Goal: Task Accomplishment & Management: Manage account settings

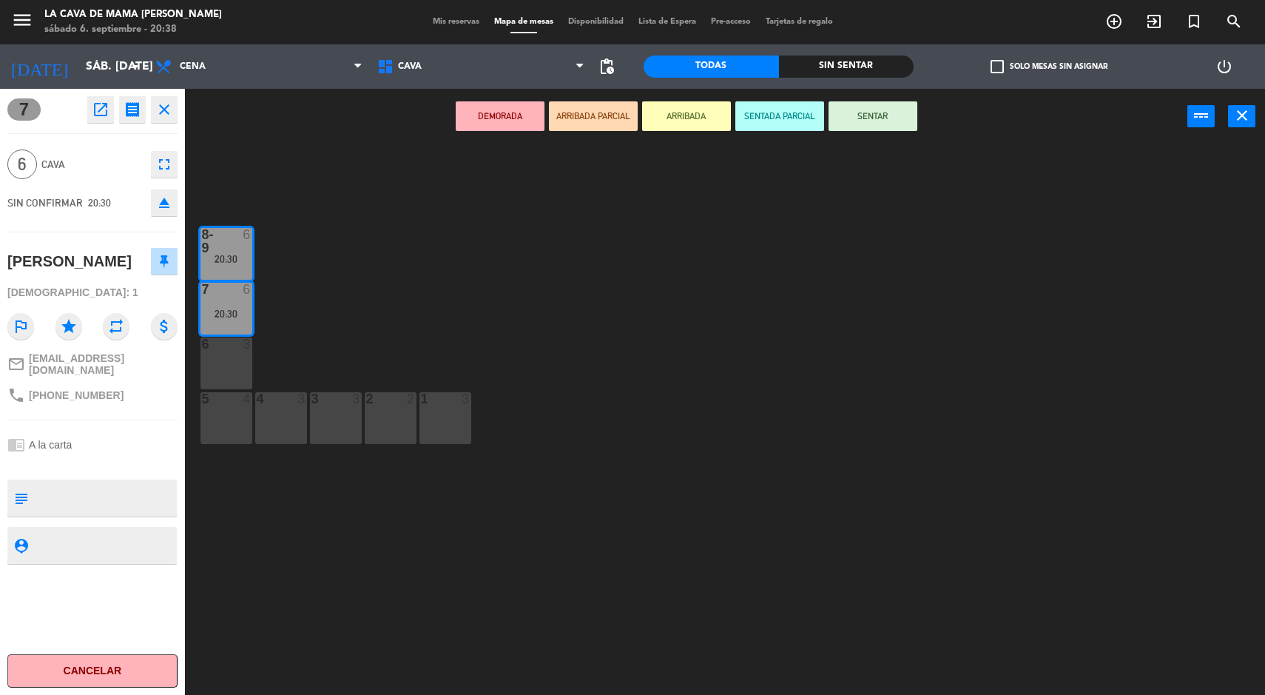
click at [451, 422] on div "1 3" at bounding box center [446, 418] width 52 height 52
click at [411, 400] on div "1" at bounding box center [420, 398] width 24 height 13
click at [343, 411] on div "3 3" at bounding box center [336, 418] width 52 height 52
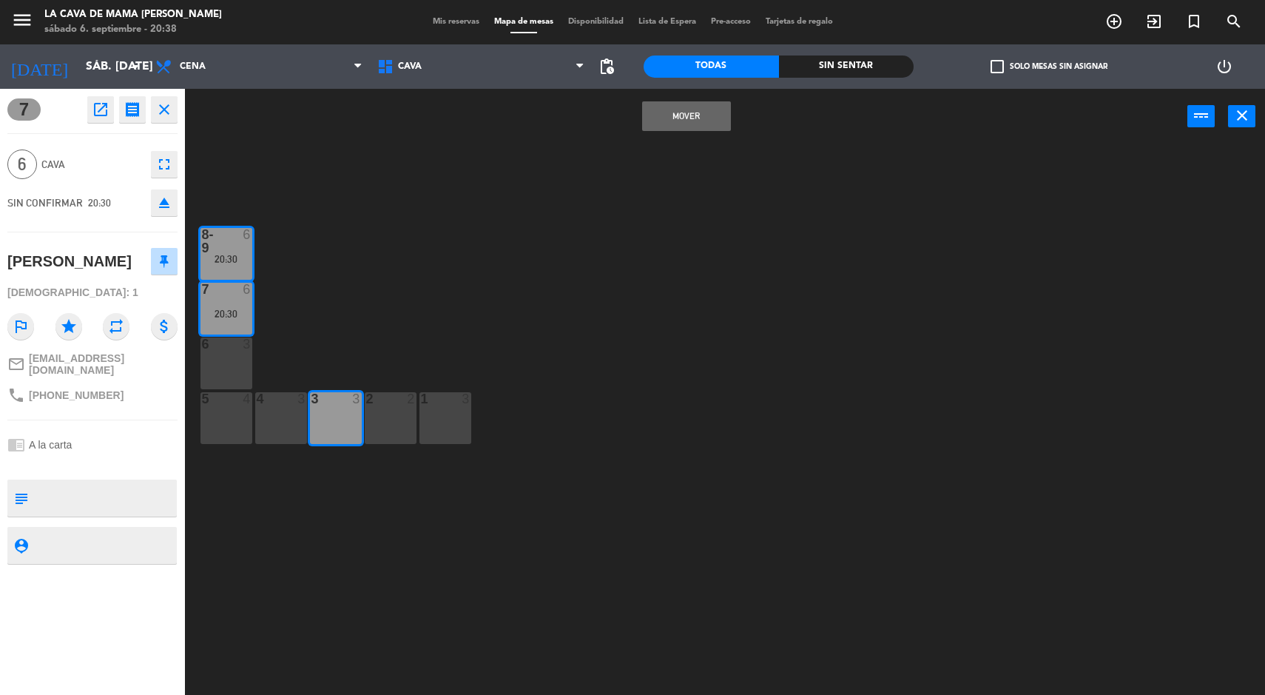
click at [411, 427] on div "2 2" at bounding box center [391, 418] width 52 height 52
click at [437, 419] on div "1 3" at bounding box center [446, 418] width 52 height 52
click at [709, 118] on button "Mover y Unir" at bounding box center [686, 116] width 89 height 30
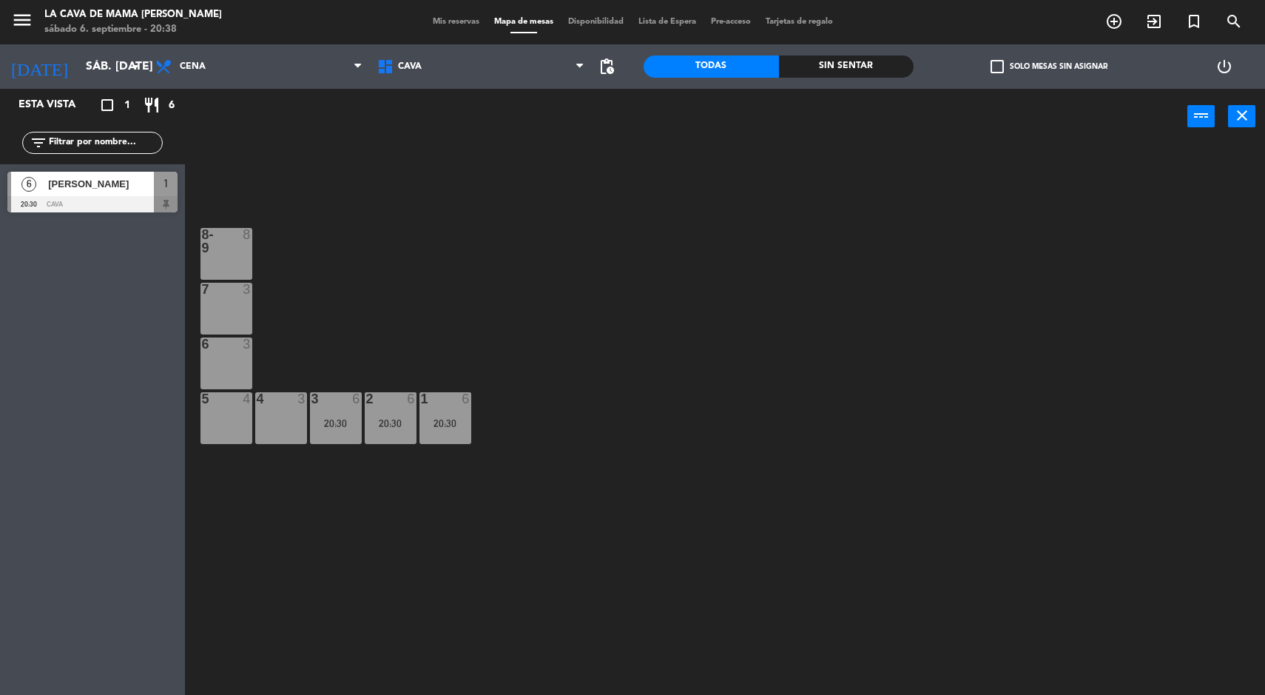
click at [435, 418] on div "20:30" at bounding box center [446, 423] width 52 height 10
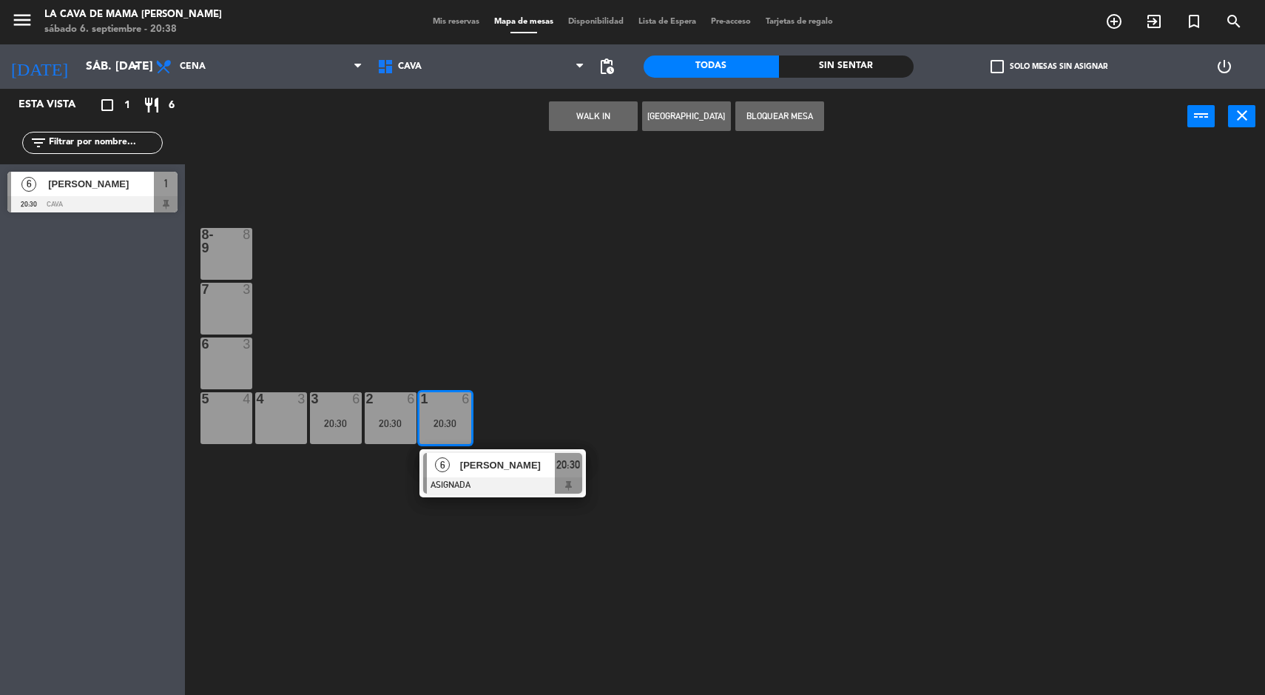
click at [524, 478] on div at bounding box center [502, 485] width 159 height 16
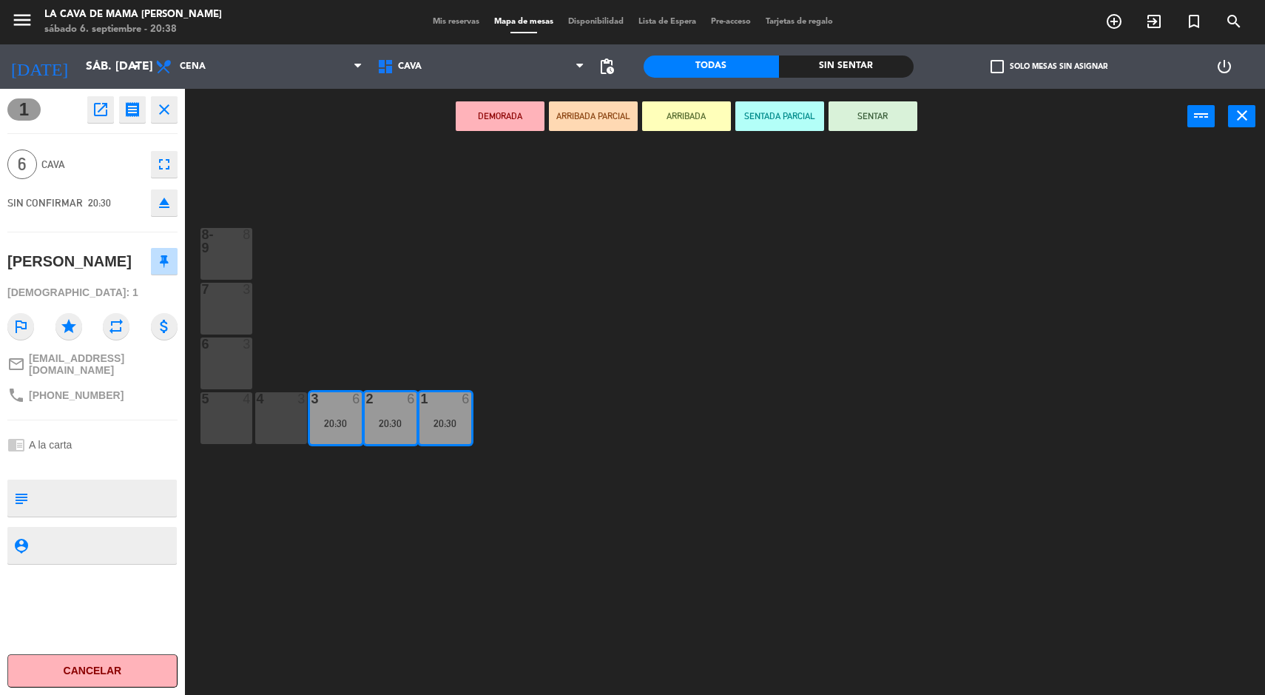
click at [757, 115] on button "SENTADA PARCIAL" at bounding box center [779, 116] width 89 height 30
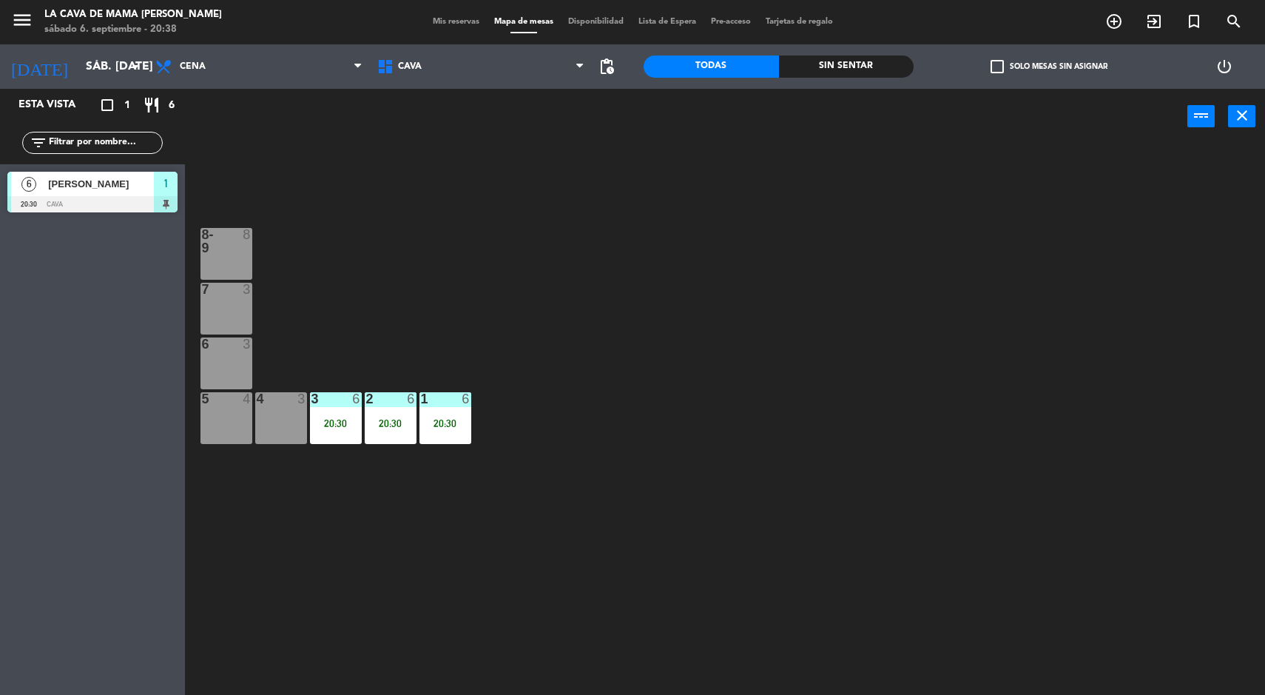
click at [940, 494] on div "8-9 8 7 3 6 3 5 4 4 3 3 6 20:30 2 6 20:30 1 6 20:30" at bounding box center [732, 421] width 1068 height 550
click at [26, 23] on icon "menu" at bounding box center [22, 20] width 22 height 22
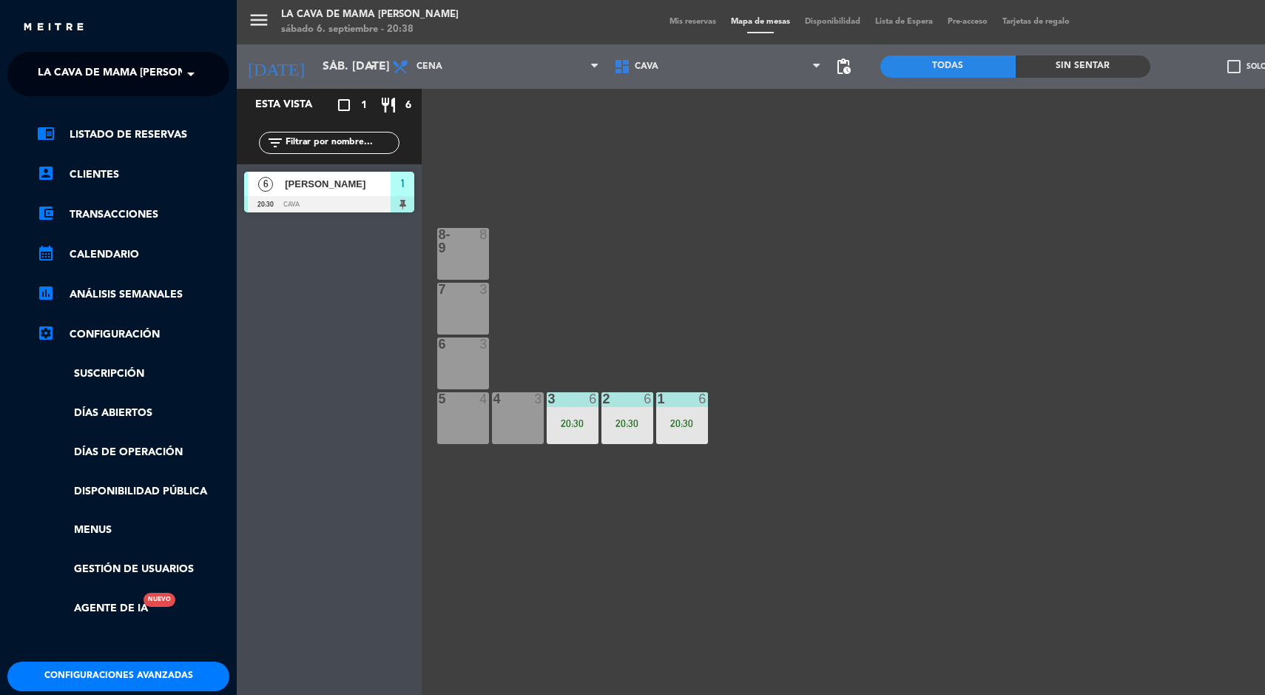
click at [163, 90] on ng-select "× La Cava de Mama [PERSON_NAME] ×" at bounding box center [118, 74] width 222 height 44
click at [122, 79] on span "La Cava de Mama [PERSON_NAME]" at bounding box center [132, 73] width 188 height 31
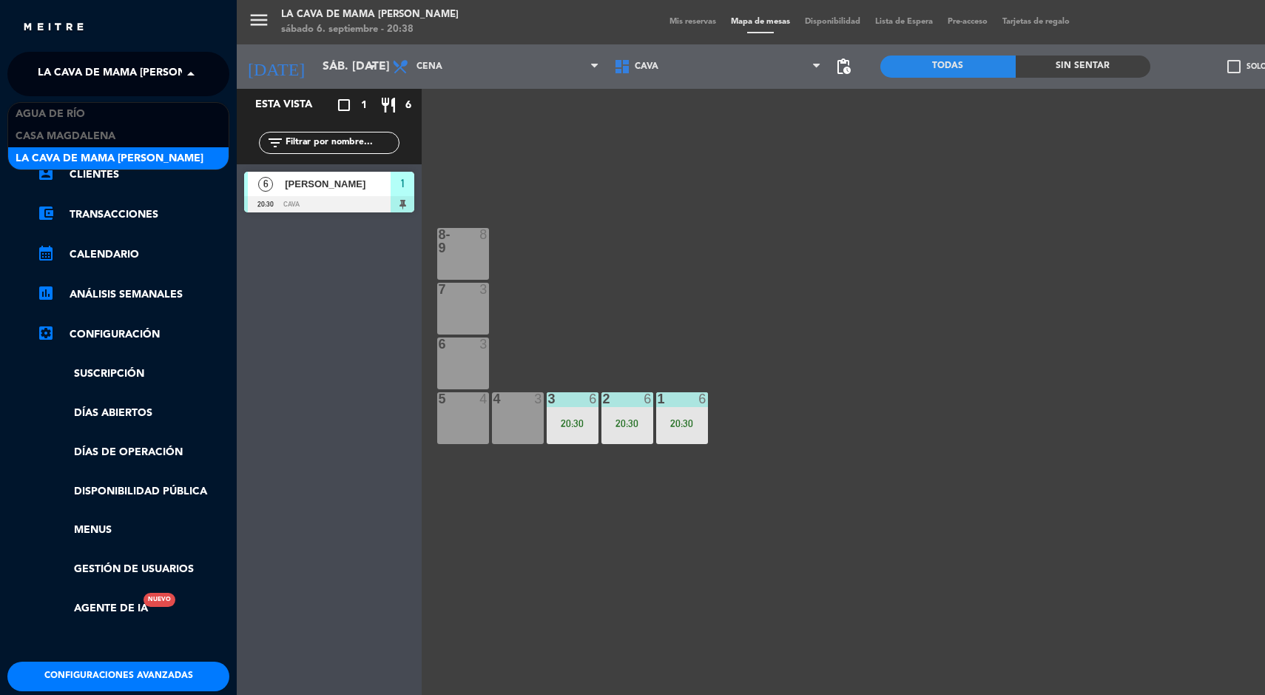
click at [108, 116] on div "Agua de río" at bounding box center [118, 114] width 220 height 22
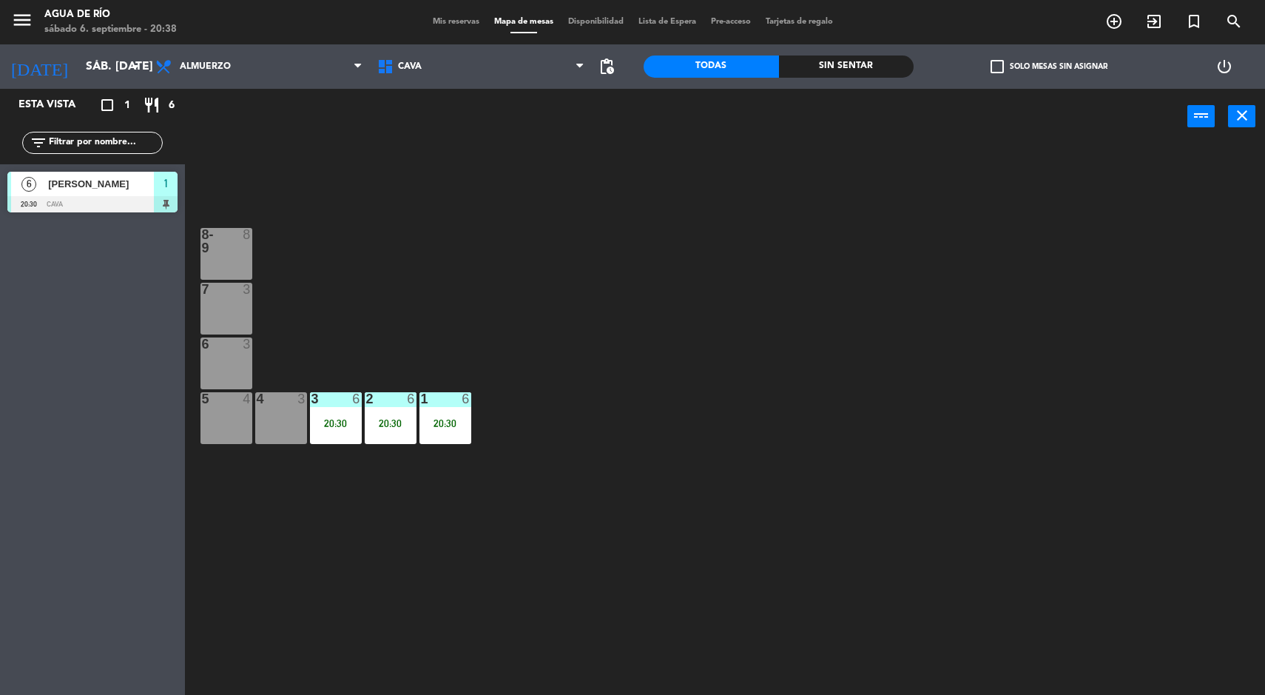
click at [450, 23] on span "Mis reservas" at bounding box center [455, 22] width 61 height 8
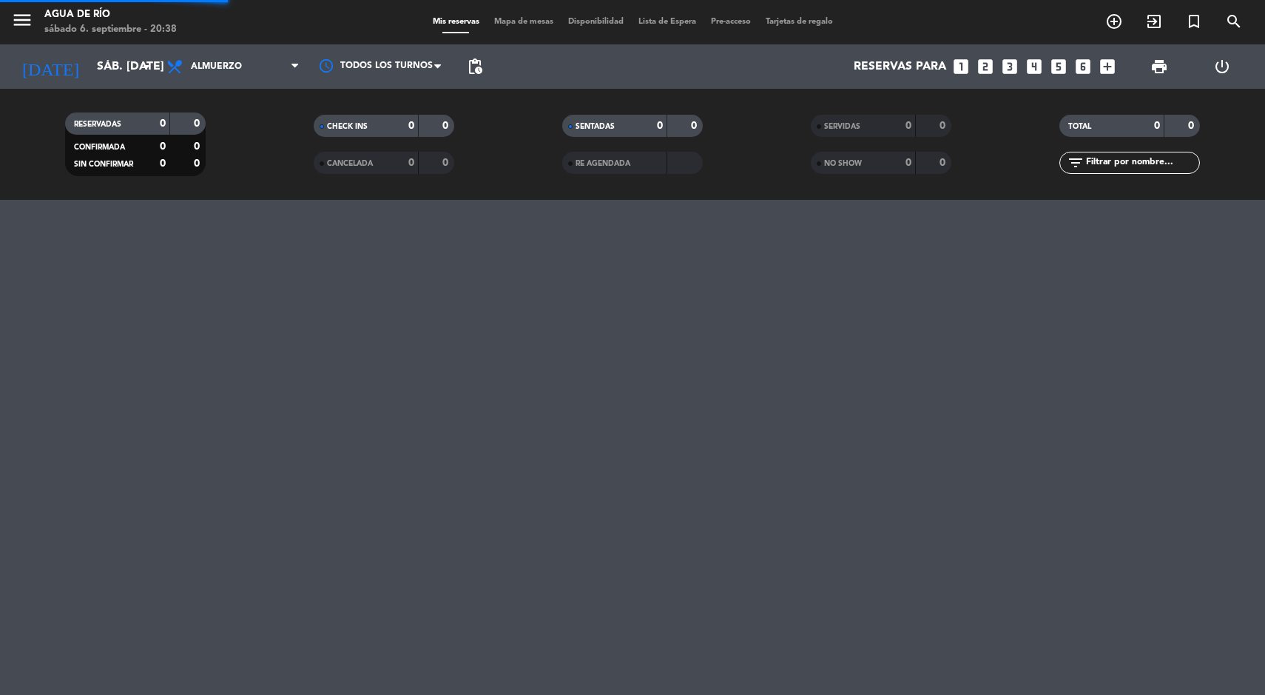
click at [528, 21] on span "Mapa de mesas" at bounding box center [524, 22] width 74 height 8
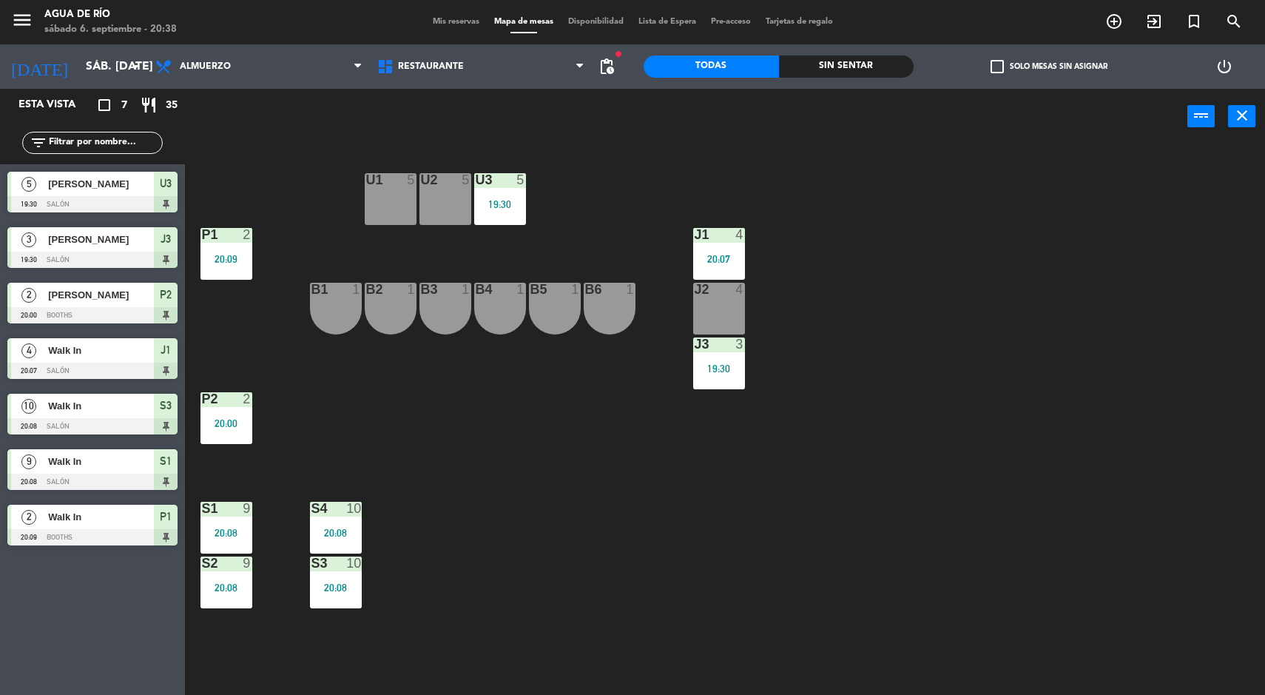
click at [1071, 475] on div "U1 5 U2 5 U3 5 19:30 J1 4 20:07 P1 2 20:09 J2 4 B1 1 B2 1 B3 1 B4 1 B5 1 B6 1 J…" at bounding box center [732, 421] width 1068 height 550
click at [1088, 330] on div "U1 5 U2 5 U3 5 19:30 J1 4 20:07 P1 2 20:09 J2 4 B1 1 B2 1 B3 1 B4 1 B5 1 B6 1 J…" at bounding box center [732, 421] width 1068 height 550
click at [22, 17] on icon "menu" at bounding box center [22, 20] width 22 height 22
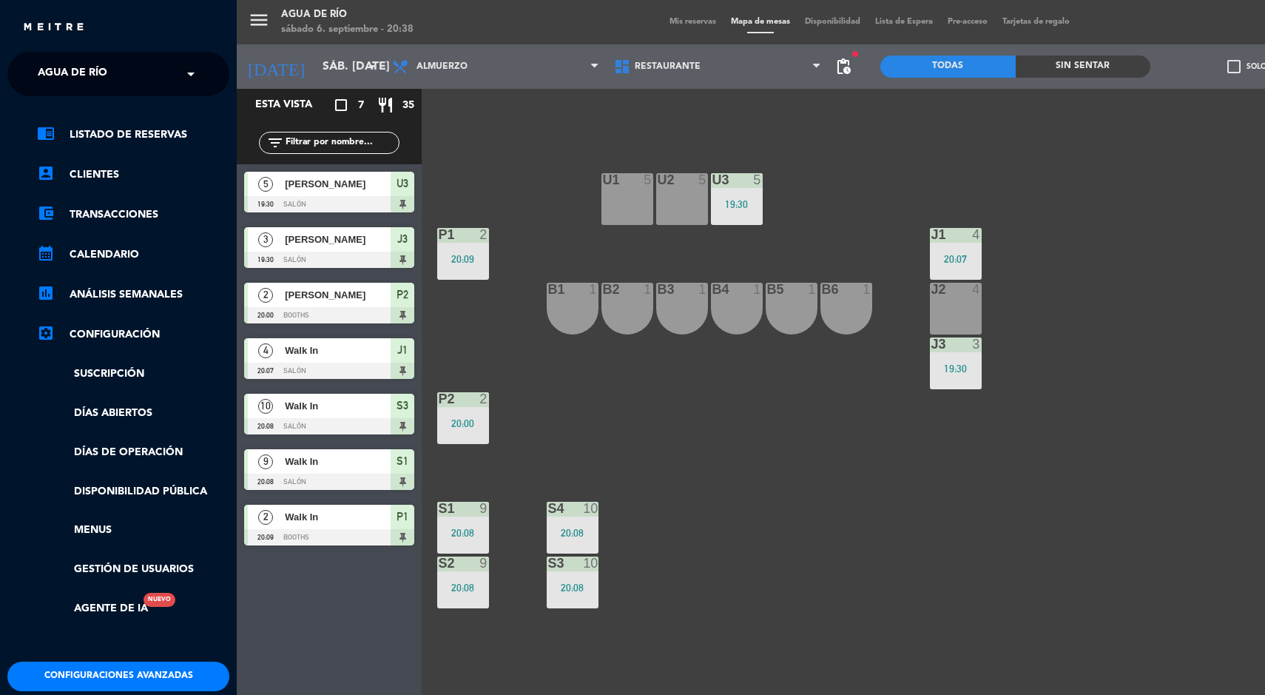
click at [51, 70] on span "Agua de río" at bounding box center [73, 73] width 70 height 31
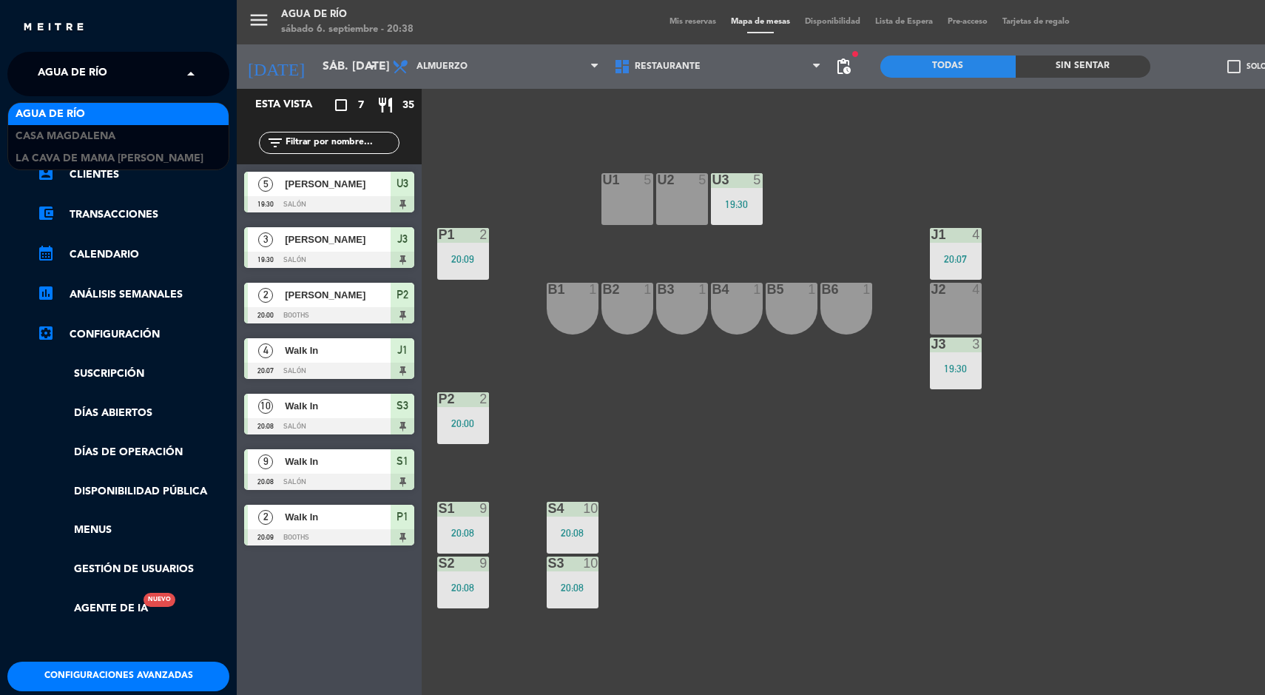
click at [58, 135] on span "Casa Magdalena" at bounding box center [66, 136] width 100 height 17
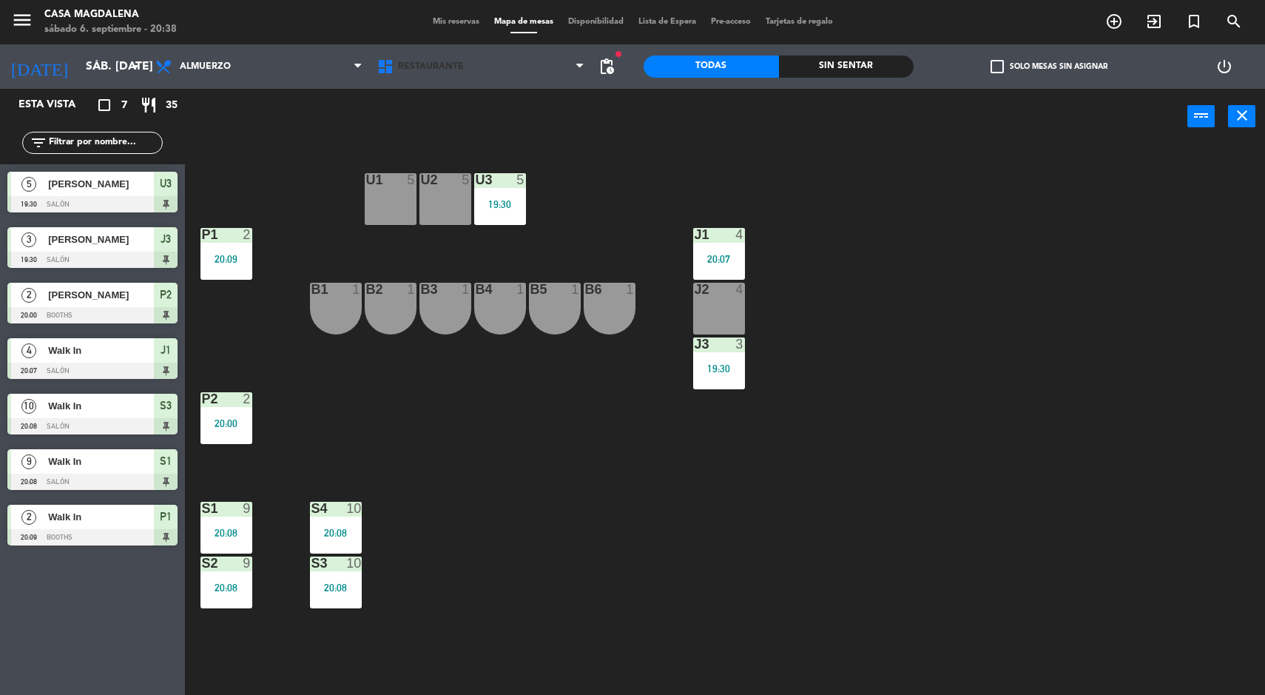
click at [455, 53] on span "Restaurante" at bounding box center [481, 66] width 222 height 33
click at [515, 24] on span "Mapa de mesas" at bounding box center [524, 22] width 74 height 8
click at [440, 24] on span "Mis reservas" at bounding box center [455, 22] width 61 height 8
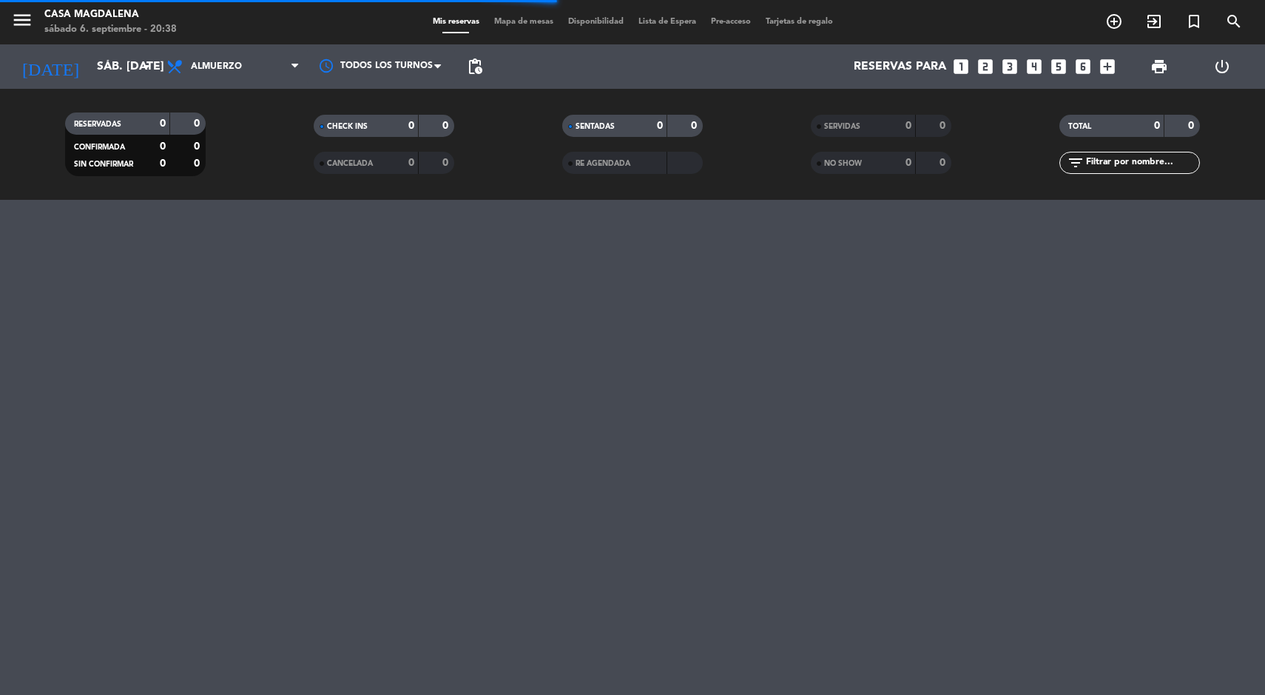
click at [517, 23] on span "Mapa de mesas" at bounding box center [524, 22] width 74 height 8
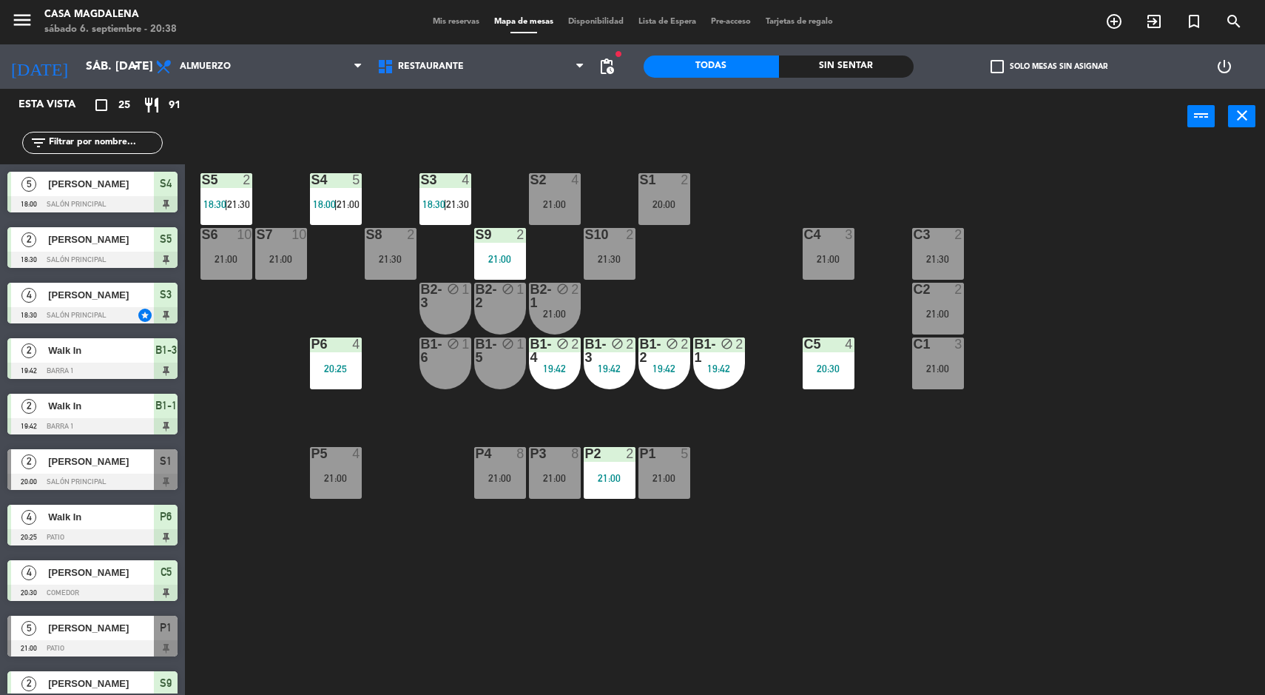
click at [846, 67] on div "Sin sentar" at bounding box center [846, 66] width 135 height 22
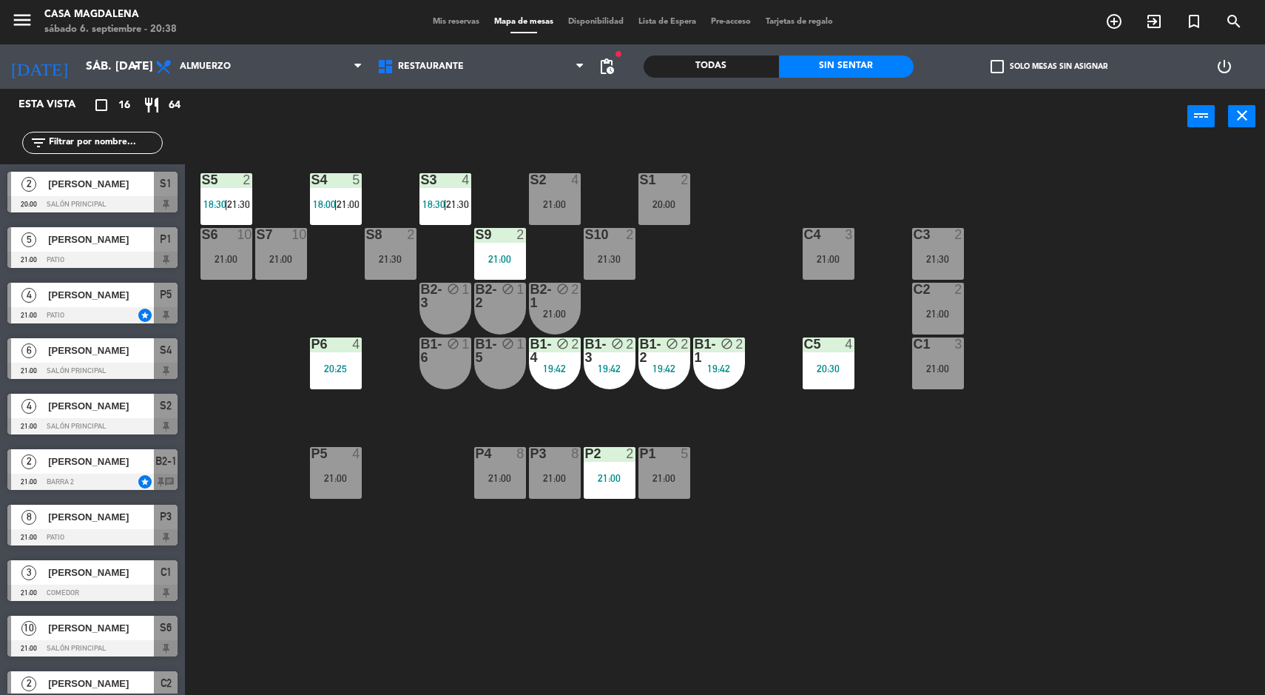
scroll to position [359, 0]
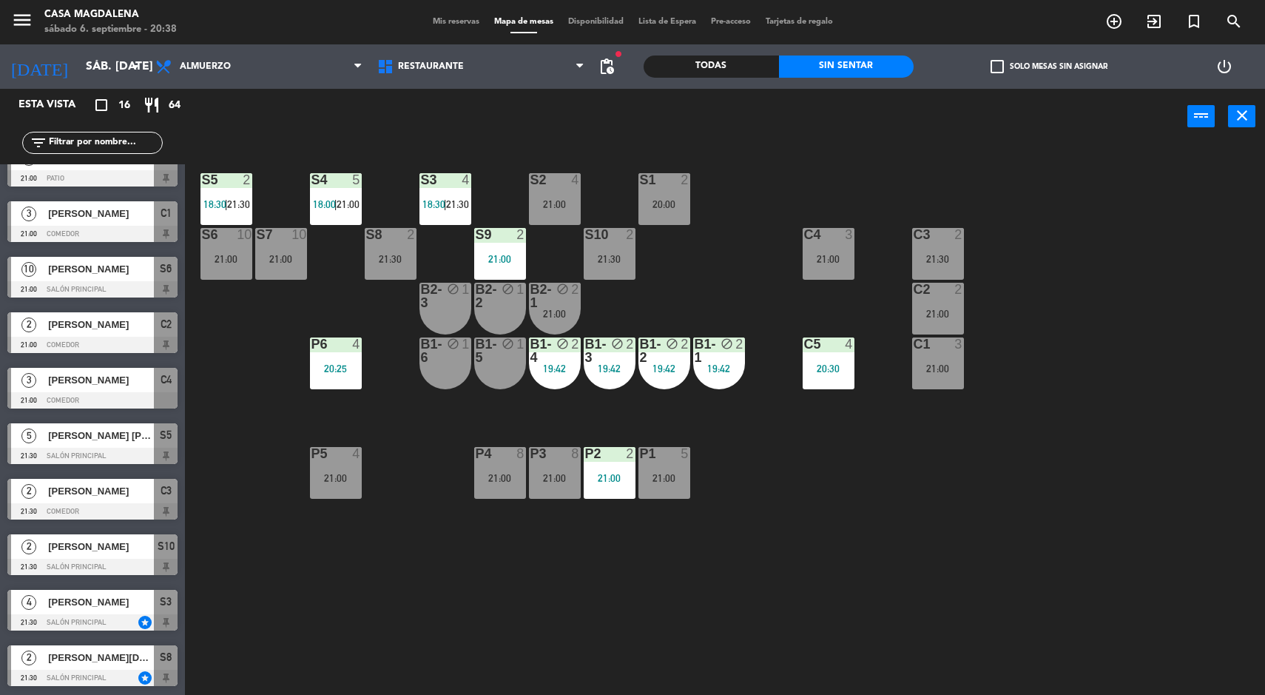
click at [130, 444] on div "[PERSON_NAME] [PERSON_NAME]" at bounding box center [100, 435] width 107 height 24
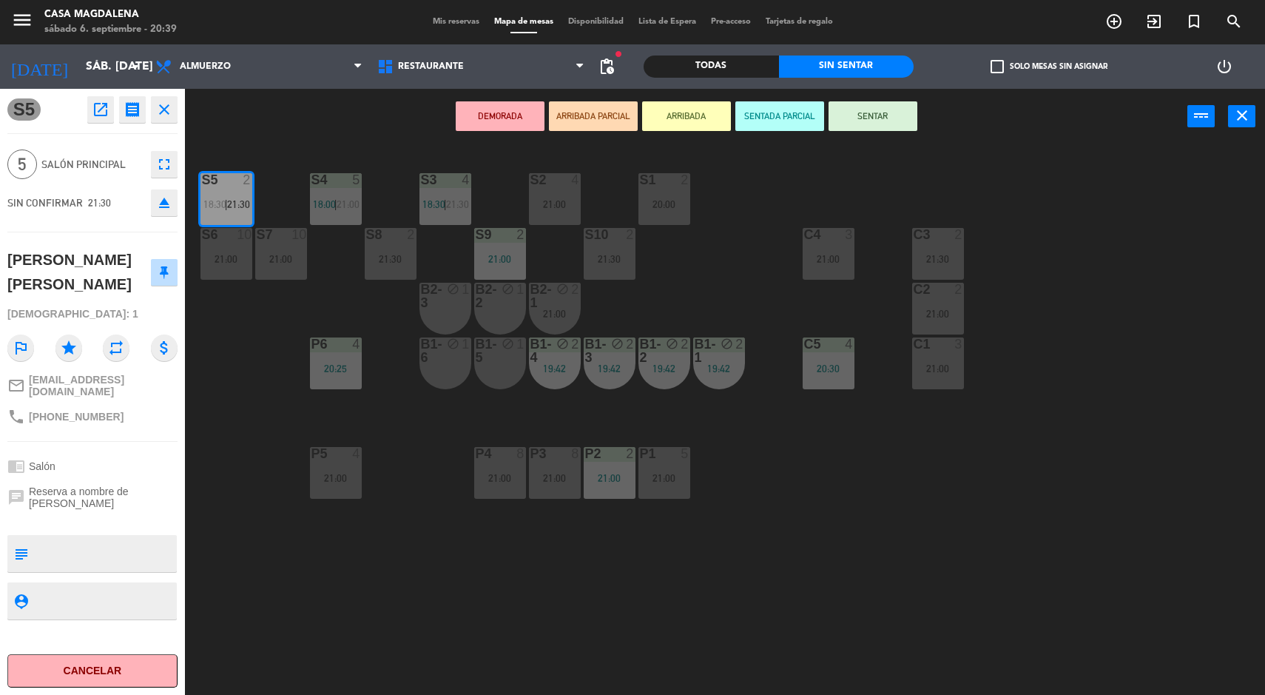
click at [1104, 584] on div "S5 2 18:30 | 21:30 S4 5 18:00 | 21:00 S3 4 18:30 | 21:30 S2 4 21:00 S1 2 20:00 …" at bounding box center [732, 421] width 1068 height 550
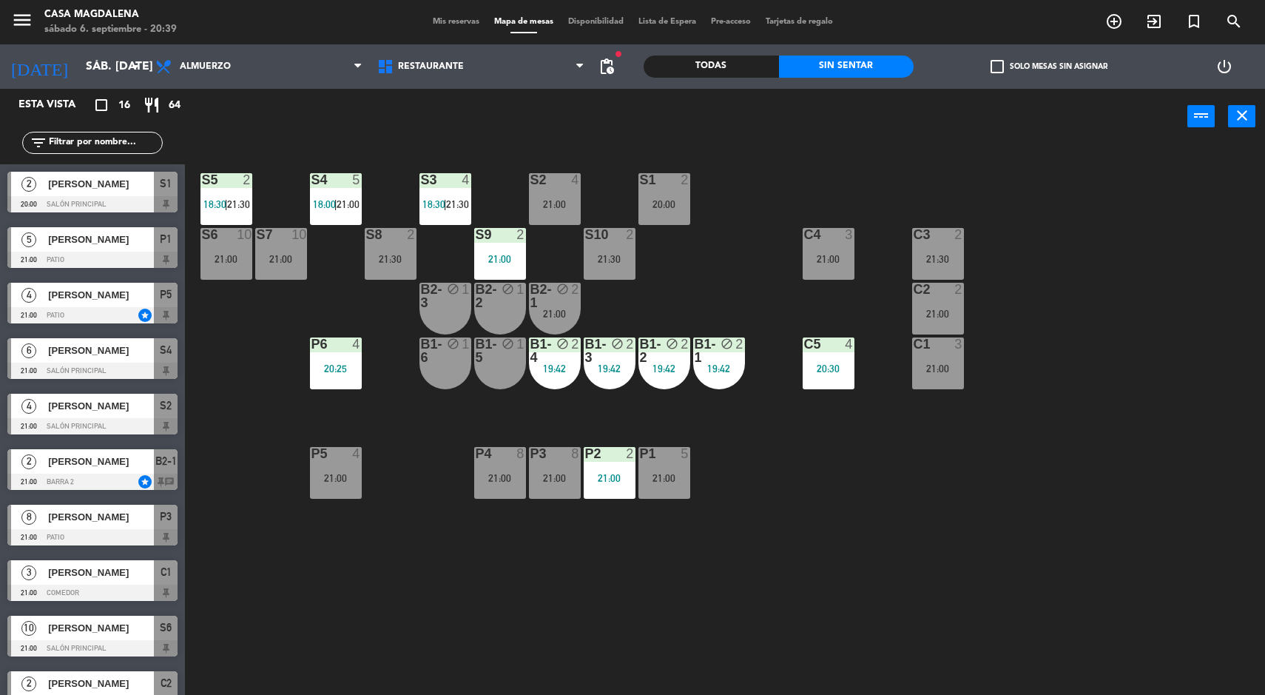
scroll to position [2, 0]
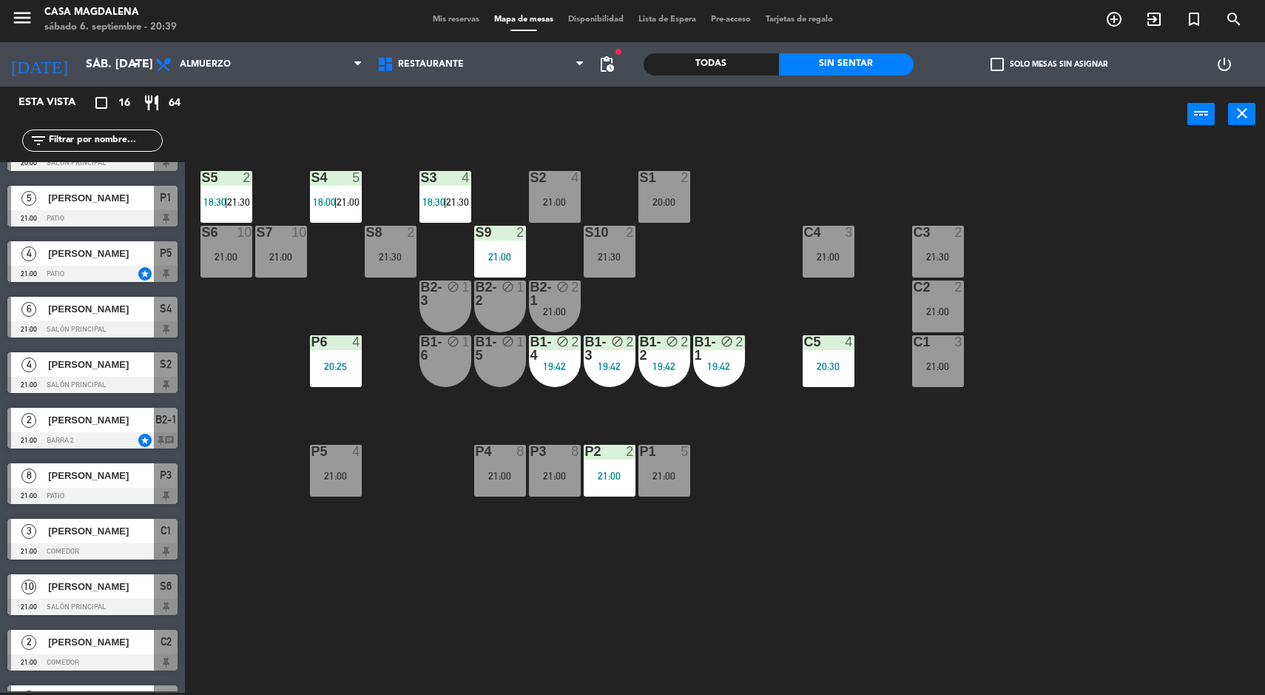
click at [1122, 603] on div "S5 2 18:30 | 21:30 S4 5 18:00 | 21:00 S3 4 18:30 | 21:30 S2 4 21:00 S1 2 20:00 …" at bounding box center [732, 419] width 1068 height 550
click at [467, 178] on div "4" at bounding box center [466, 177] width 9 height 13
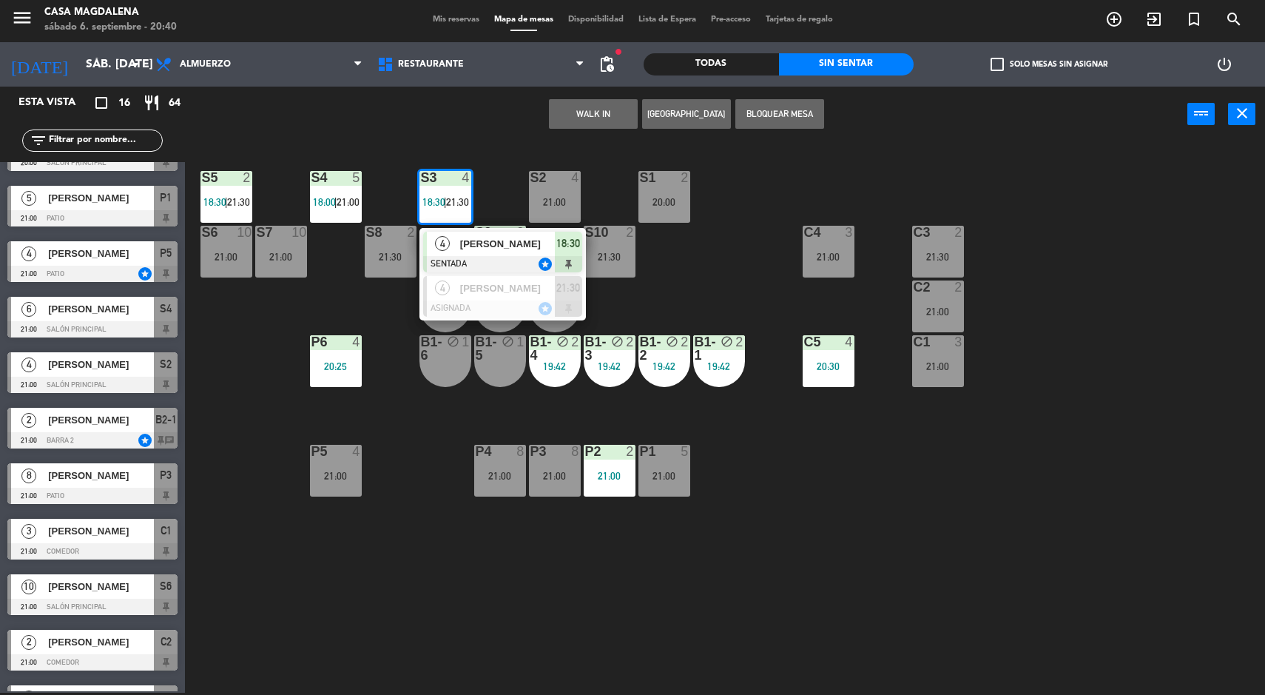
click at [379, 576] on div "S5 2 18:30 | 21:30 S4 5 18:00 | 21:00 S3 4 18:30 | 21:30 4 [PERSON_NAME] SENTAD…" at bounding box center [732, 419] width 1068 height 550
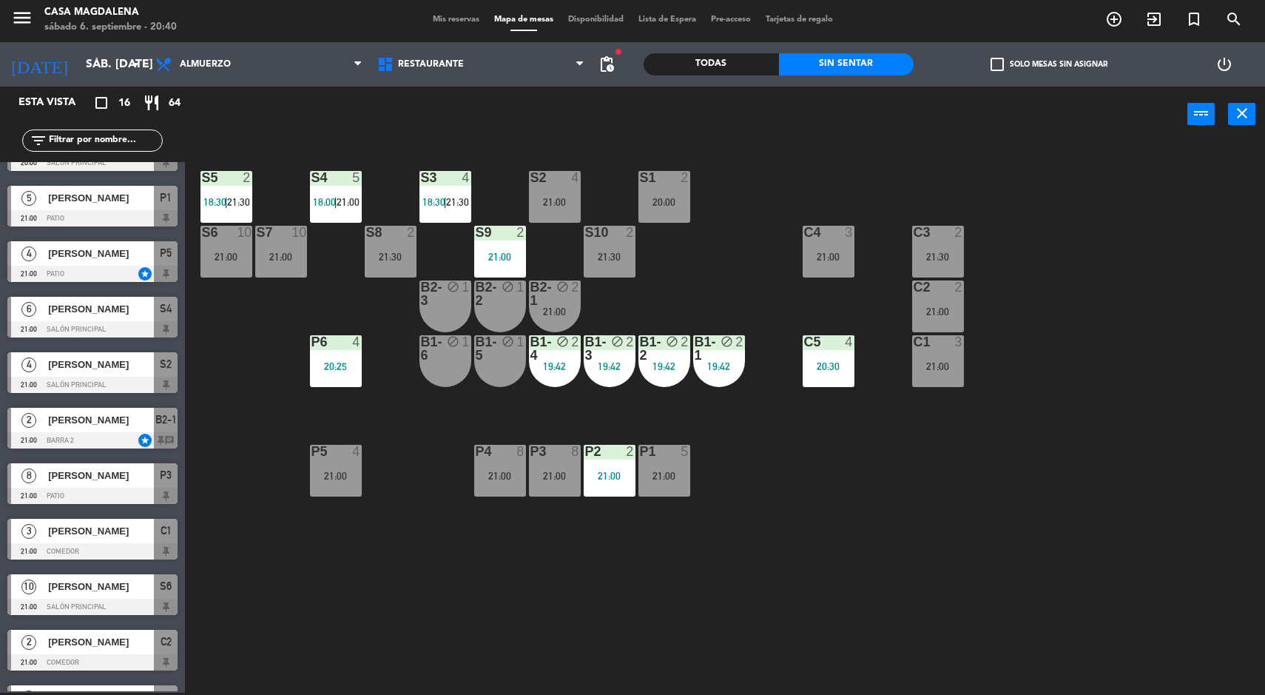
click at [331, 205] on span "18:00" at bounding box center [324, 202] width 23 height 12
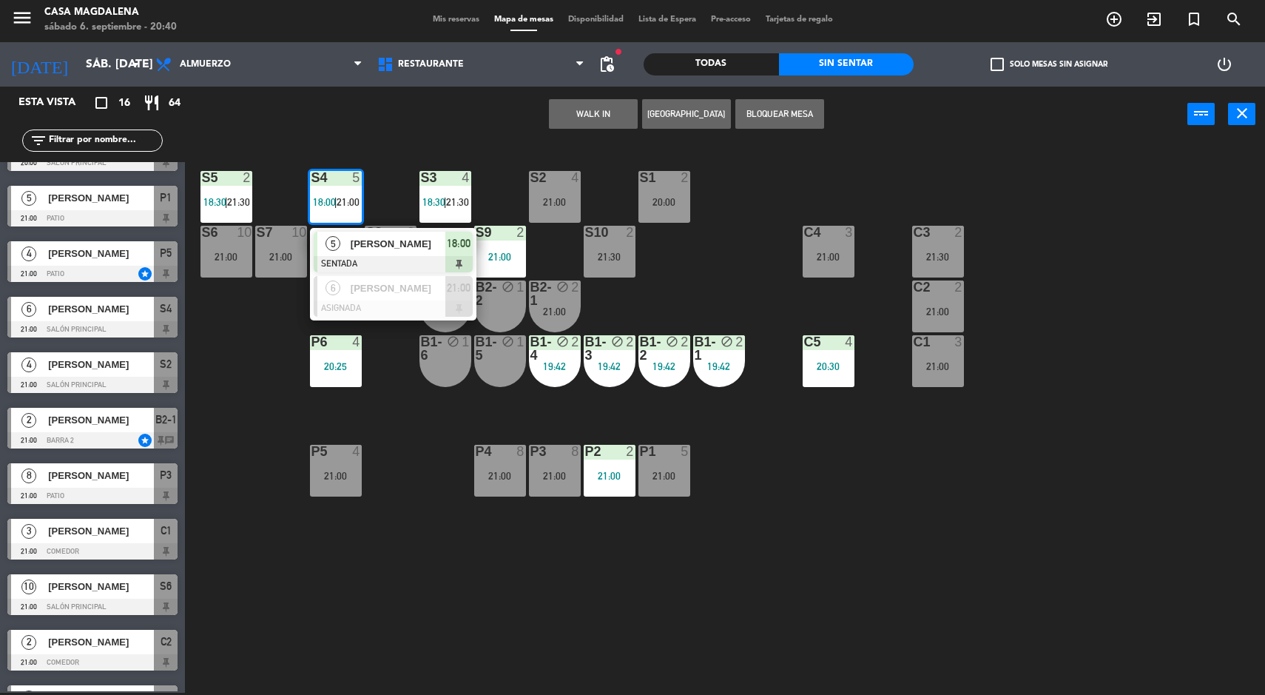
click at [314, 610] on div "S5 2 18:30 | 21:30 S4 5 18:00 | 21:00 5 [PERSON_NAME] SENTADA 18:00 6 [PERSON_N…" at bounding box center [732, 419] width 1068 height 550
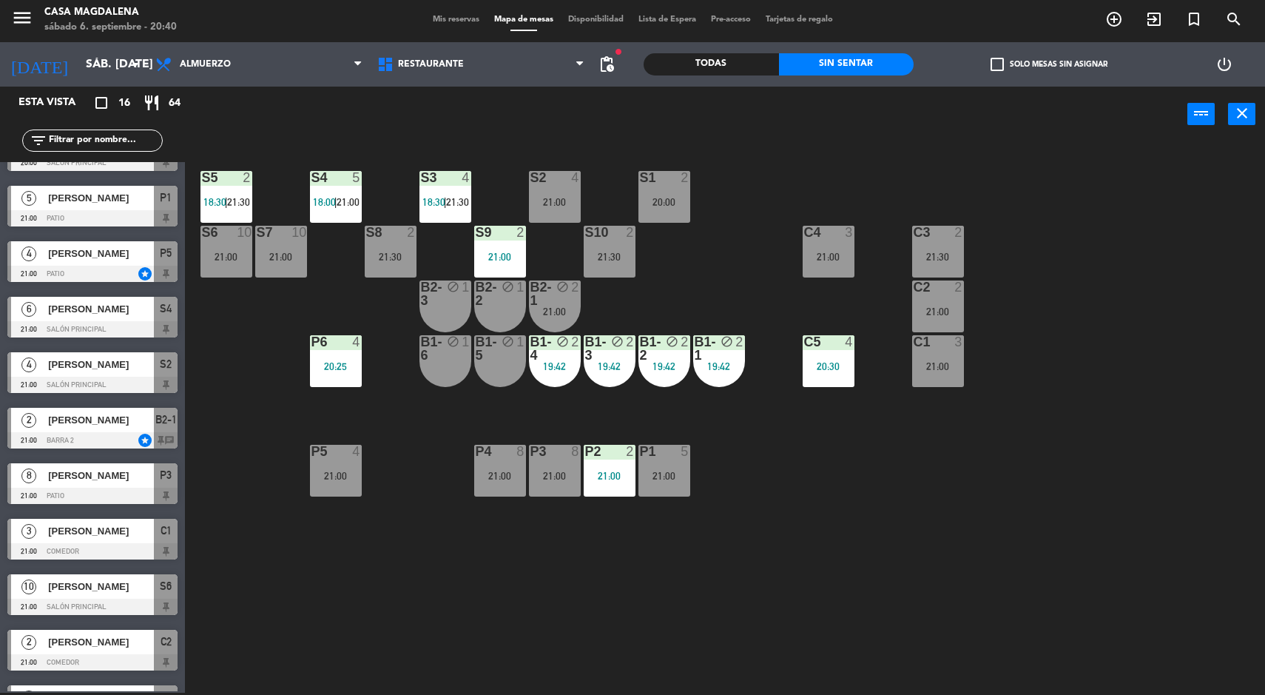
click at [1145, 426] on div "S5 2 18:30 | 21:30 S4 5 18:00 | 21:00 S3 4 18:30 | 21:30 S2 4 21:00 S1 2 20:00 …" at bounding box center [732, 419] width 1068 height 550
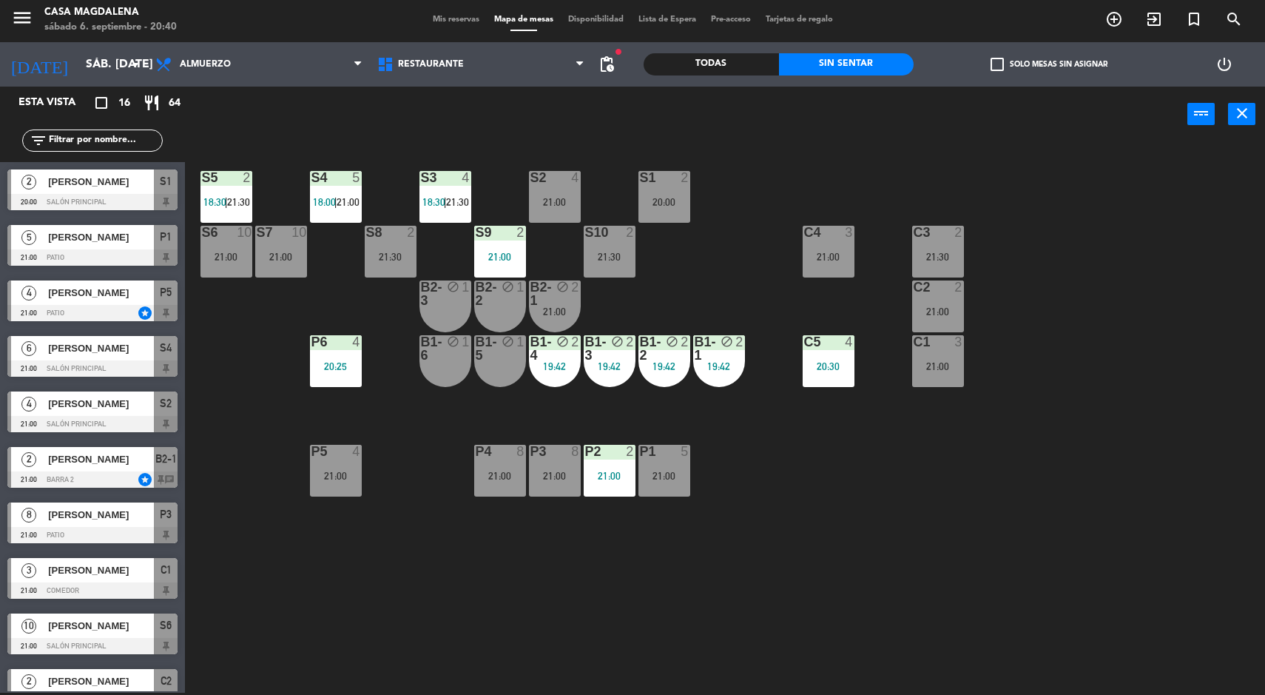
click at [410, 636] on div "S5 2 18:30 | 21:30 S4 5 18:00 | 21:00 S3 4 18:30 | 21:30 S2 4 21:00 S1 2 20:00 …" at bounding box center [732, 419] width 1068 height 550
click at [317, 196] on span "18:00" at bounding box center [324, 202] width 23 height 12
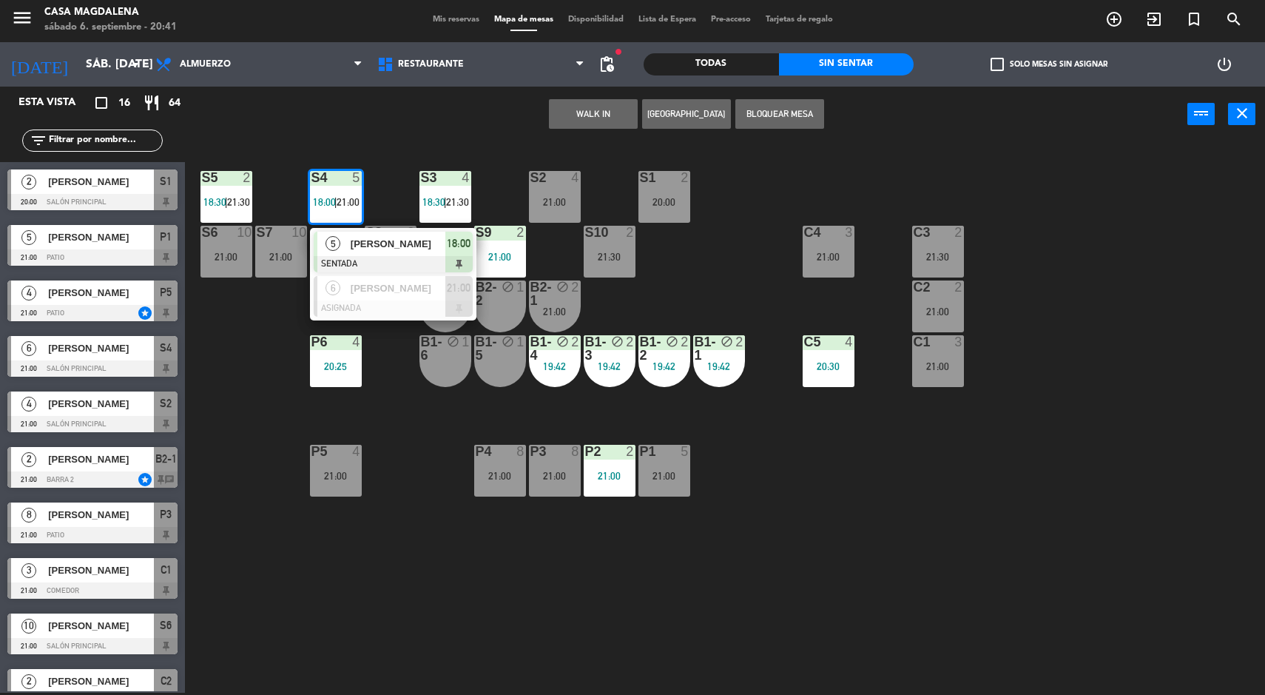
click at [340, 620] on div "S5 2 18:30 | 21:30 S4 5 18:00 | 21:00 5 [PERSON_NAME] SENTADA 18:00 6 [PERSON_N…" at bounding box center [732, 419] width 1068 height 550
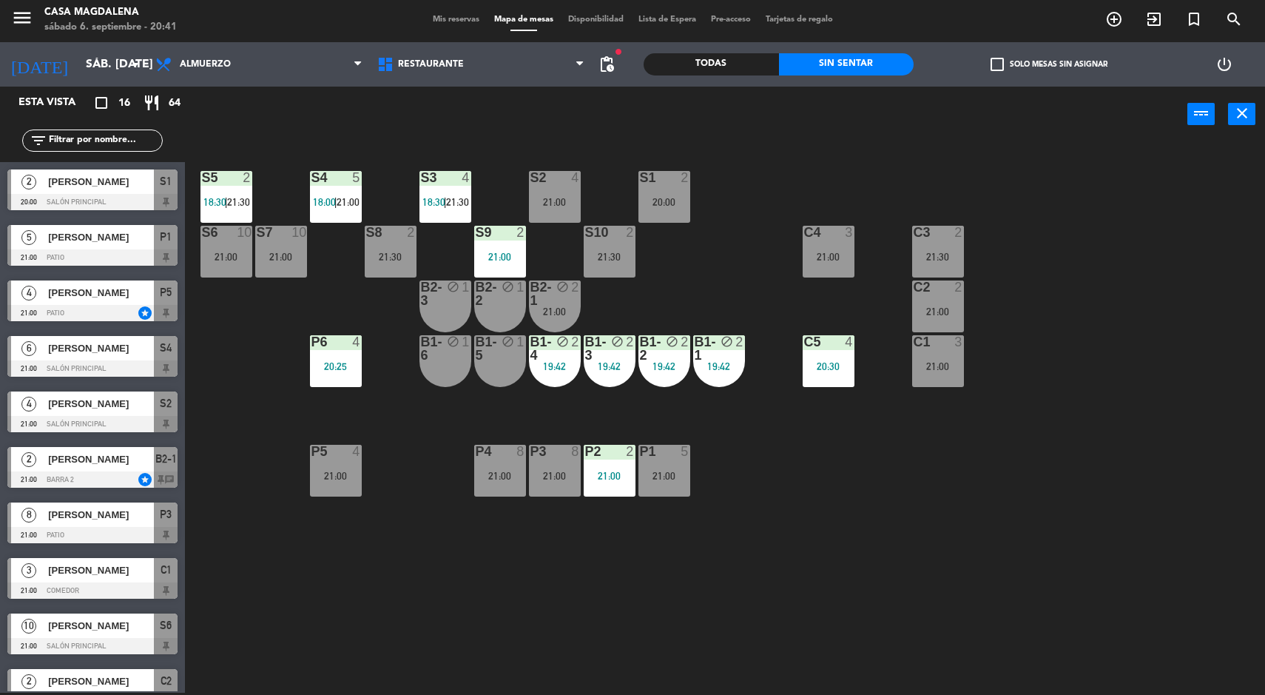
click at [488, 486] on div "P4 8 21:00" at bounding box center [500, 471] width 52 height 52
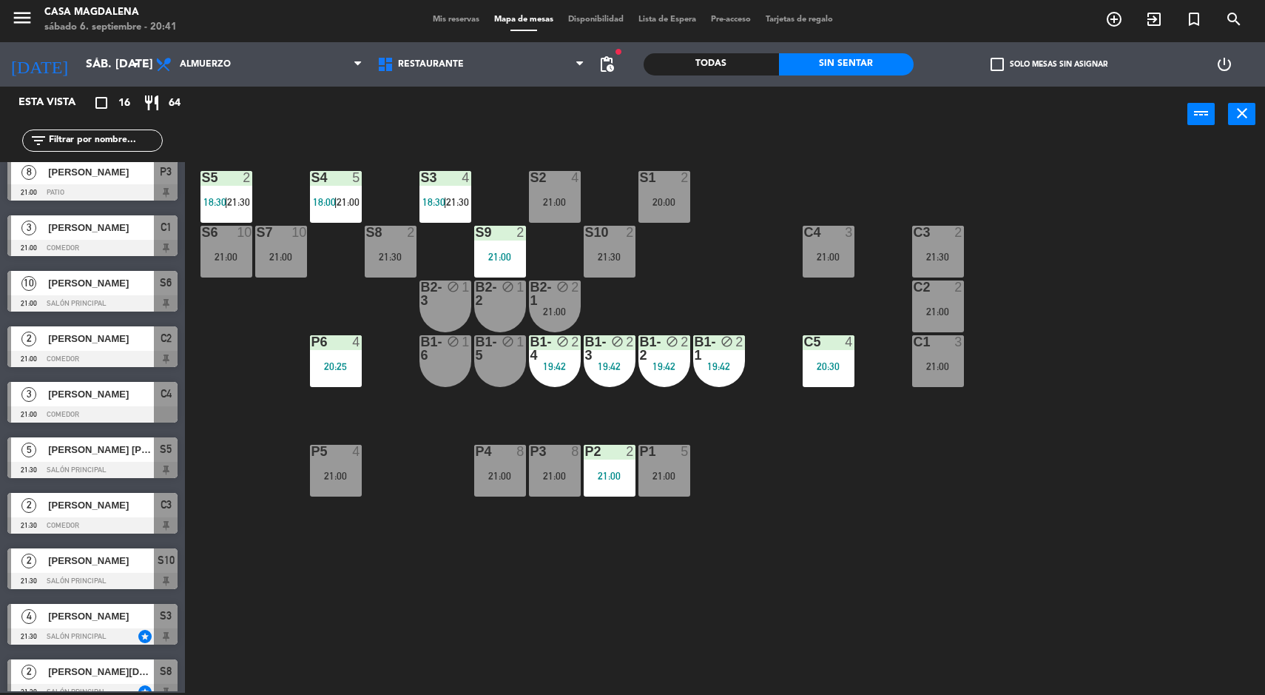
scroll to position [359, 0]
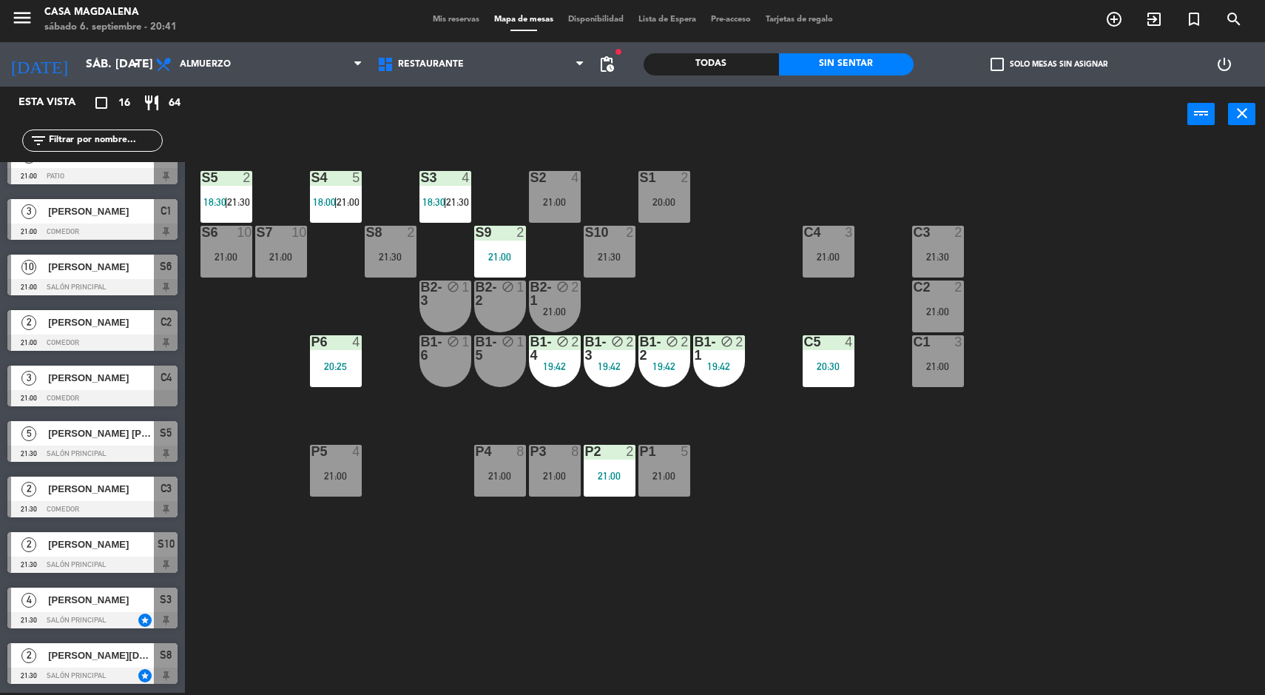
click at [545, 220] on div "S2 4 21:00" at bounding box center [555, 197] width 52 height 52
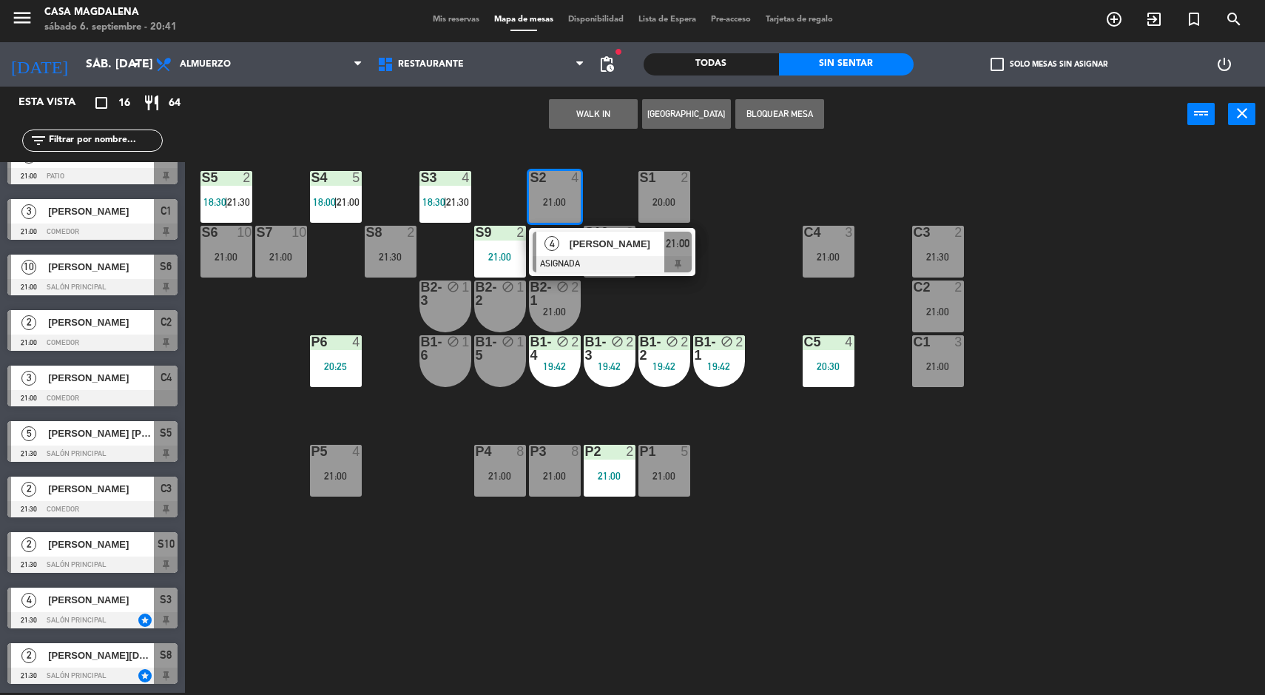
click at [579, 259] on div at bounding box center [612, 264] width 159 height 16
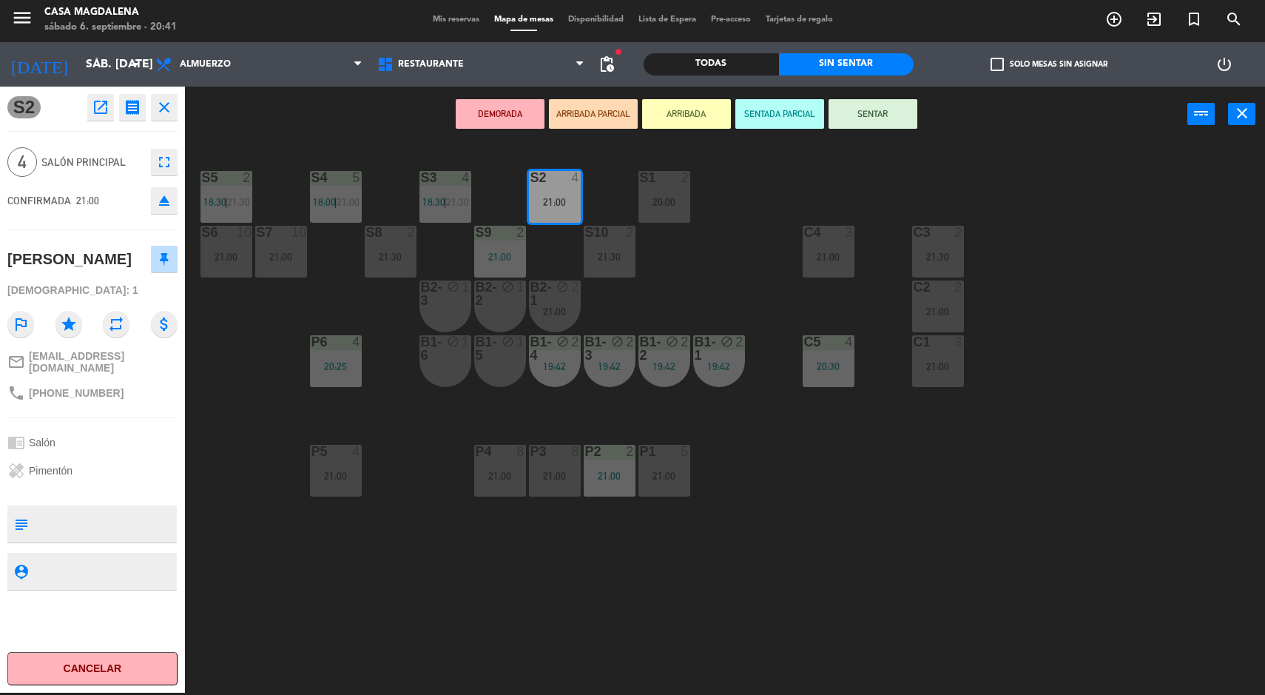
click at [869, 114] on button "SENTAR" at bounding box center [873, 114] width 89 height 30
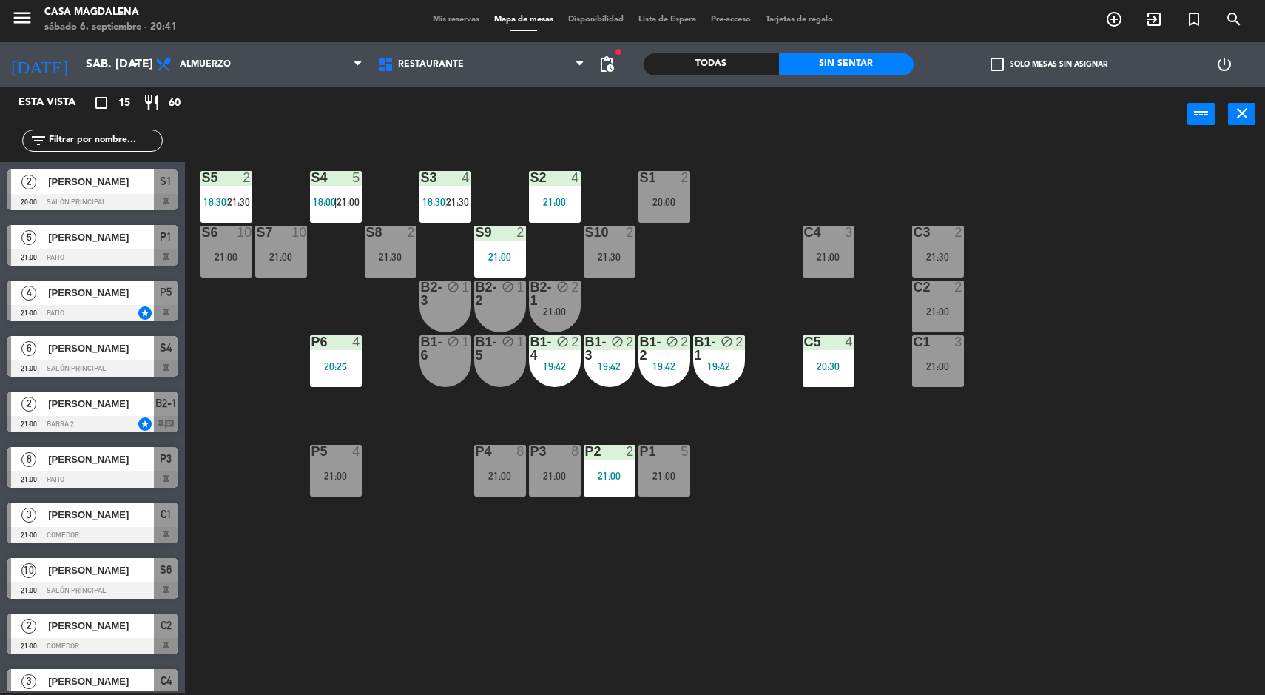
click at [576, 180] on div "4" at bounding box center [575, 177] width 9 height 13
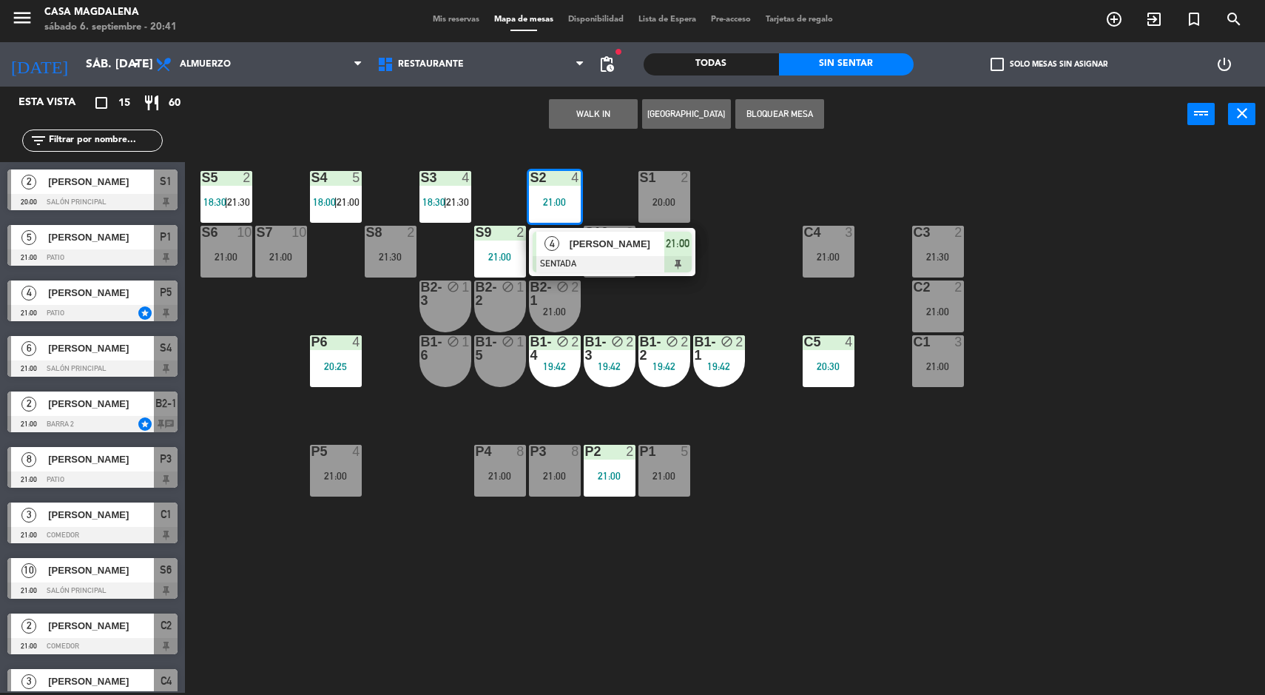
click at [613, 265] on div at bounding box center [612, 264] width 159 height 16
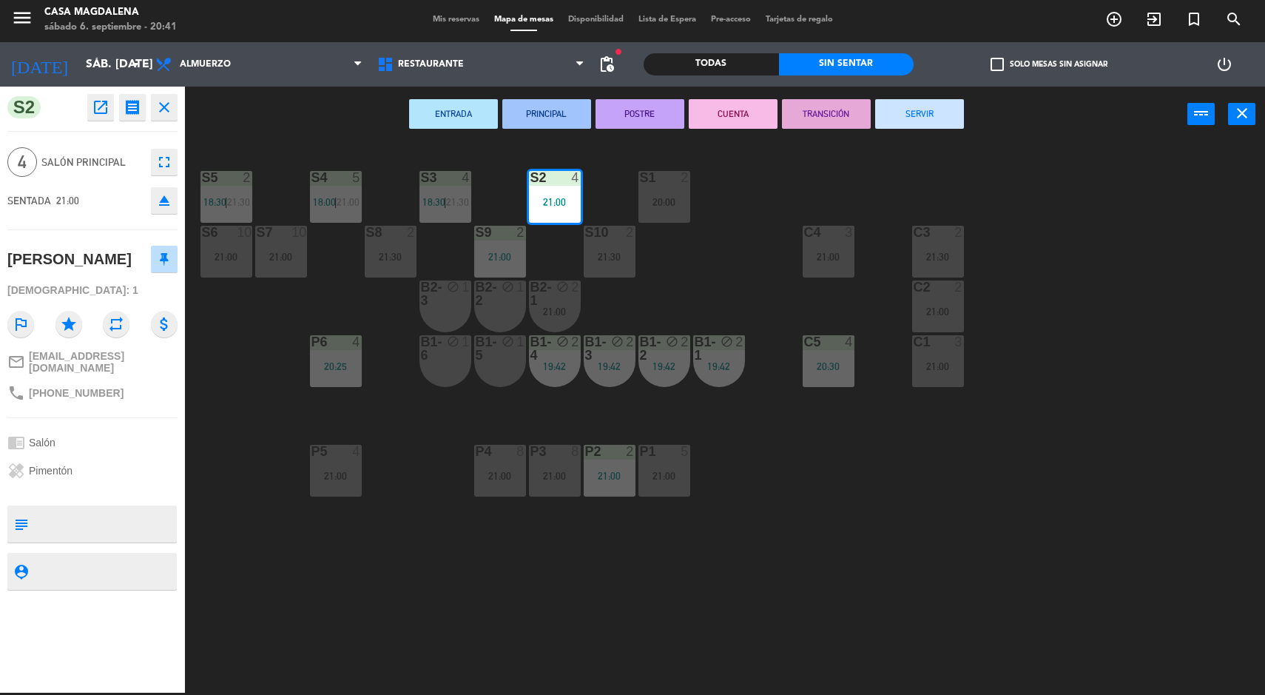
click at [1145, 627] on div "S5 2 18:30 | 21:30 S4 5 18:00 | 21:00 S3 4 18:30 | 21:30 S2 4 21:00 S1 2 20:00 …" at bounding box center [732, 419] width 1068 height 550
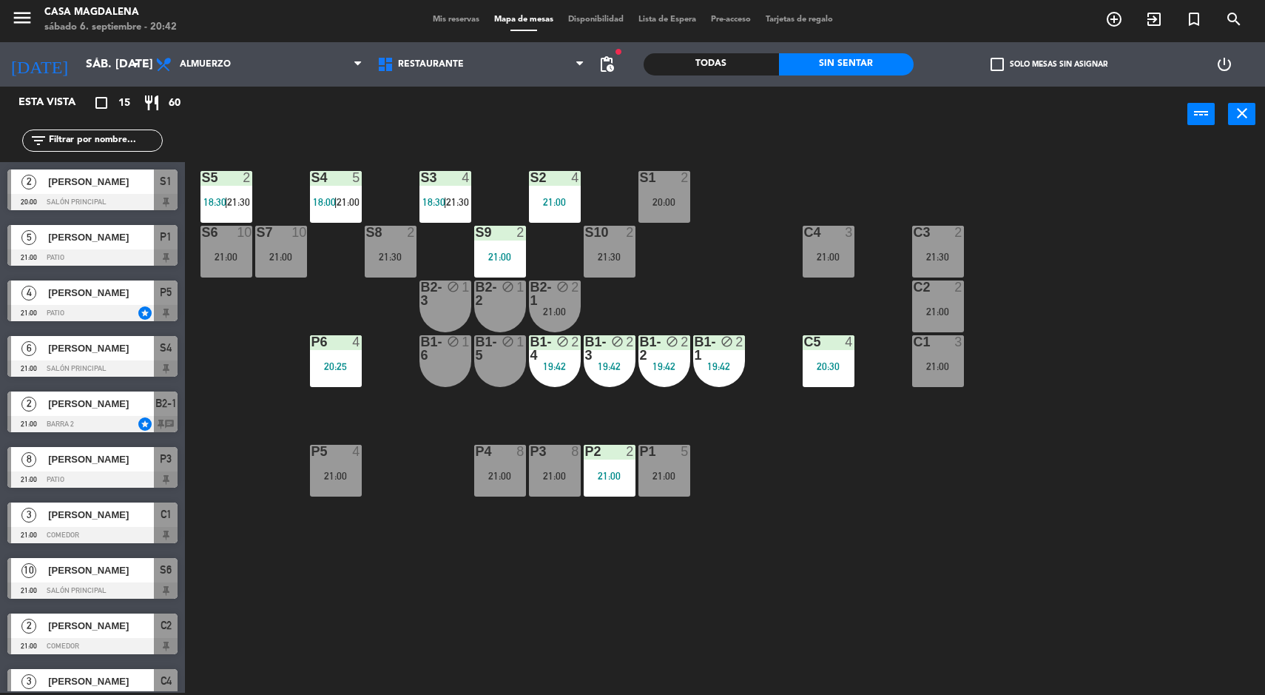
click at [931, 367] on div "21:00" at bounding box center [938, 366] width 52 height 10
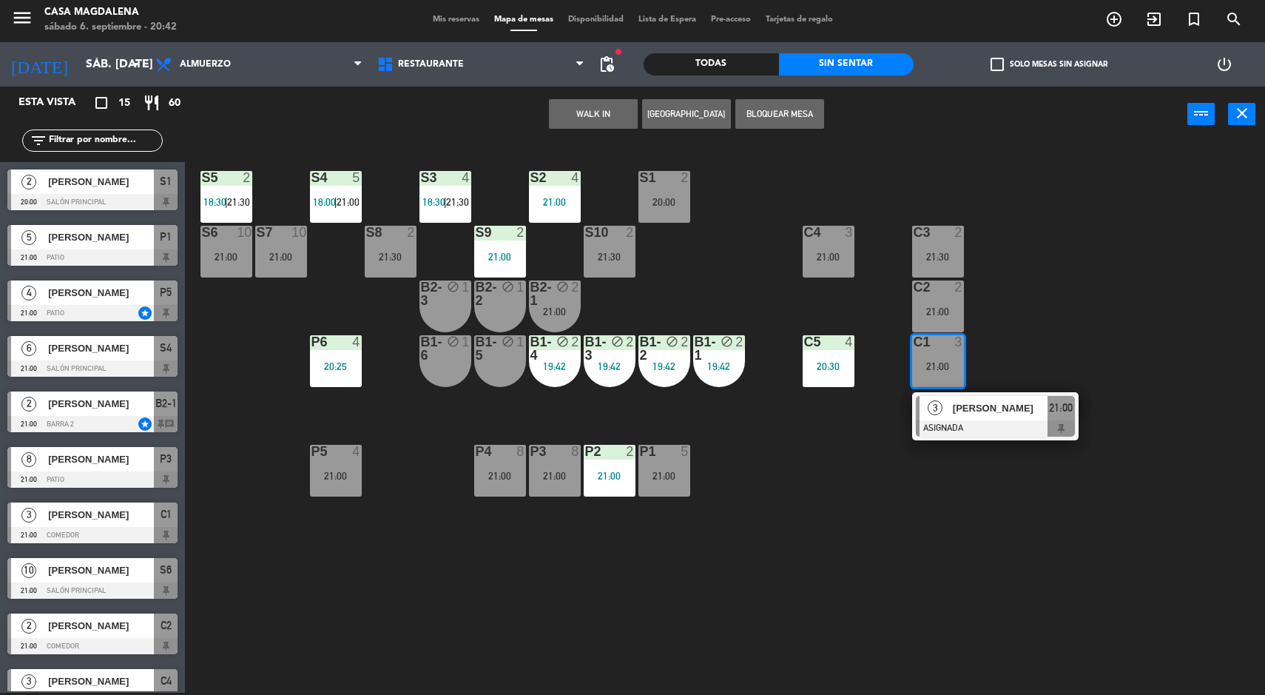
click at [916, 249] on div "C3 2 21:30" at bounding box center [938, 252] width 52 height 52
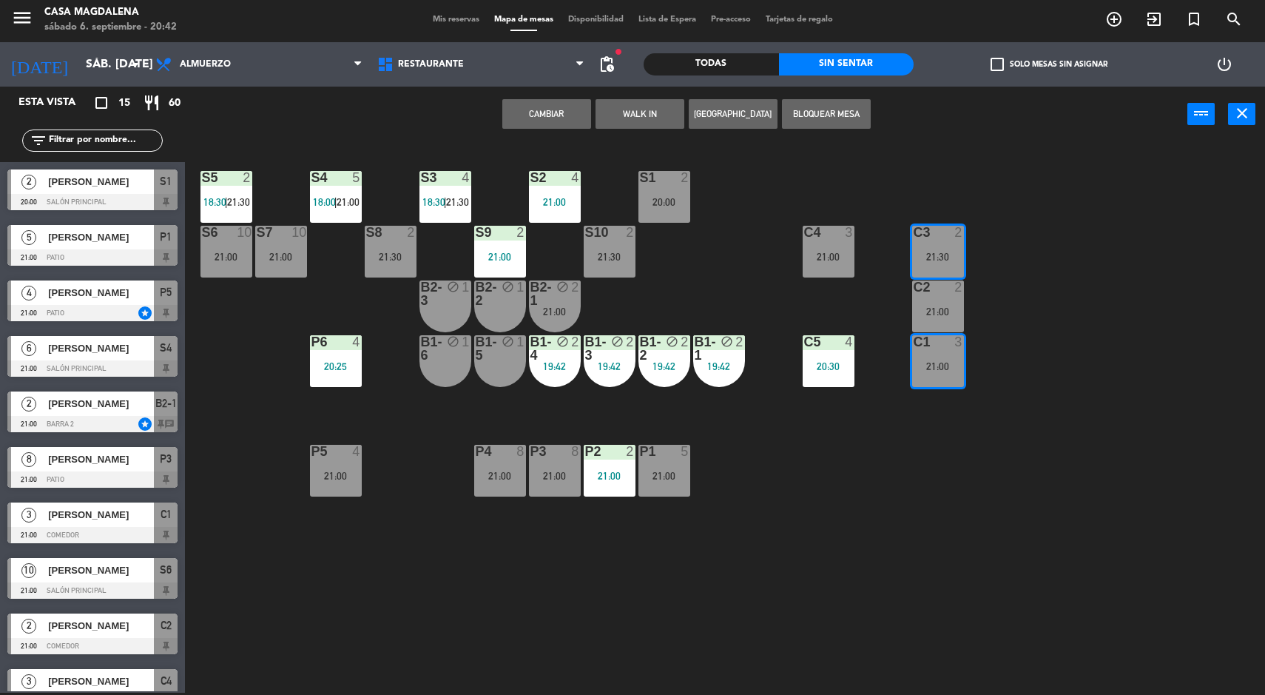
click at [550, 114] on button "Cambiar" at bounding box center [546, 114] width 89 height 30
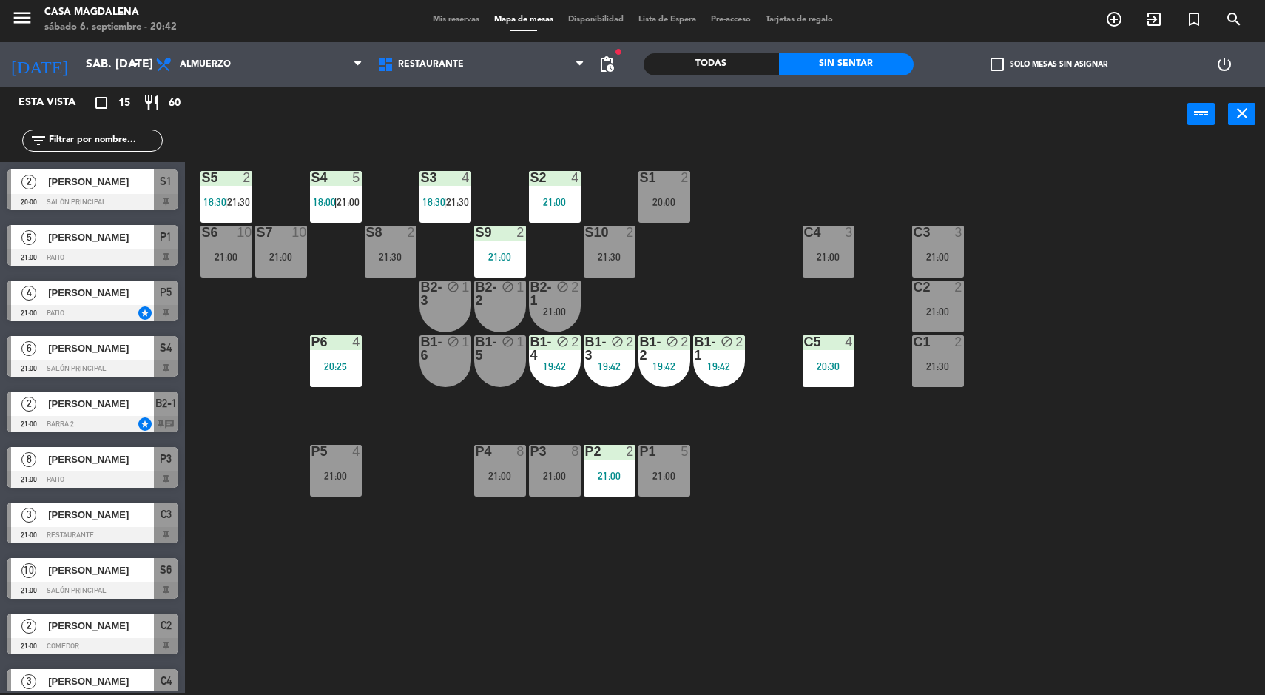
click at [1096, 357] on div "S5 2 18:30 | 21:30 S4 5 18:00 | 21:00 S3 4 18:30 | 21:30 S2 4 21:00 S1 2 20:00 …" at bounding box center [732, 419] width 1068 height 550
click at [1148, 306] on div "S5 2 18:30 | 21:30 S4 5 18:00 | 21:00 S3 4 18:30 | 21:30 S2 4 21:00 S1 2 20:00 …" at bounding box center [732, 419] width 1068 height 550
click at [937, 366] on div "21:30" at bounding box center [938, 366] width 52 height 10
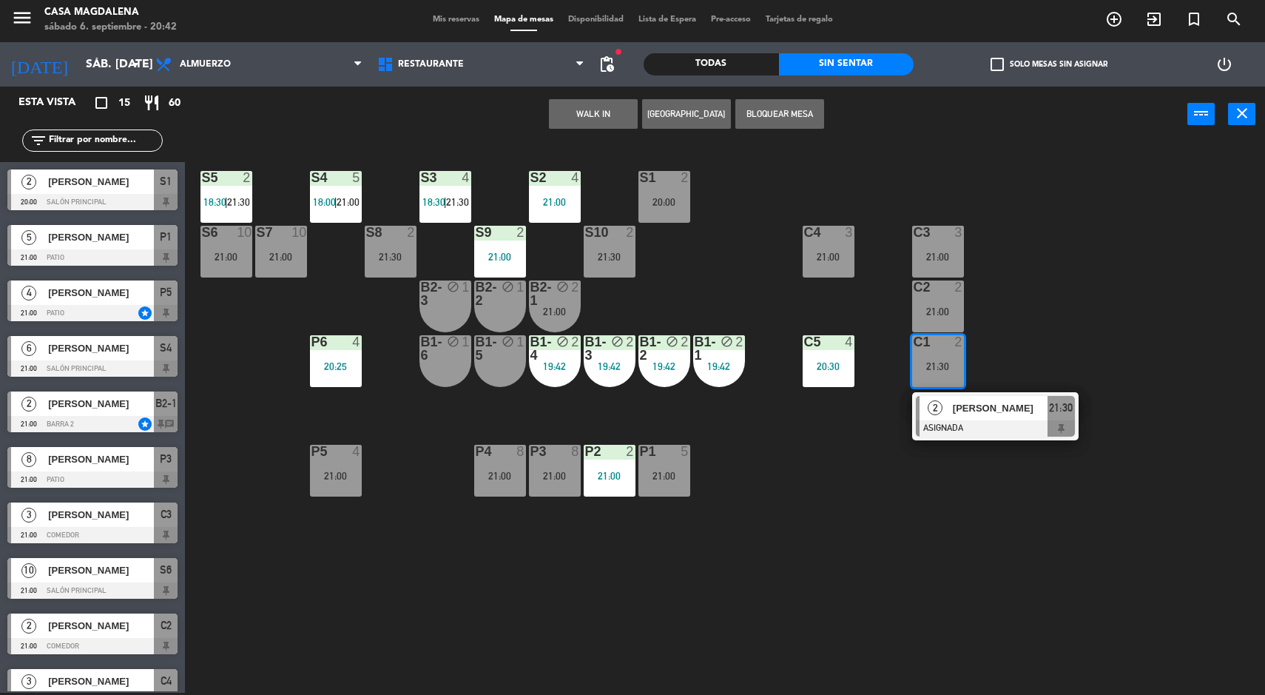
click at [560, 283] on icon "block" at bounding box center [562, 286] width 13 height 13
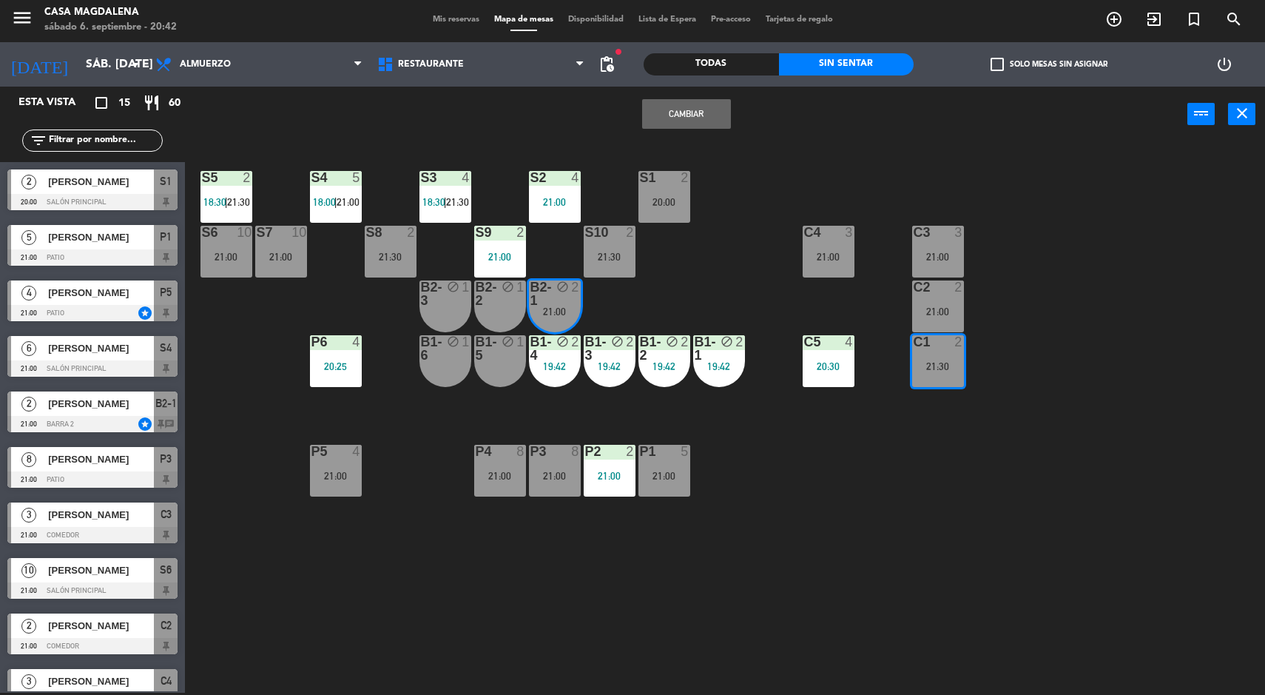
click at [675, 106] on button "Cambiar" at bounding box center [686, 114] width 89 height 30
click at [1075, 526] on div "S5 2 18:30 | 21:30 S4 5 18:00 | 21:00 S3 4 18:30 | 21:30 S2 4 21:00 S1 2 20:00 …" at bounding box center [732, 419] width 1068 height 550
click at [1074, 471] on div "S5 2 18:30 | 21:30 S4 5 18:00 | 21:00 S3 4 18:30 | 21:30 S2 4 21:00 S1 2 20:00 …" at bounding box center [732, 419] width 1068 height 550
click at [852, 261] on div "21:00" at bounding box center [829, 257] width 52 height 10
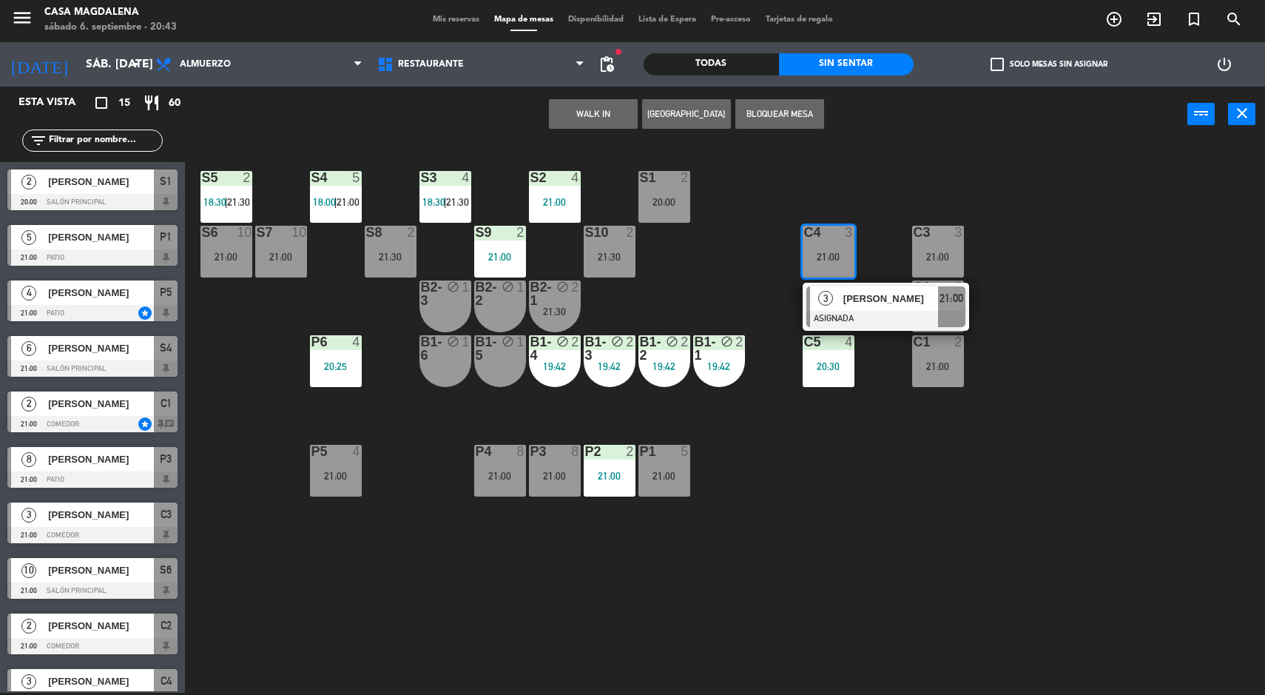
click at [897, 311] on div at bounding box center [885, 319] width 159 height 16
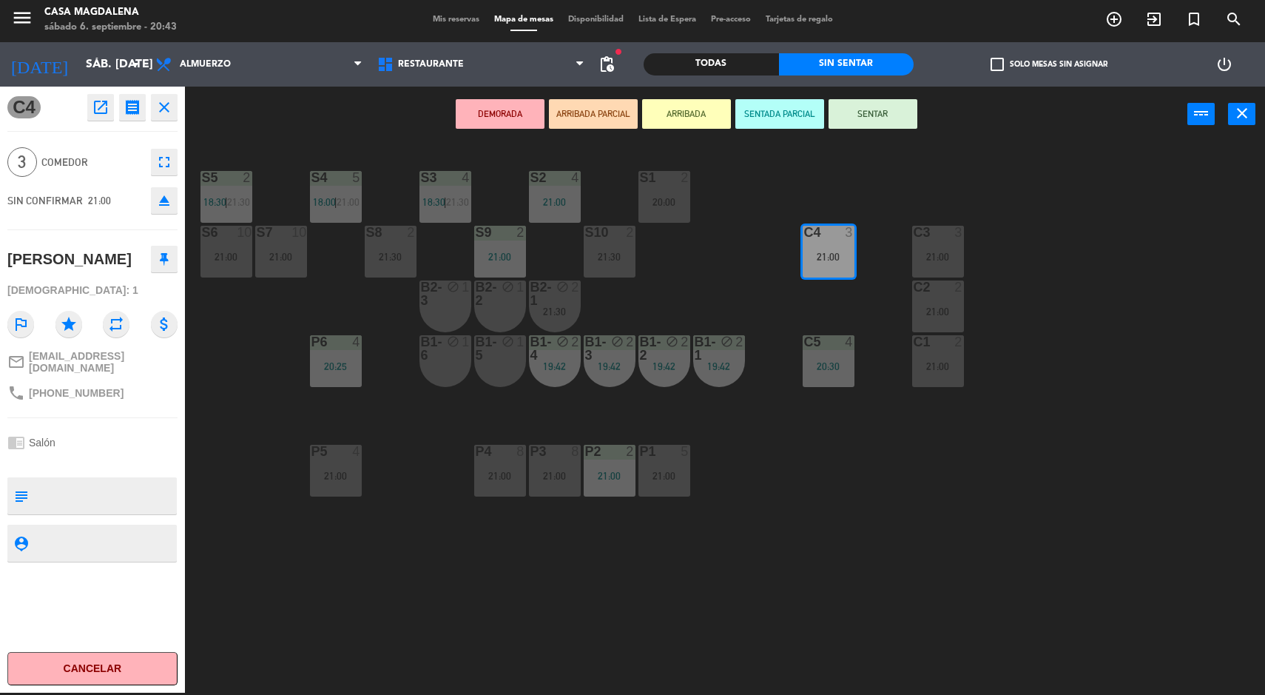
click at [1114, 326] on div "S5 2 18:30 | 21:30 S4 5 18:00 | 21:00 S3 4 18:30 | 21:30 S2 4 21:00 S1 2 20:00 …" at bounding box center [732, 419] width 1068 height 550
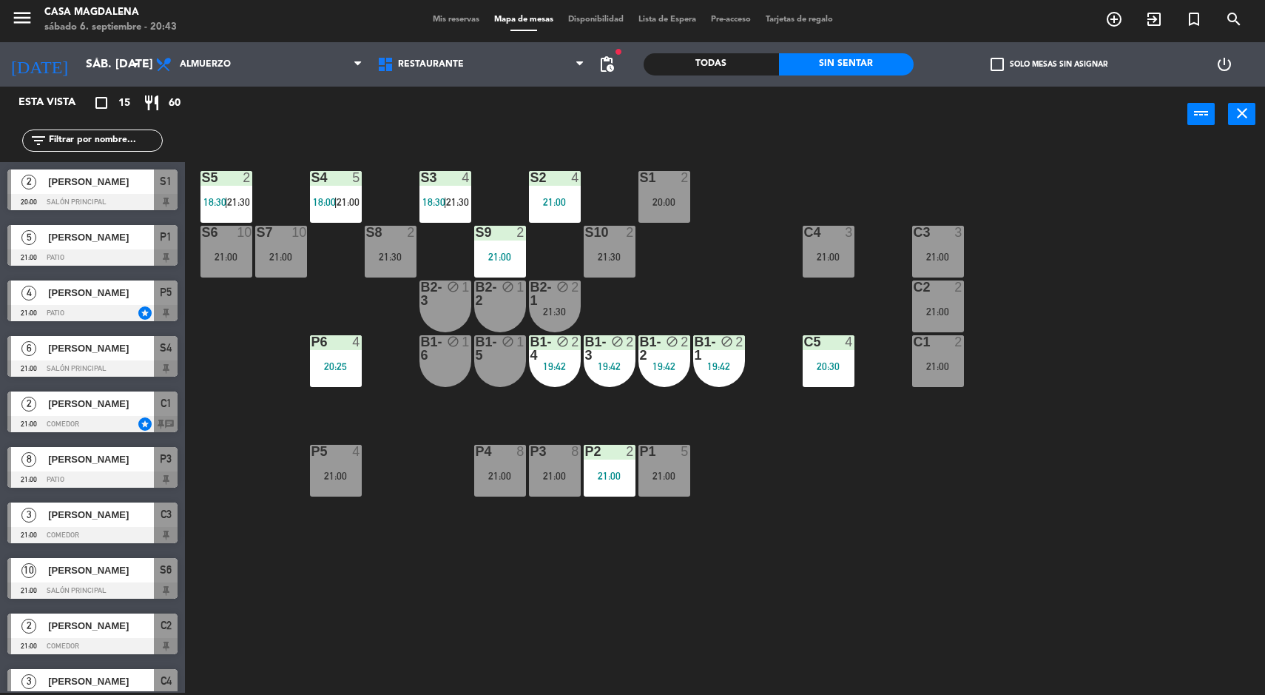
scroll to position [2, 0]
click at [272, 414] on div "S5 2 18:30 | 21:30 S4 5 18:00 | 21:00 S3 4 18:30 | 21:30 S2 4 21:00 S1 2 20:00 …" at bounding box center [732, 419] width 1068 height 550
click at [656, 178] on div at bounding box center [664, 177] width 24 height 13
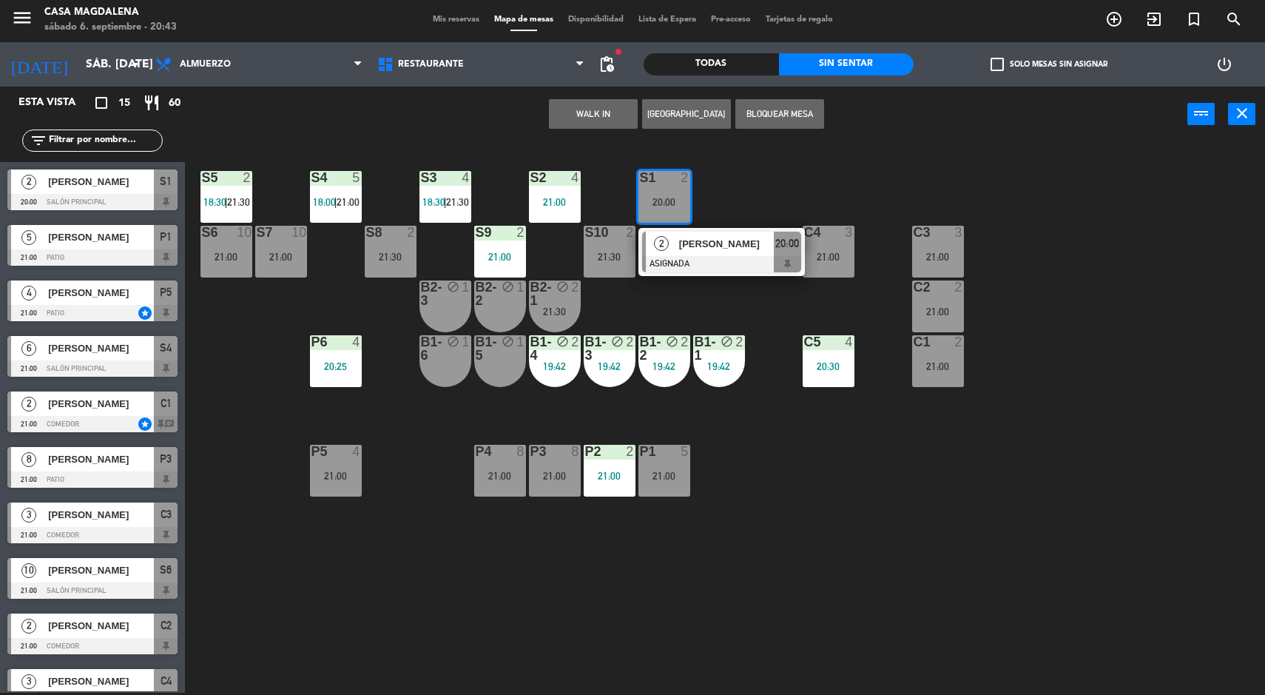
click at [567, 102] on button "WALK IN" at bounding box center [593, 114] width 89 height 30
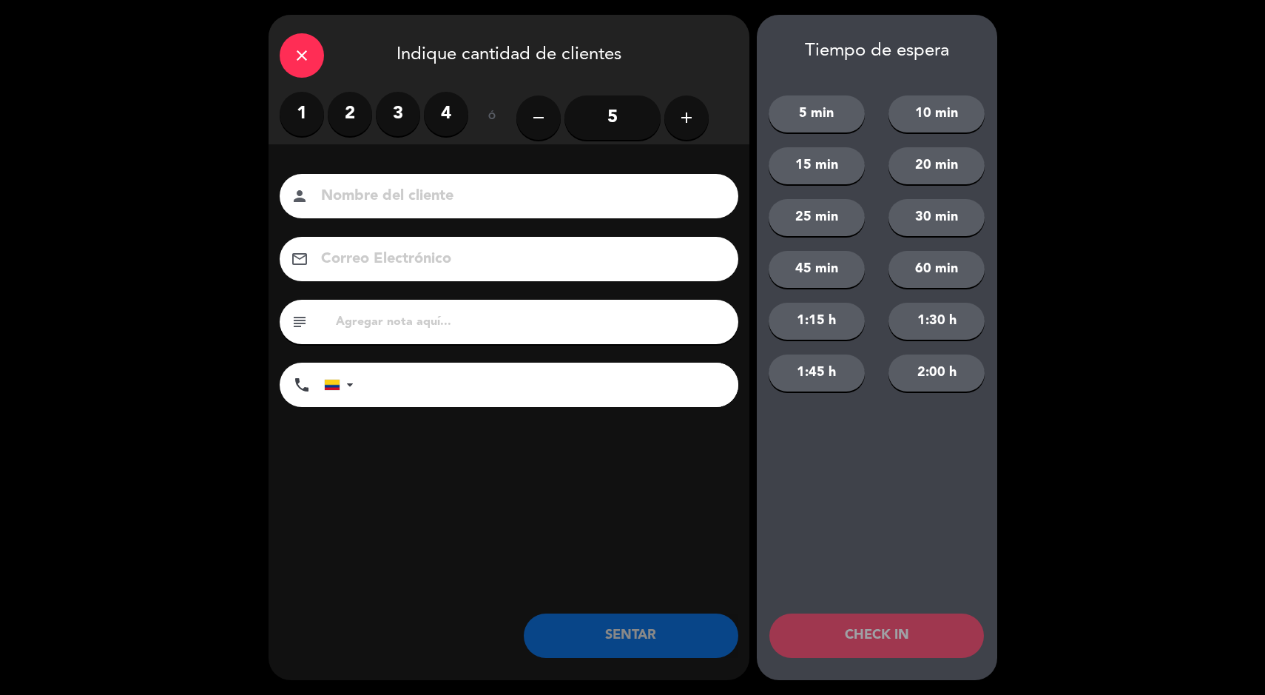
click at [306, 38] on div "close" at bounding box center [302, 55] width 44 height 44
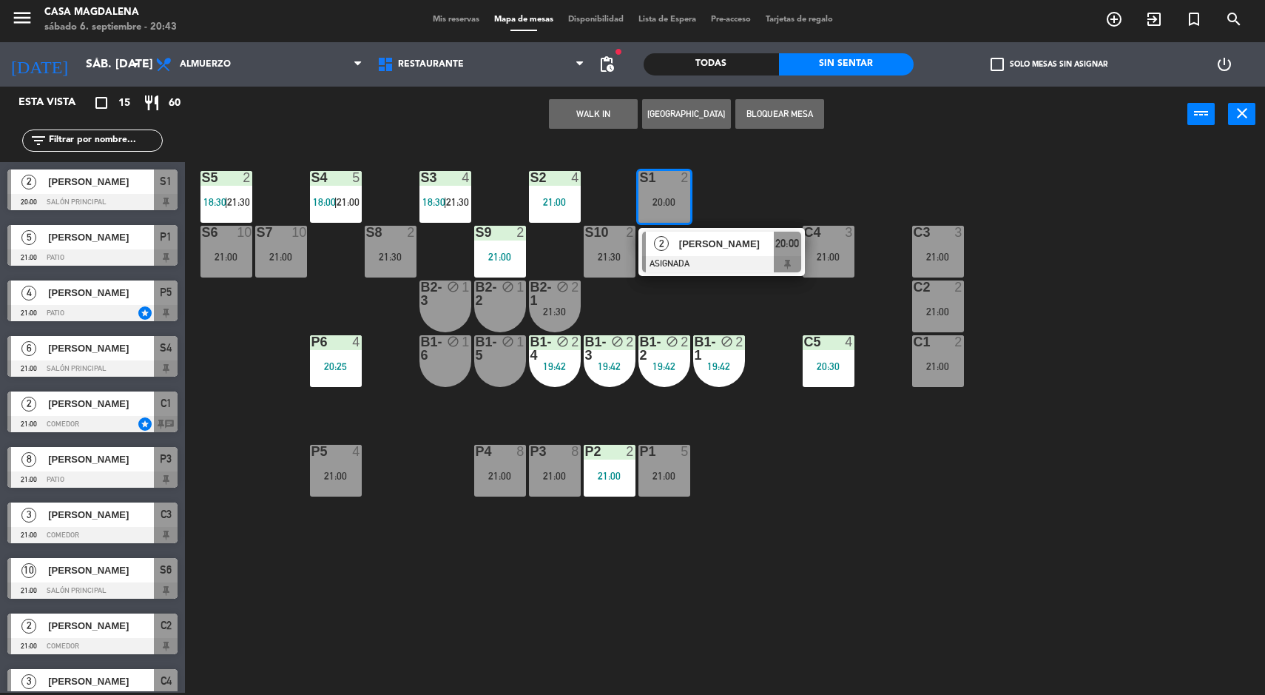
click at [725, 243] on span "[PERSON_NAME]" at bounding box center [726, 244] width 95 height 16
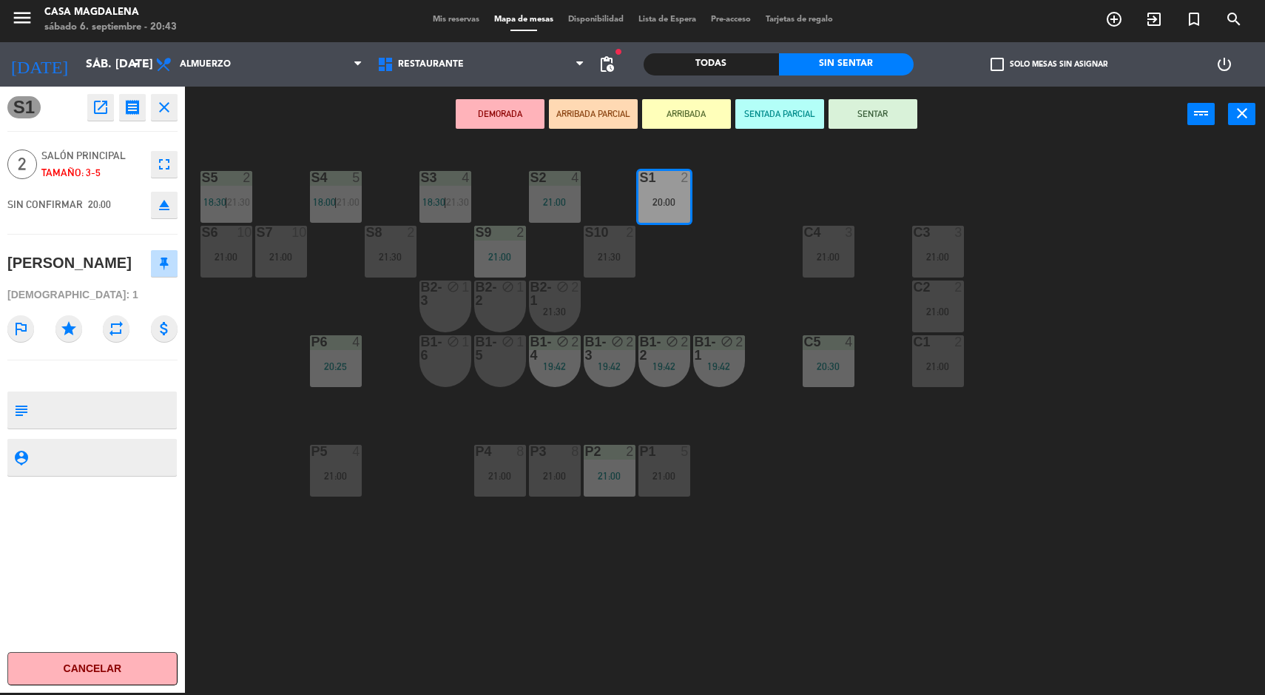
click at [493, 116] on button "DEMORADA" at bounding box center [500, 114] width 89 height 30
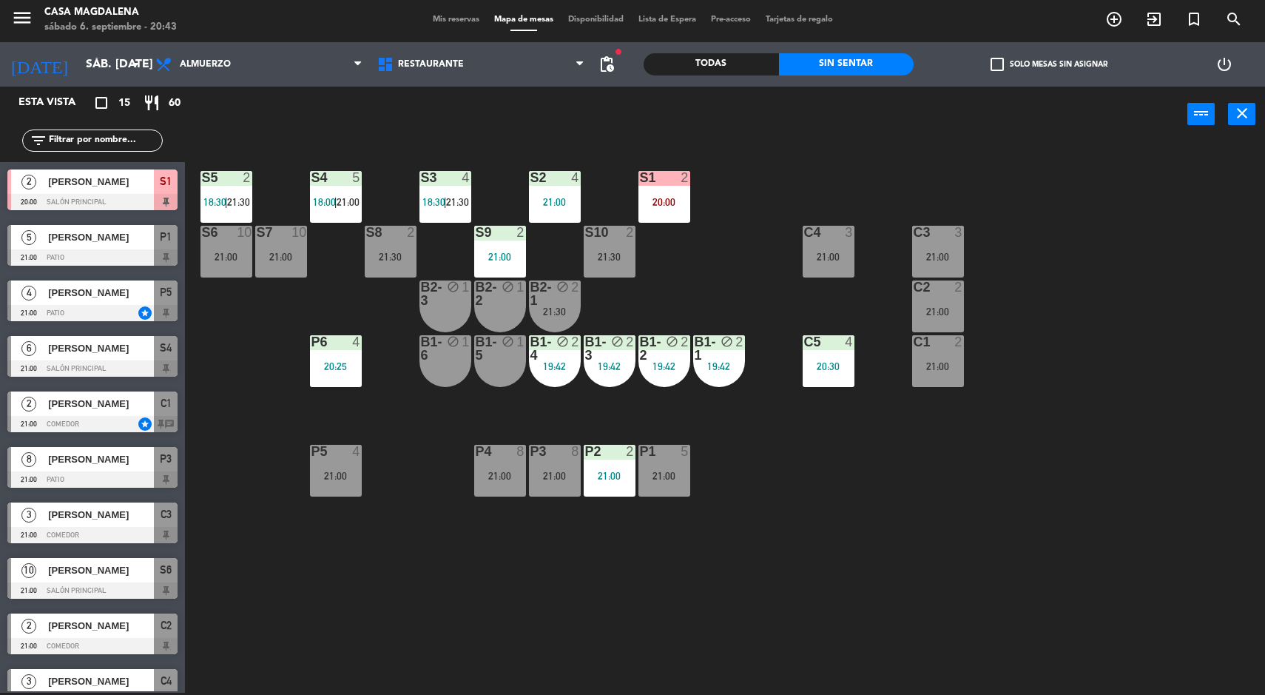
click at [949, 556] on div "S5 2 18:30 | 21:30 S4 5 18:00 | 21:00 S3 4 18:30 | 21:30 S2 4 21:00 S1 2 20:00 …" at bounding box center [732, 419] width 1068 height 550
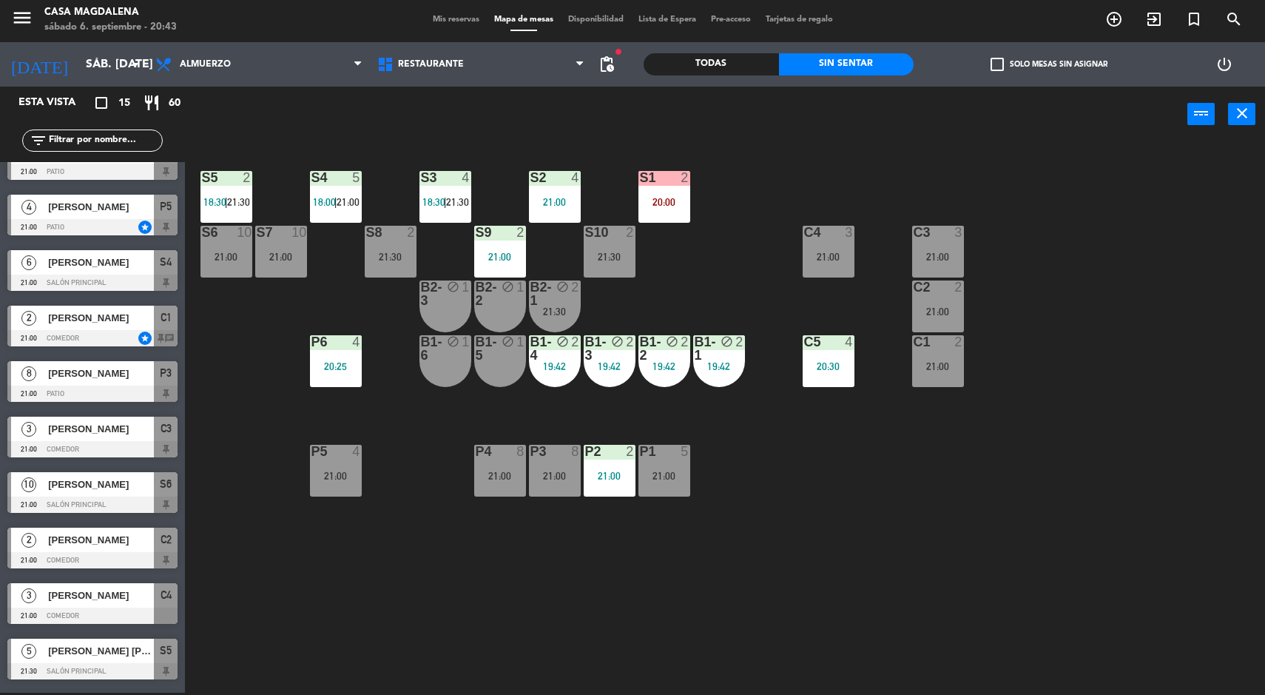
scroll to position [87, 0]
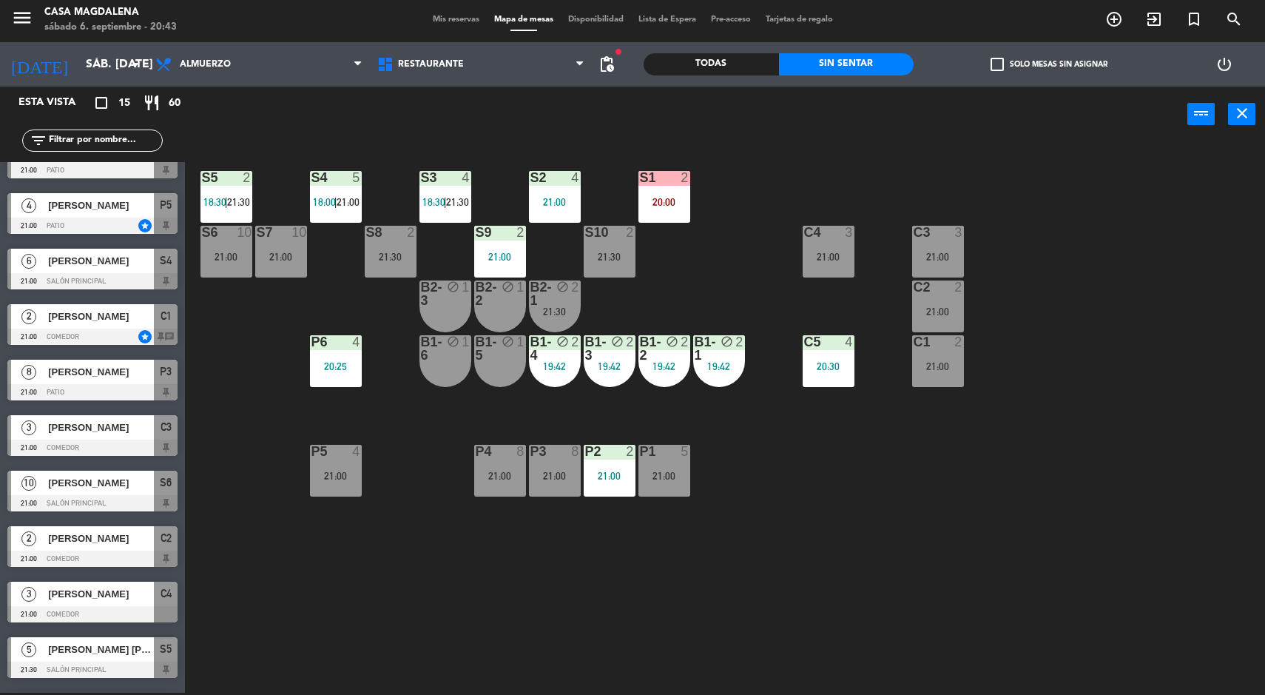
click at [59, 427] on span "[PERSON_NAME]" at bounding box center [101, 428] width 106 height 16
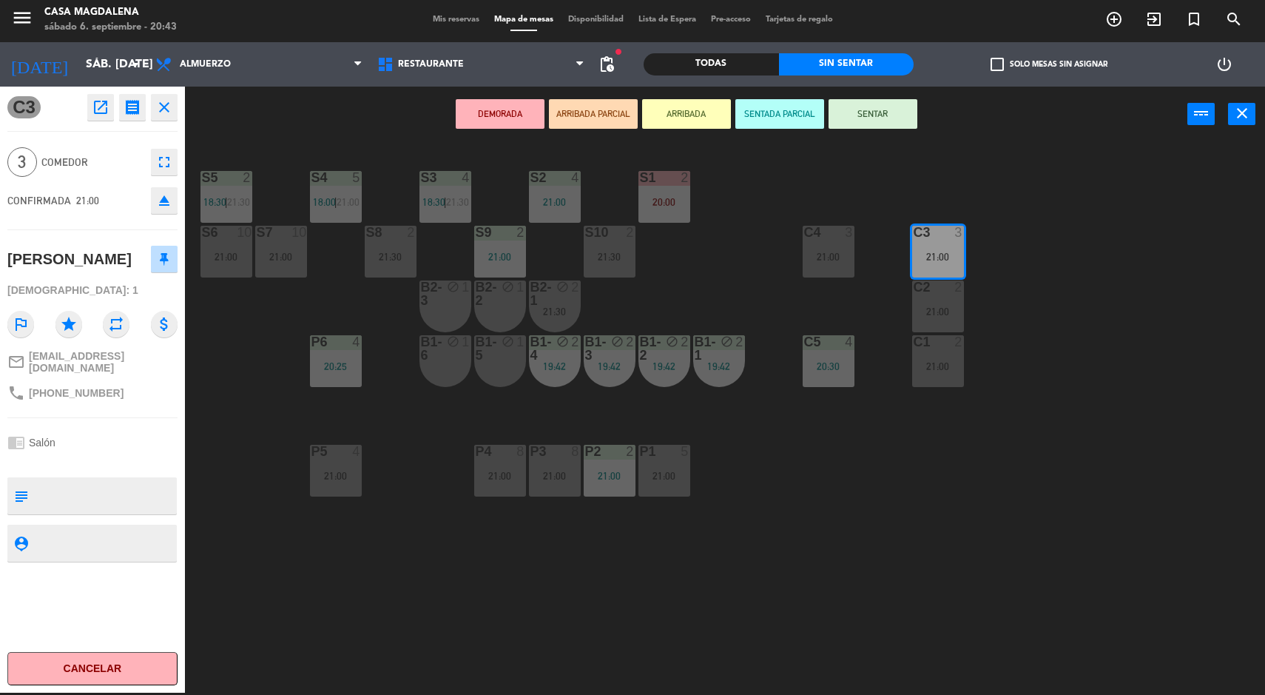
click at [863, 123] on button "SENTAR" at bounding box center [873, 114] width 89 height 30
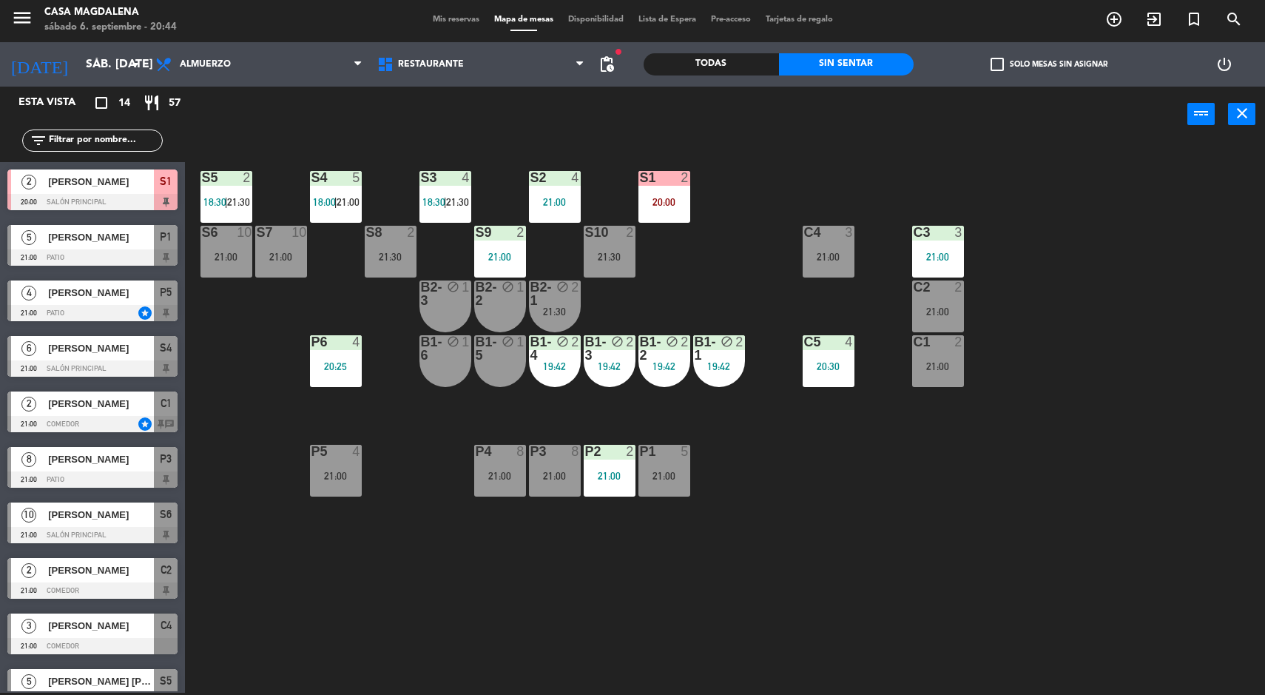
click at [1094, 521] on div "S5 2 18:30 | 21:30 S4 5 18:00 | 21:00 S3 4 18:30 | 21:30 S2 4 21:00 S1 2 20:00 …" at bounding box center [732, 419] width 1068 height 550
click at [348, 202] on span "21:00" at bounding box center [348, 202] width 23 height 12
click at [841, 540] on div "S5 2 18:30 | 21:30 S4 5 18:00 | 21:00 S3 4 18:30 | 21:30 S2 4 21:00 S1 2 20:00 …" at bounding box center [732, 419] width 1068 height 550
click at [203, 172] on div "S5" at bounding box center [202, 177] width 1 height 13
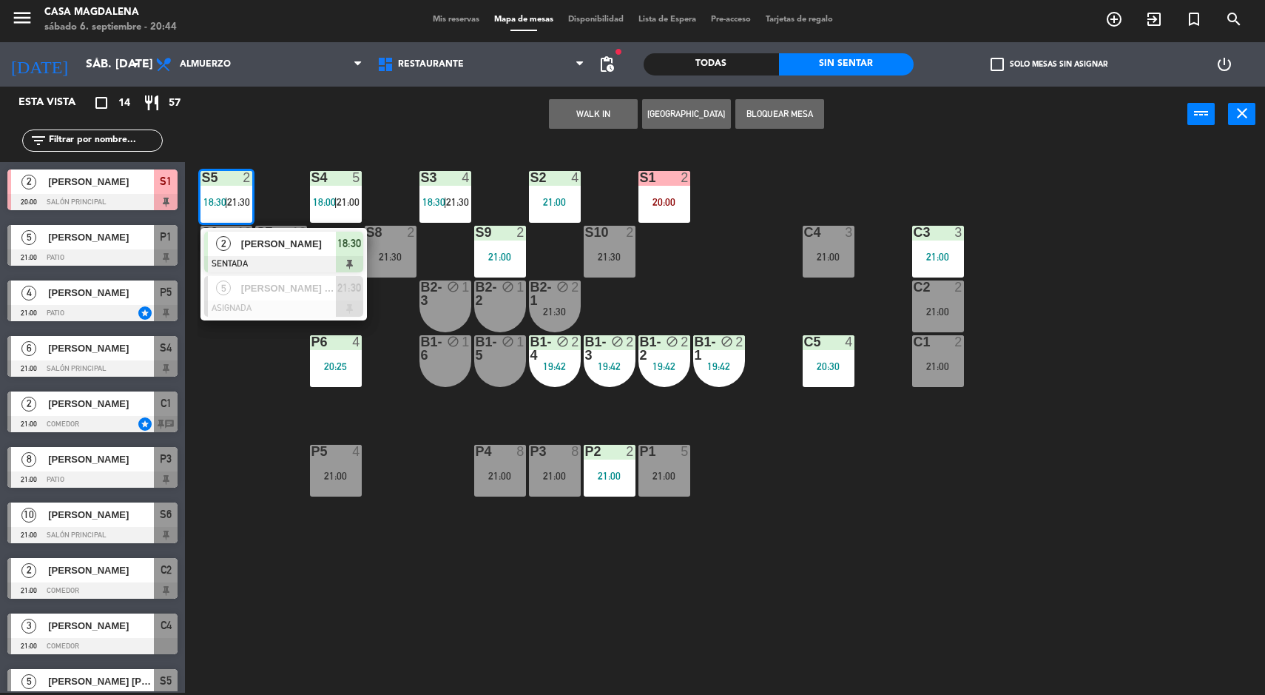
click at [246, 384] on div "S5 2 18:30 | 21:30 2 [PERSON_NAME] SENTADA 18:30 5 [PERSON_NAME] [PERSON_NAME] …" at bounding box center [732, 419] width 1068 height 550
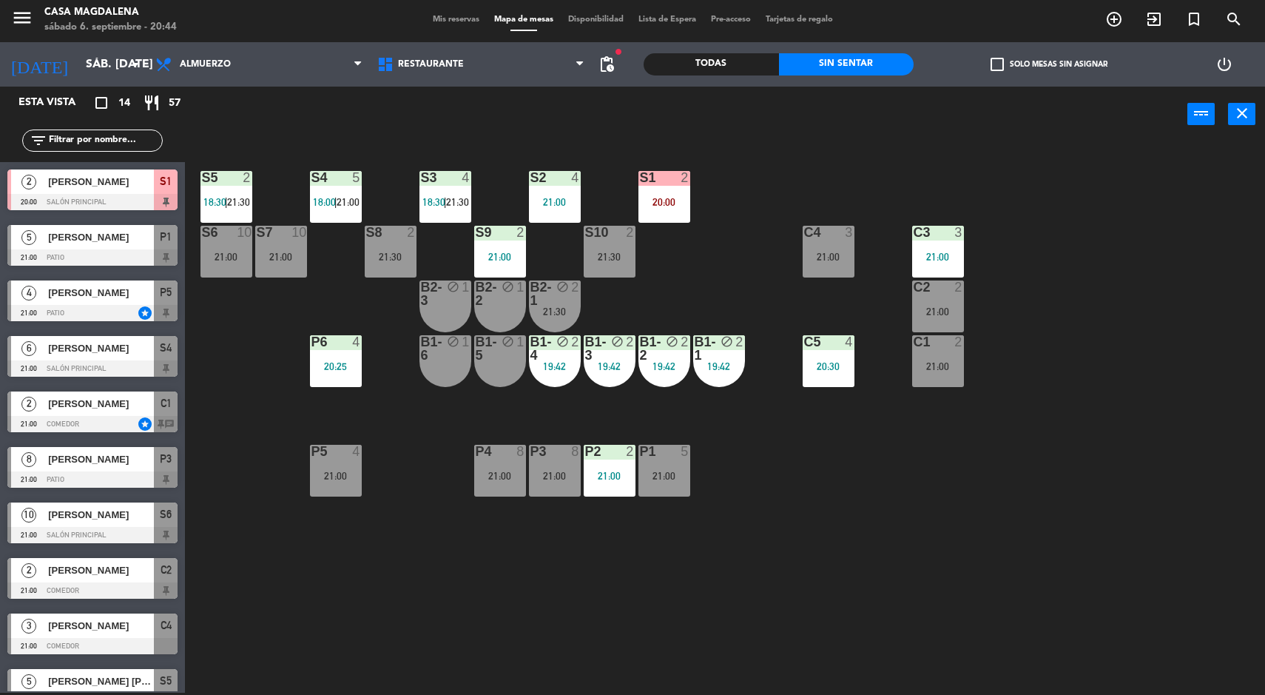
click at [246, 198] on span "21:30" at bounding box center [238, 202] width 23 height 12
click at [587, 299] on div "2" at bounding box center [579, 293] width 24 height 27
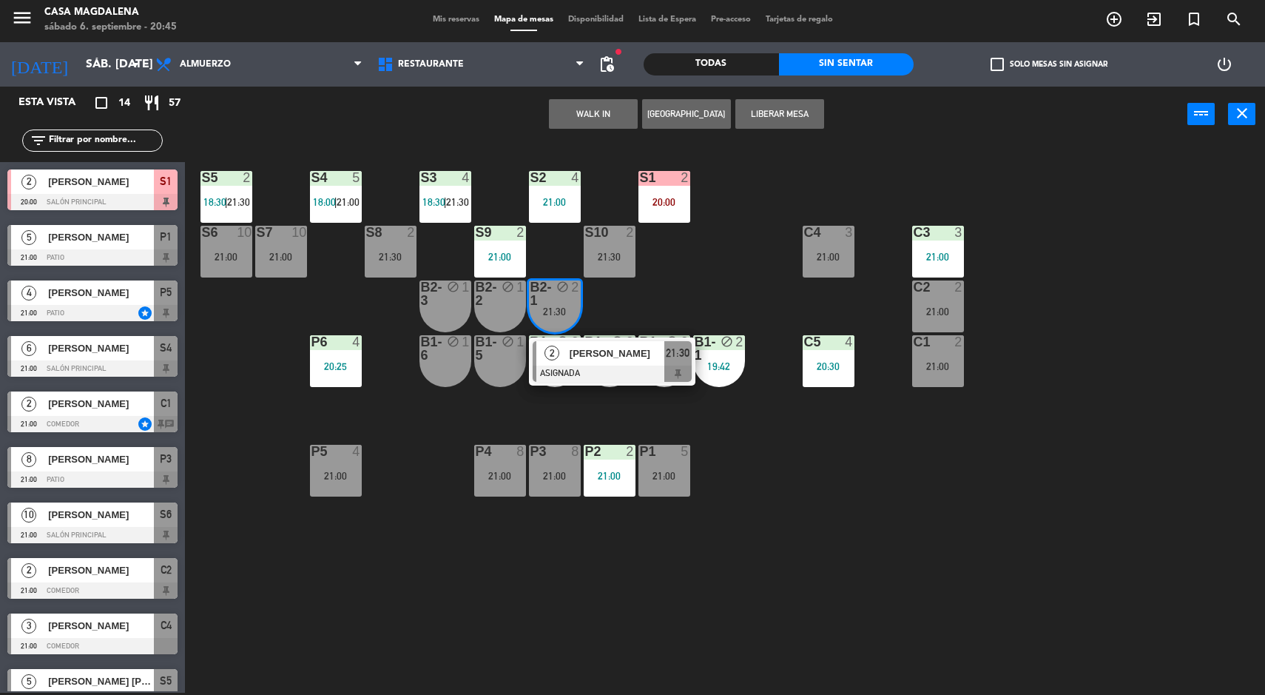
click at [238, 190] on div "S5 2 18:30 | 21:30" at bounding box center [227, 197] width 52 height 52
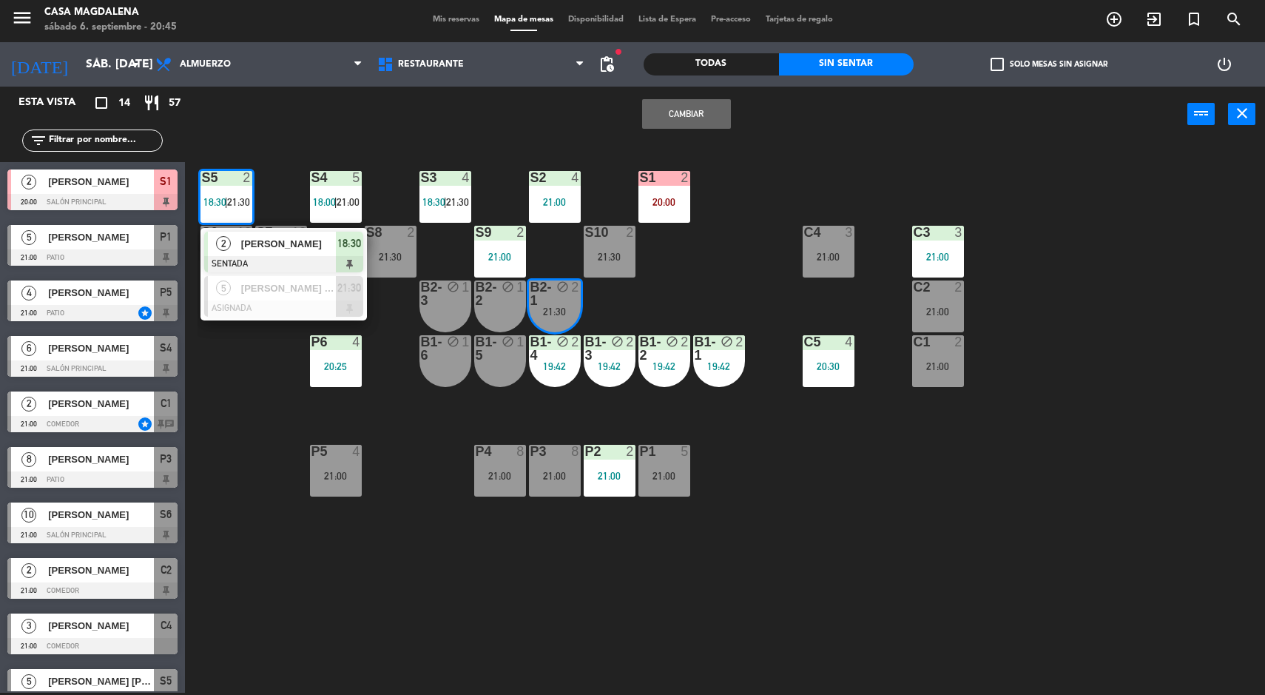
click at [873, 524] on div "S5 2 18:30 | 21:30 2 [PERSON_NAME] SENTADA 18:30 5 [PERSON_NAME] [PERSON_NAME] …" at bounding box center [732, 419] width 1068 height 550
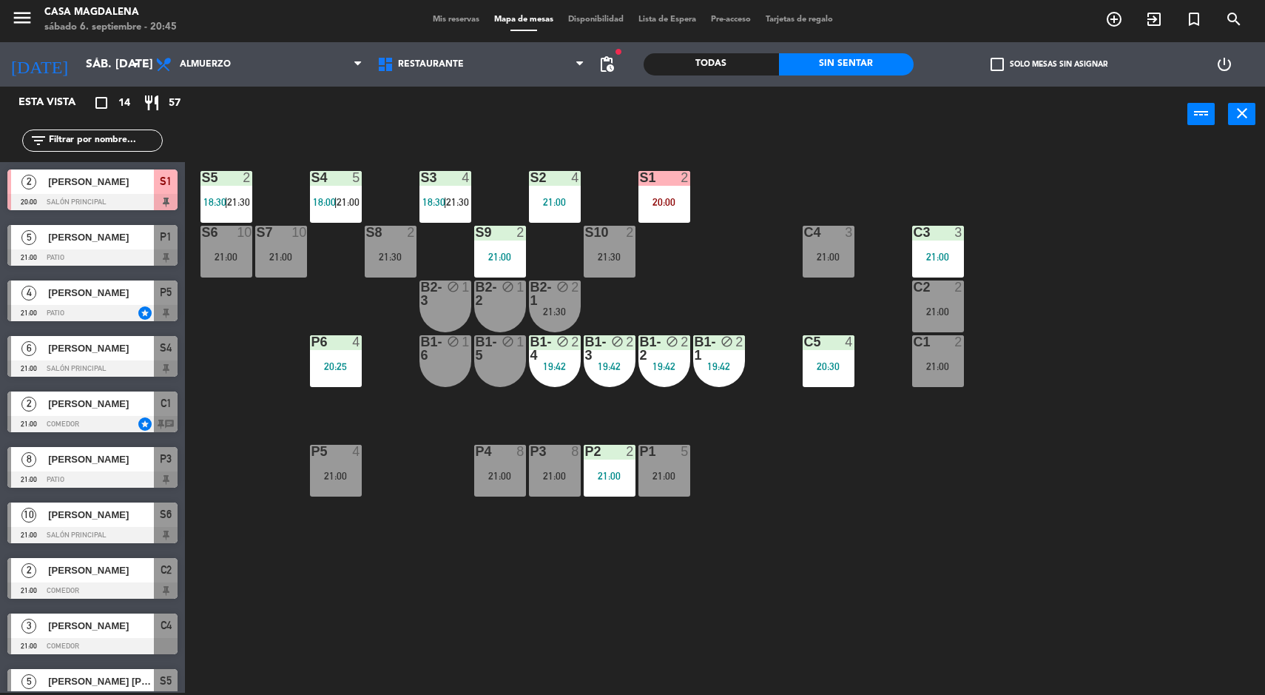
click at [814, 252] on div "21:00" at bounding box center [829, 257] width 52 height 10
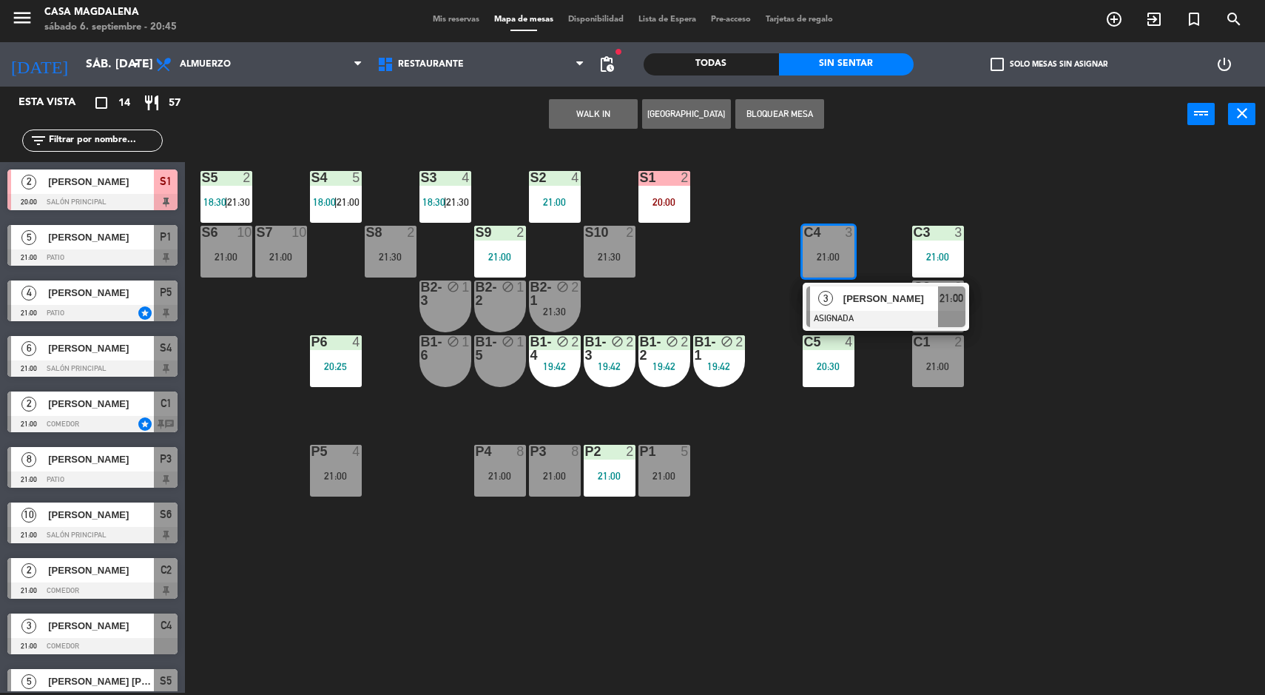
click at [842, 298] on div "[PERSON_NAME]" at bounding box center [890, 298] width 96 height 24
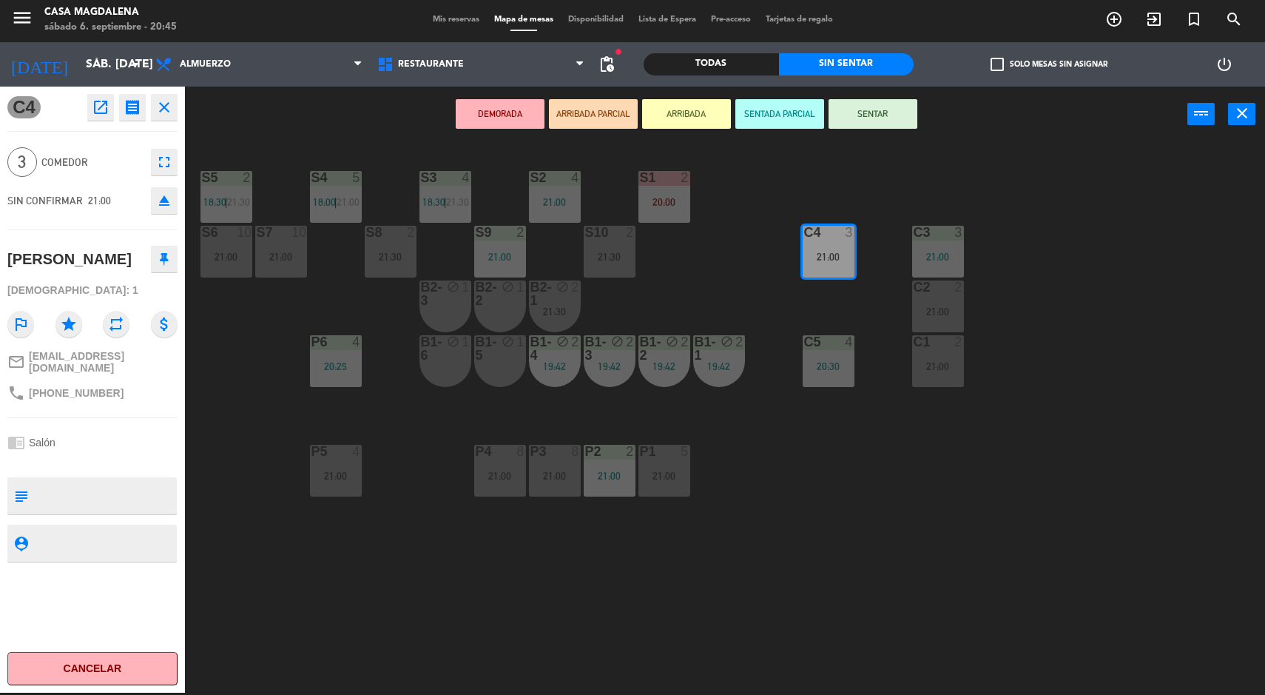
click at [531, 300] on div "B2-1" at bounding box center [531, 293] width 1 height 27
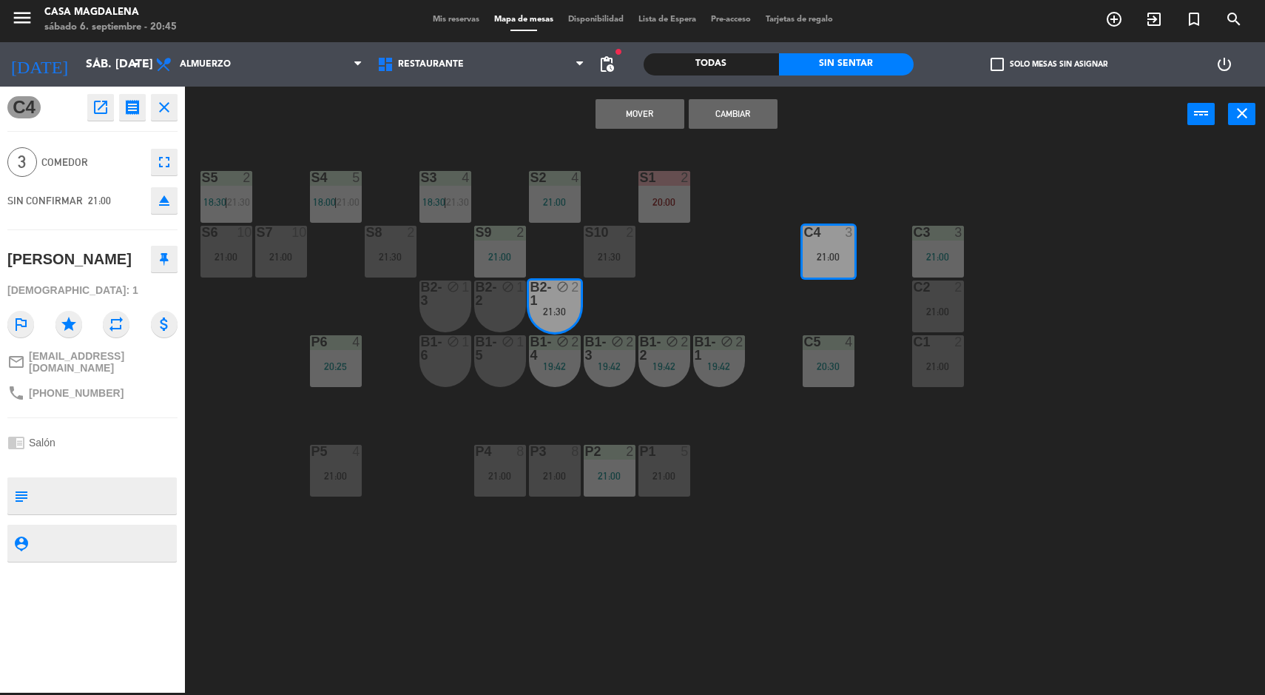
click at [736, 113] on button "Cambiar" at bounding box center [733, 114] width 89 height 30
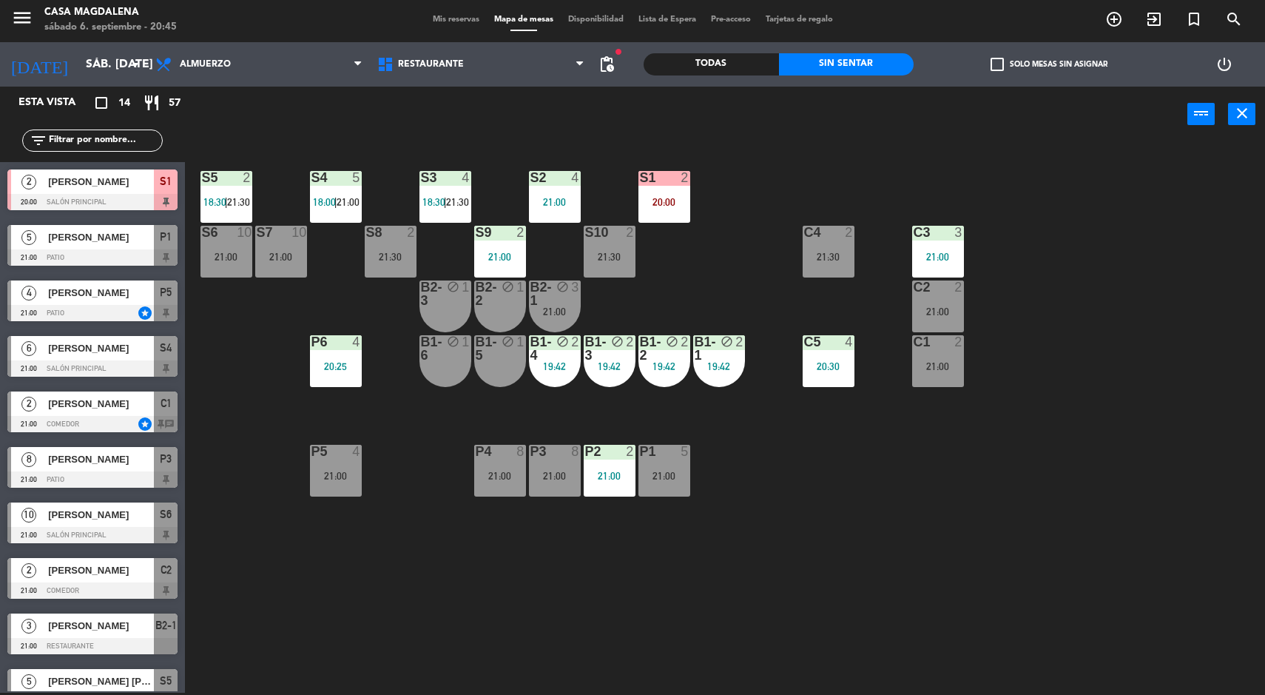
click at [846, 252] on div "21:30" at bounding box center [829, 257] width 52 height 10
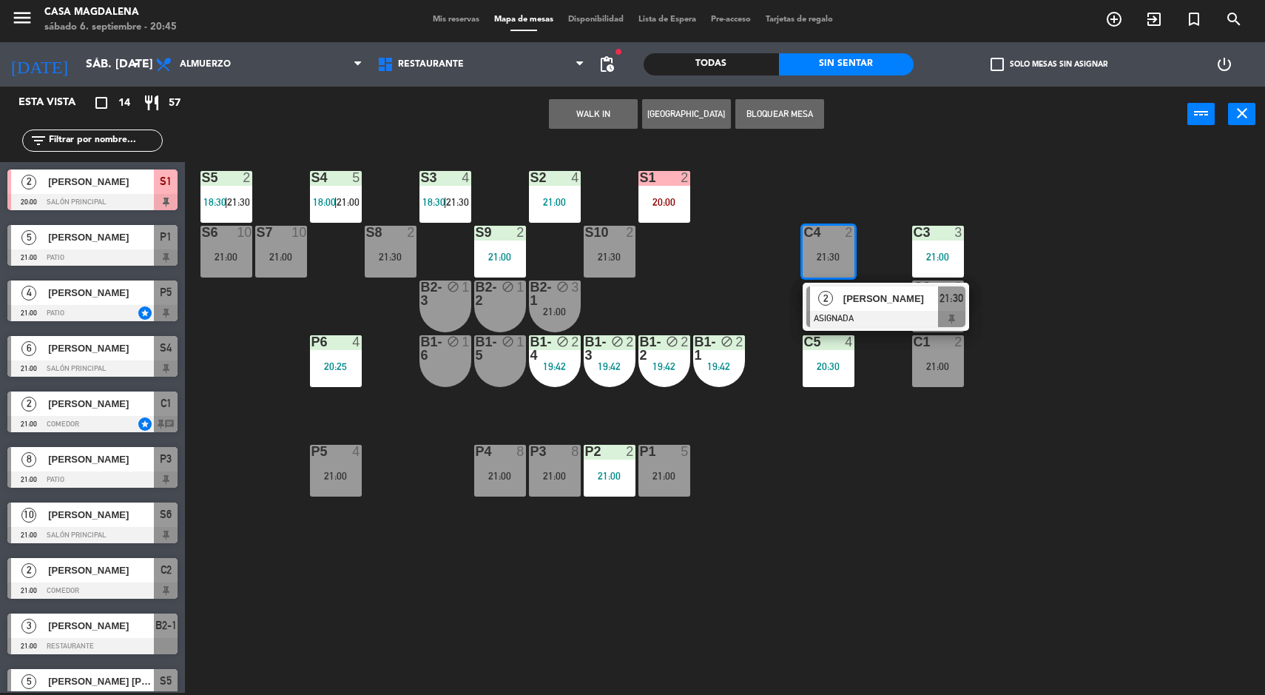
click at [847, 291] on span "[PERSON_NAME]" at bounding box center [890, 299] width 95 height 16
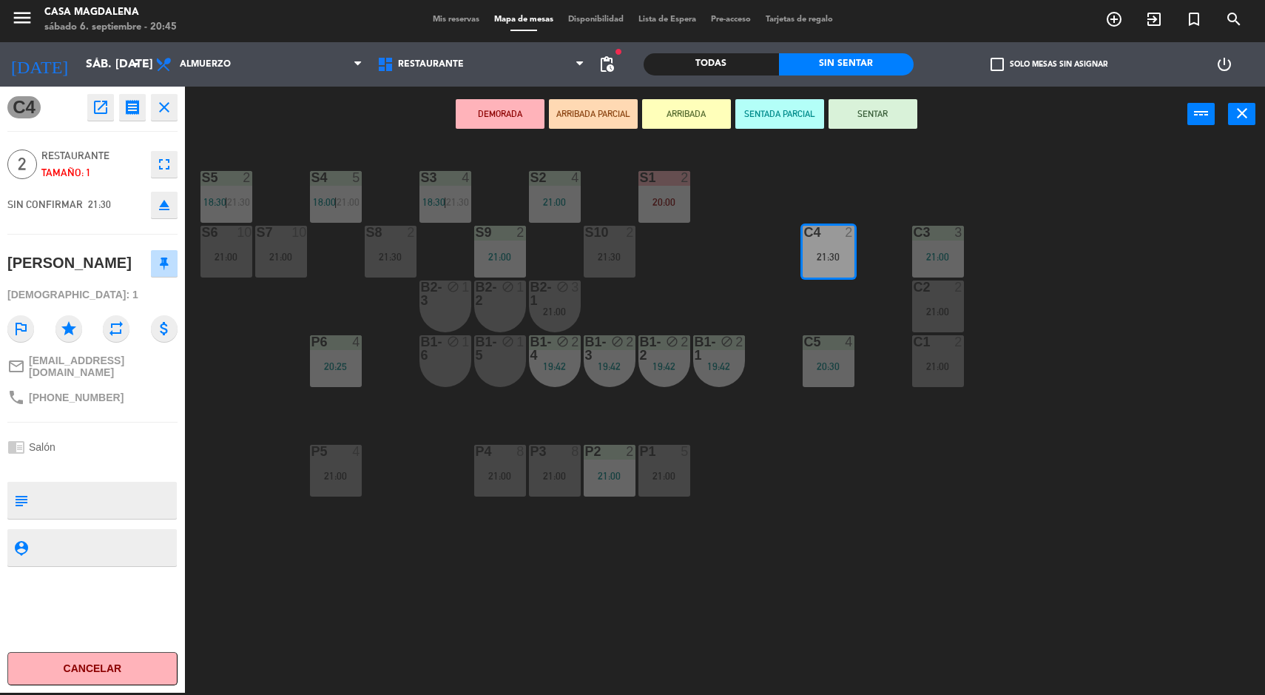
click at [241, 187] on div "S5 2 18:30 | 21:30" at bounding box center [227, 197] width 52 height 52
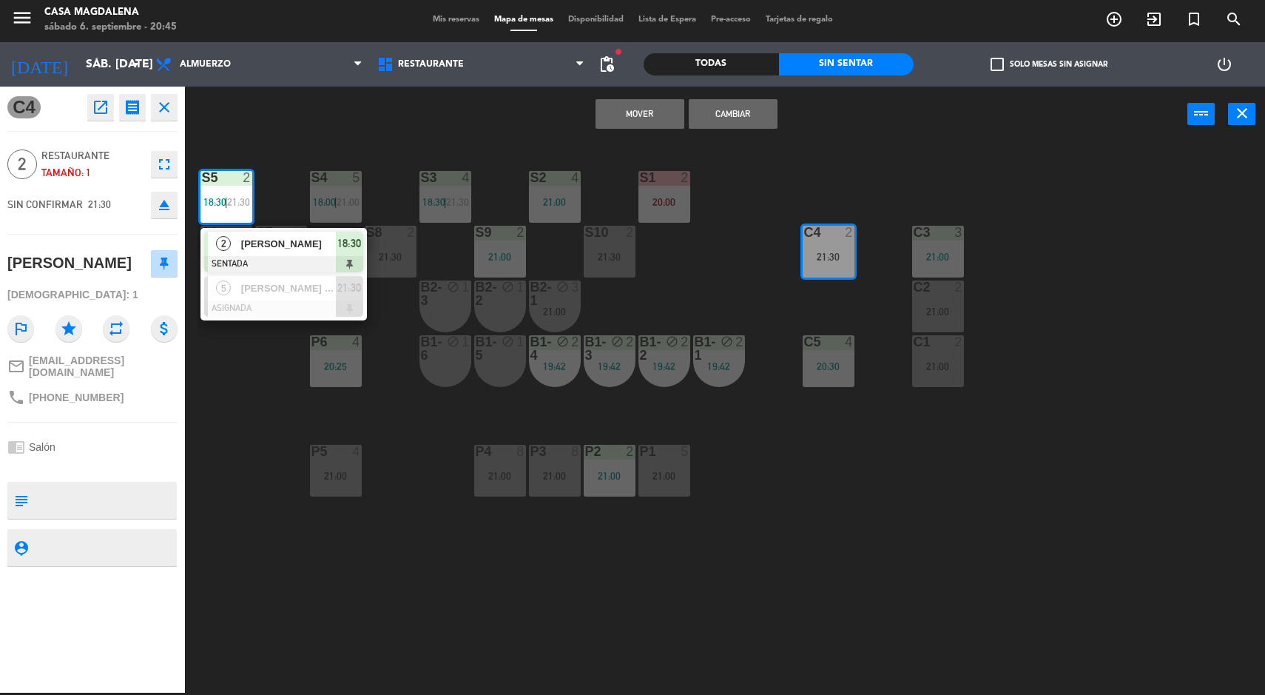
click at [335, 311] on div at bounding box center [283, 308] width 159 height 16
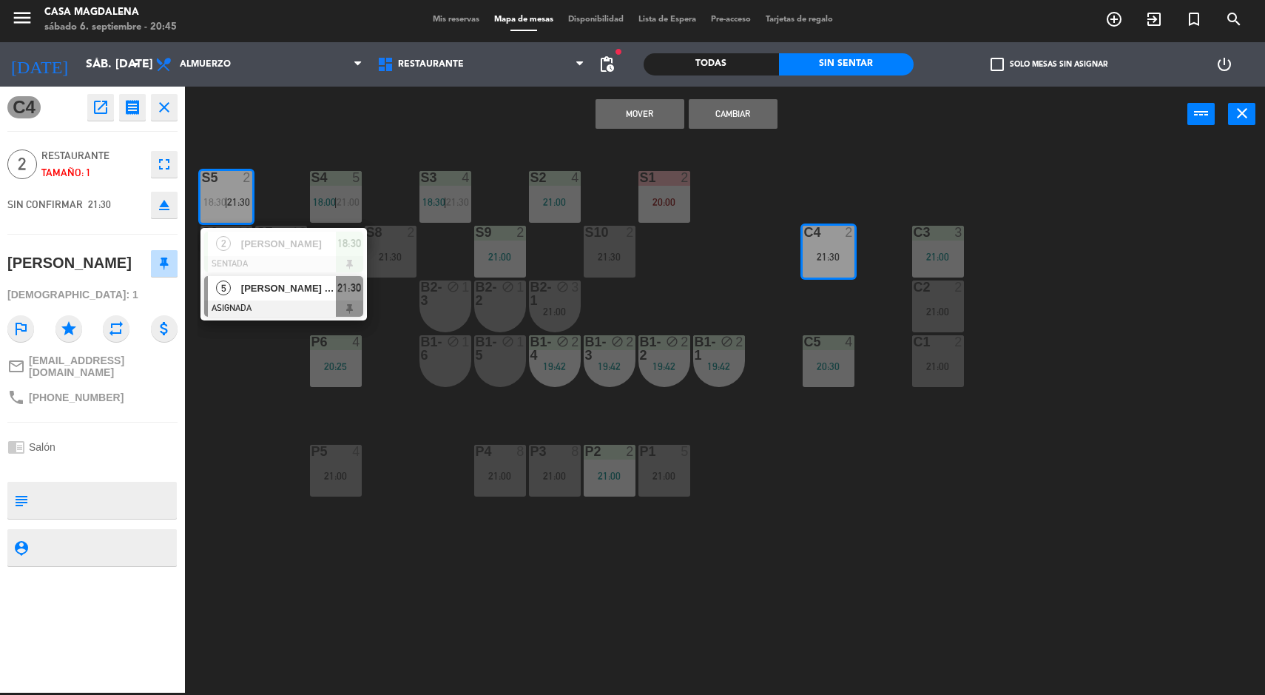
click at [745, 113] on button "Cambiar" at bounding box center [733, 114] width 89 height 30
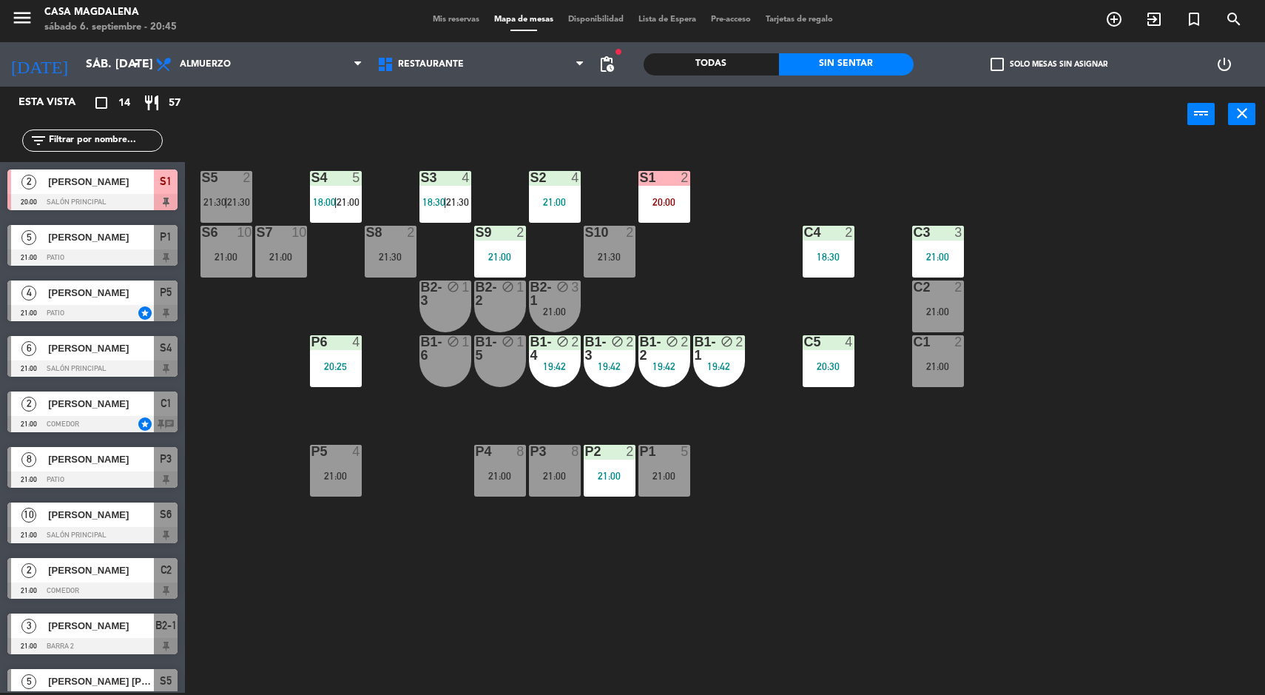
scroll to position [2, 0]
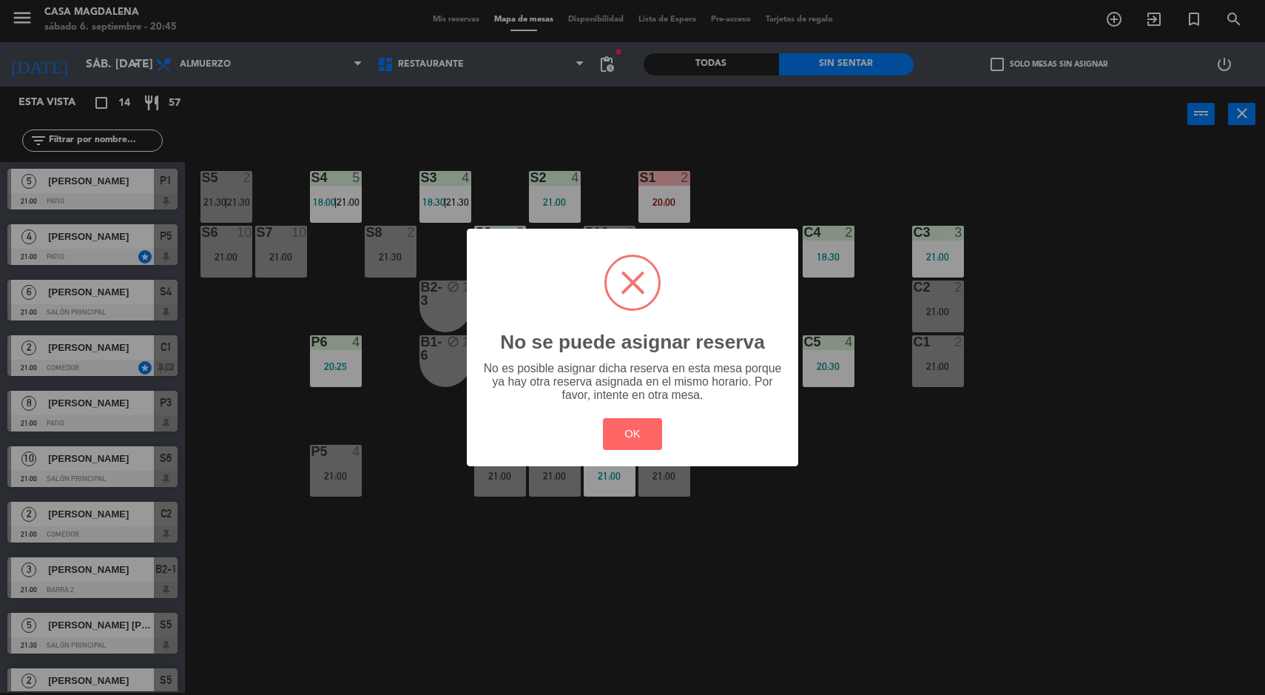
click at [622, 437] on button "OK" at bounding box center [633, 434] width 60 height 32
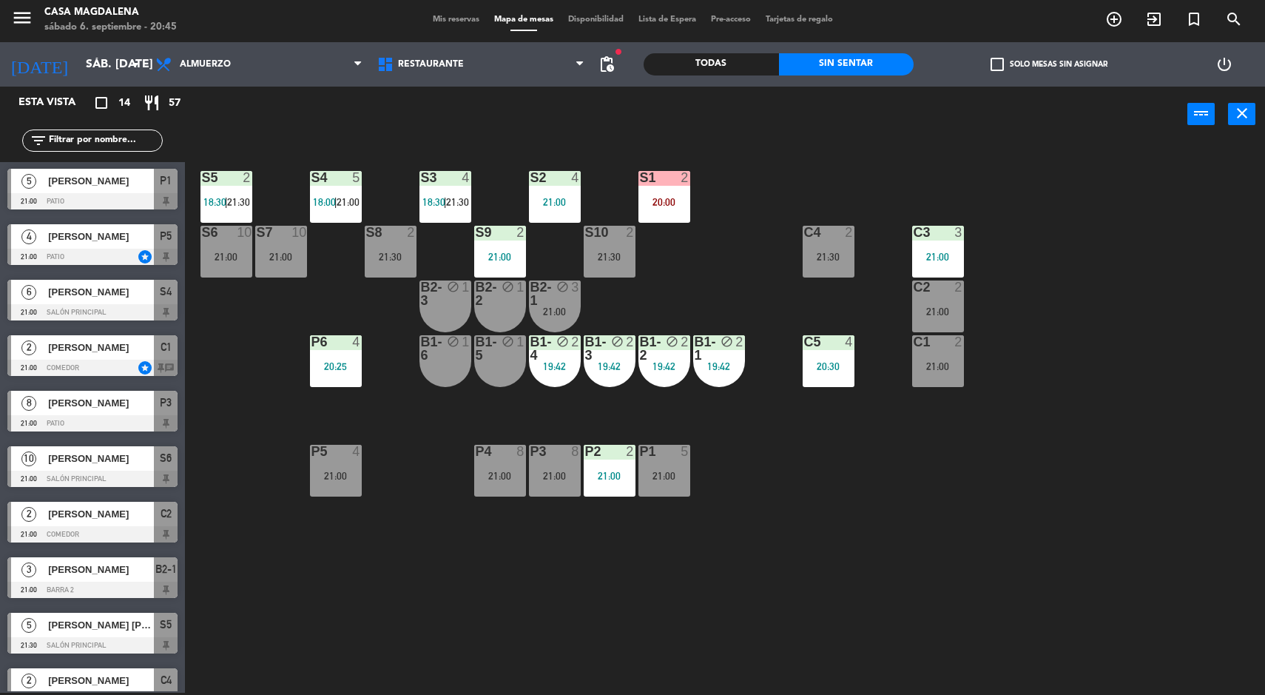
click at [249, 197] on span "21:30" at bounding box center [238, 202] width 23 height 12
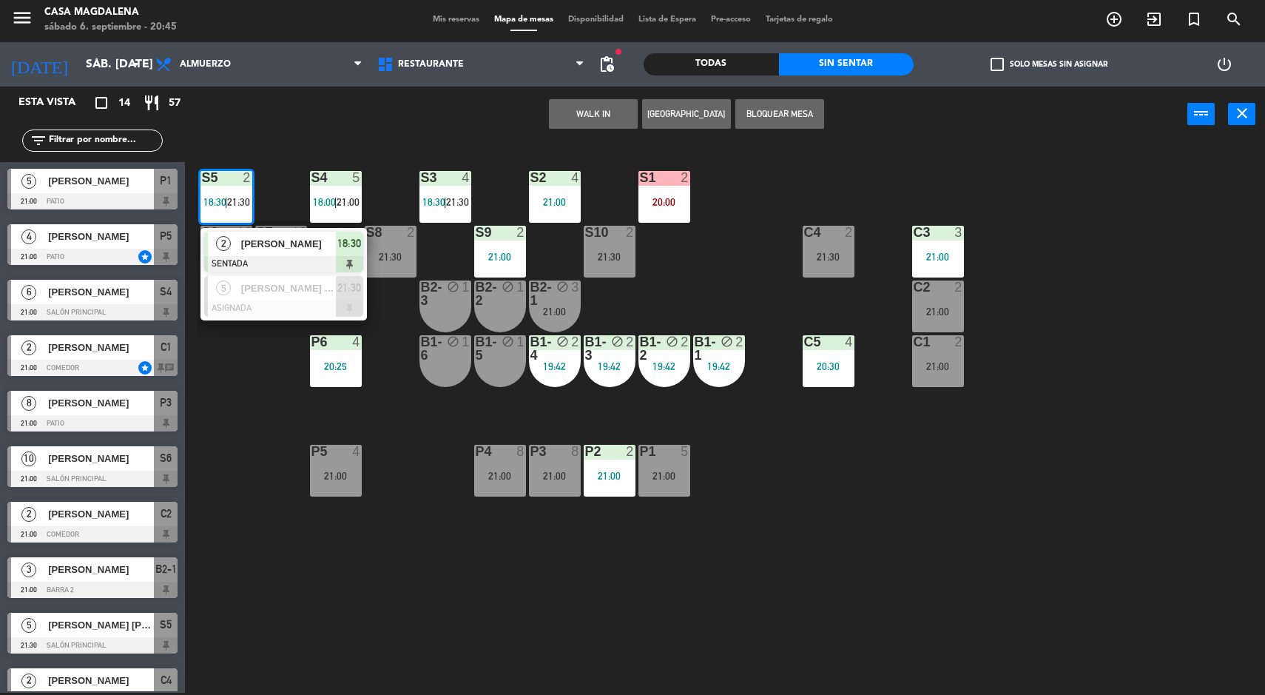
click at [304, 315] on div at bounding box center [283, 308] width 159 height 16
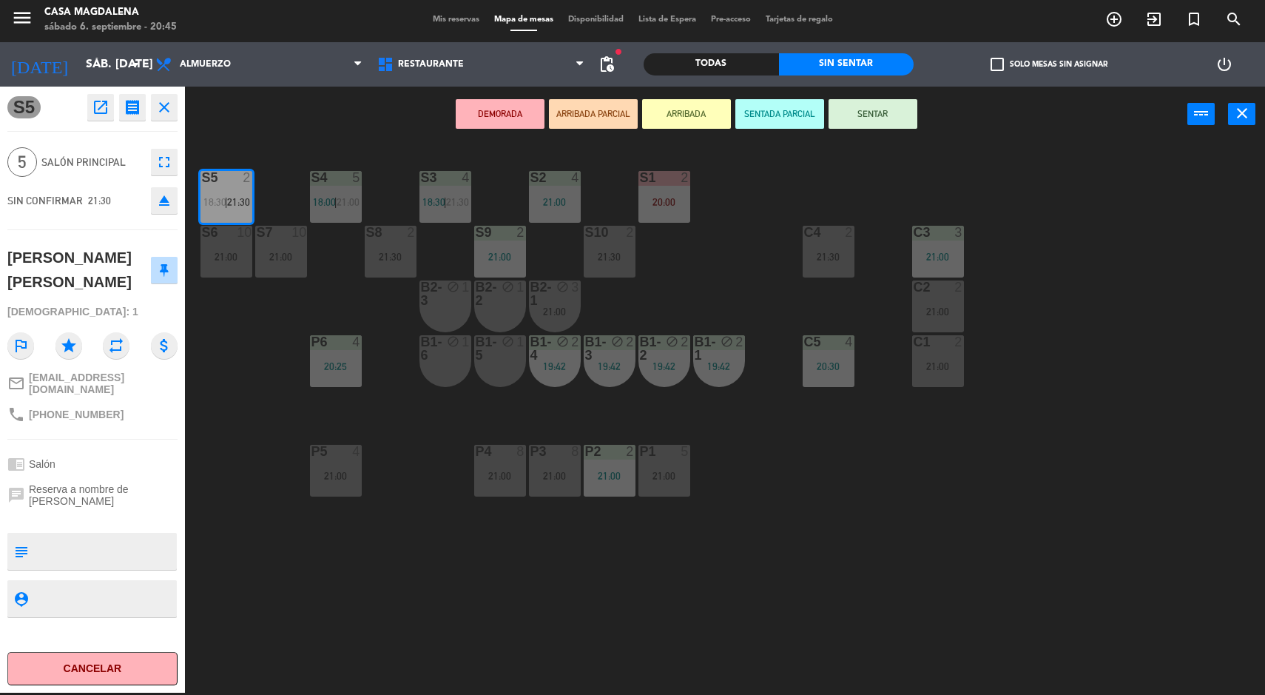
click at [803, 273] on div "C4 2 21:30" at bounding box center [829, 252] width 52 height 52
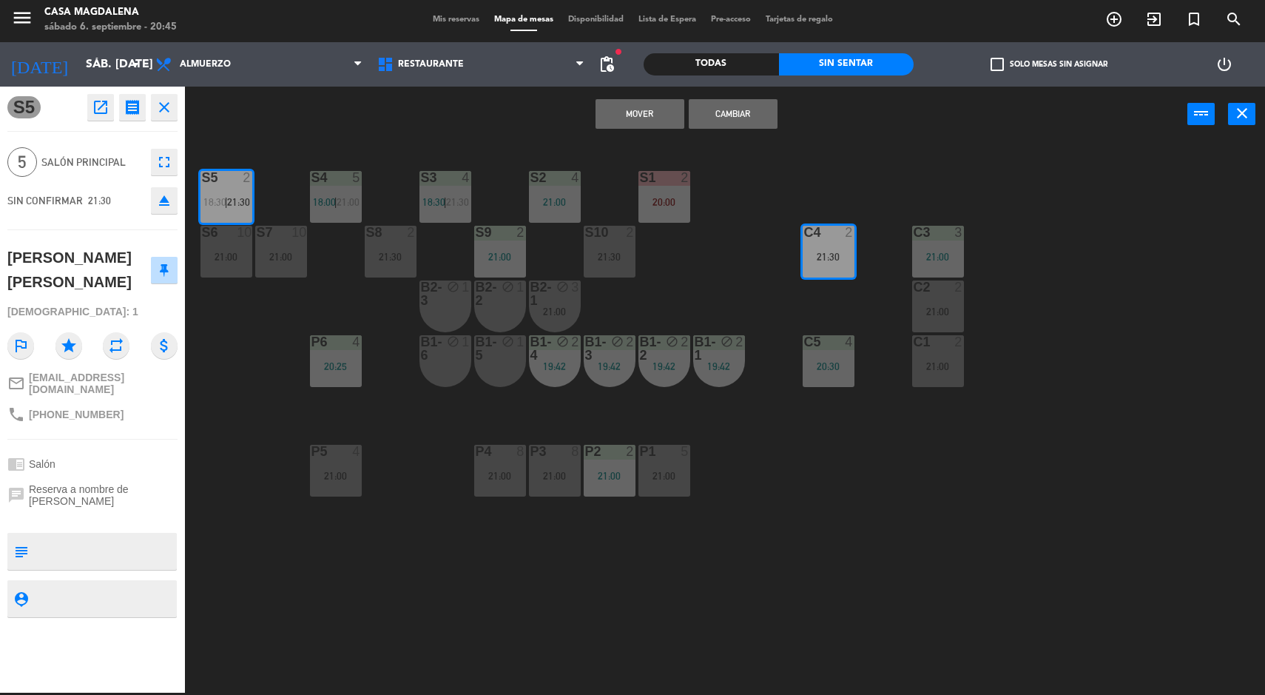
click at [764, 116] on button "Cambiar" at bounding box center [733, 114] width 89 height 30
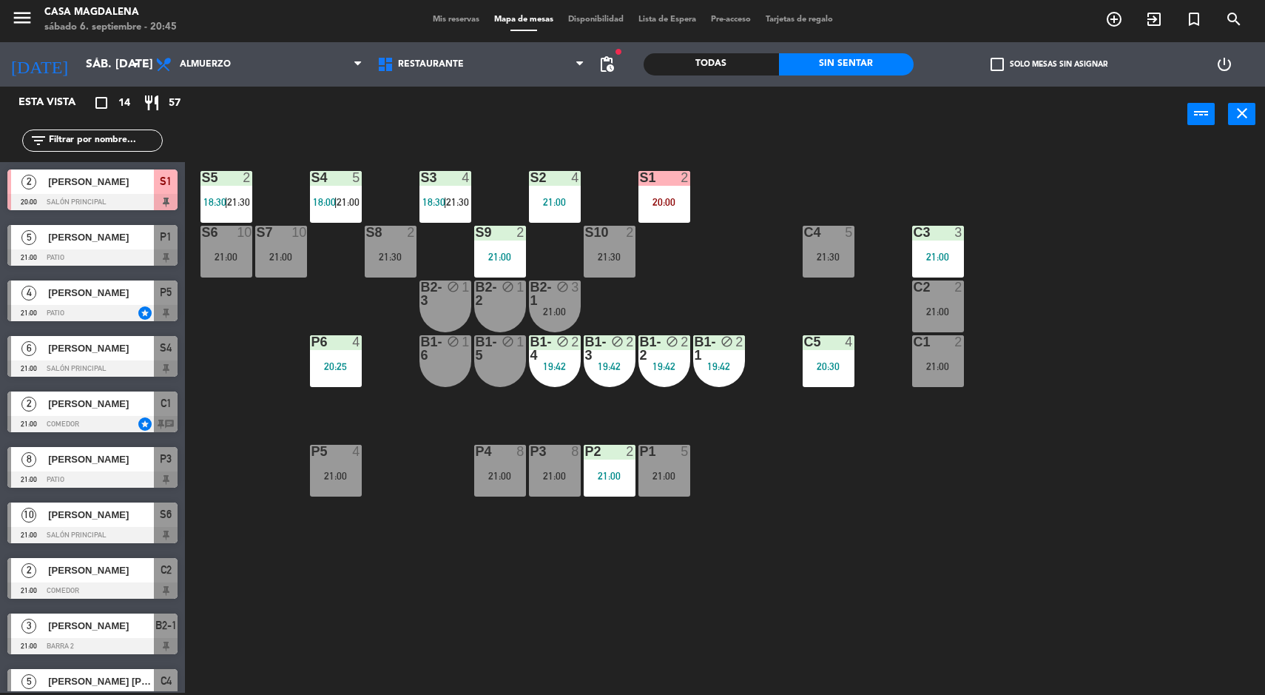
scroll to position [1, 0]
click at [850, 255] on div "21:30" at bounding box center [829, 257] width 52 height 10
click at [1099, 435] on div "S5 2 18:30 | 21:30 S4 5 18:00 | 21:00 S3 4 18:30 | 21:30 S2 4 21:00 S1 2 20:00 …" at bounding box center [732, 419] width 1068 height 550
click at [848, 245] on div "C4 5 21:30" at bounding box center [829, 252] width 52 height 52
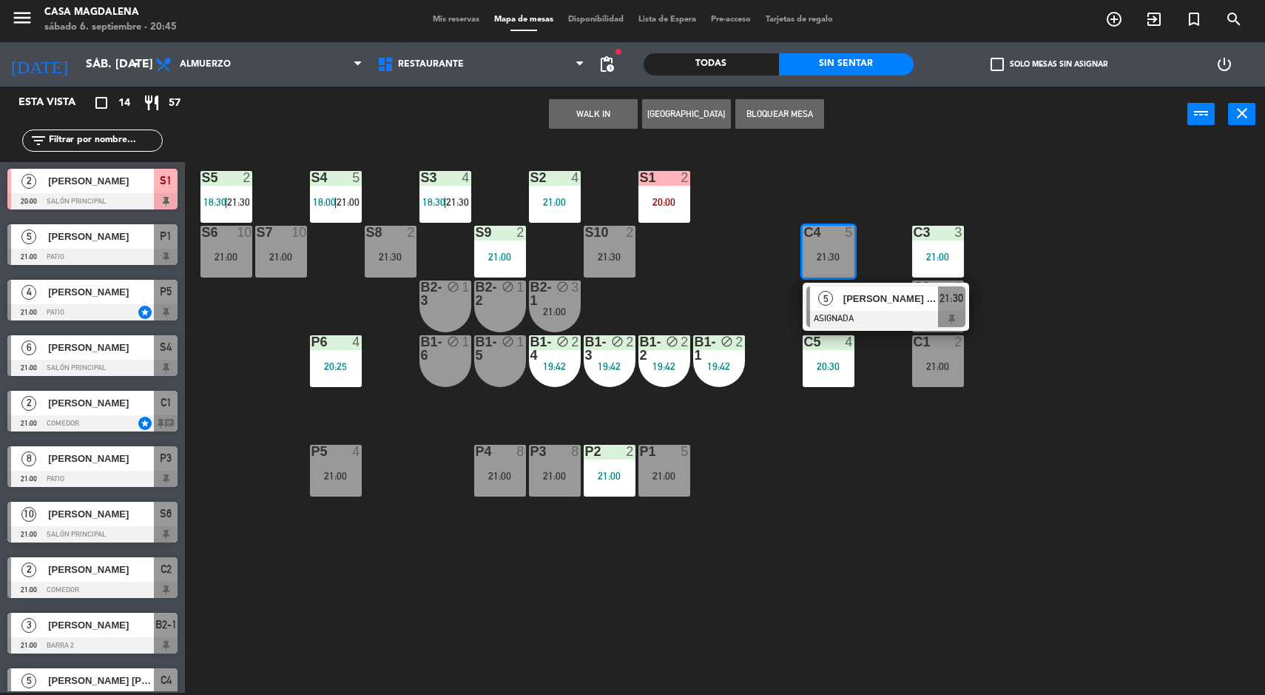
click at [901, 317] on div at bounding box center [885, 319] width 159 height 16
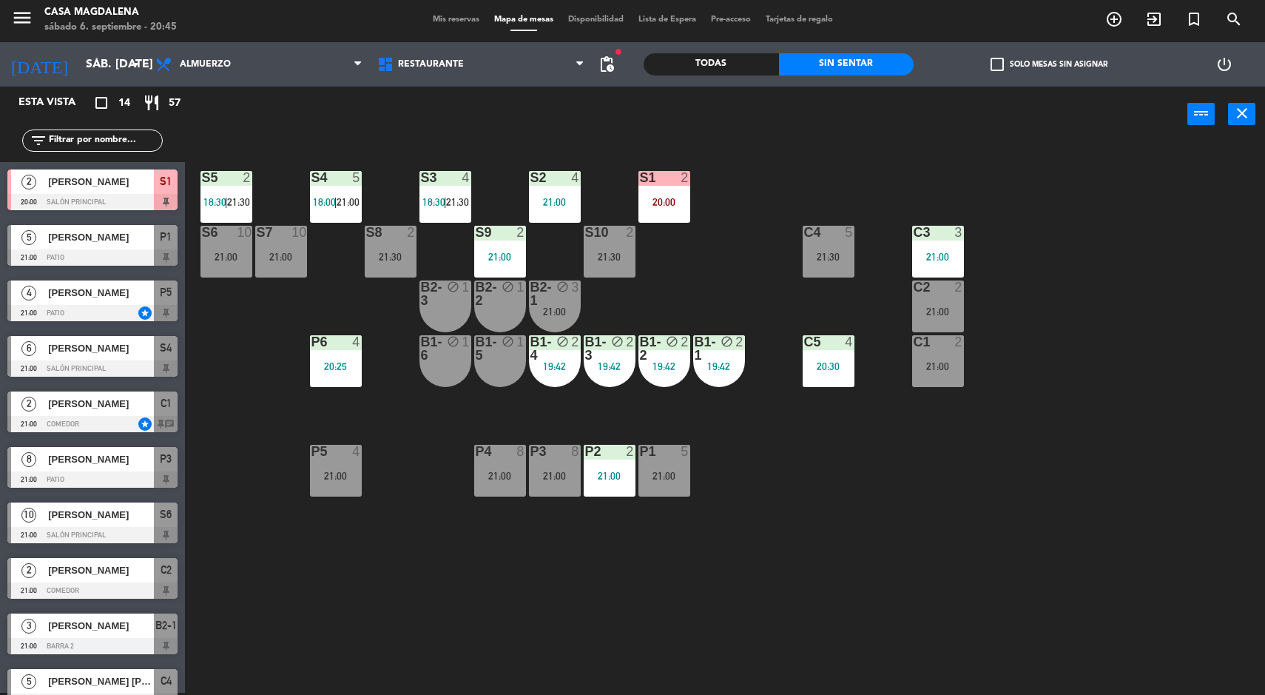
click at [1205, 533] on div "S5 2 18:30 | 21:30 S4 5 18:00 | 21:00 S3 4 18:30 | 21:30 S2 4 21:00 S1 2 20:00 …" at bounding box center [732, 419] width 1068 height 550
click at [1216, 537] on div "S5 2 18:30 | 21:30 S4 5 18:00 | 21:00 S3 4 18:30 | 21:30 S2 4 21:00 S1 2 20:00 …" at bounding box center [732, 419] width 1068 height 550
click at [71, 420] on div at bounding box center [92, 423] width 170 height 16
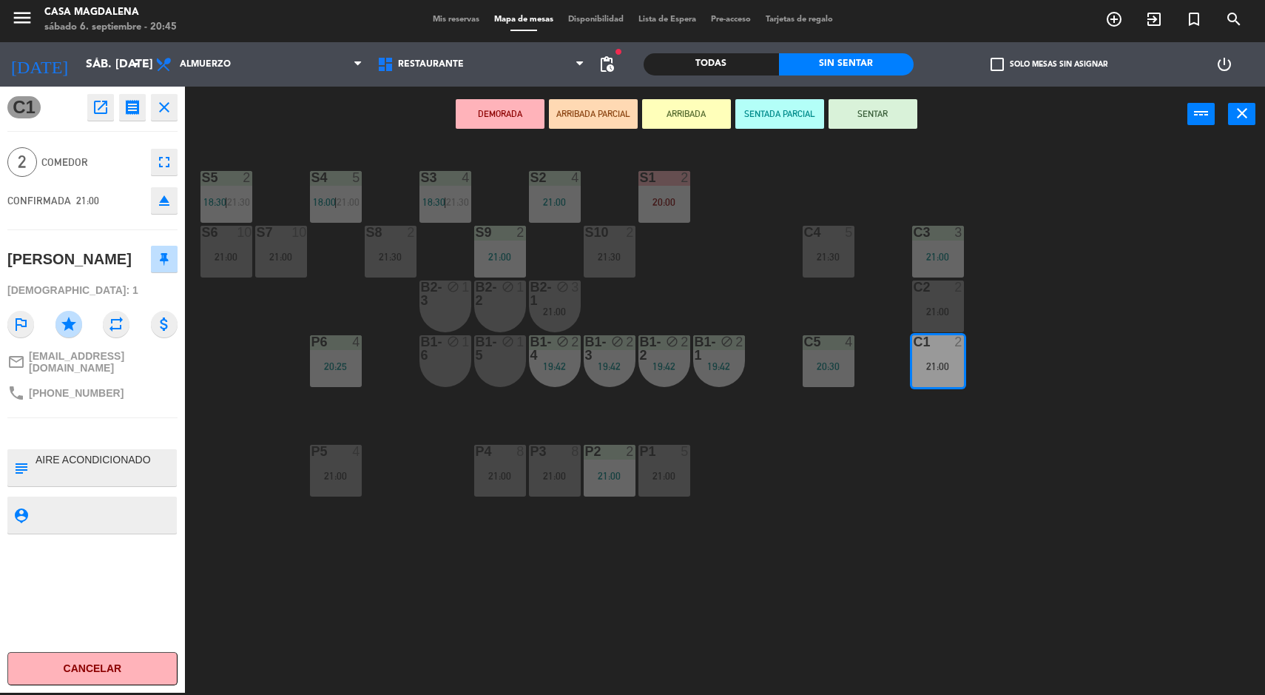
click at [877, 126] on button "SENTAR" at bounding box center [873, 114] width 89 height 30
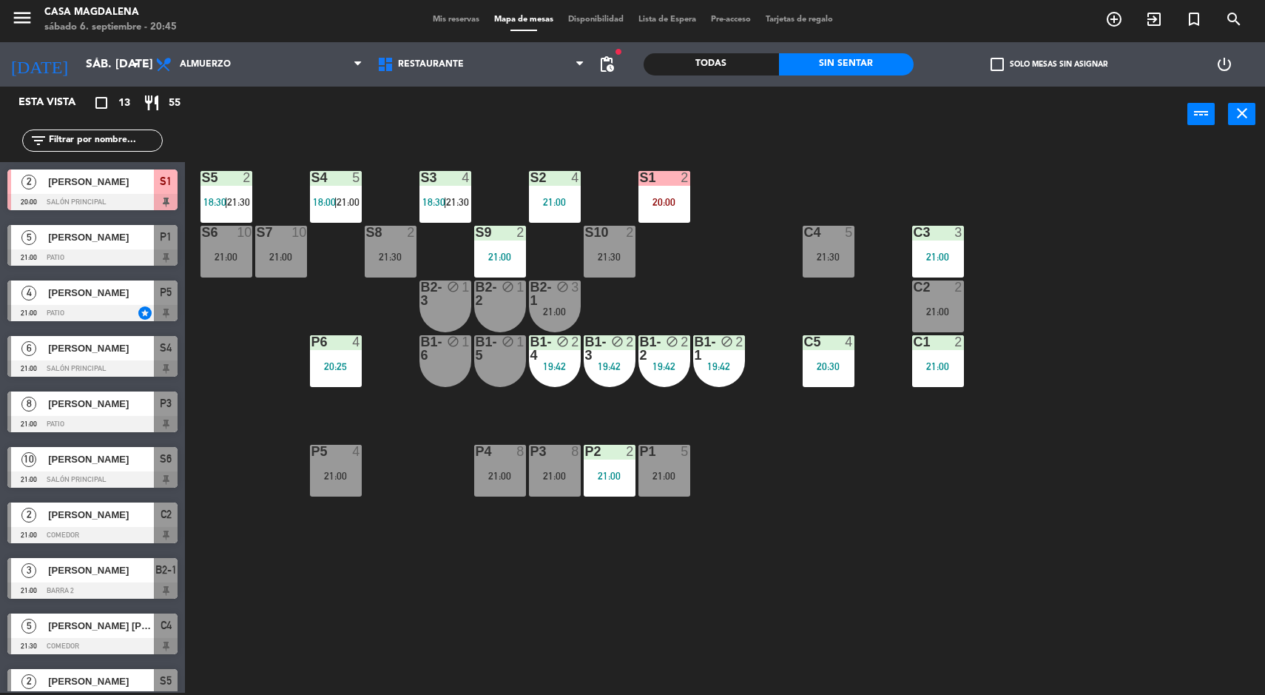
click at [952, 358] on div "C1 2 21:00" at bounding box center [938, 361] width 52 height 52
click at [963, 316] on div "21:00" at bounding box center [938, 311] width 52 height 10
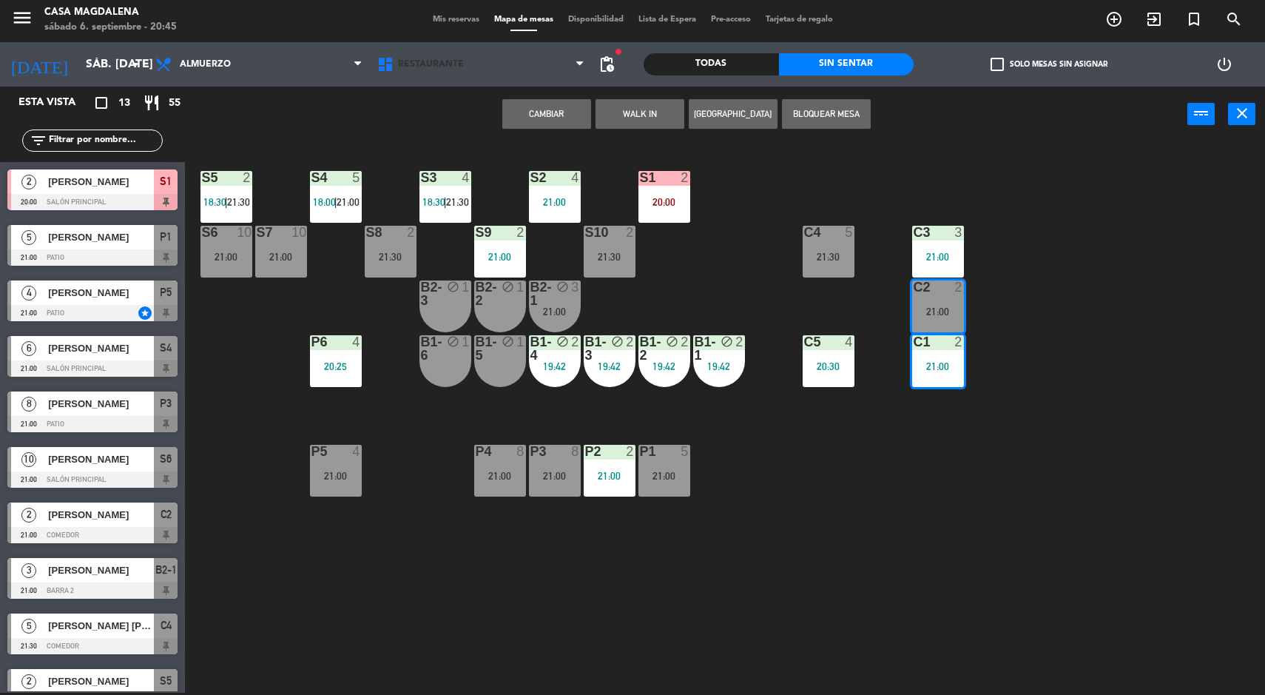
click at [544, 76] on span "Restaurante" at bounding box center [481, 64] width 222 height 33
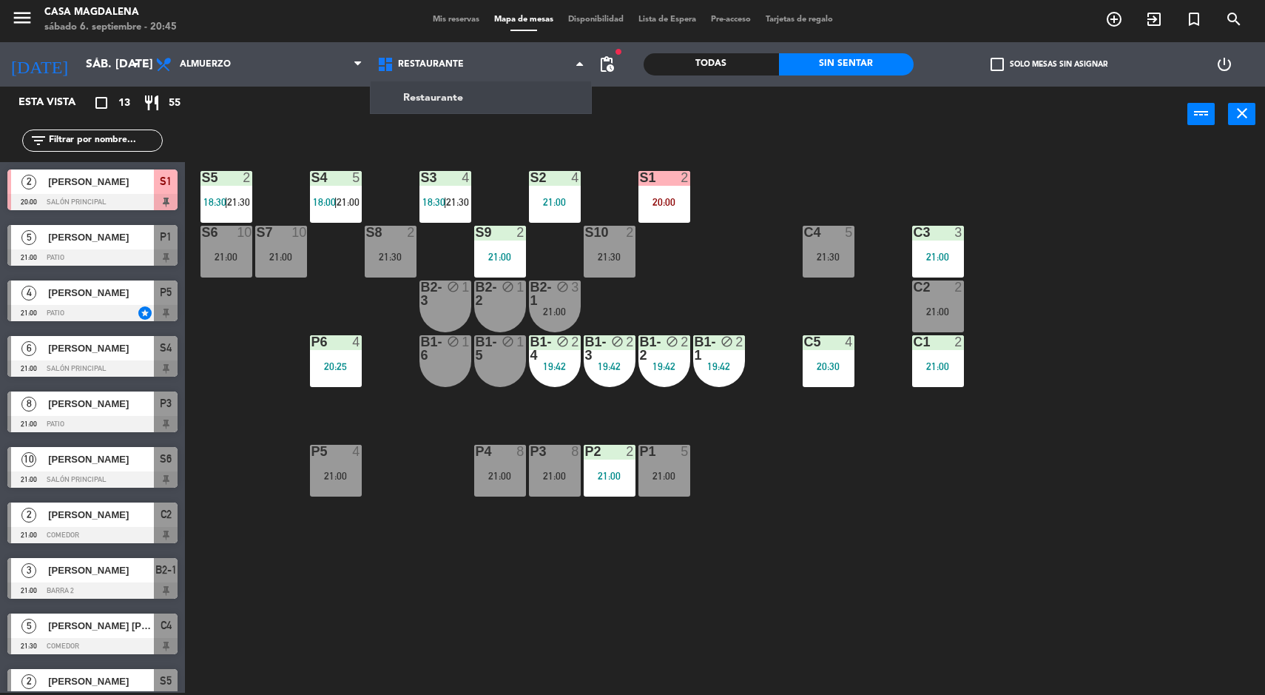
click at [1158, 374] on div "S5 2 18:30 | 21:30 S4 5 18:00 | 21:00 S3 4 18:30 | 21:30 S2 4 21:00 S1 2 20:00 …" at bounding box center [732, 419] width 1068 height 550
click at [936, 380] on div "C1 2 21:00" at bounding box center [938, 361] width 52 height 52
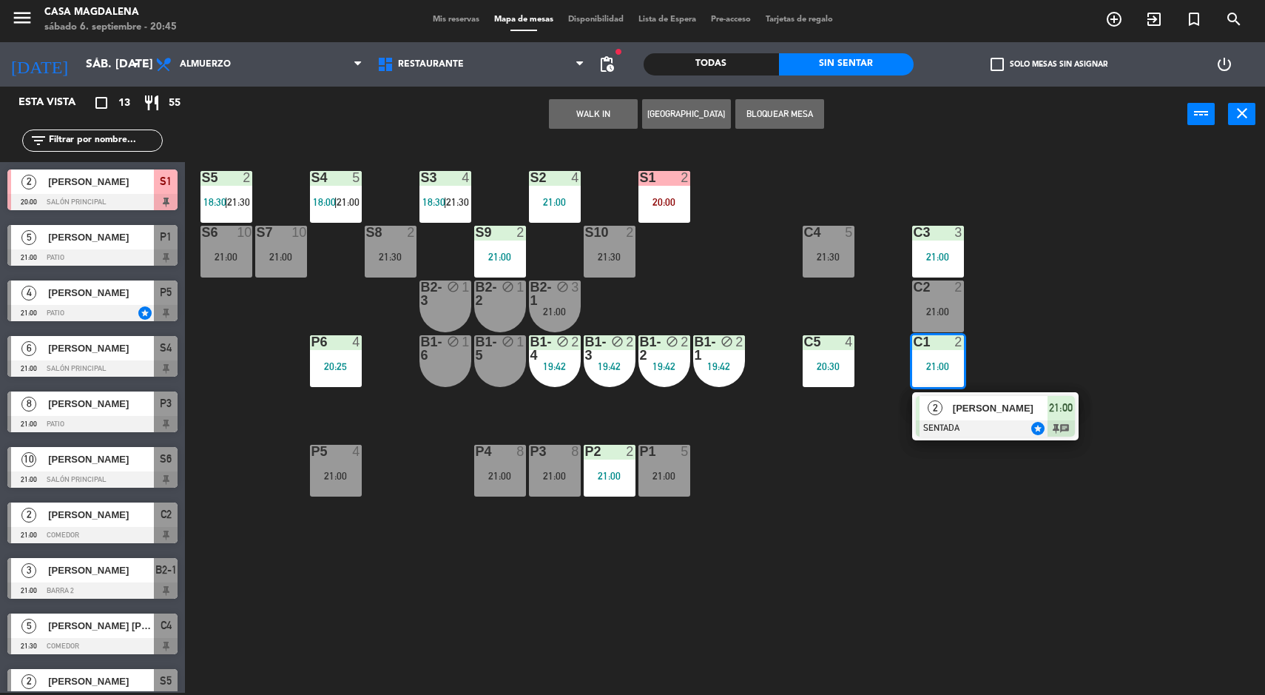
click at [955, 309] on div "21:00" at bounding box center [938, 311] width 52 height 10
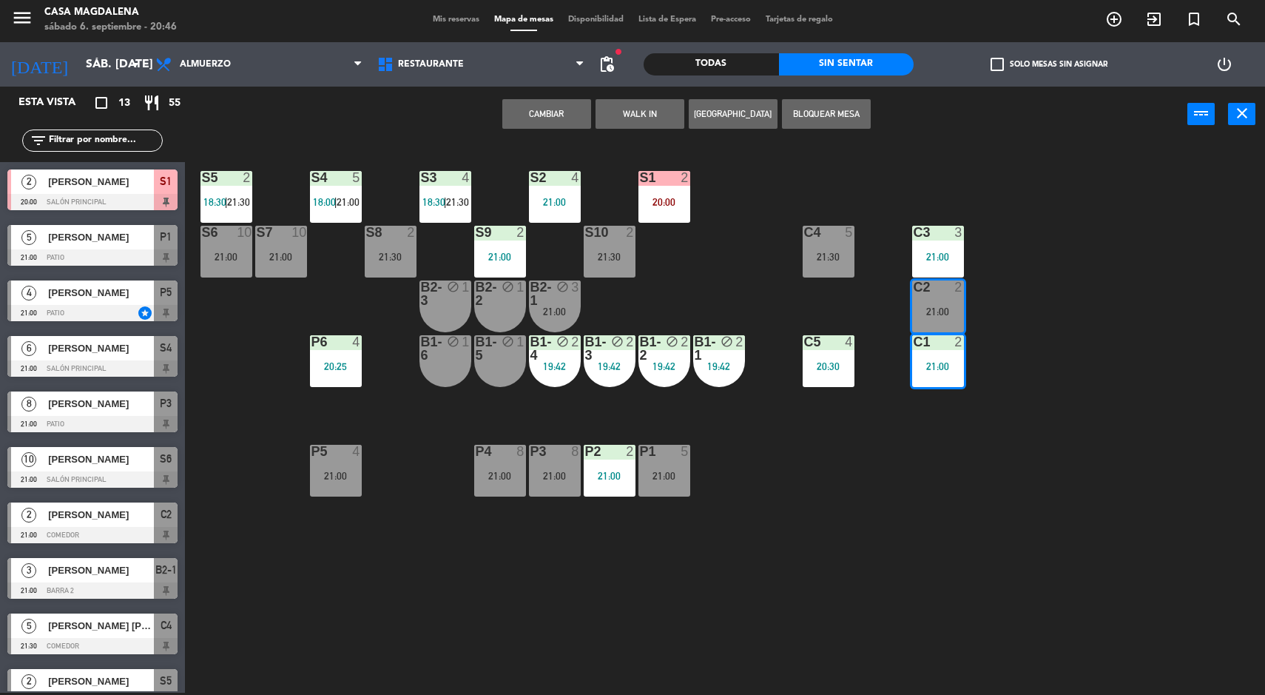
click at [567, 111] on button "Cambiar" at bounding box center [546, 114] width 89 height 30
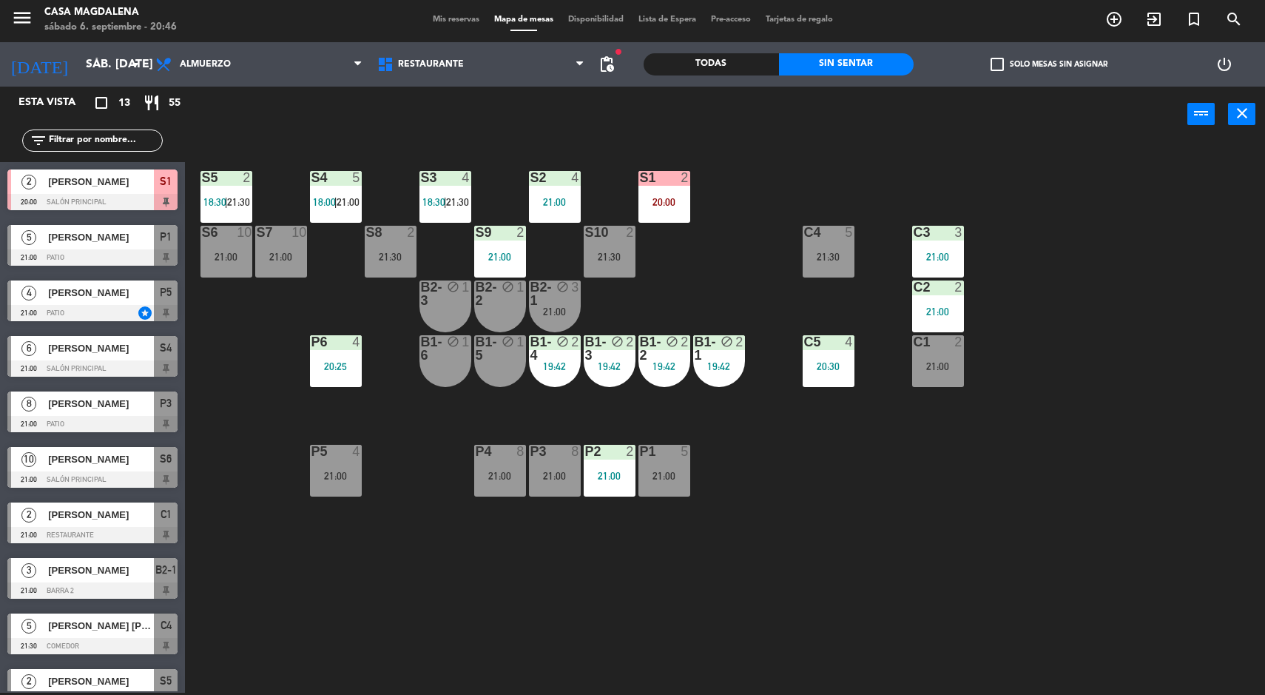
click at [1140, 499] on div "S5 2 18:30 | 21:30 S4 5 18:00 | 21:00 S3 4 18:30 | 21:30 S2 4 21:00 S1 2 20:00 …" at bounding box center [732, 419] width 1068 height 550
click at [1068, 490] on div "S5 2 18:30 | 21:30 S4 5 18:00 | 21:00 S3 4 18:30 | 21:30 S2 4 21:00 S1 2 20:00 …" at bounding box center [732, 419] width 1068 height 550
click at [680, 193] on div "S1 2 20:00" at bounding box center [665, 197] width 52 height 52
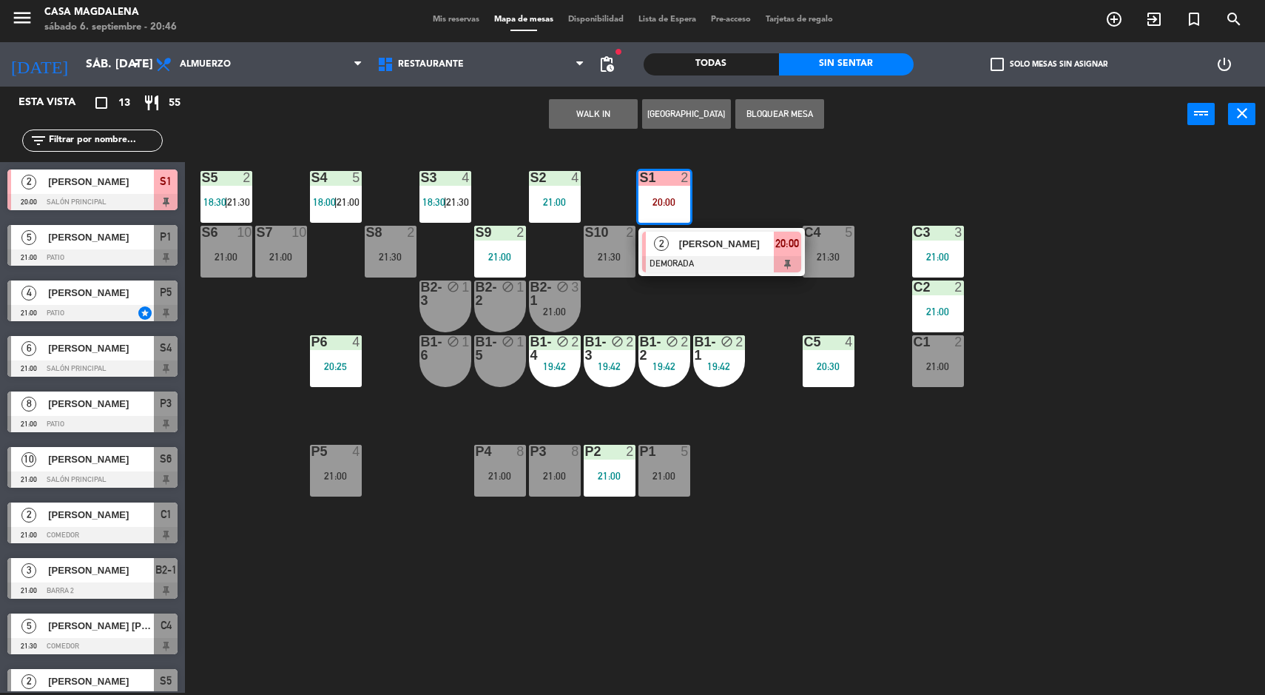
click at [1142, 512] on div "S5 2 18:30 | 21:30 S4 5 18:00 | 21:00 S3 4 18:30 | 21:30 S2 4 21:00 S1 2 20:00 …" at bounding box center [732, 419] width 1068 height 550
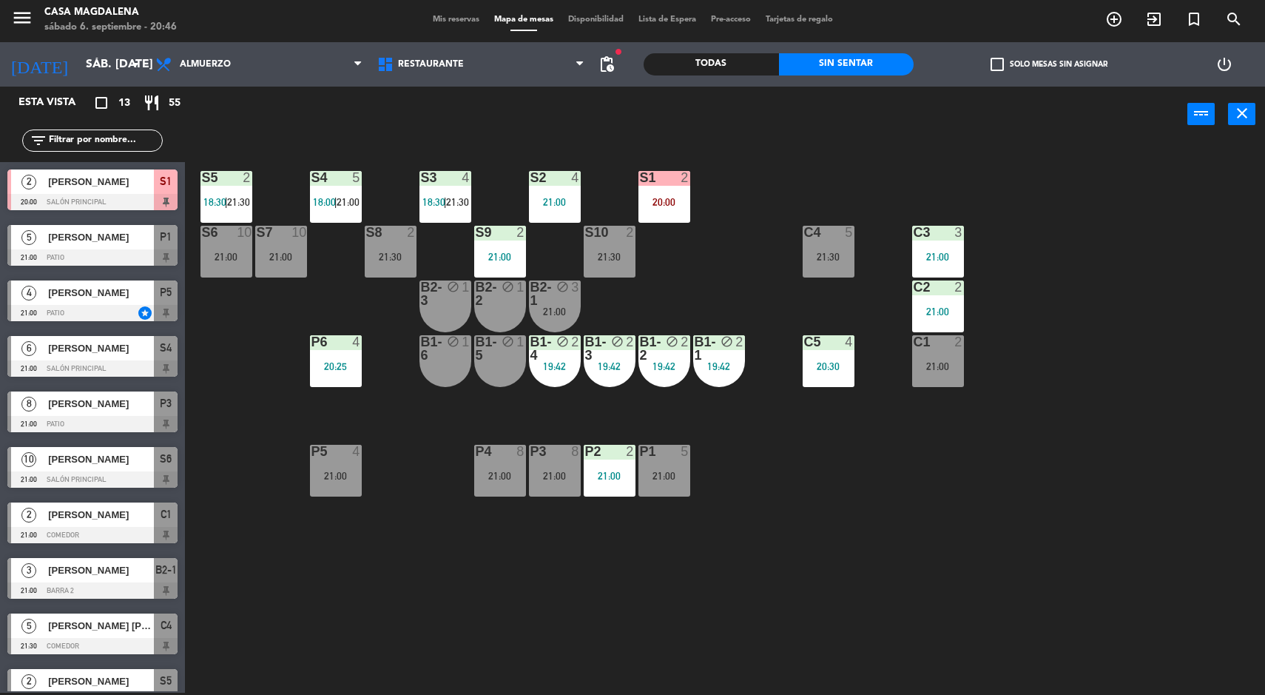
click at [803, 266] on div "C4 5 21:30" at bounding box center [829, 252] width 52 height 52
click at [1148, 509] on div "S5 2 18:30 | 21:30 S4 5 18:00 | 21:00 S3 4 18:30 | 21:30 S2 4 21:00 S1 2 20:00 …" at bounding box center [732, 419] width 1068 height 550
click at [1123, 514] on div "S5 2 18:30 | 21:30 S4 5 18:00 | 21:00 S3 4 18:30 | 21:30 S2 4 21:00 S1 2 20:00 …" at bounding box center [732, 419] width 1068 height 550
click at [1103, 500] on div "S5 2 18:30 | 21:30 S4 5 18:00 | 21:00 S3 4 18:30 | 21:30 S2 4 21:00 S1 2 20:00 …" at bounding box center [732, 419] width 1068 height 550
click at [860, 235] on div "5" at bounding box center [853, 232] width 24 height 13
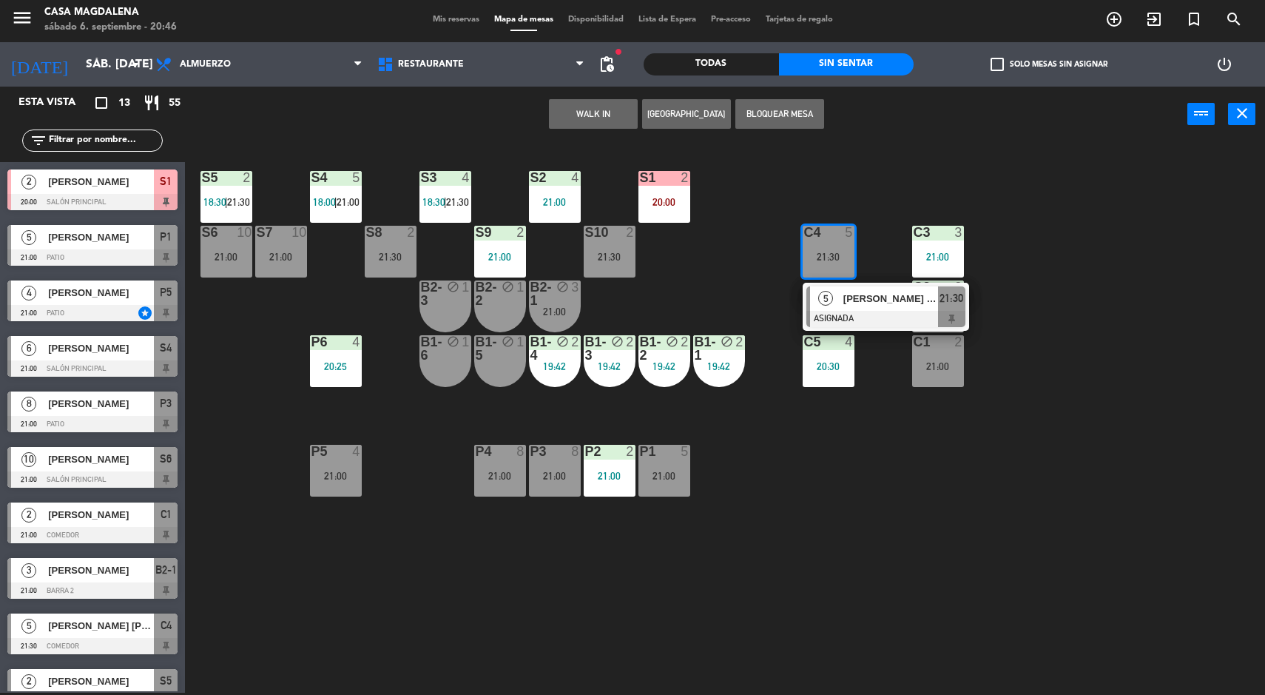
click at [1157, 300] on div "S5 2 18:30 | 21:30 S4 5 18:00 | 21:00 S3 4 18:30 | 21:30 S2 4 21:00 S1 2 20:00 …" at bounding box center [732, 419] width 1068 height 550
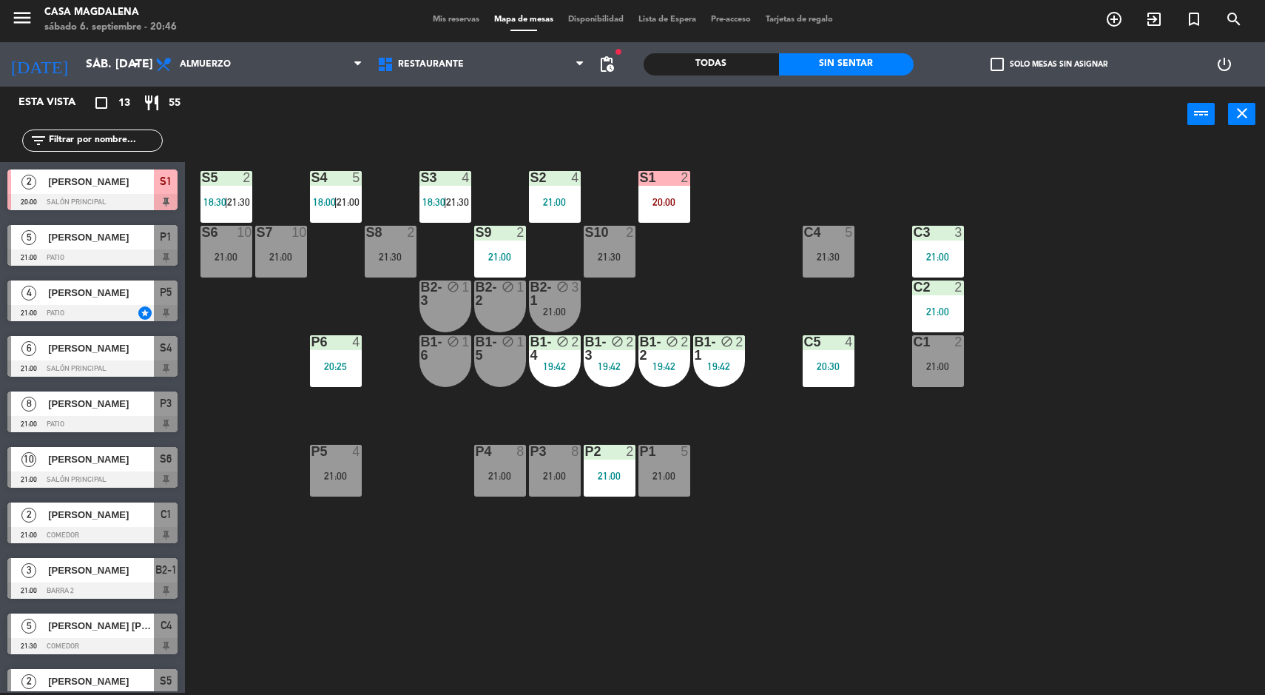
click at [232, 172] on div at bounding box center [226, 177] width 24 height 13
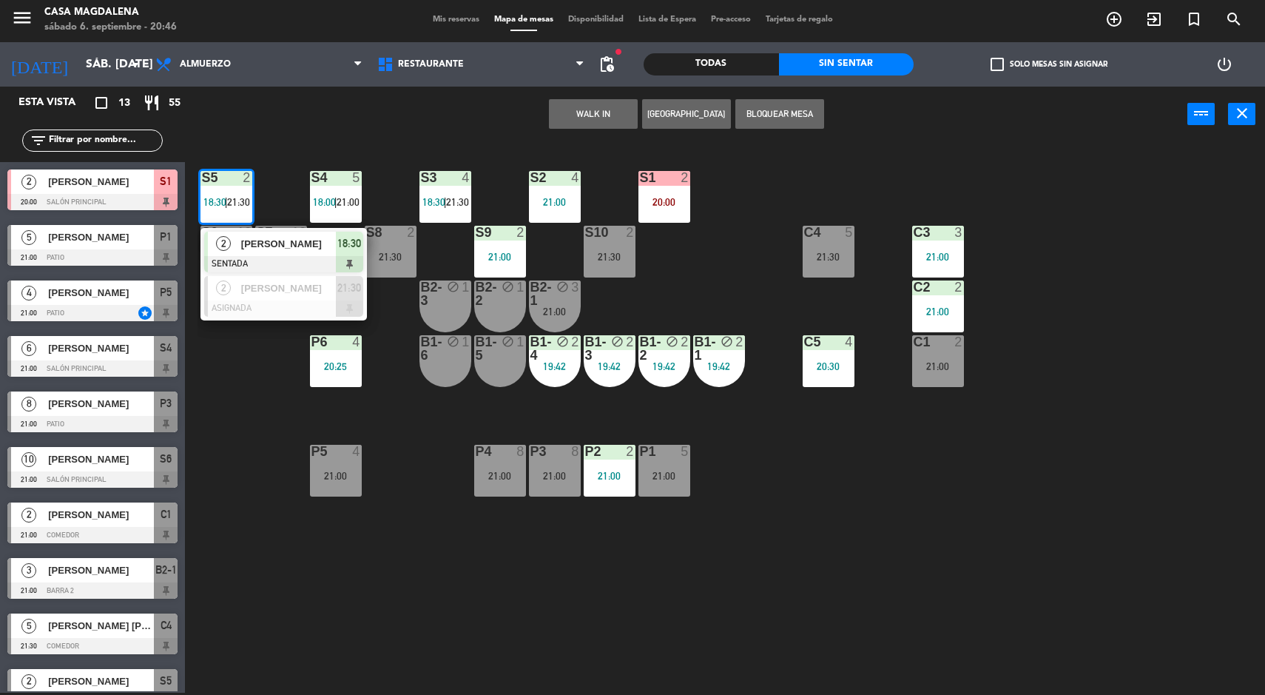
click at [223, 290] on span "2" at bounding box center [223, 287] width 15 height 15
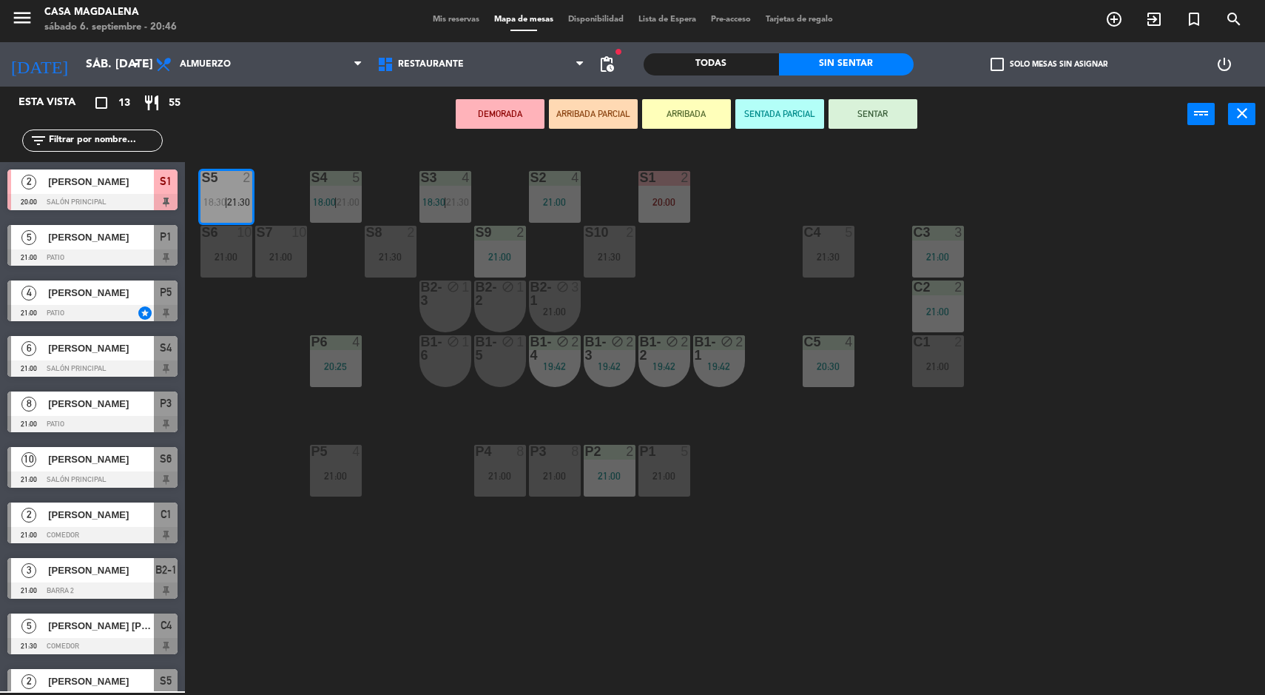
click at [1153, 285] on div "S5 2 18:30 | 21:30 S4 5 18:00 | 21:00 S3 4 18:30 | 21:30 S2 4 21:00 S1 2 20:00 …" at bounding box center [732, 419] width 1068 height 550
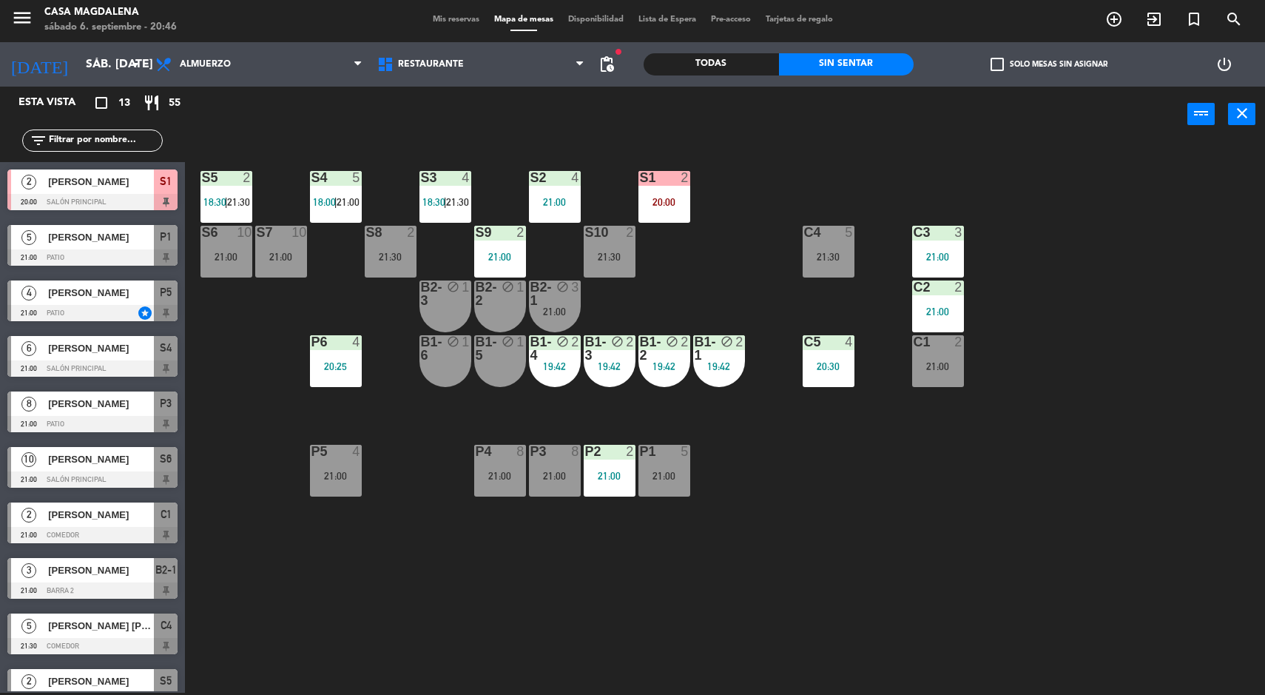
scroll to position [37, 0]
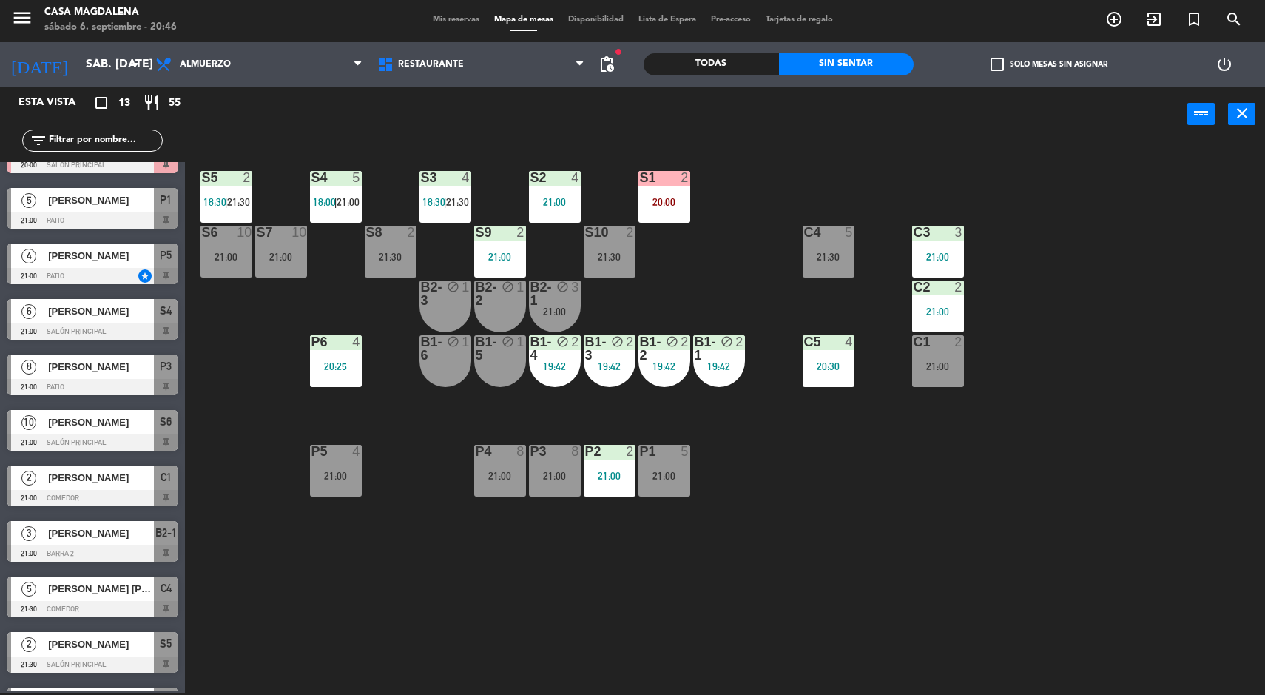
click at [1147, 287] on div "S5 2 18:30 | 21:30 S4 5 18:00 | 21:00 S3 4 18:30 | 21:30 S2 4 21:00 S1 2 20:00 …" at bounding box center [732, 419] width 1068 height 550
click at [1180, 483] on div "S5 2 18:30 | 21:30 S4 5 18:00 | 21:00 S3 4 18:30 | 21:30 S2 4 21:00 S1 2 20:00 …" at bounding box center [732, 419] width 1068 height 550
click at [951, 380] on div "C1 2 21:00" at bounding box center [938, 361] width 52 height 52
click at [1139, 322] on div "S5 2 18:30 | 21:30 S4 5 18:00 | 21:00 S3 4 18:30 | 21:30 S2 4 21:00 S1 2 20:00 …" at bounding box center [732, 419] width 1068 height 550
click at [575, 311] on div "21:00" at bounding box center [555, 311] width 52 height 10
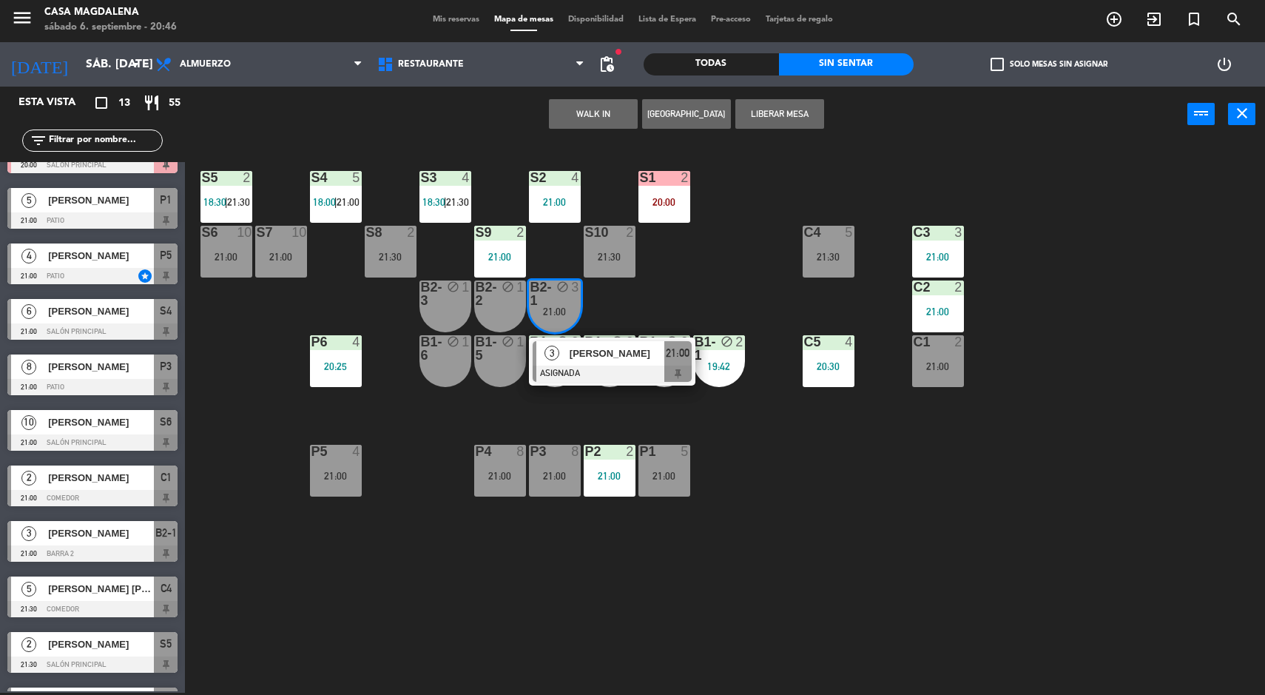
click at [1179, 516] on div "S5 2 18:30 | 21:30 S4 5 18:00 | 21:00 S3 4 18:30 | 21:30 S2 4 21:00 S1 2 20:00 …" at bounding box center [732, 419] width 1068 height 550
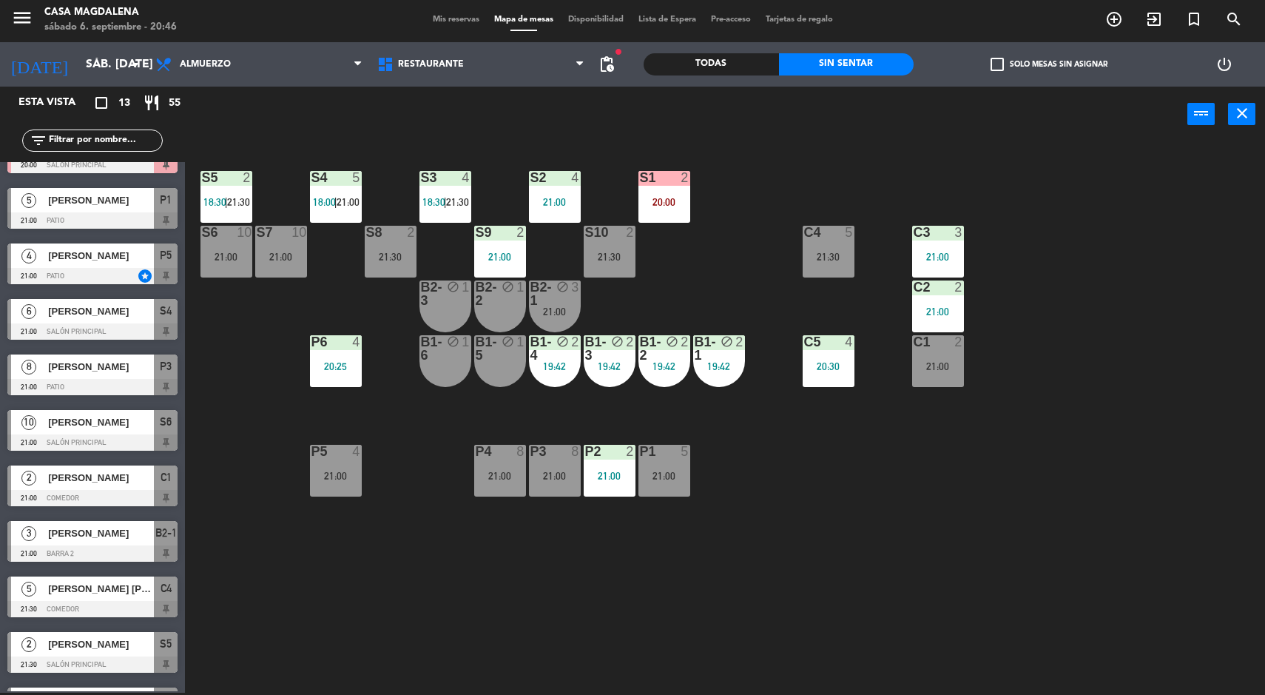
click at [832, 259] on div "21:30" at bounding box center [829, 257] width 52 height 10
click at [838, 272] on div "C4 5 21:30" at bounding box center [829, 252] width 52 height 52
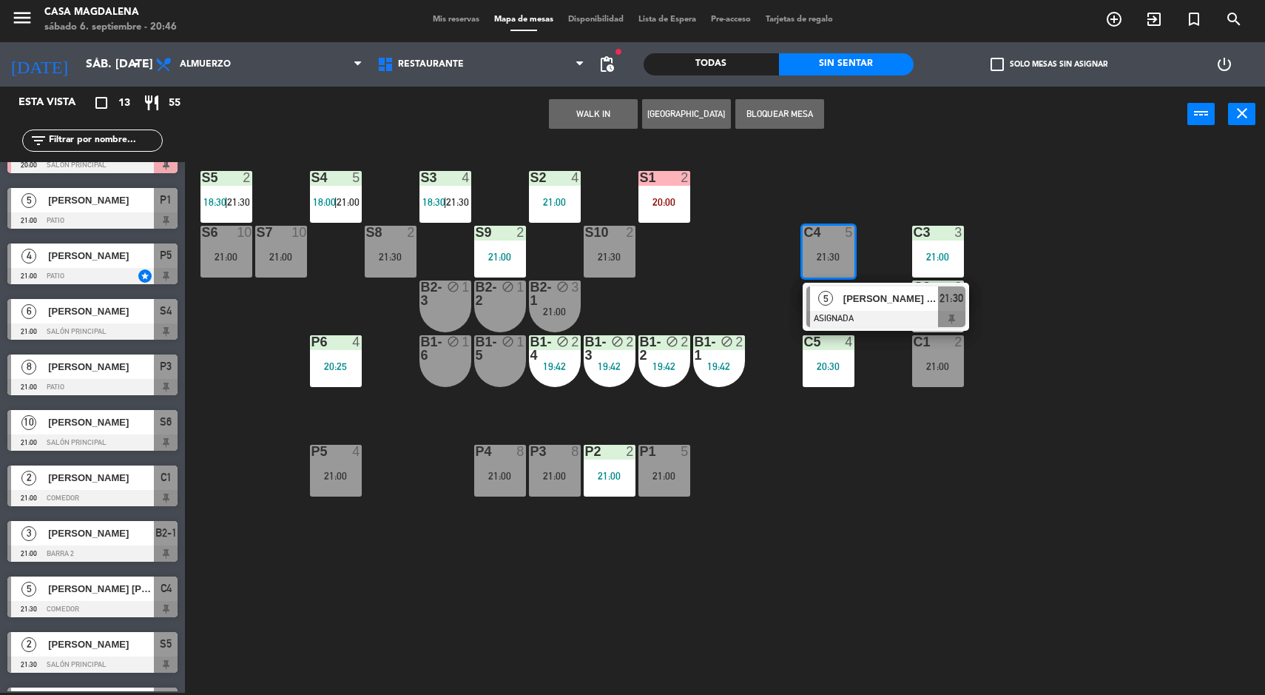
click at [1116, 463] on div "S5 2 18:30 | 21:30 S4 5 18:00 | 21:00 S3 4 18:30 | 21:30 S2 4 21:00 S1 2 20:00 …" at bounding box center [732, 419] width 1068 height 550
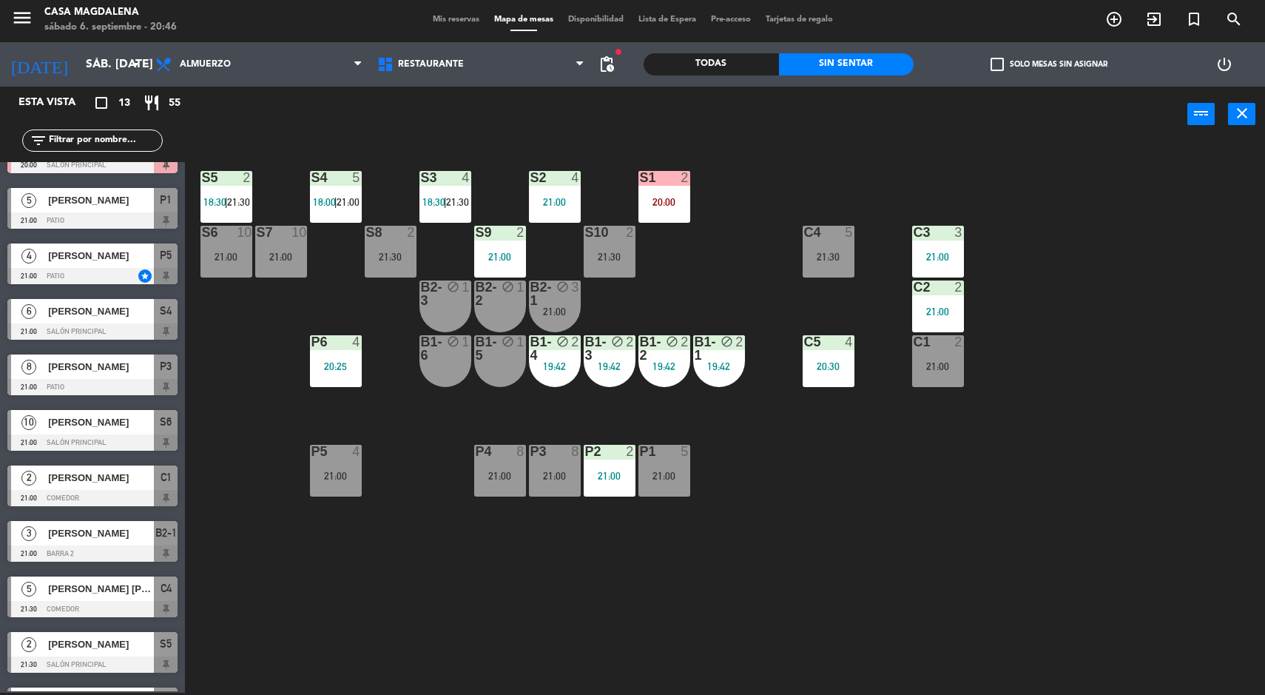
click at [852, 249] on div "C4 5 21:30" at bounding box center [829, 252] width 52 height 52
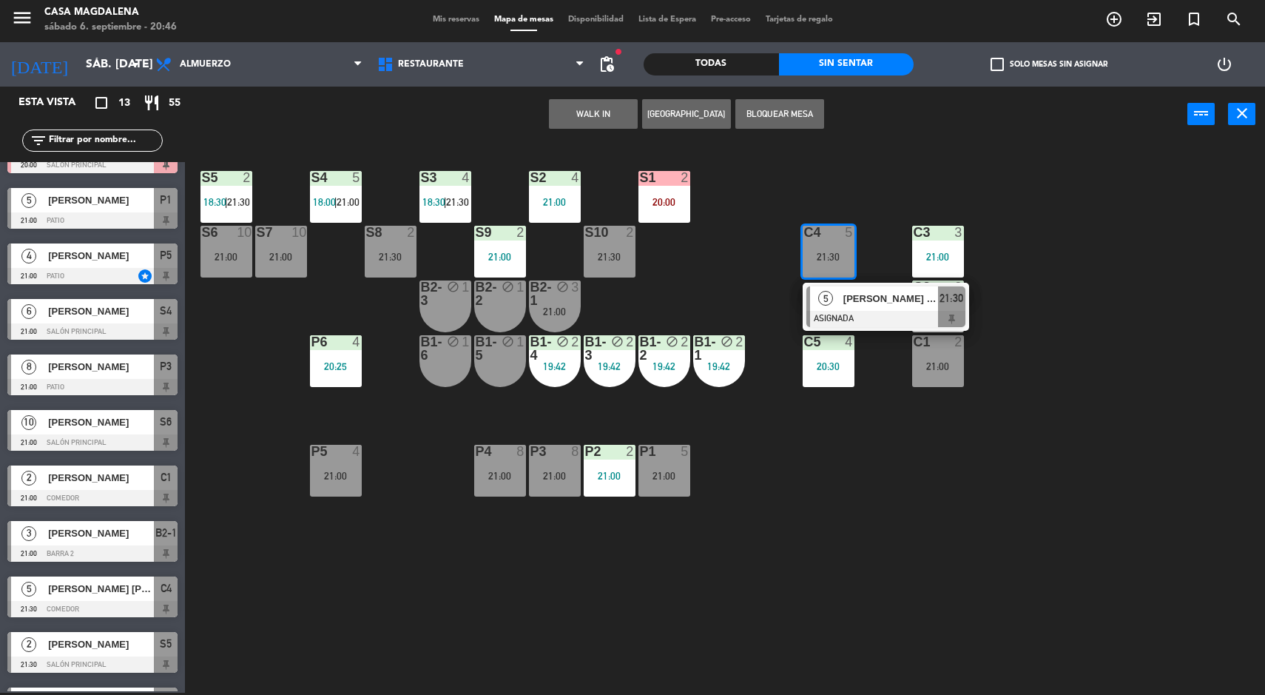
click at [843, 300] on span "[PERSON_NAME] [PERSON_NAME]" at bounding box center [890, 299] width 95 height 16
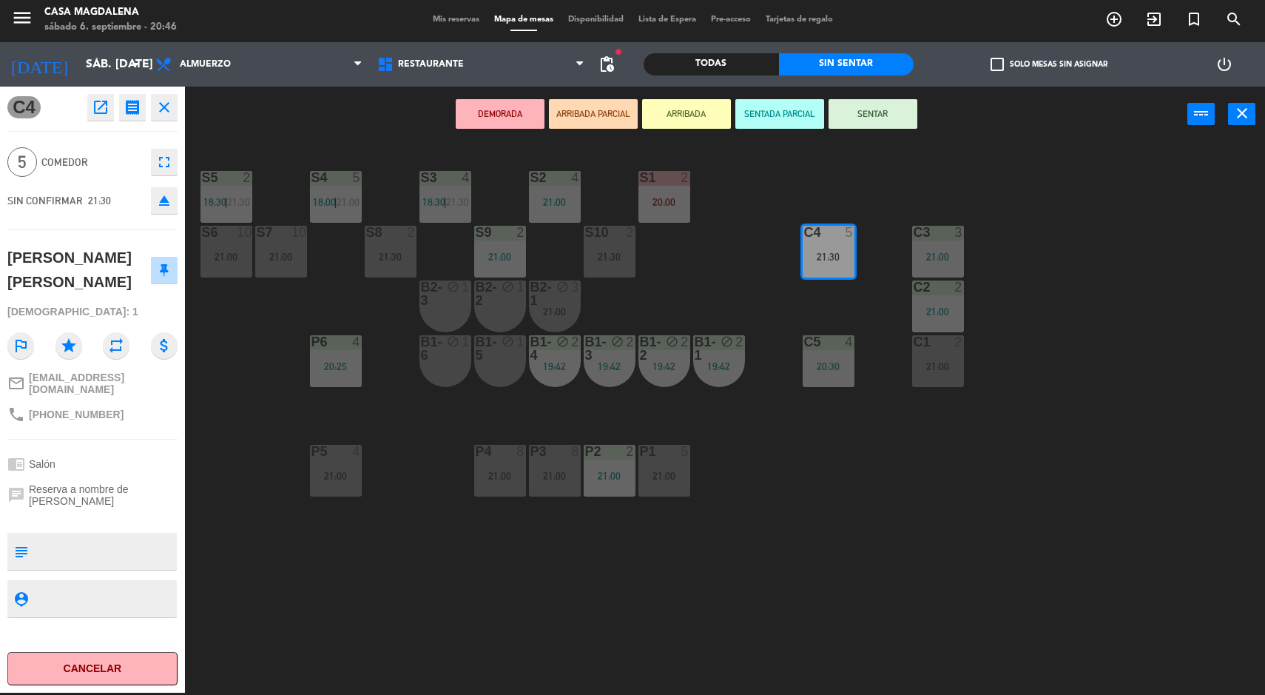
click at [880, 119] on button "SENTAR" at bounding box center [873, 114] width 89 height 30
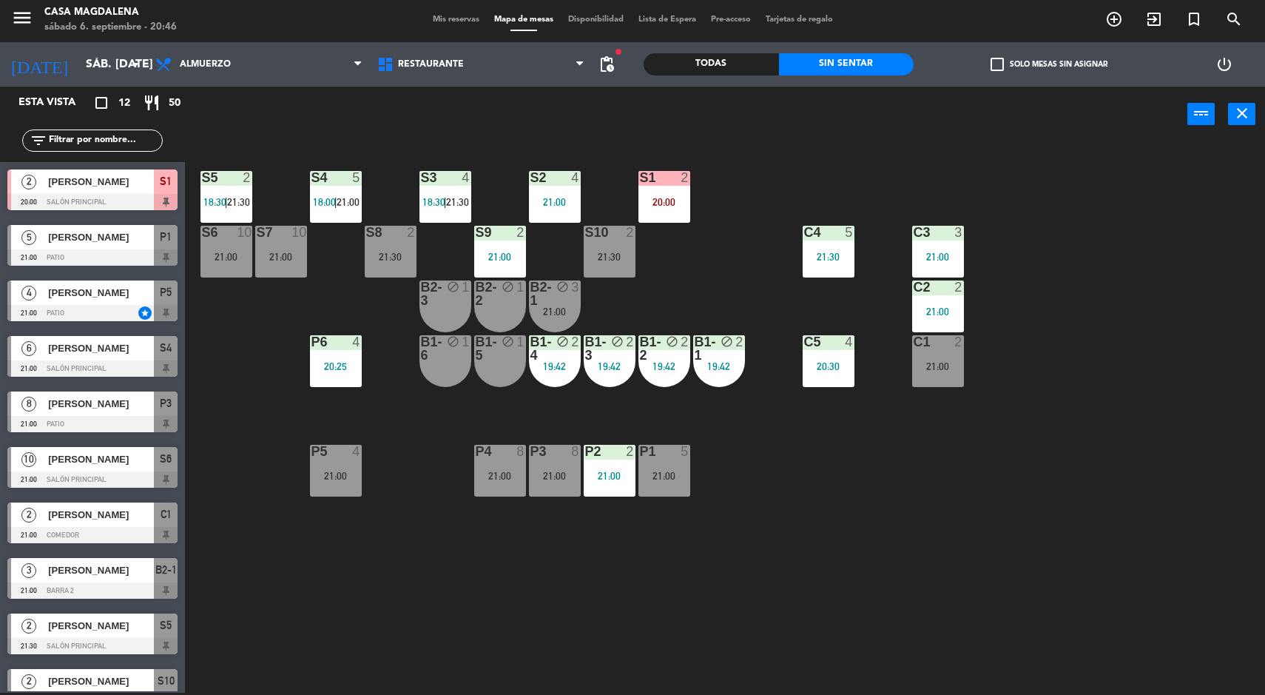
click at [1138, 553] on div "S5 2 18:30 | 21:30 S4 5 18:00 | 21:00 S3 4 18:30 | 21:30 S2 4 21:00 S1 2 20:00 …" at bounding box center [732, 419] width 1068 height 550
click at [1158, 480] on div "S5 2 18:30 | 21:30 S4 5 18:00 | 21:00 S3 4 18:30 | 21:30 S2 4 21:00 S1 2 20:00 …" at bounding box center [732, 419] width 1068 height 550
click at [1066, 477] on div "S5 2 18:30 | 21:30 S4 5 18:00 | 21:00 S3 4 18:30 | 21:30 S2 4 21:00 S1 2 20:00 …" at bounding box center [732, 419] width 1068 height 550
click at [953, 366] on div "21:00" at bounding box center [938, 366] width 52 height 10
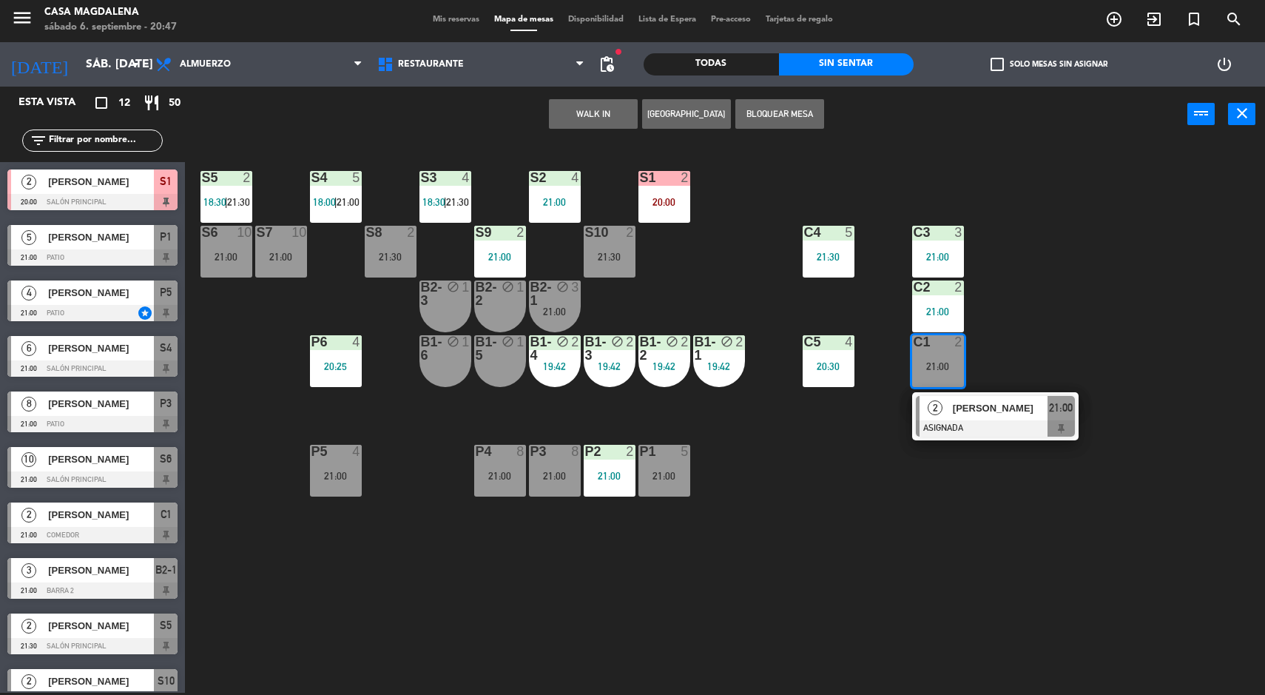
click at [559, 313] on div "21:00" at bounding box center [555, 311] width 52 height 10
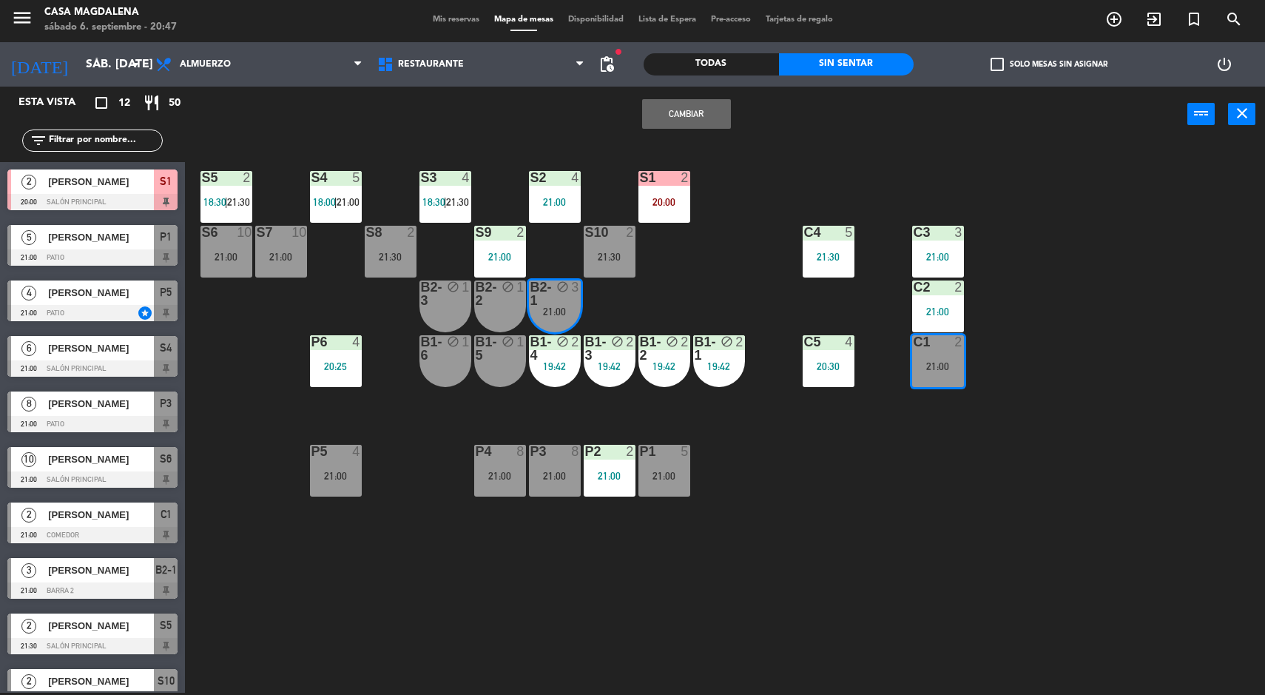
click at [866, 588] on div "S5 2 18:30 | 21:30 S4 5 18:00 | 21:00 S3 4 18:30 | 21:30 S2 4 21:00 S1 2 20:00 …" at bounding box center [732, 419] width 1068 height 550
click at [1099, 414] on div "S5 2 18:30 | 21:30 S4 5 18:00 | 21:00 S3 4 18:30 | 21:30 S2 4 21:00 S1 2 20:00 …" at bounding box center [732, 419] width 1068 height 550
click at [48, 247] on div "[PERSON_NAME]" at bounding box center [100, 237] width 107 height 24
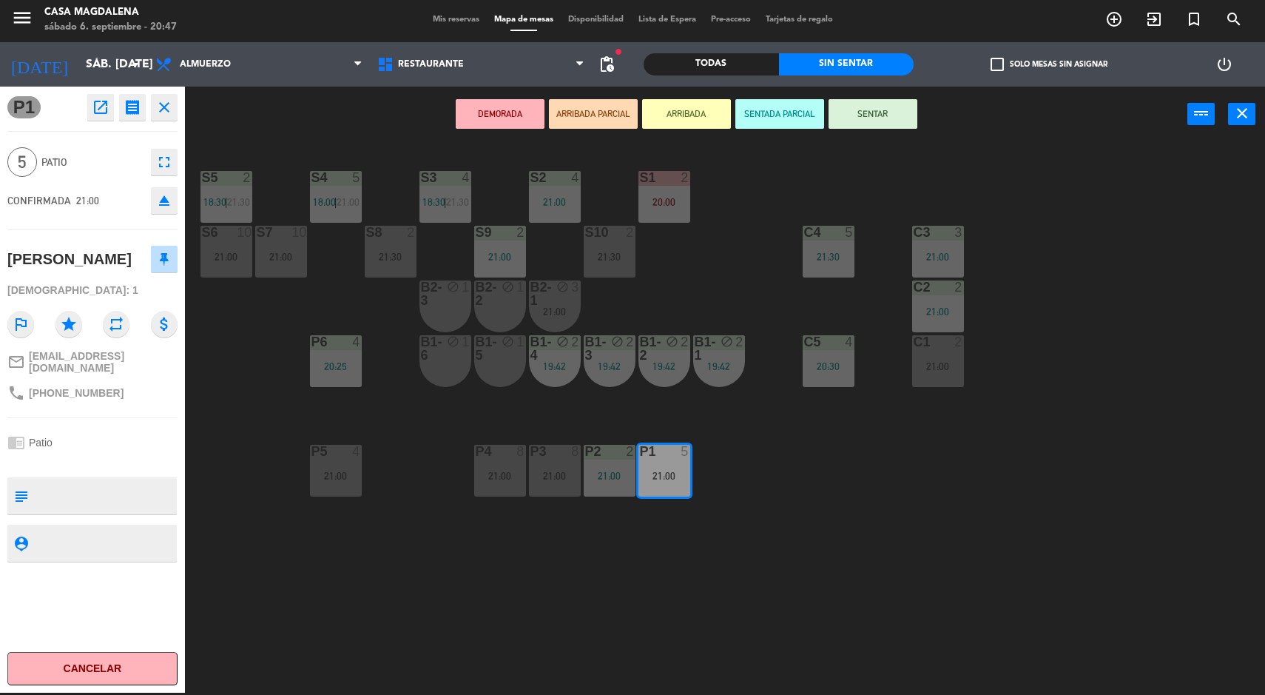
click at [1121, 522] on div "S5 2 18:30 | 21:30 S4 5 18:00 | 21:00 S3 4 18:30 | 21:30 S2 4 21:00 S1 2 20:00 …" at bounding box center [732, 419] width 1068 height 550
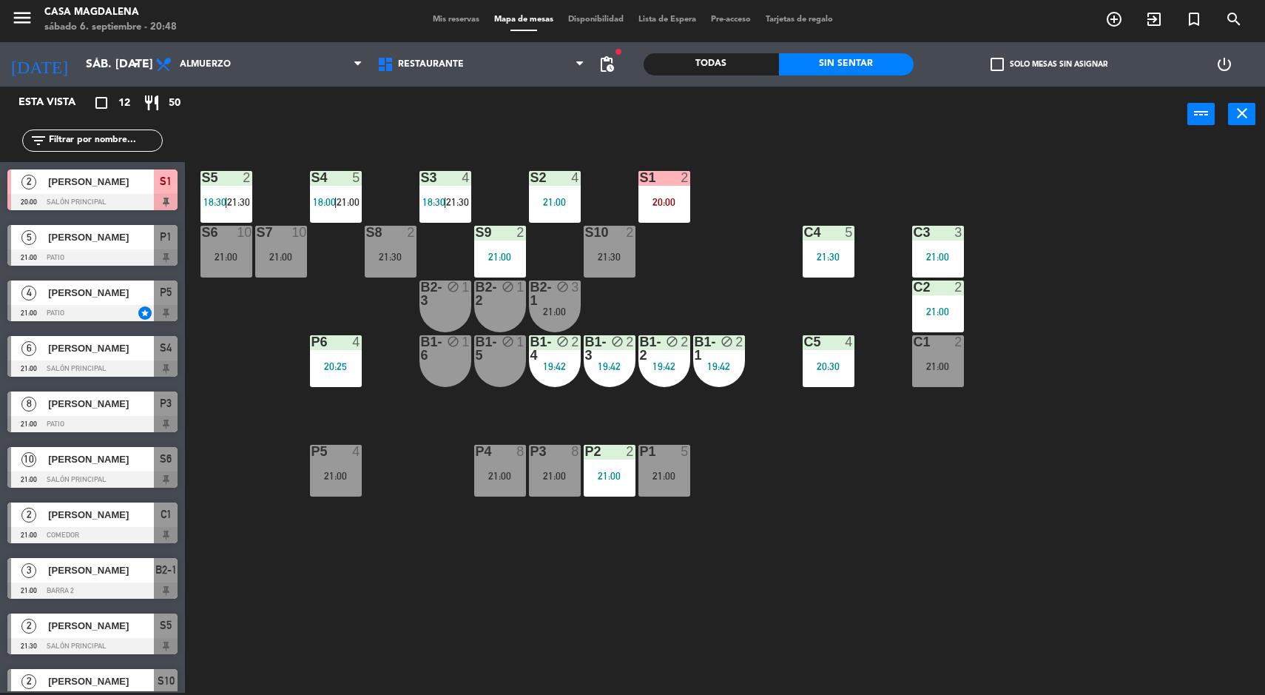
click at [686, 478] on div "21:00" at bounding box center [665, 476] width 52 height 10
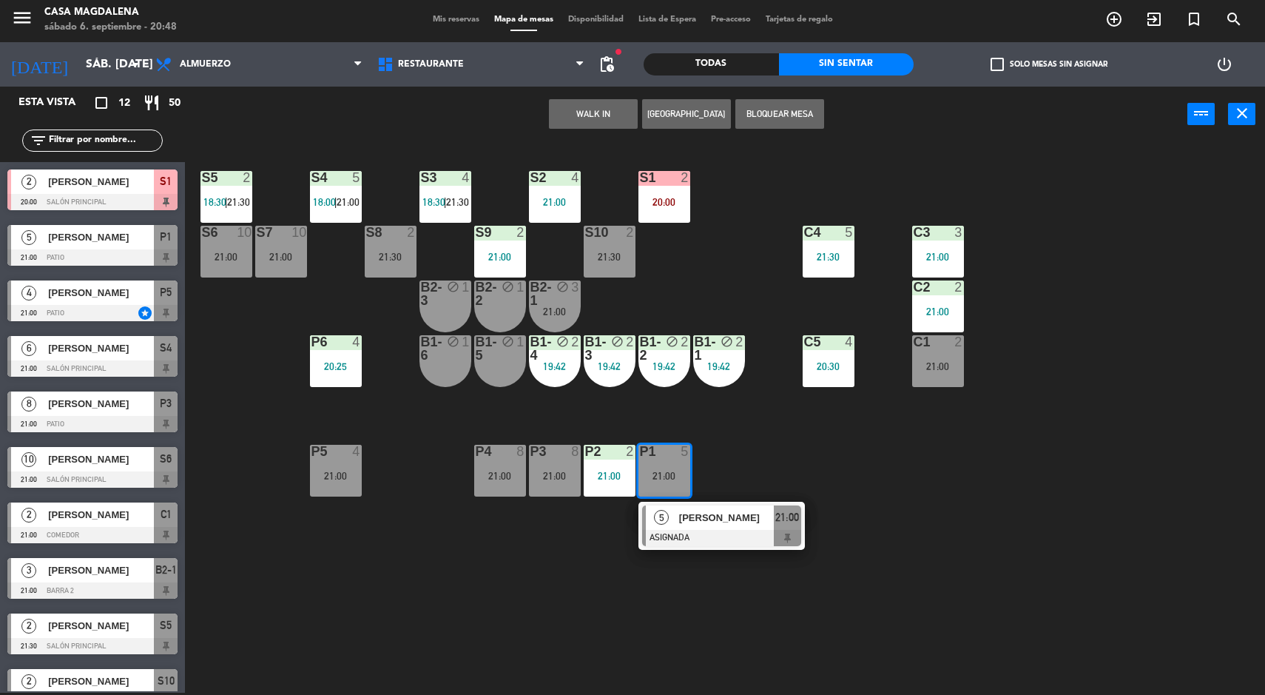
click at [709, 514] on span "[PERSON_NAME]" at bounding box center [726, 518] width 95 height 16
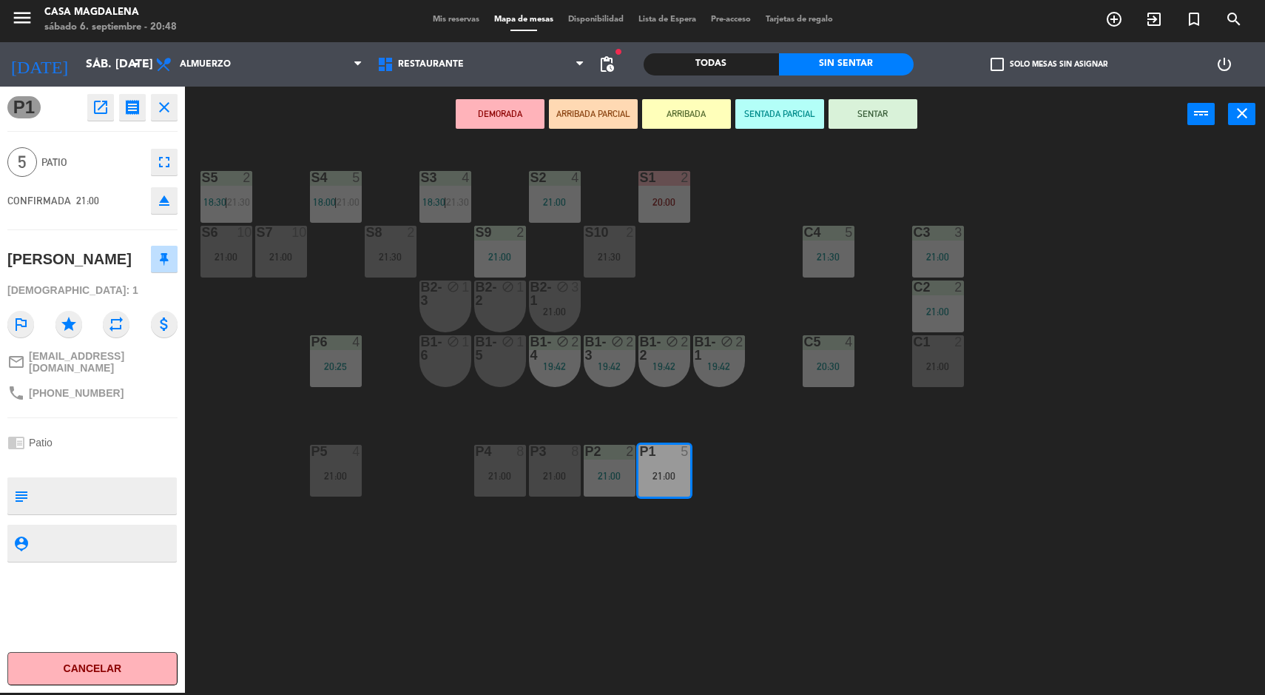
click at [868, 125] on button "SENTAR" at bounding box center [873, 114] width 89 height 30
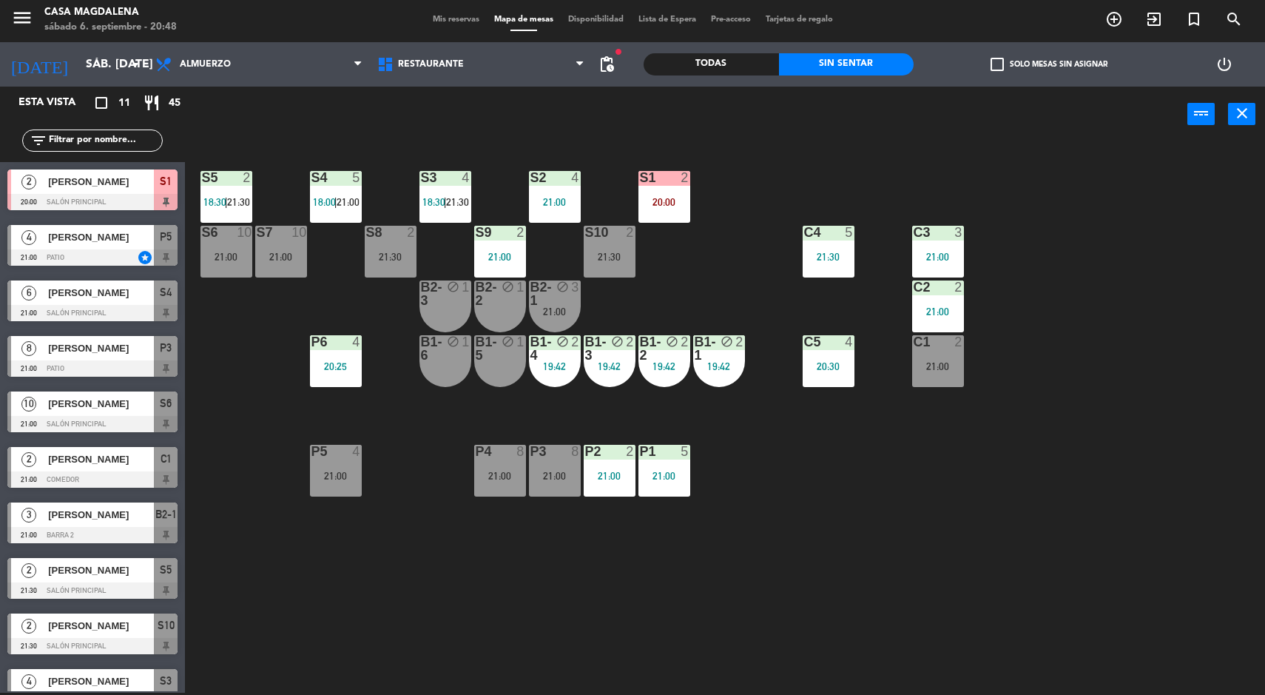
click at [1184, 485] on div "S5 2 18:30 | 21:30 S4 5 18:00 | 21:00 S3 4 18:30 | 21:30 S2 4 21:00 S1 2 20:00 …" at bounding box center [732, 419] width 1068 height 550
click at [347, 475] on div "21:00" at bounding box center [336, 476] width 52 height 10
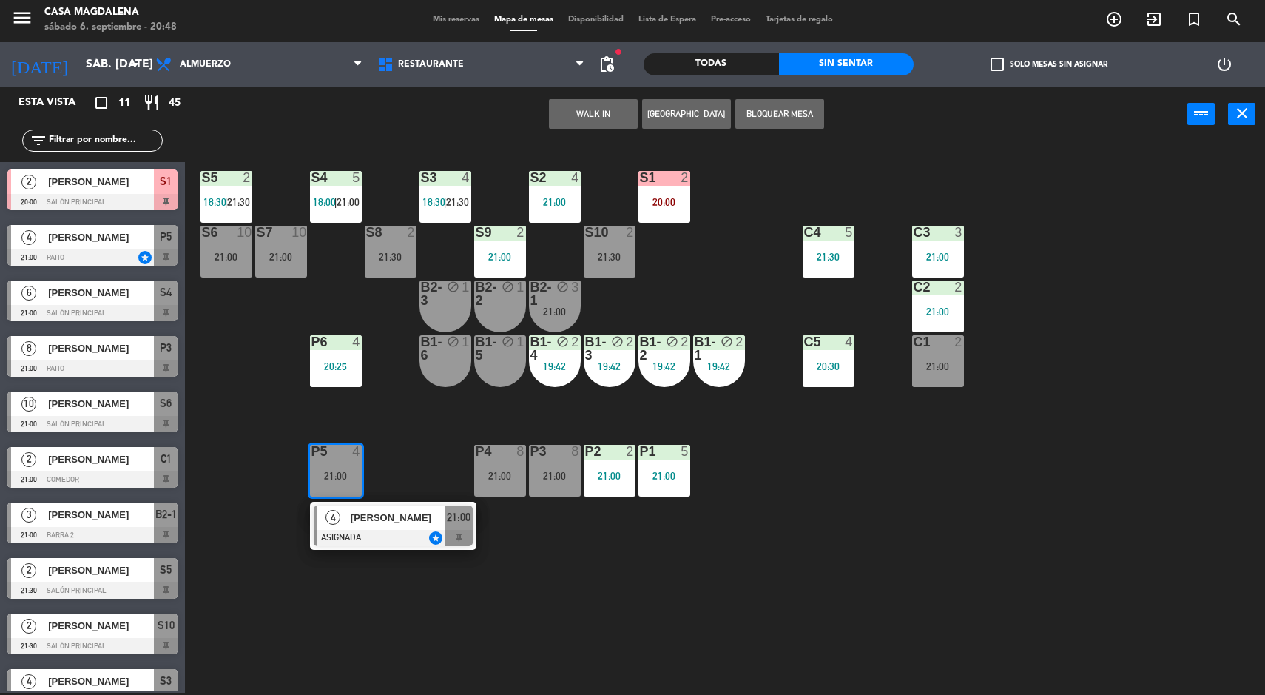
click at [633, 596] on div "S5 2 18:30 | 21:30 S4 5 18:00 | 21:00 S3 4 18:30 | 21:30 S2 4 21:00 S1 2 20:00 …" at bounding box center [732, 419] width 1068 height 550
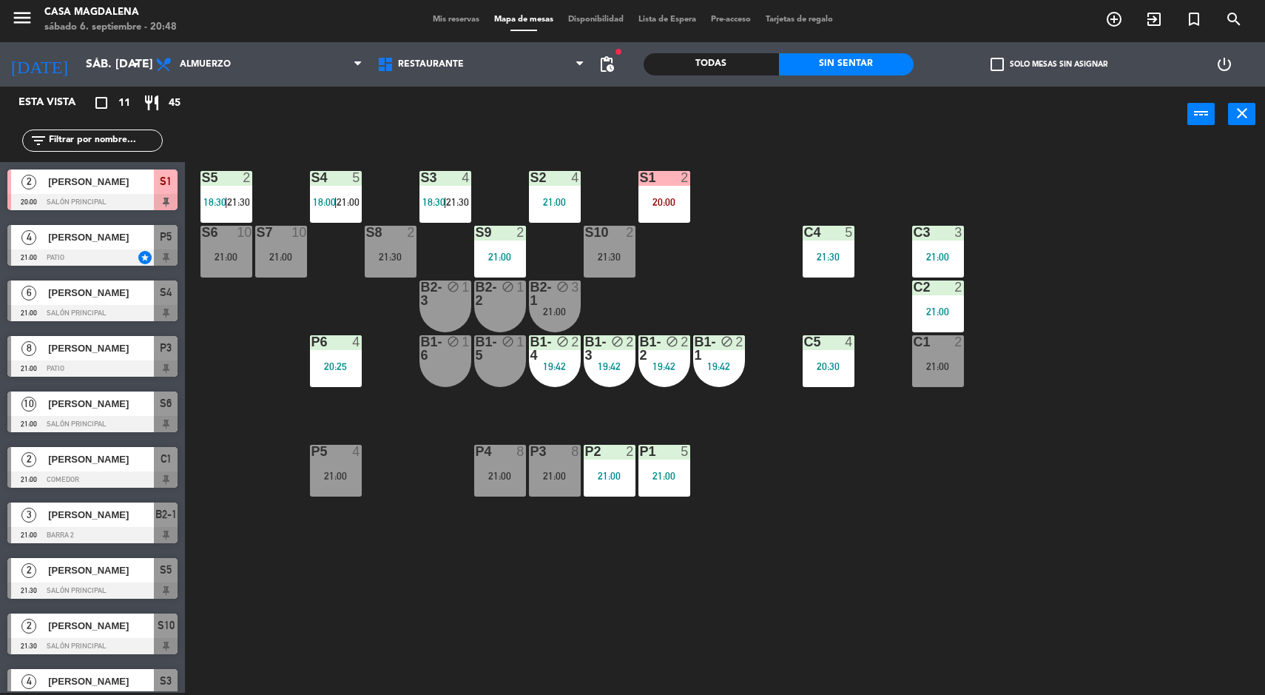
click at [314, 489] on div "P5 4 21:00" at bounding box center [336, 471] width 52 height 52
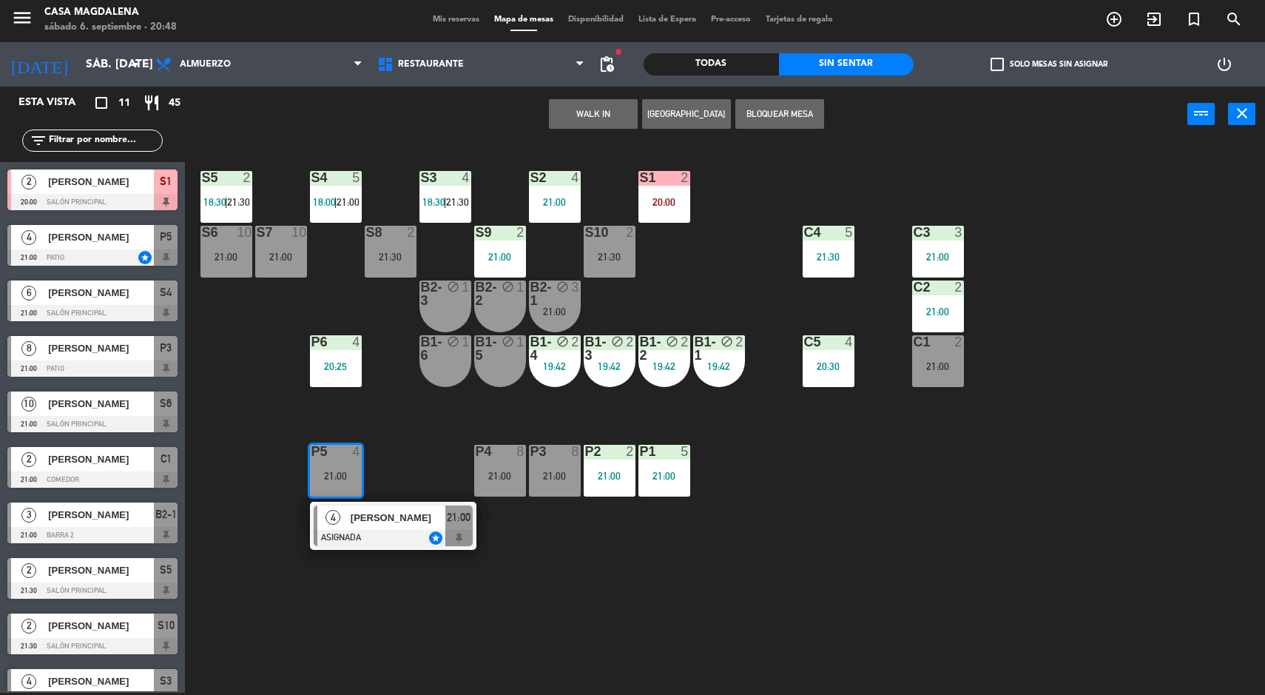
click at [405, 505] on div "4 [PERSON_NAME]" at bounding box center [381, 517] width 128 height 24
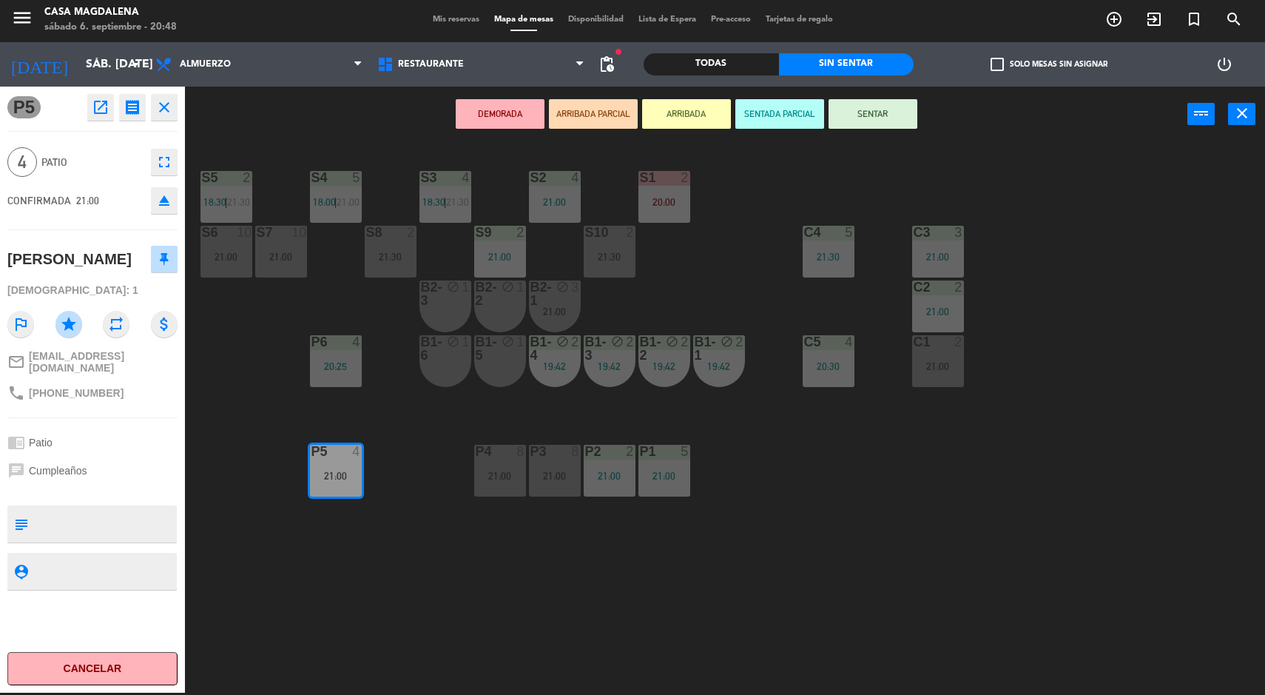
click at [487, 108] on button "DEMORADA" at bounding box center [500, 114] width 89 height 30
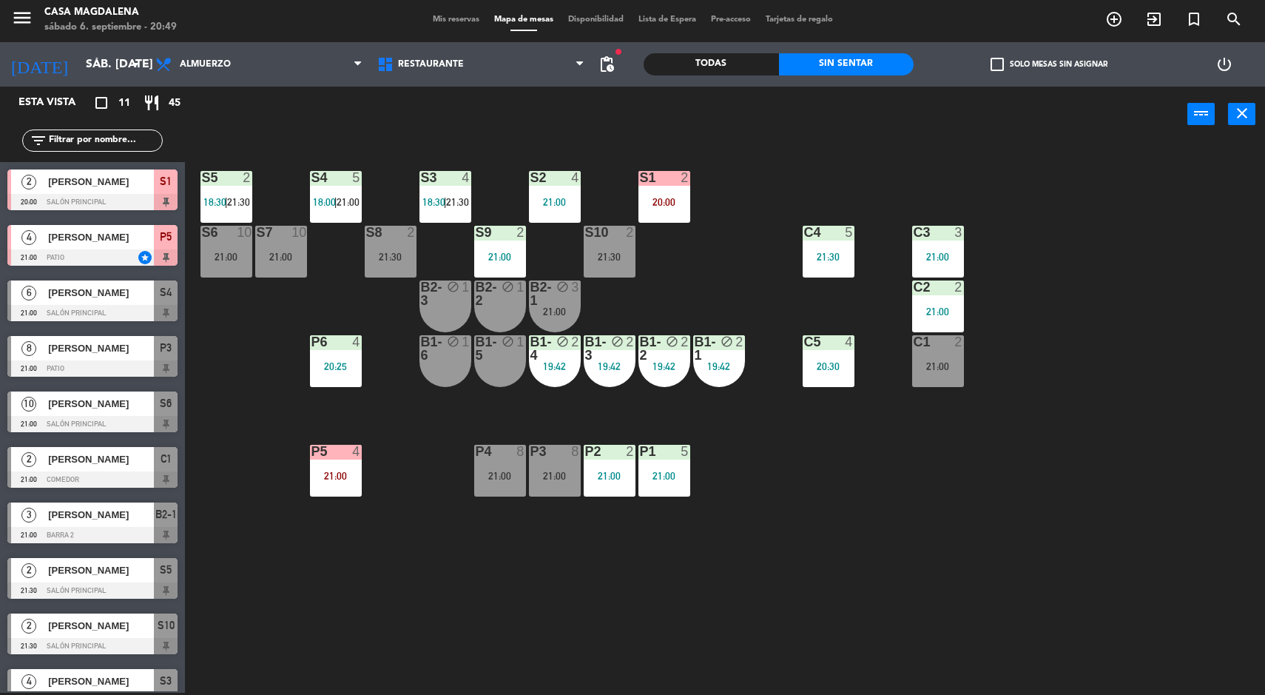
click at [1045, 587] on div "S5 2 18:30 | 21:30 S4 5 18:00 | 21:00 S3 4 18:30 | 21:30 S2 4 21:00 S1 2 20:00 …" at bounding box center [732, 419] width 1068 height 550
click at [1090, 579] on div "S5 2 18:30 | 21:30 S4 5 18:00 | 21:00 S3 4 18:30 | 21:30 S2 4 21:00 S1 2 20:00 …" at bounding box center [732, 419] width 1068 height 550
click at [832, 64] on div "Sin sentar" at bounding box center [846, 64] width 135 height 22
click at [1173, 559] on div "S5 2 18:30 | 21:30 S4 5 18:00 | 21:00 S3 4 18:30 | 21:30 S2 4 21:00 S1 2 20:00 …" at bounding box center [732, 419] width 1068 height 550
click at [648, 215] on div "S1 2 20:00" at bounding box center [665, 197] width 52 height 52
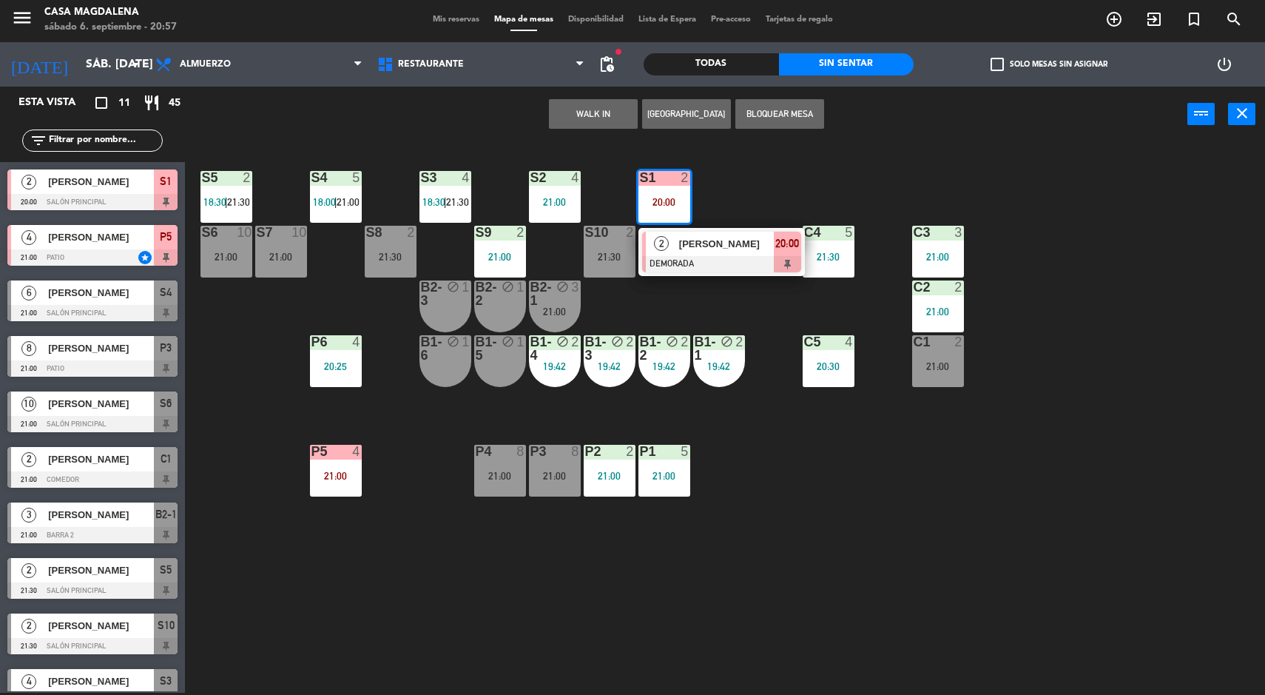
click at [718, 249] on span "[PERSON_NAME]" at bounding box center [726, 244] width 95 height 16
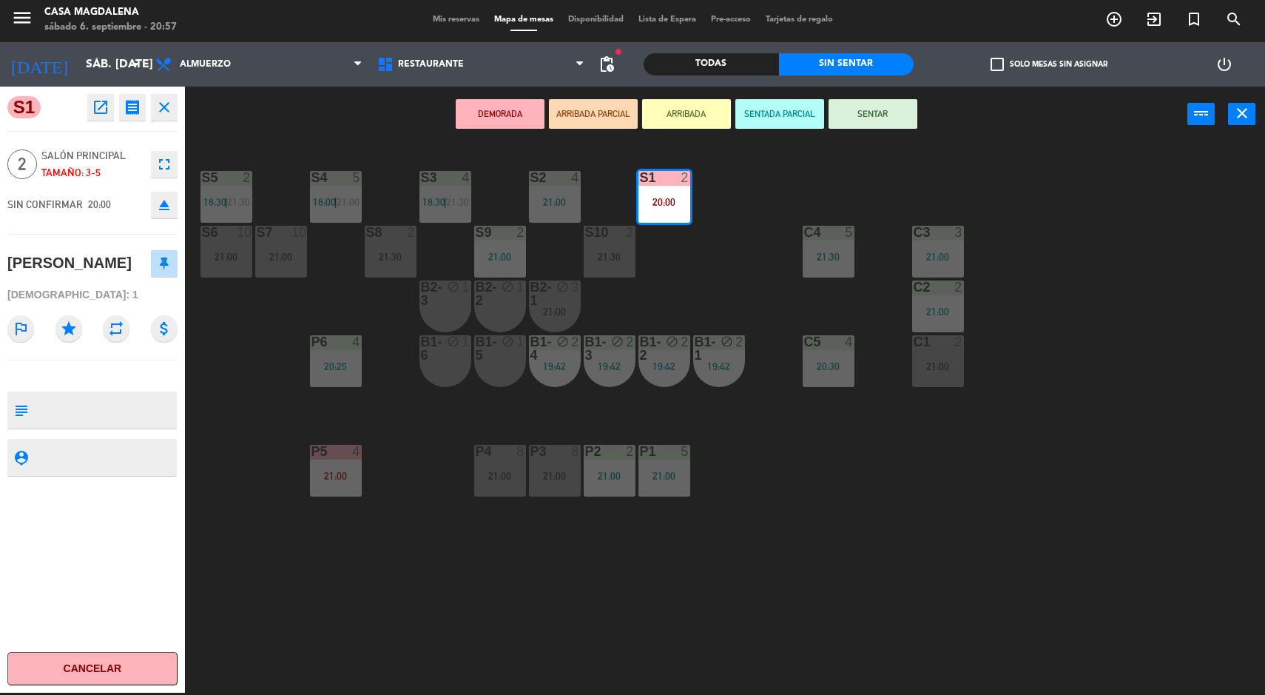
click at [903, 124] on button "SENTAR" at bounding box center [873, 114] width 89 height 30
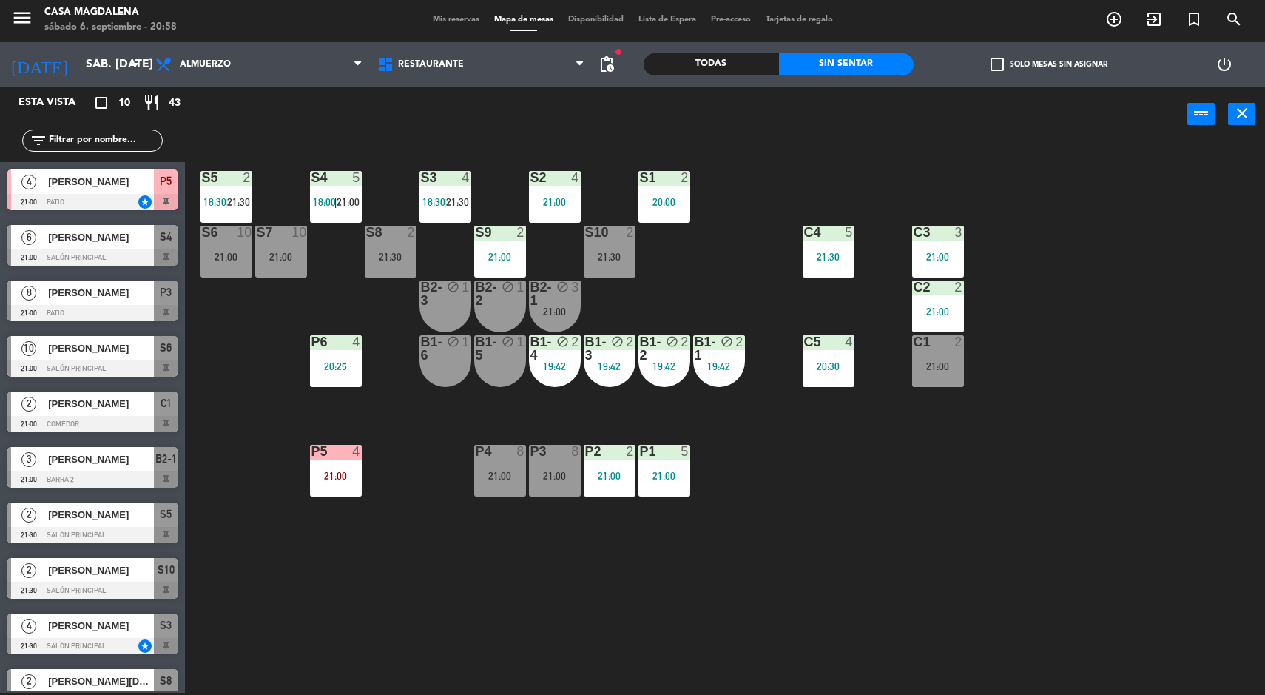
click at [1204, 540] on div "S5 2 18:30 | 21:30 S4 5 18:00 | 21:00 S3 4 18:30 | 21:30 S2 4 21:00 S1 2 20:00 …" at bounding box center [732, 419] width 1068 height 550
click at [1175, 525] on div "S5 2 18:30 | 21:30 S4 5 18:00 | 21:00 S3 4 18:30 | 21:30 S2 4 21:00 S1 2 20:00 …" at bounding box center [732, 419] width 1068 height 550
click at [1151, 516] on div "S5 2 18:30 | 21:30 S4 5 18:00 | 21:00 S3 4 18:30 | 21:30 S2 4 21:00 S1 2 20:00 …" at bounding box center [732, 419] width 1068 height 550
click at [1145, 265] on div "S5 2 18:30 | 21:30 S4 5 18:00 | 21:00 S3 4 18:30 | 21:30 S2 4 21:00 S1 2 20:00 …" at bounding box center [732, 419] width 1068 height 550
click at [1134, 305] on div "S5 2 18:30 | 21:30 S4 5 18:00 | 21:00 S3 4 18:30 | 21:30 S2 4 21:00 S1 2 20:00 …" at bounding box center [732, 419] width 1068 height 550
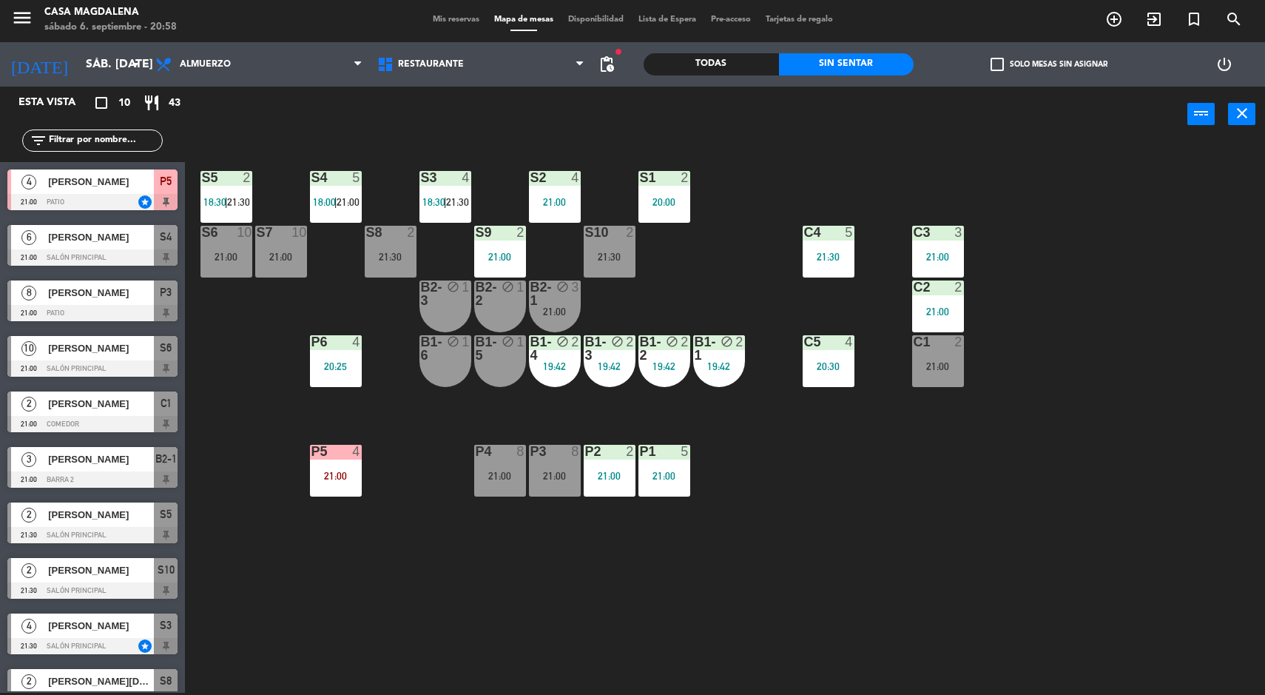
click at [1173, 515] on div "S5 2 18:30 | 21:30 S4 5 18:00 | 21:00 S3 4 18:30 | 21:30 S2 4 21:00 S1 2 20:00 …" at bounding box center [732, 419] width 1068 height 550
click at [1099, 472] on div "S5 2 18:30 | 21:30 S4 5 18:00 | 21:00 S3 4 18:30 | 21:30 S2 4 21:00 S1 2 20:00 …" at bounding box center [732, 419] width 1068 height 550
click at [860, 511] on div "S5 2 18:30 | 21:30 S4 5 18:00 | 21:00 S3 4 18:30 | 21:30 S2 4 21:00 S1 2 20:00 …" at bounding box center [732, 419] width 1068 height 550
click at [1176, 489] on div "S5 2 18:30 | 21:30 S4 5 18:00 | 21:00 S3 4 18:30 | 21:30 S2 4 21:00 S1 2 20:00 …" at bounding box center [732, 419] width 1068 height 550
click at [1136, 511] on div "S5 2 18:30 | 21:30 S4 5 18:00 | 21:00 S3 4 18:30 | 21:30 S2 4 21:00 S1 2 20:00 …" at bounding box center [732, 419] width 1068 height 550
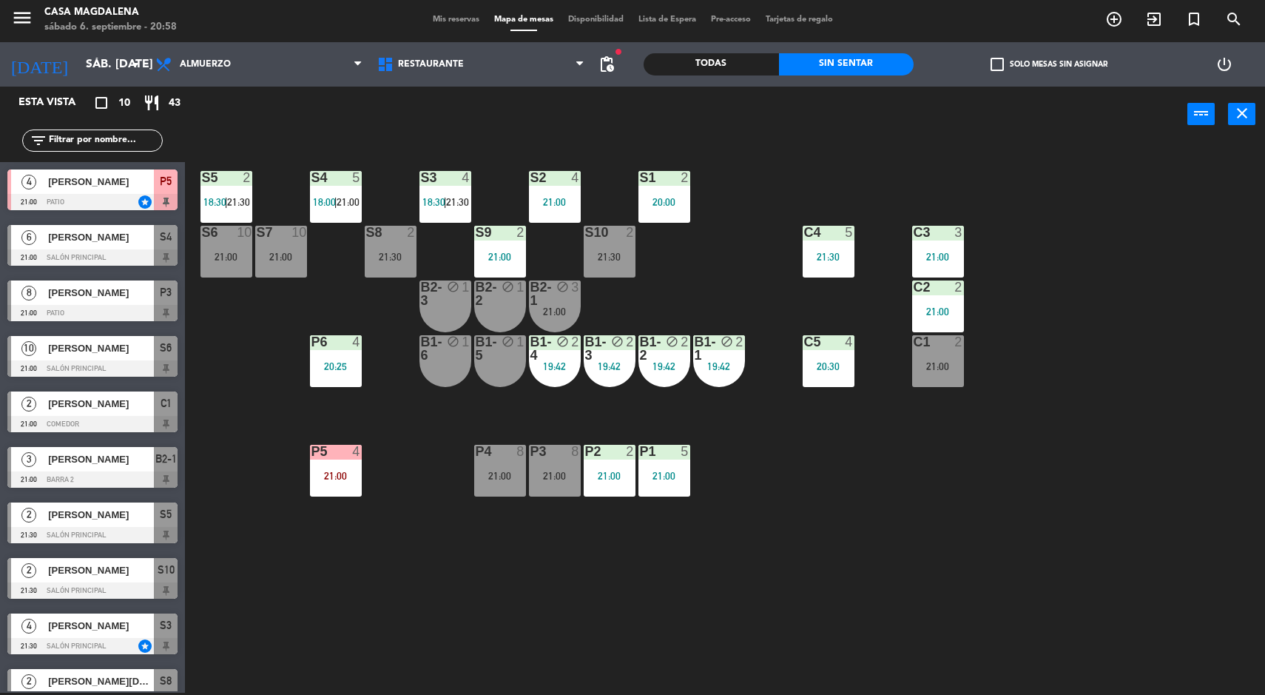
click at [1099, 593] on div "S5 2 18:30 | 21:30 S4 5 18:00 | 21:00 S3 4 18:30 | 21:30 S2 4 21:00 S1 2 20:00 …" at bounding box center [732, 419] width 1068 height 550
click at [1103, 587] on div "S5 2 18:30 | 21:30 S4 5 18:00 | 21:00 S3 4 18:30 | 21:30 S2 4 21:00 S1 2 20:00 …" at bounding box center [732, 419] width 1068 height 550
click at [1100, 559] on div "S5 2 18:30 | 21:30 S4 5 18:00 | 21:00 S3 4 18:30 | 21:30 S2 4 21:00 S1 2 20:00 …" at bounding box center [732, 419] width 1068 height 550
click at [1105, 537] on div "S5 2 18:30 | 21:30 S4 5 18:00 | 21:00 S3 4 18:30 | 21:30 S2 4 21:00 S1 2 20:00 …" at bounding box center [732, 419] width 1068 height 550
click at [1100, 538] on div "S5 2 18:30 | 21:30 S4 5 18:00 | 21:00 S3 4 18:30 | 21:30 S2 4 21:00 S1 2 20:00 …" at bounding box center [732, 419] width 1068 height 550
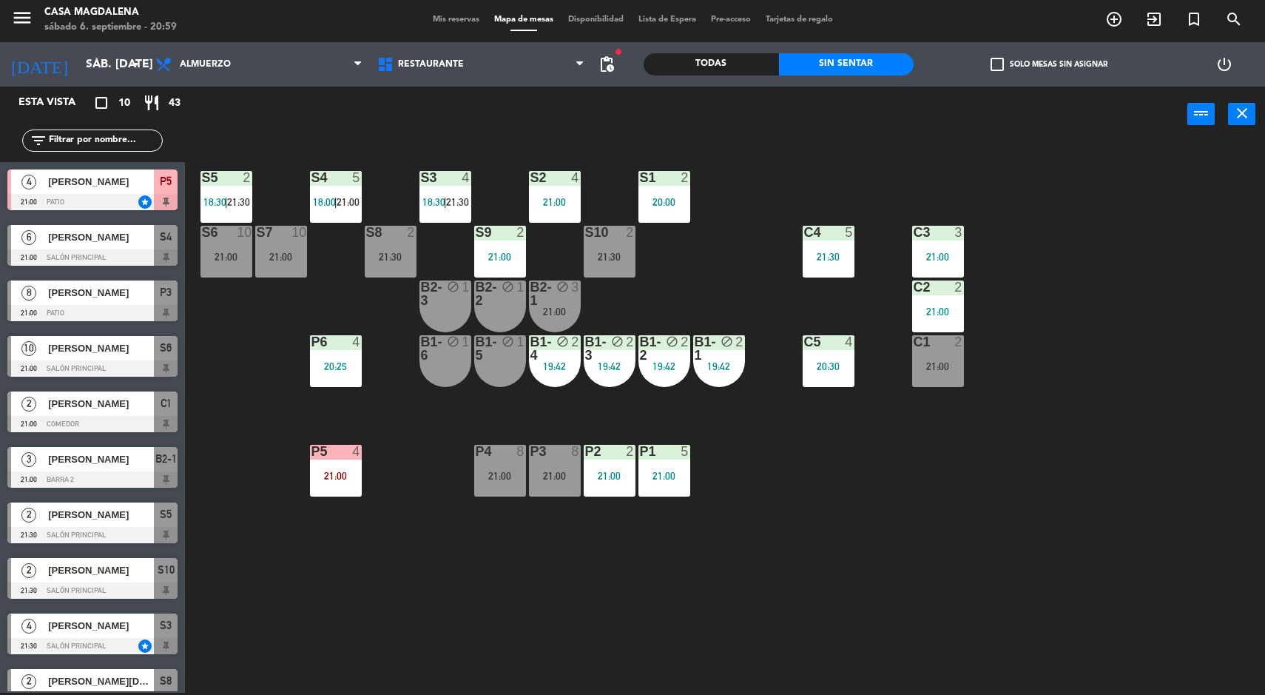
click at [1172, 552] on div "S5 2 18:30 | 21:30 S4 5 18:00 | 21:00 S3 4 18:30 | 21:30 S2 4 21:00 S1 2 20:00 …" at bounding box center [732, 419] width 1068 height 550
click at [1162, 539] on div "S5 2 18:30 | 21:30 S4 5 18:00 | 21:00 S3 4 18:30 | 21:30 S2 4 21:00 S1 2 20:00 …" at bounding box center [732, 419] width 1068 height 550
click at [1159, 554] on div "S5 2 18:30 | 21:30 S4 5 18:00 | 21:00 S3 4 18:30 | 21:30 S2 4 21:00 S1 2 20:00 …" at bounding box center [732, 419] width 1068 height 550
click at [1129, 425] on div "S5 2 18:30 | 21:30 S4 5 18:00 | 21:00 S3 4 18:30 | 21:30 S2 4 21:00 S1 2 20:00 …" at bounding box center [732, 419] width 1068 height 550
click at [1144, 405] on div "S5 2 18:30 | 21:30 S4 5 18:00 | 21:00 S3 4 18:30 | 21:30 S2 4 21:00 S1 2 20:00 …" at bounding box center [732, 419] width 1068 height 550
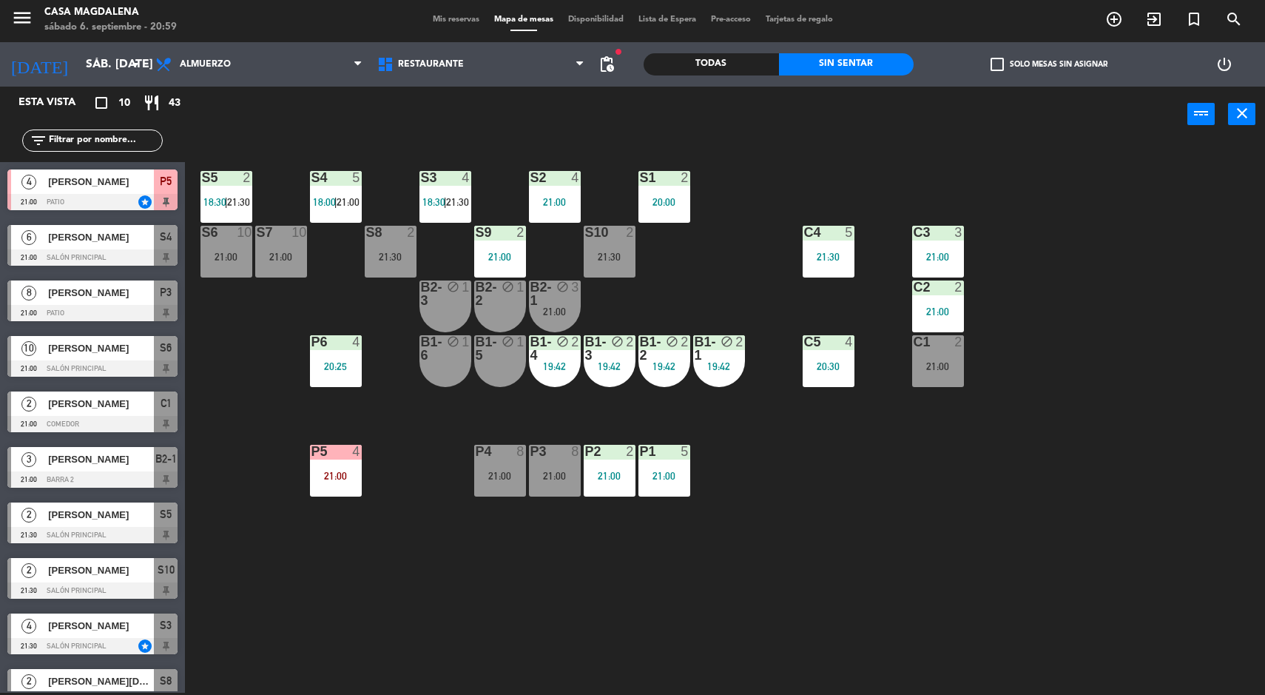
click at [1133, 323] on div "S5 2 18:30 | 21:30 S4 5 18:00 | 21:00 S3 4 18:30 | 21:30 S2 4 21:00 S1 2 20:00 …" at bounding box center [732, 419] width 1068 height 550
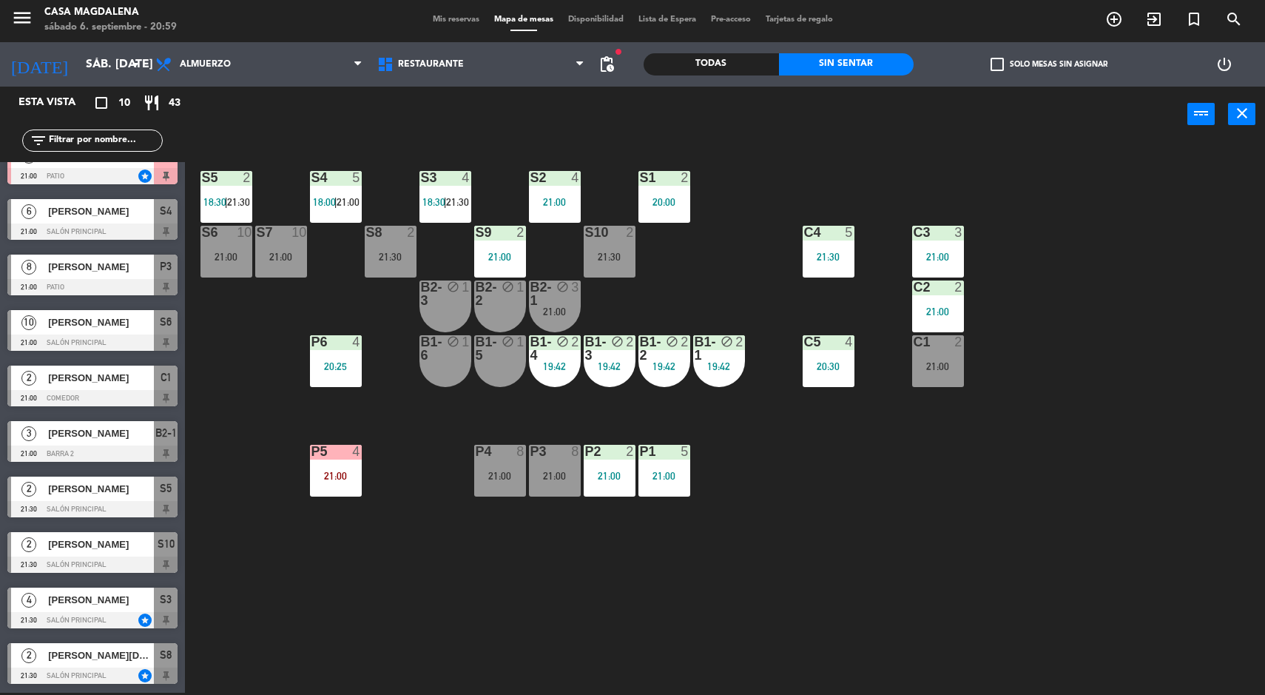
scroll to position [0, 0]
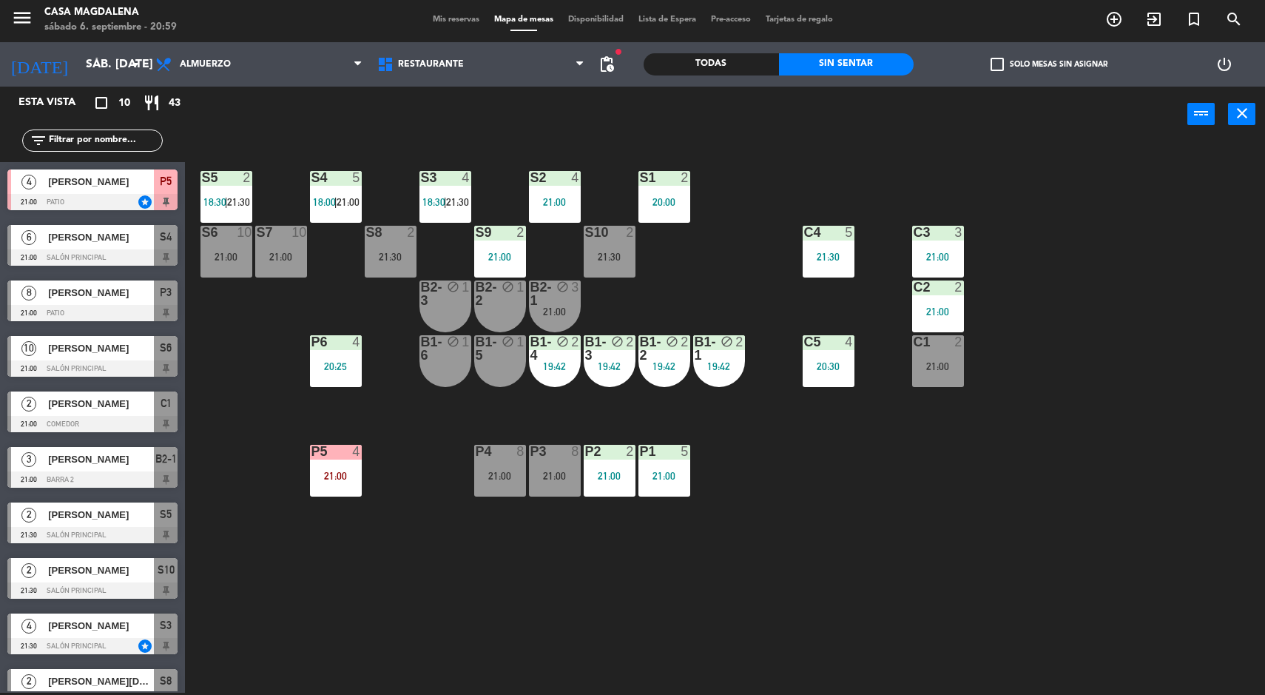
click at [322, 205] on span "18:00" at bounding box center [324, 202] width 23 height 12
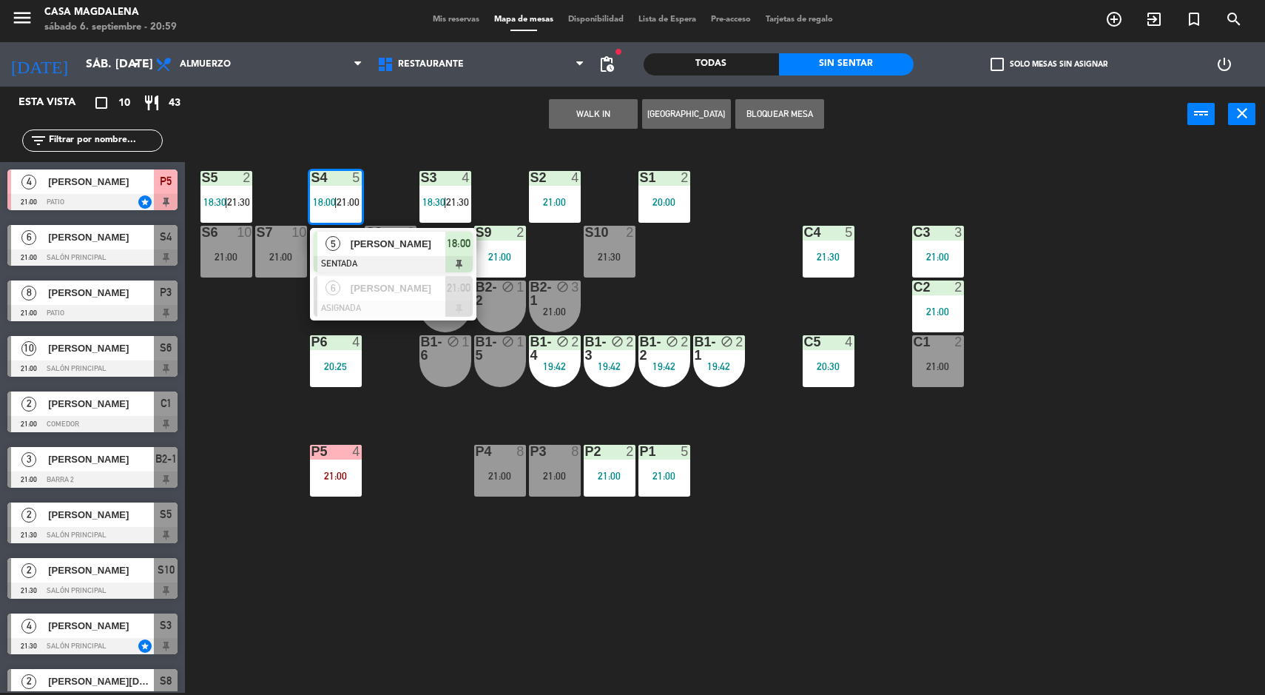
click at [345, 255] on div "5" at bounding box center [333, 244] width 32 height 24
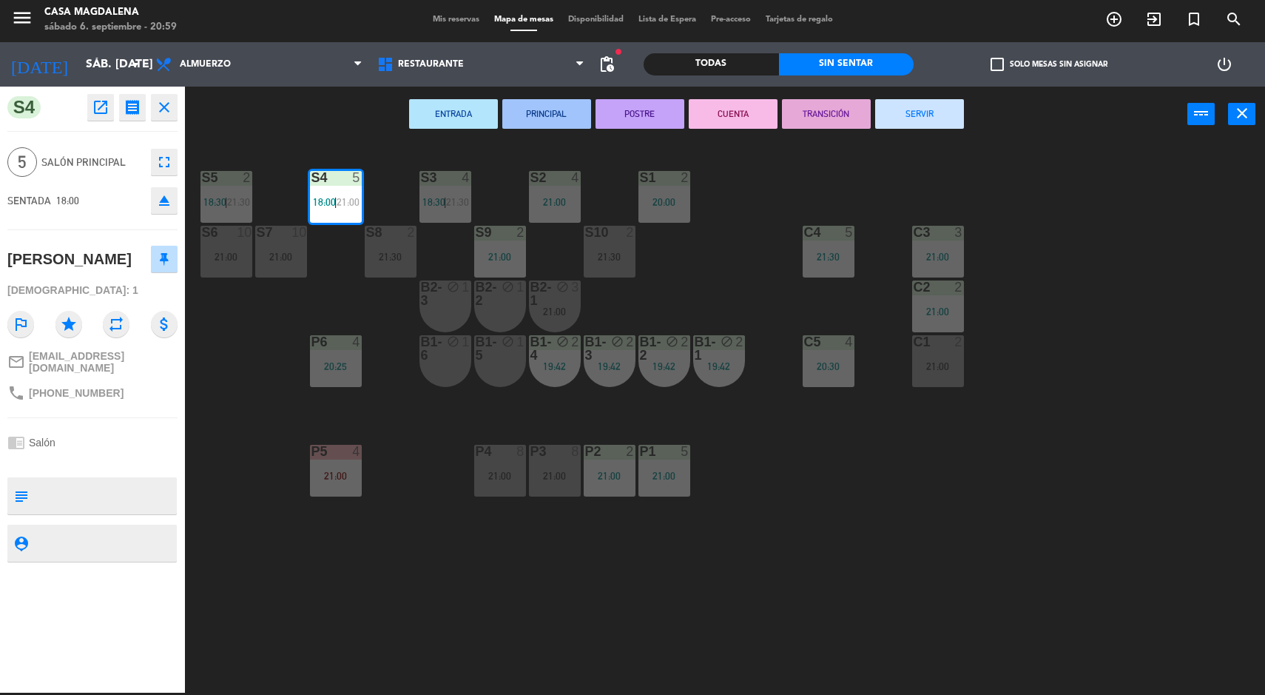
click at [925, 118] on button "SERVIR" at bounding box center [919, 114] width 89 height 30
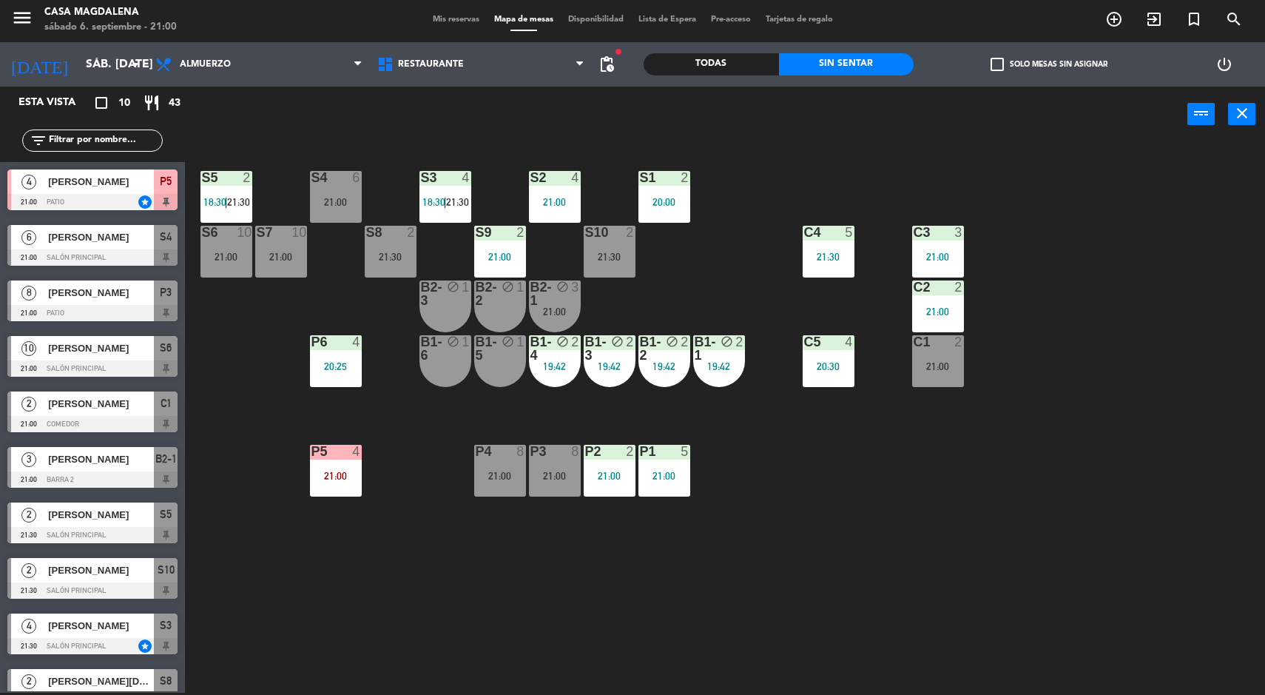
click at [1128, 483] on div "S5 2 18:30 | 21:30 S4 6 21:00 S3 4 18:30 | 21:30 S2 4 21:00 S1 2 20:00 S6 10 21…" at bounding box center [732, 419] width 1068 height 550
click at [203, 153] on div "S5 2 18:30 | 21:30 S4 6 21:00 S3 4 18:30 | 21:30 S2 4 21:00 S1 2 20:00 S6 10 21…" at bounding box center [732, 419] width 1068 height 550
click at [1166, 488] on div "S5 2 18:30 | 21:30 S4 6 21:00 S3 4 18:30 | 21:30 S2 4 21:00 S1 2 20:00 S6 10 21…" at bounding box center [732, 419] width 1068 height 550
click at [242, 178] on div "2" at bounding box center [250, 177] width 24 height 13
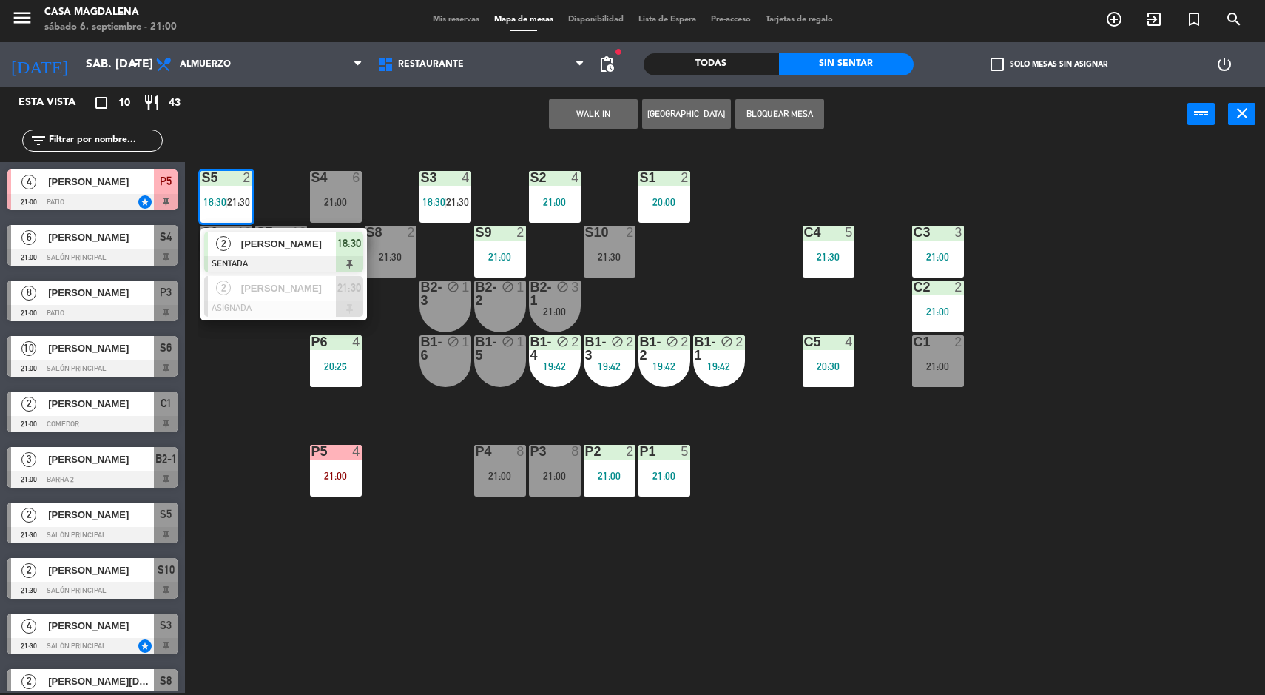
click at [235, 241] on div "2" at bounding box center [224, 244] width 32 height 24
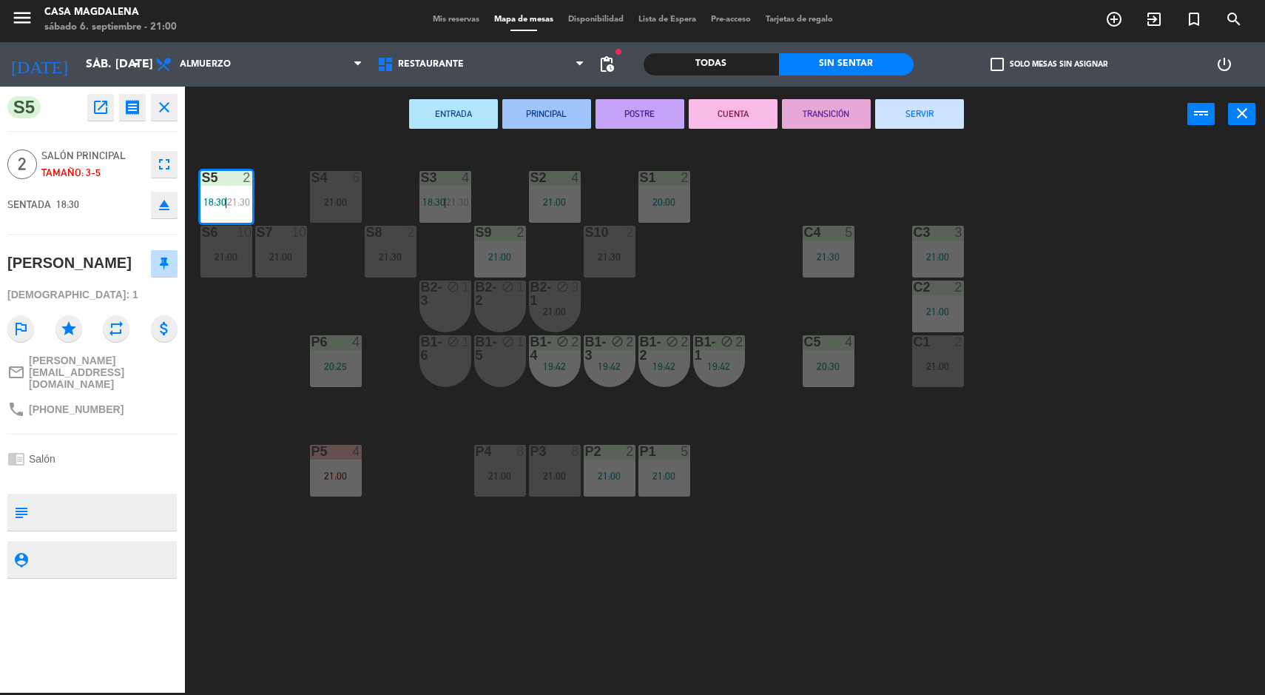
click at [1145, 468] on div "S5 2 18:30 | 21:30 S4 6 21:00 S3 4 18:30 | 21:30 S2 4 21:00 S1 2 20:00 S6 10 21…" at bounding box center [732, 419] width 1068 height 550
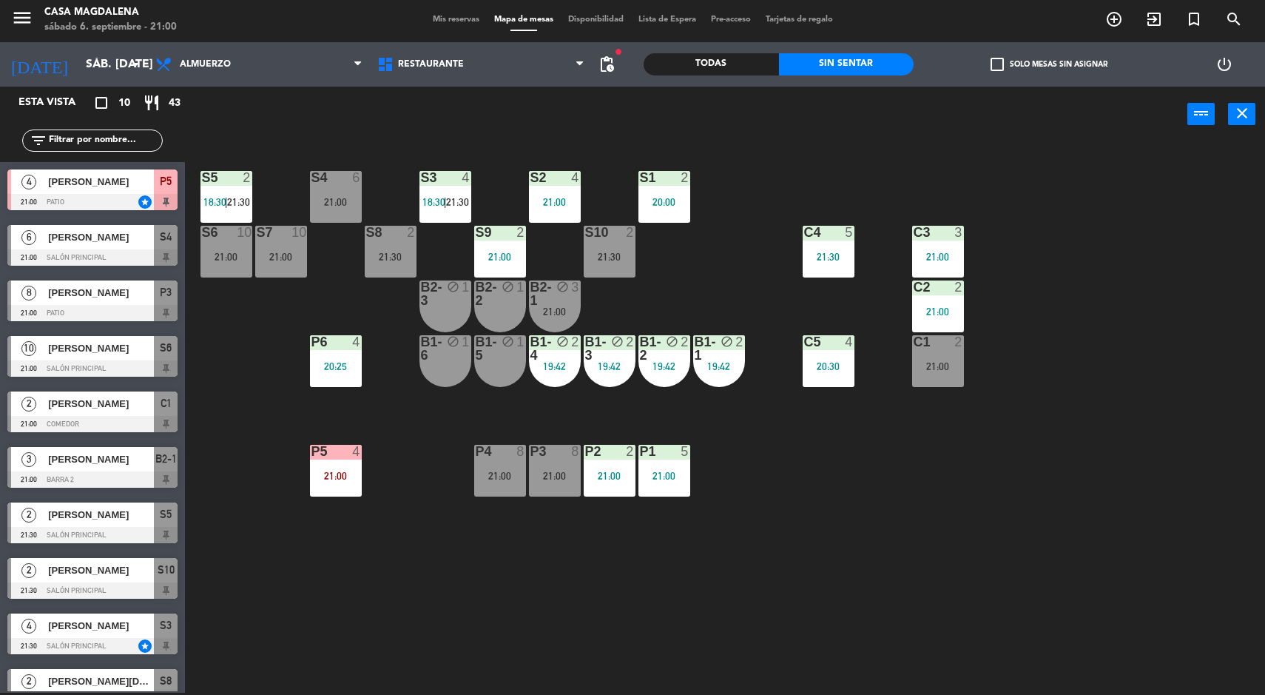
click at [220, 196] on span "18:30" at bounding box center [214, 202] width 23 height 12
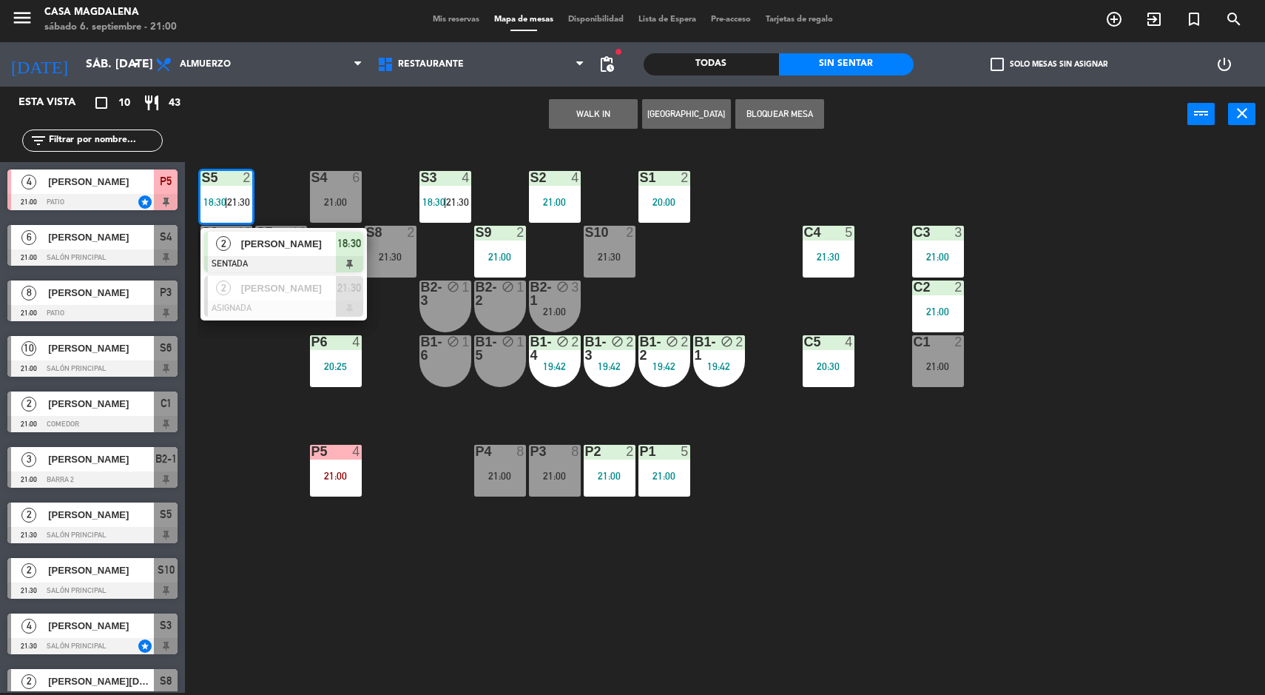
click at [233, 243] on div "2" at bounding box center [224, 244] width 32 height 24
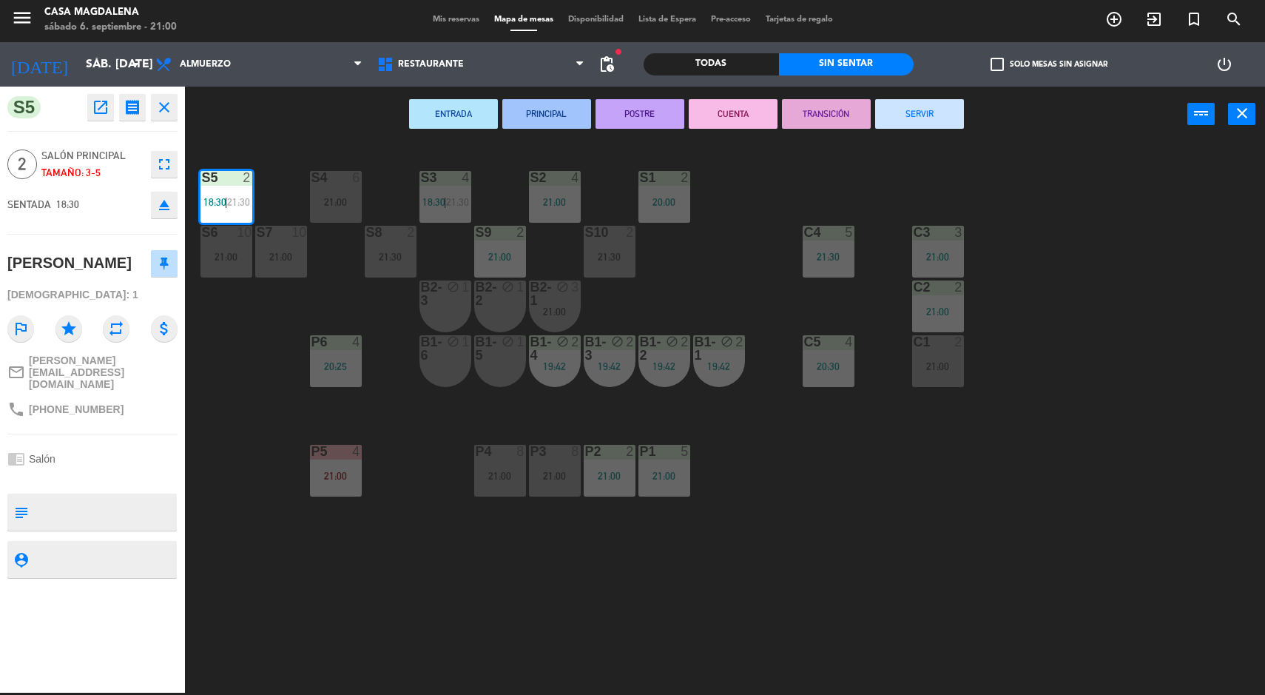
click at [1146, 411] on div "S5 2 18:30 | 21:30 S4 6 21:00 S3 4 18:30 | 21:30 S2 4 21:00 S1 2 20:00 S6 10 21…" at bounding box center [732, 419] width 1068 height 550
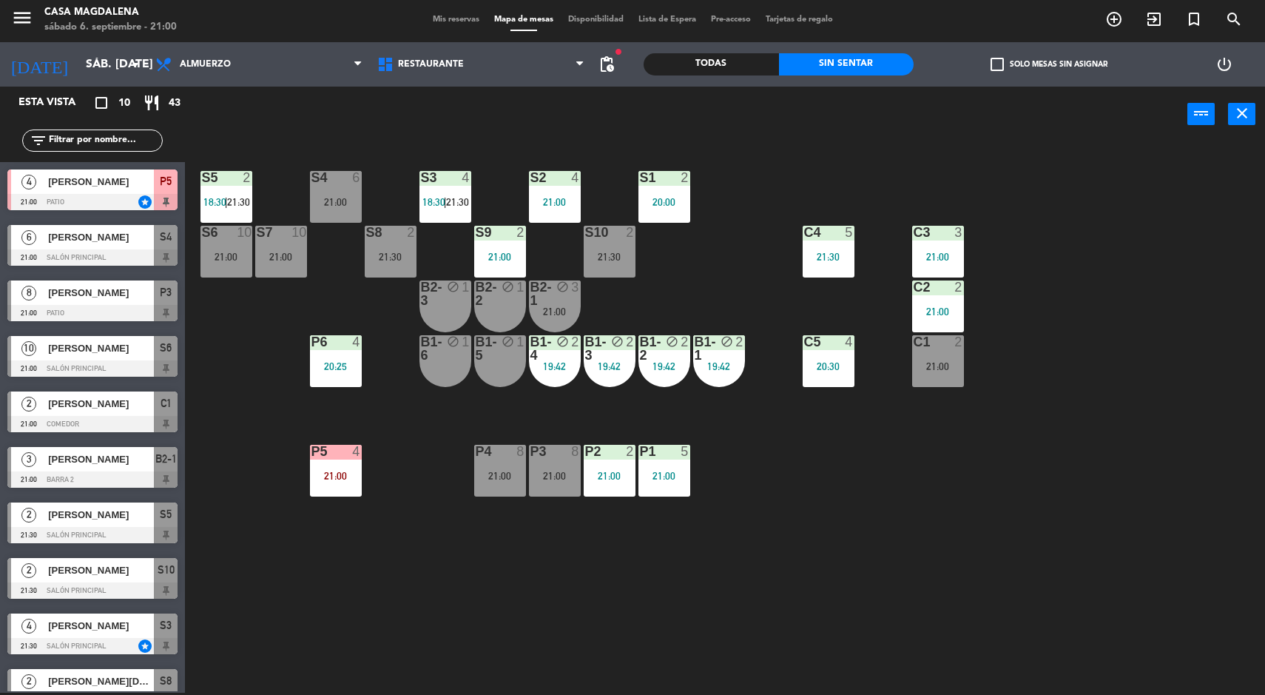
click at [222, 201] on span "18:30" at bounding box center [214, 202] width 23 height 12
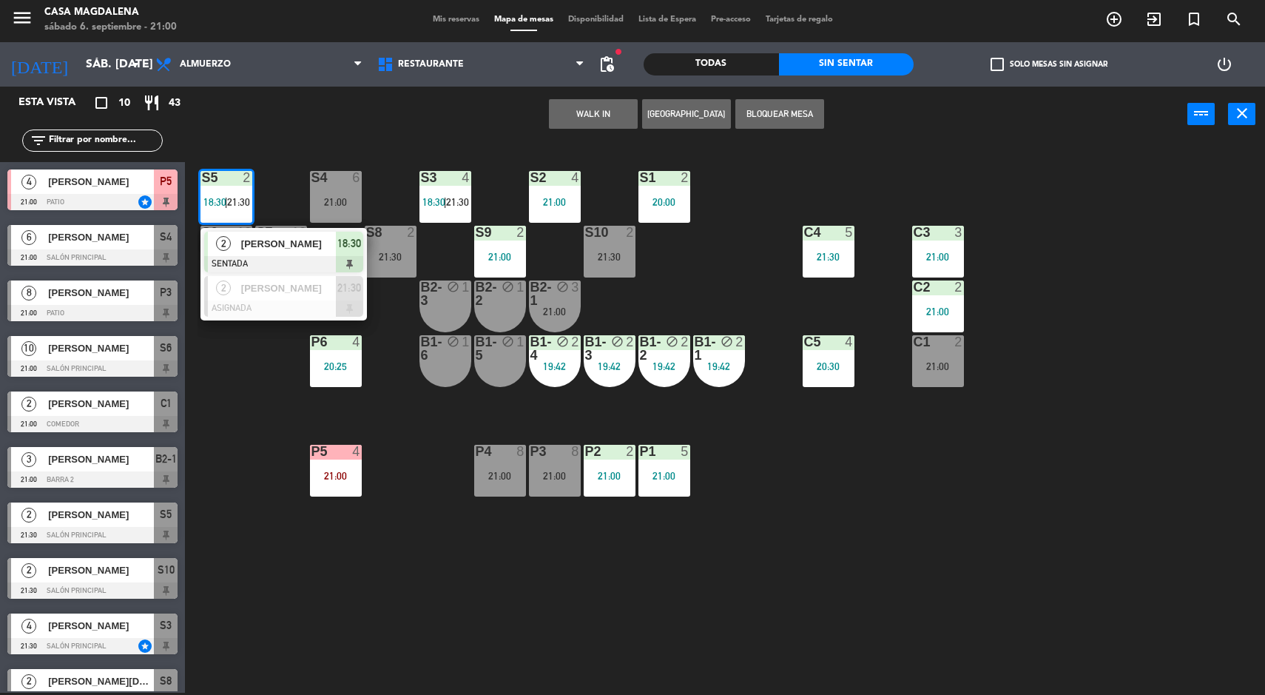
click at [235, 252] on div "2" at bounding box center [224, 244] width 32 height 24
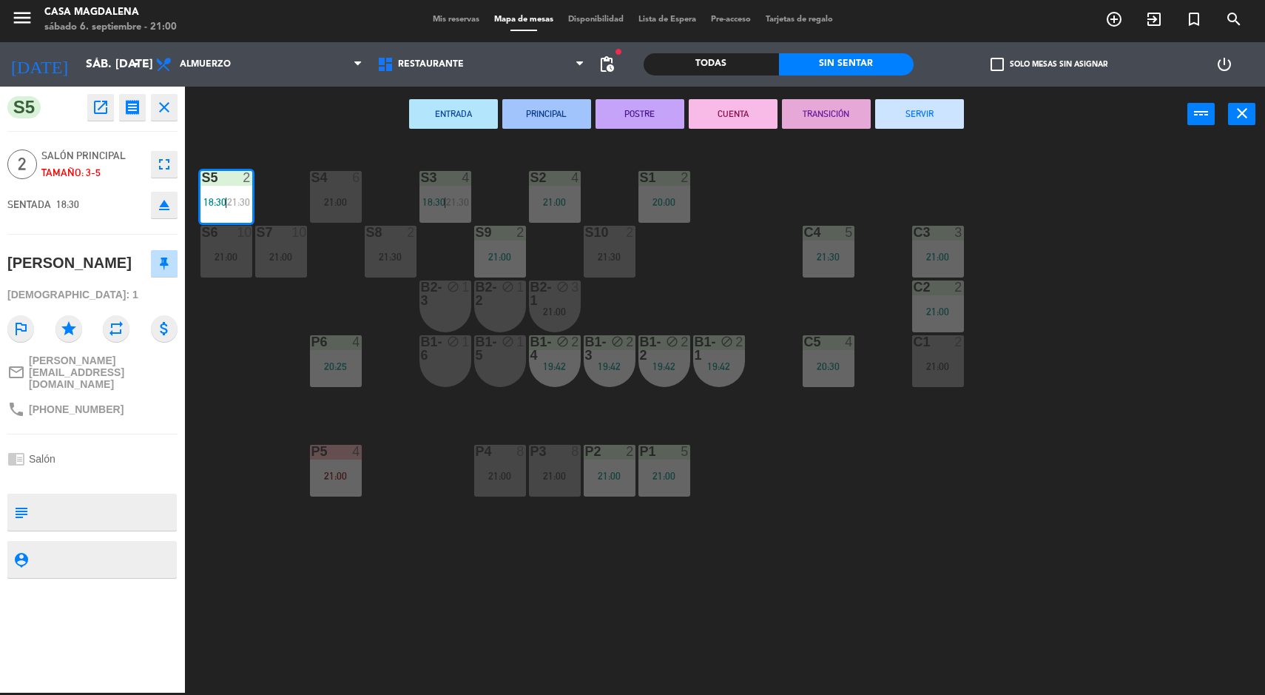
click at [1153, 409] on div "S5 2 18:30 | 21:30 S4 6 21:00 S3 4 18:30 | 21:30 S2 4 21:00 S1 2 20:00 S6 10 21…" at bounding box center [732, 419] width 1068 height 550
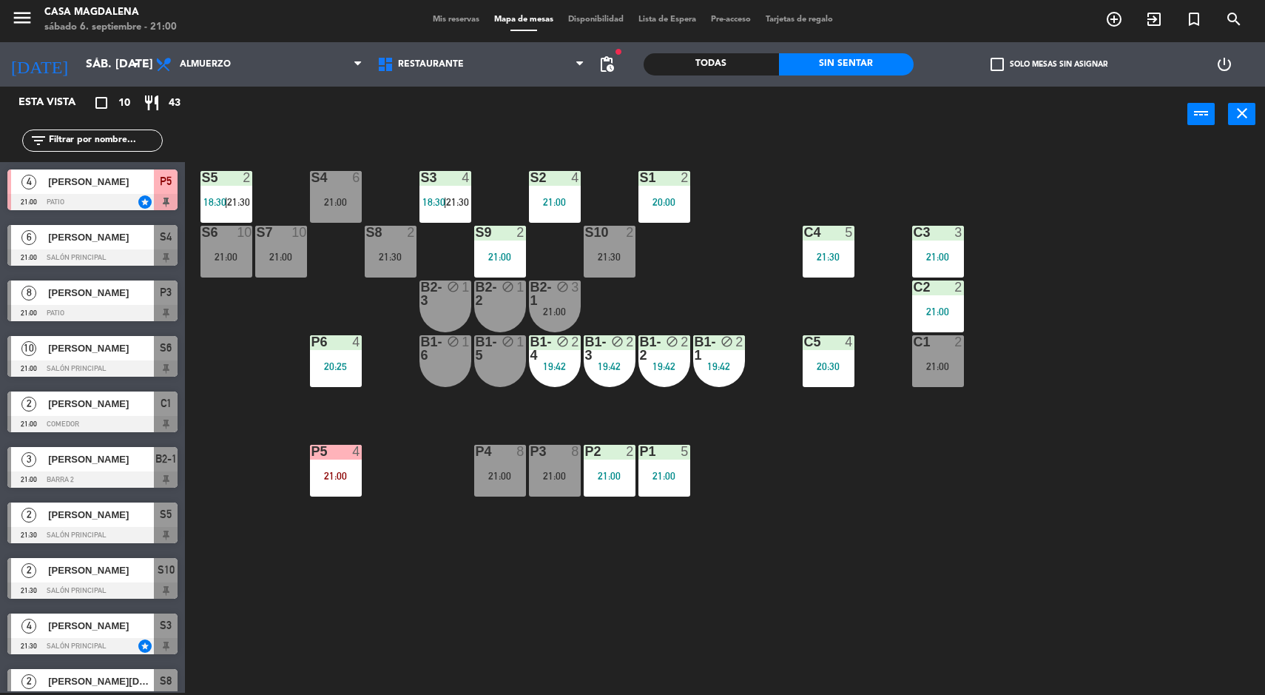
click at [937, 303] on div "C2 2 21:00" at bounding box center [938, 306] width 52 height 52
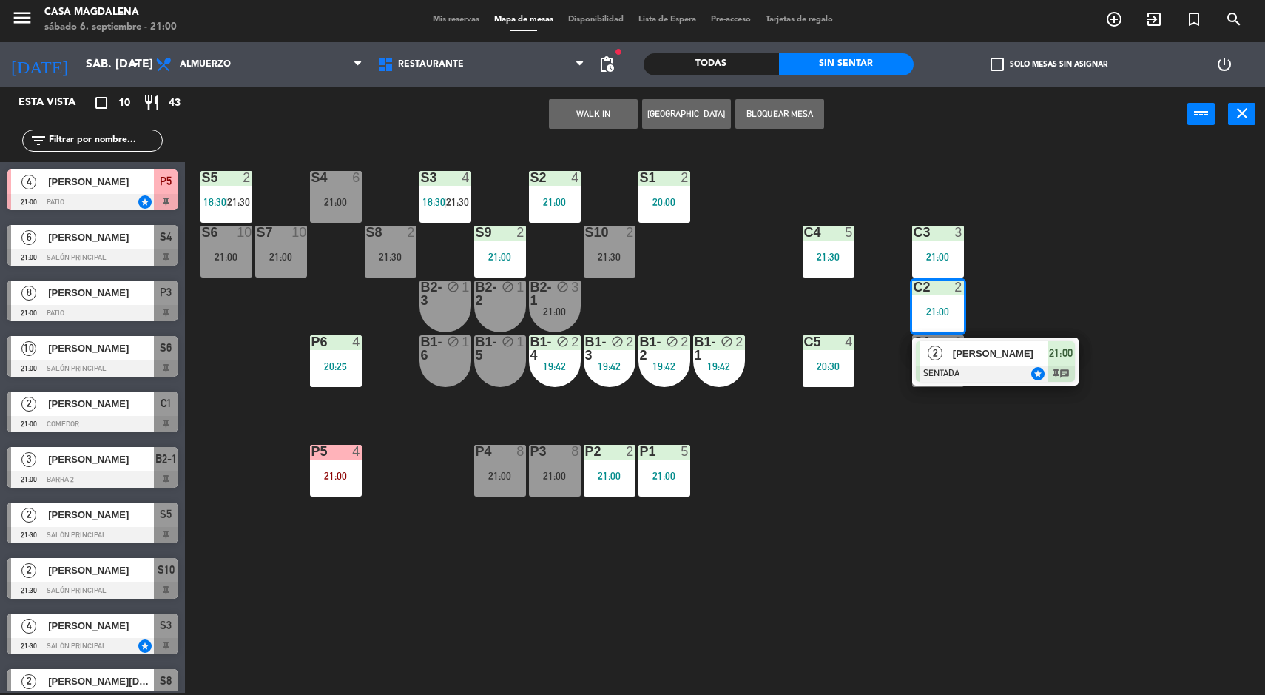
click at [1073, 354] on div "21:00" at bounding box center [1061, 353] width 27 height 24
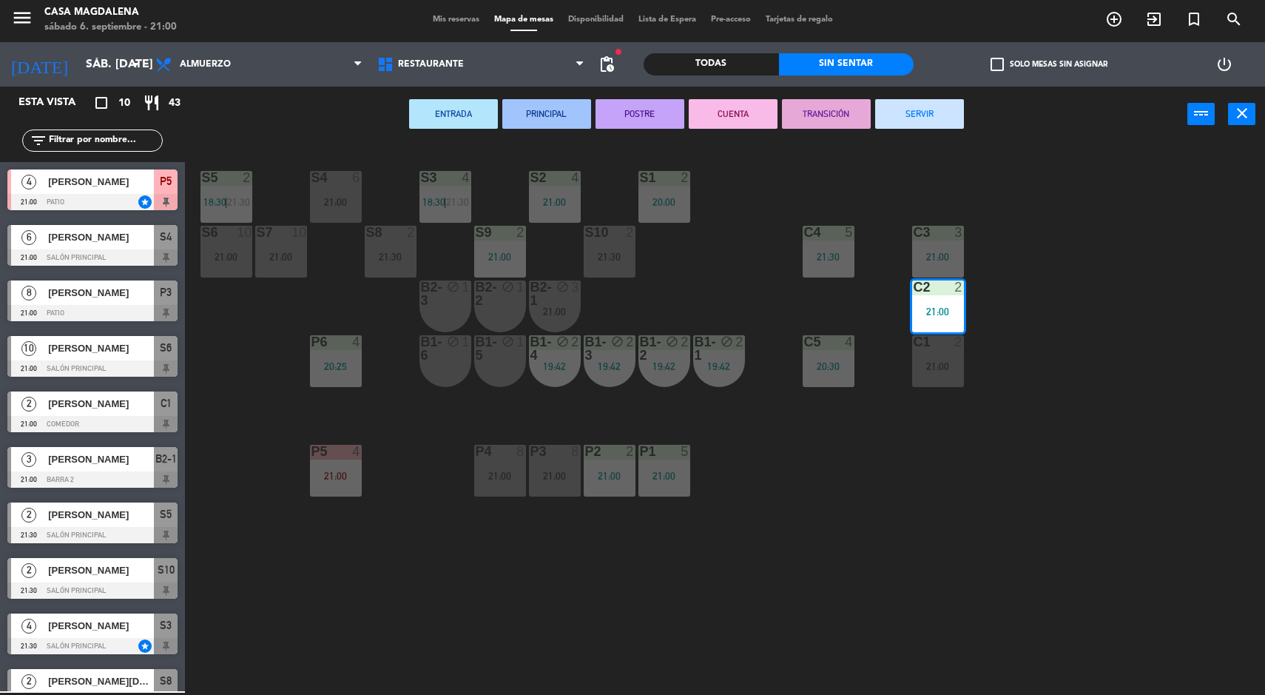
click at [1175, 312] on div "S5 2 18:30 | 21:30 S4 6 21:00 S3 4 18:30 | 21:30 S2 4 21:00 S1 2 20:00 S6 10 21…" at bounding box center [732, 419] width 1068 height 550
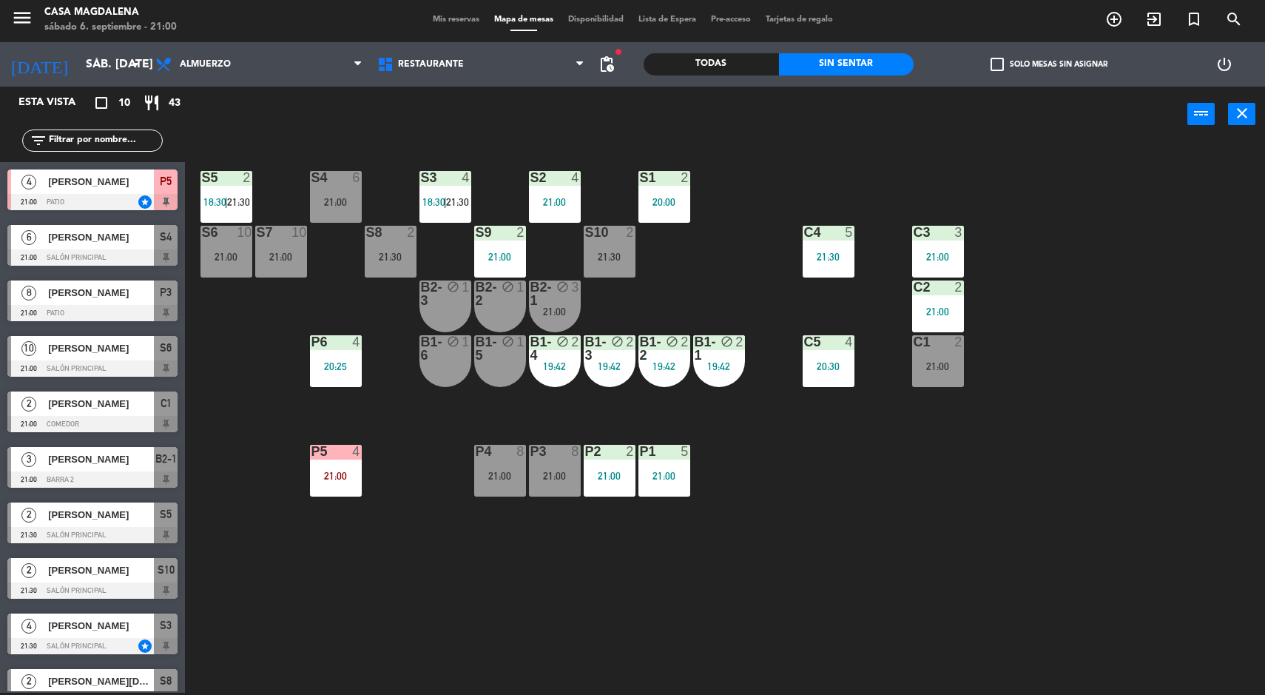
click at [247, 178] on div "2" at bounding box center [247, 177] width 9 height 13
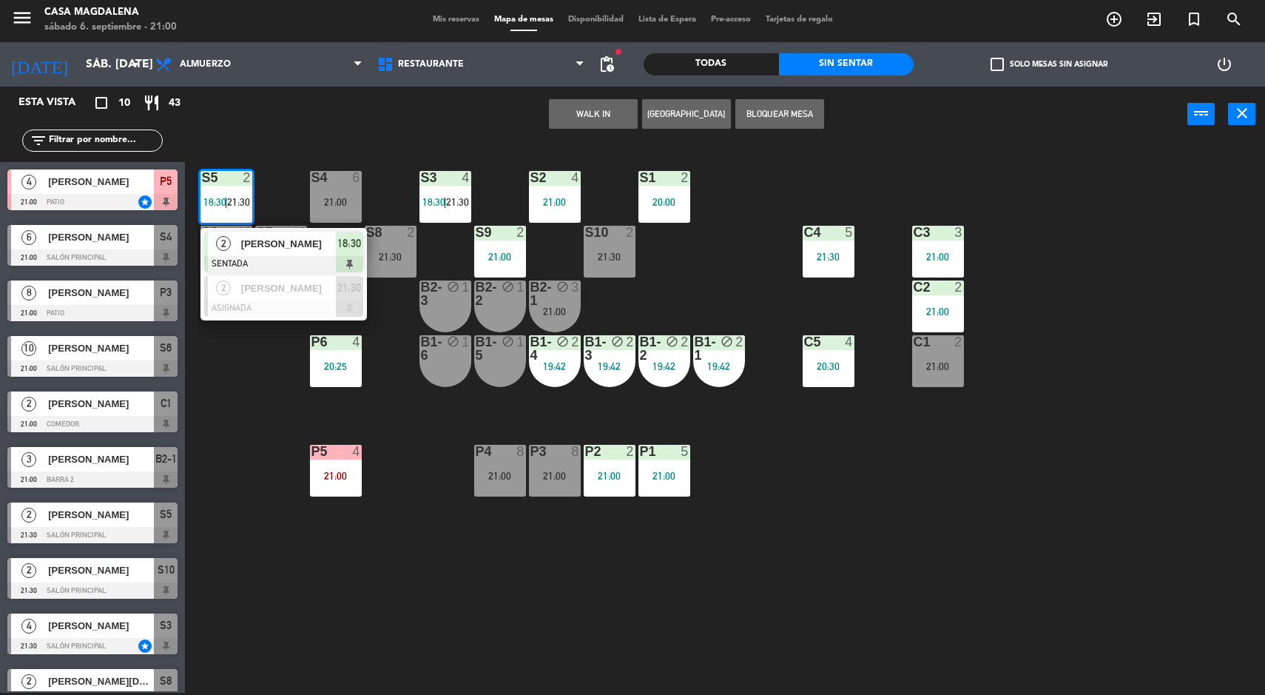
click at [291, 254] on div "[PERSON_NAME]" at bounding box center [288, 244] width 96 height 24
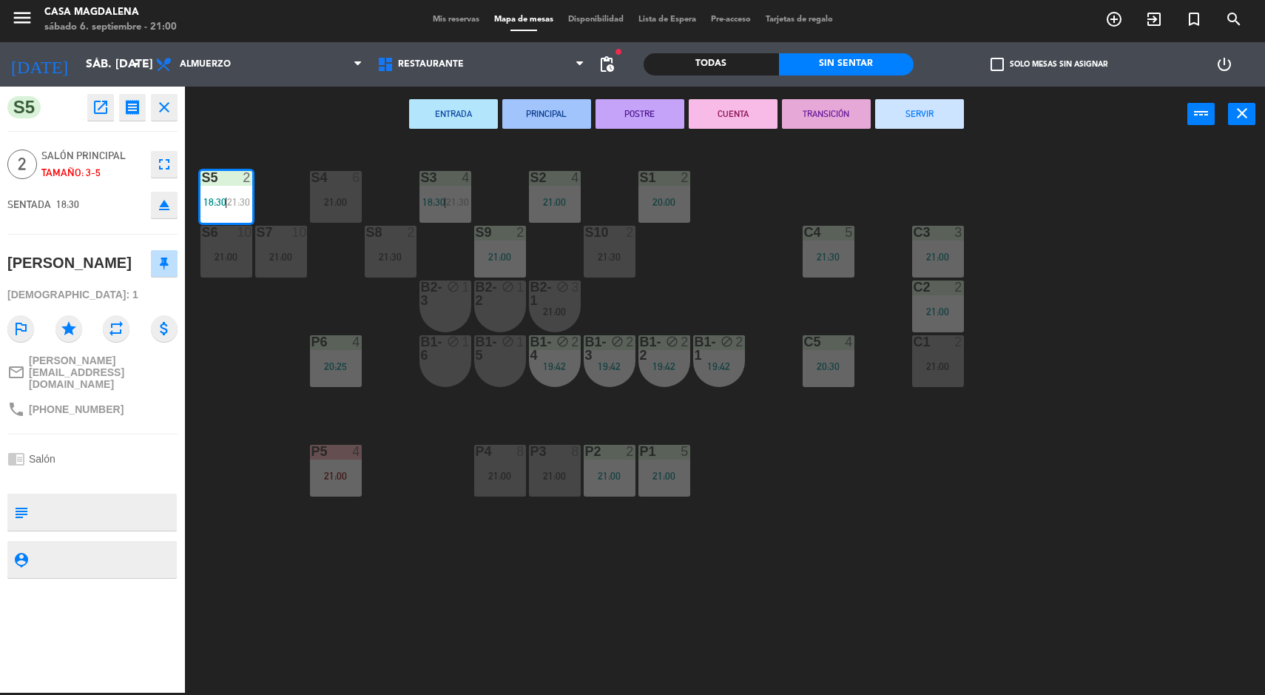
click at [912, 119] on button "SERVIR" at bounding box center [919, 114] width 89 height 30
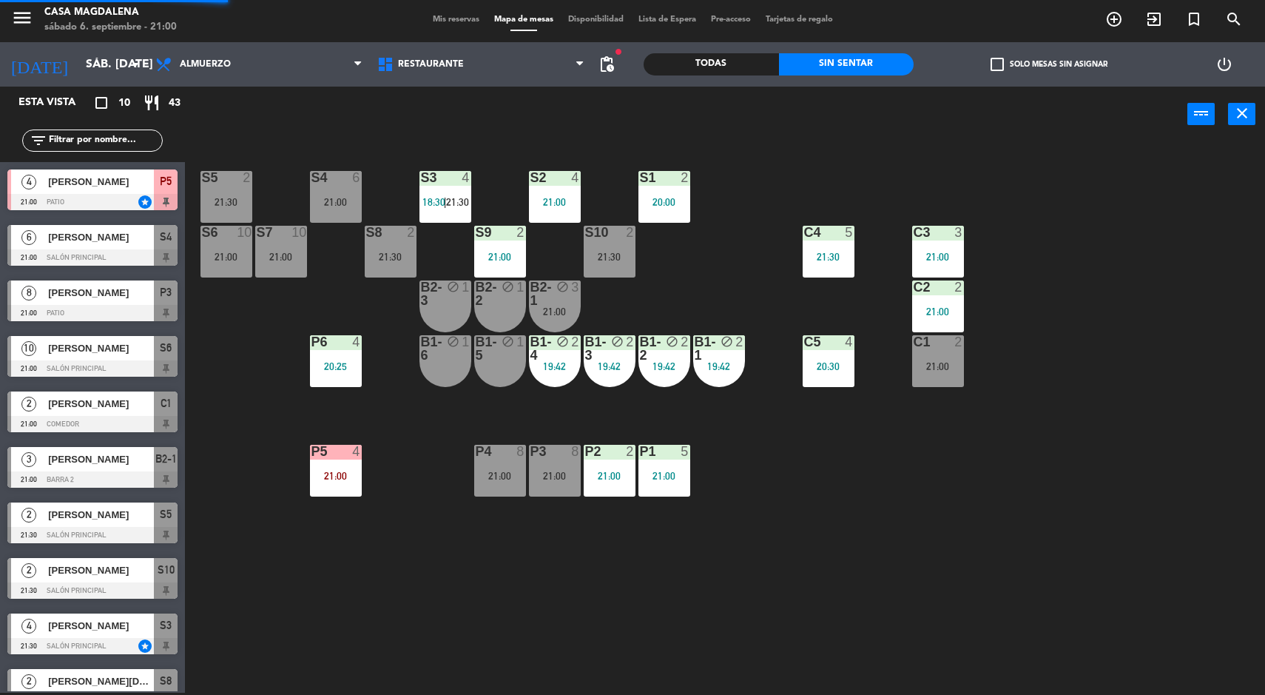
click at [954, 311] on div "21:00" at bounding box center [938, 311] width 52 height 10
click at [1122, 534] on div "S5 2 21:30 S4 6 21:00 S3 4 18:30 | 21:30 S2 4 21:00 S1 2 20:00 S6 10 21:00 S7 1…" at bounding box center [732, 419] width 1068 height 550
click at [958, 338] on div "2" at bounding box center [958, 341] width 9 height 13
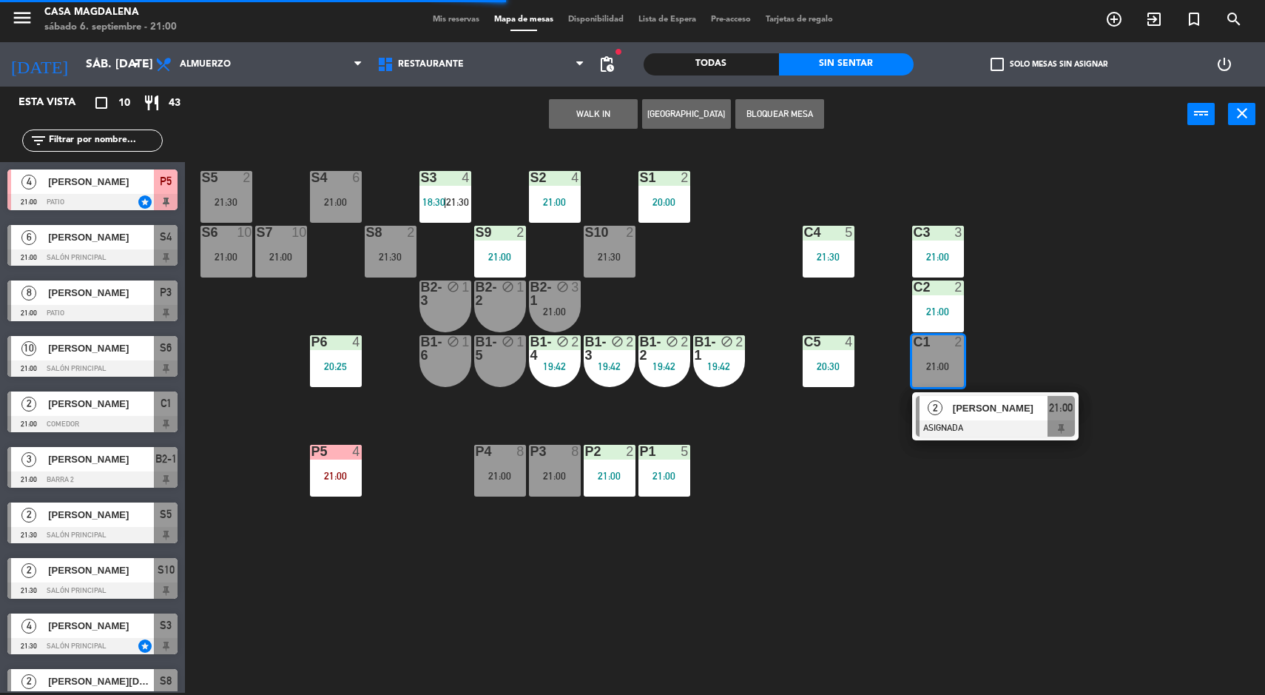
click at [1059, 392] on div "2 [PERSON_NAME] ASIGNADA 21:00" at bounding box center [995, 416] width 166 height 48
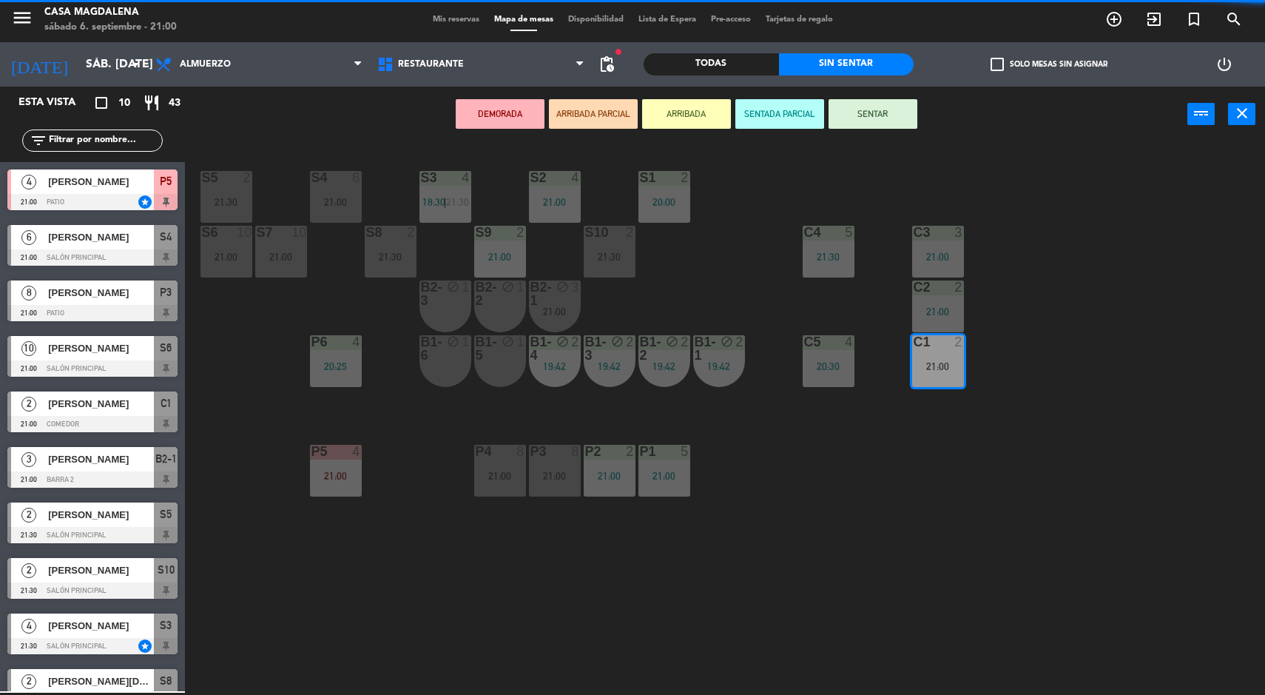
click at [1097, 338] on div "S5 2 21:30 S4 6 21:00 S3 4 18:30 | 21:30 S2 4 21:00 S1 2 20:00 S6 10 21:00 S7 1…" at bounding box center [732, 419] width 1068 height 550
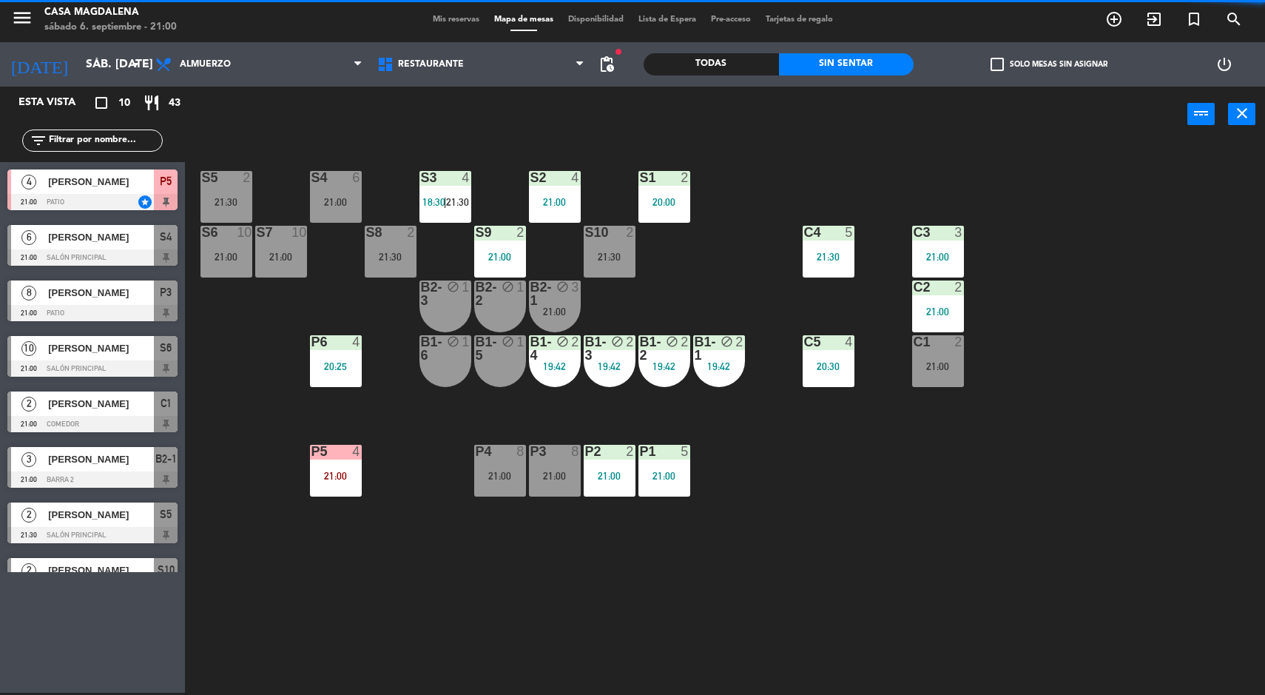
click at [936, 289] on div at bounding box center [938, 286] width 24 height 13
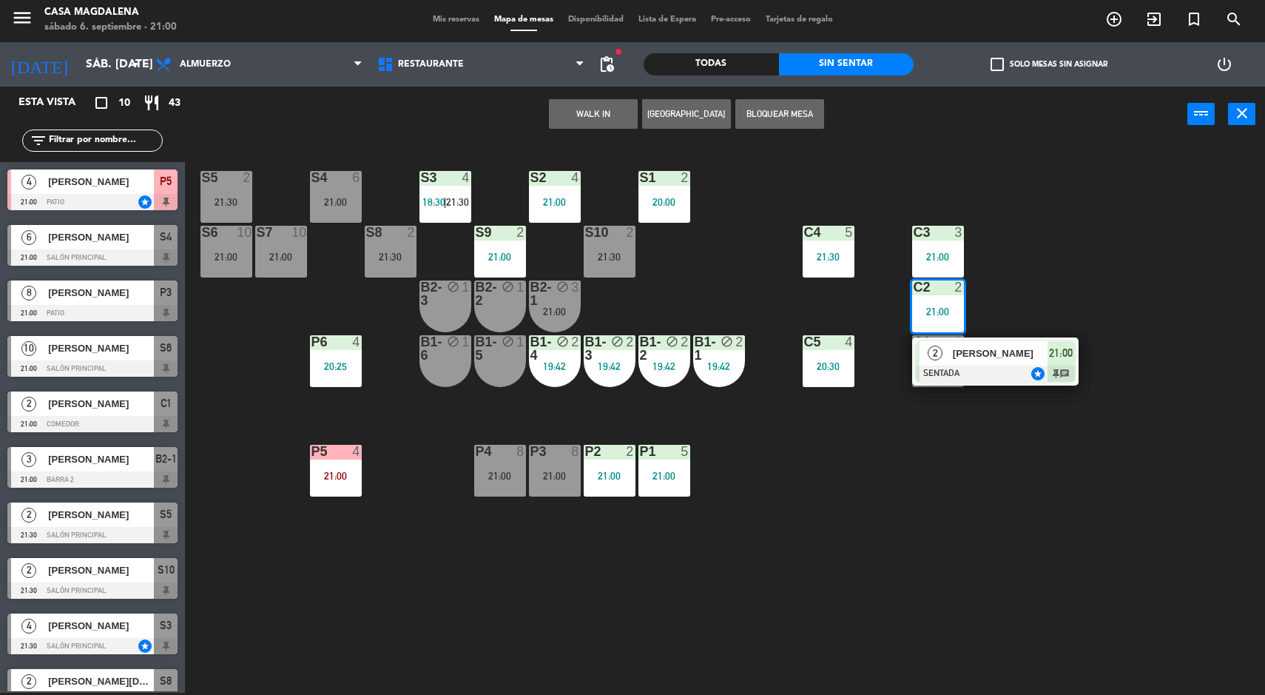
click at [1052, 377] on div at bounding box center [995, 374] width 159 height 16
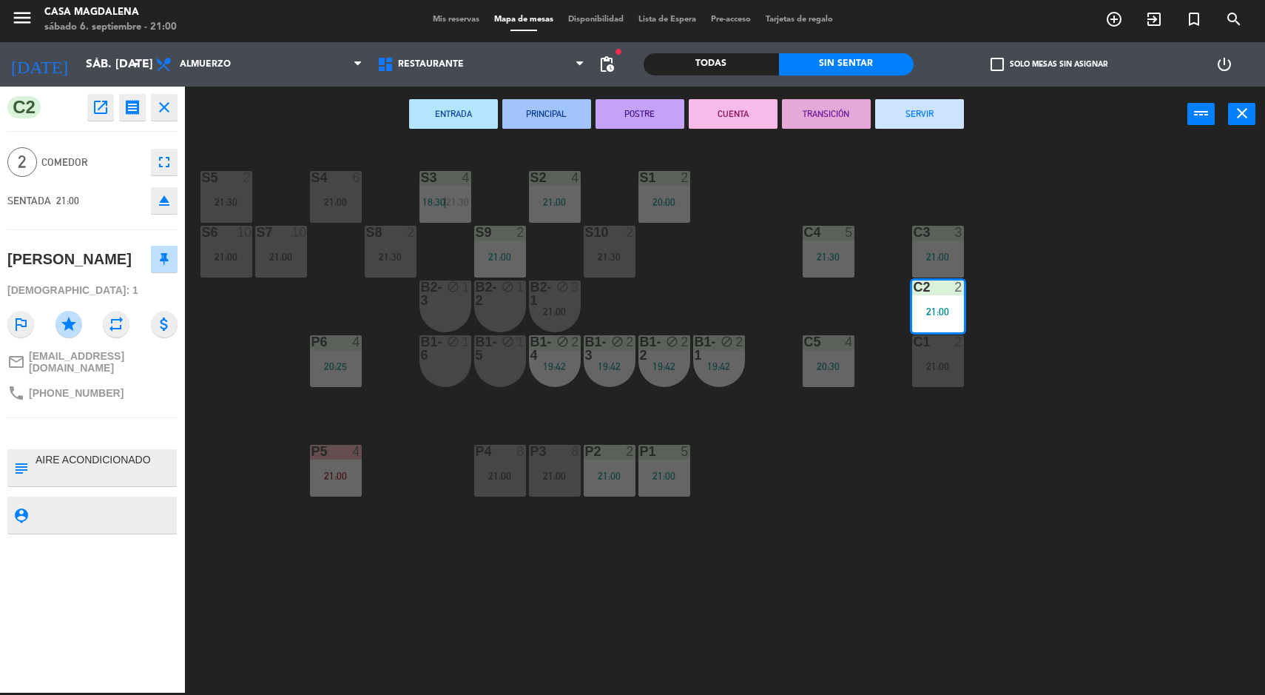
click at [174, 199] on button "eject" at bounding box center [164, 200] width 27 height 27
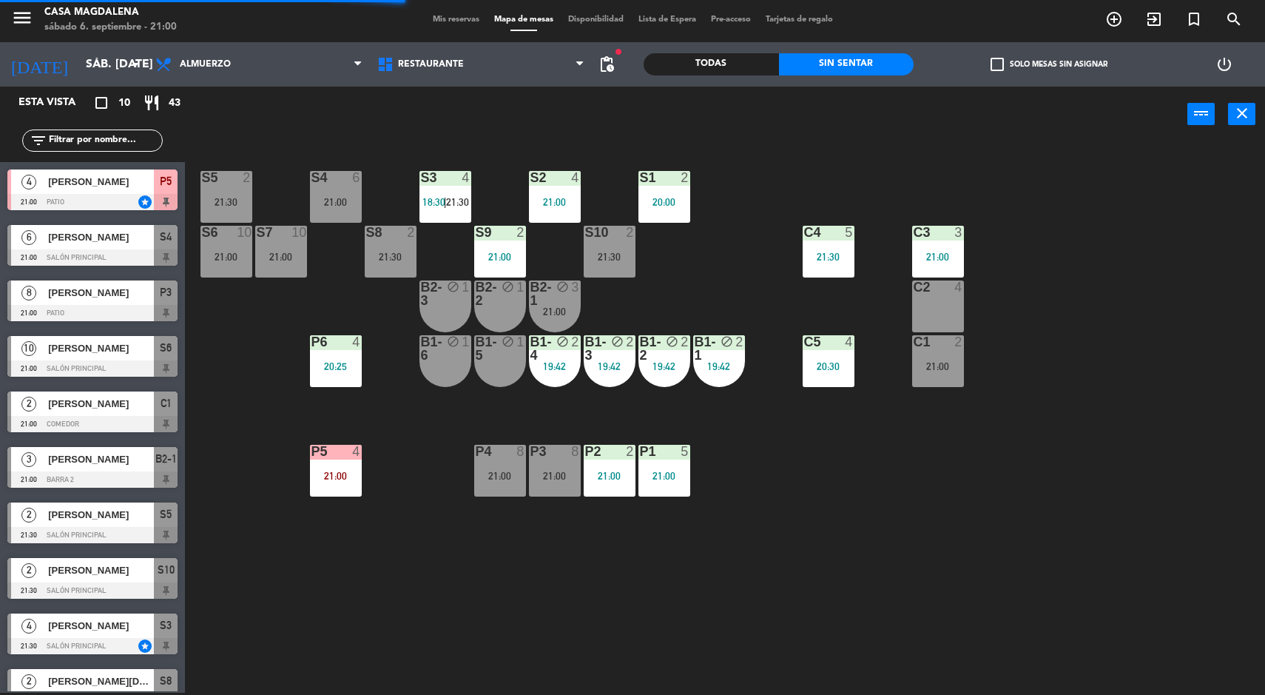
click at [208, 198] on div "21:30" at bounding box center [227, 202] width 52 height 10
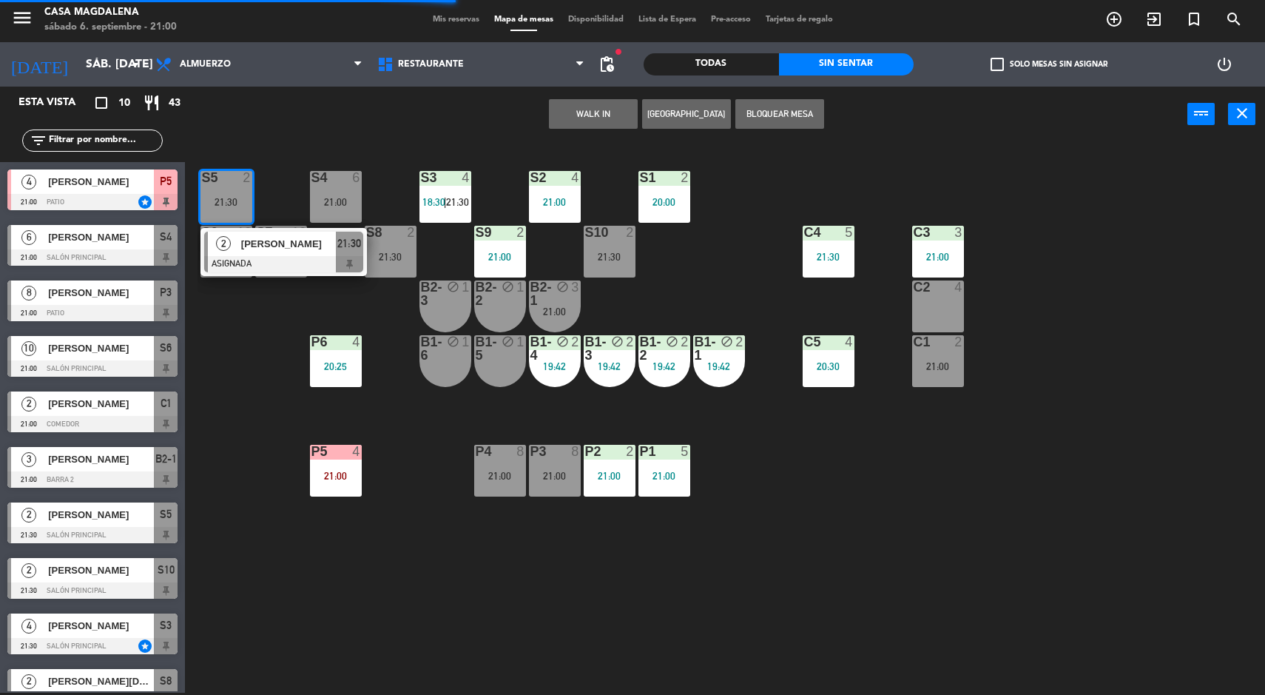
click at [926, 306] on div "C2 4" at bounding box center [938, 306] width 52 height 52
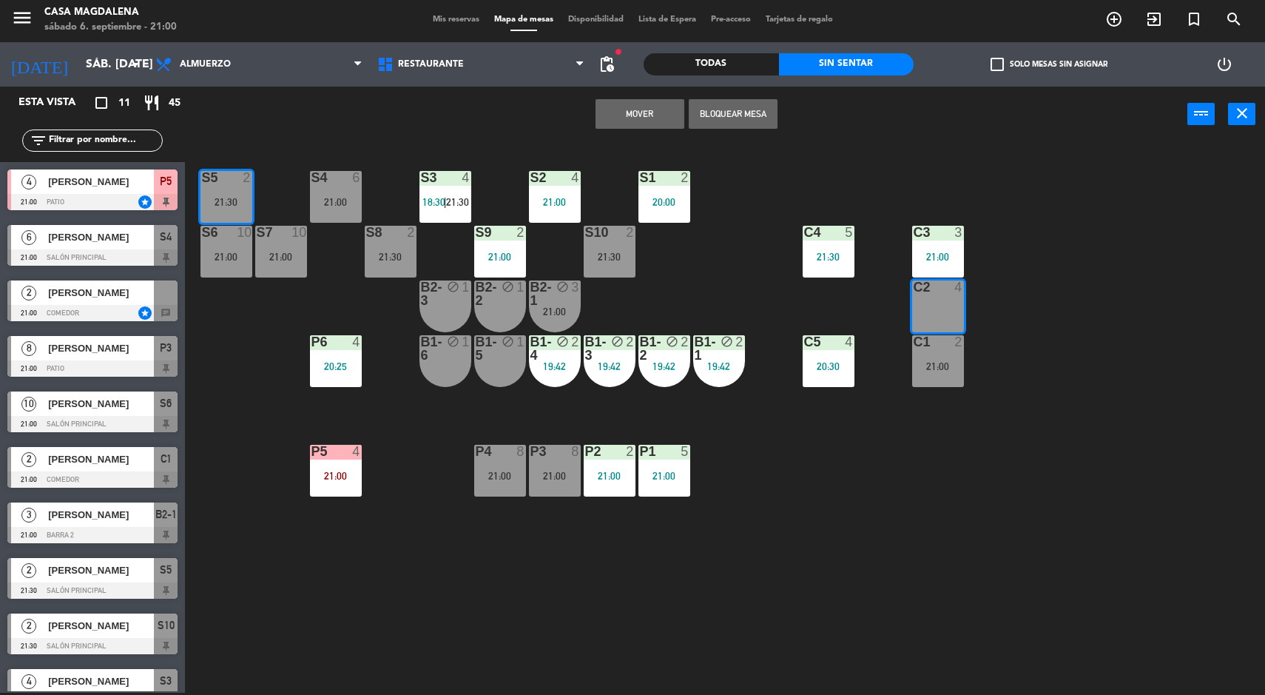
click at [629, 117] on button "Mover" at bounding box center [640, 114] width 89 height 30
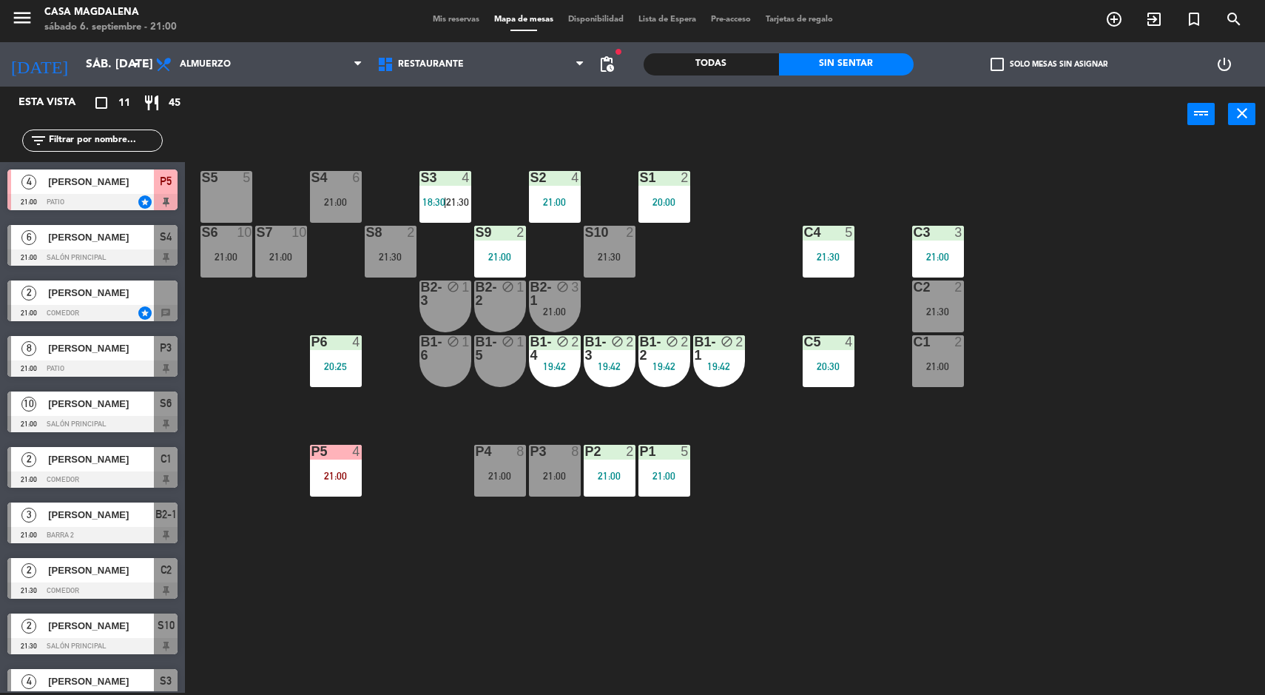
click at [442, 14] on div "Mis reservas Mapa de mesas Disponibilidad Lista de Espera Pre-acceso Tarjetas d…" at bounding box center [632, 19] width 415 height 13
click at [447, 19] on span "Mis reservas" at bounding box center [455, 20] width 61 height 8
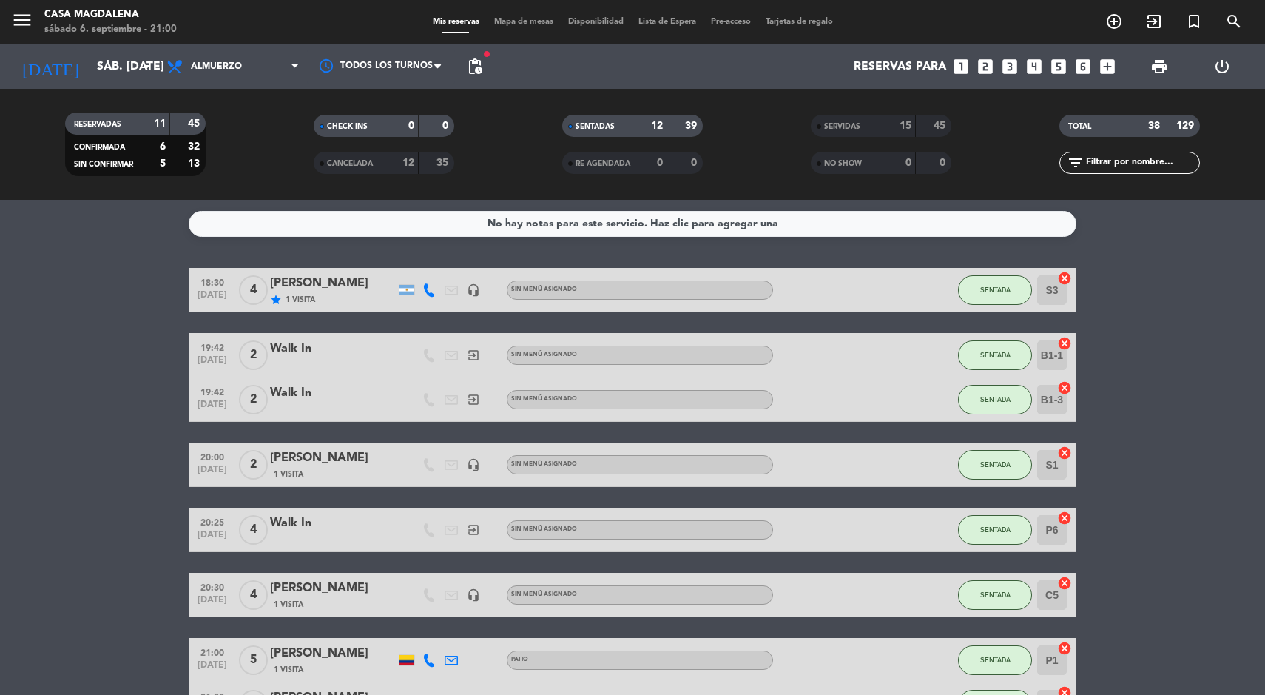
click at [873, 132] on div "SERVIDAS" at bounding box center [849, 126] width 68 height 17
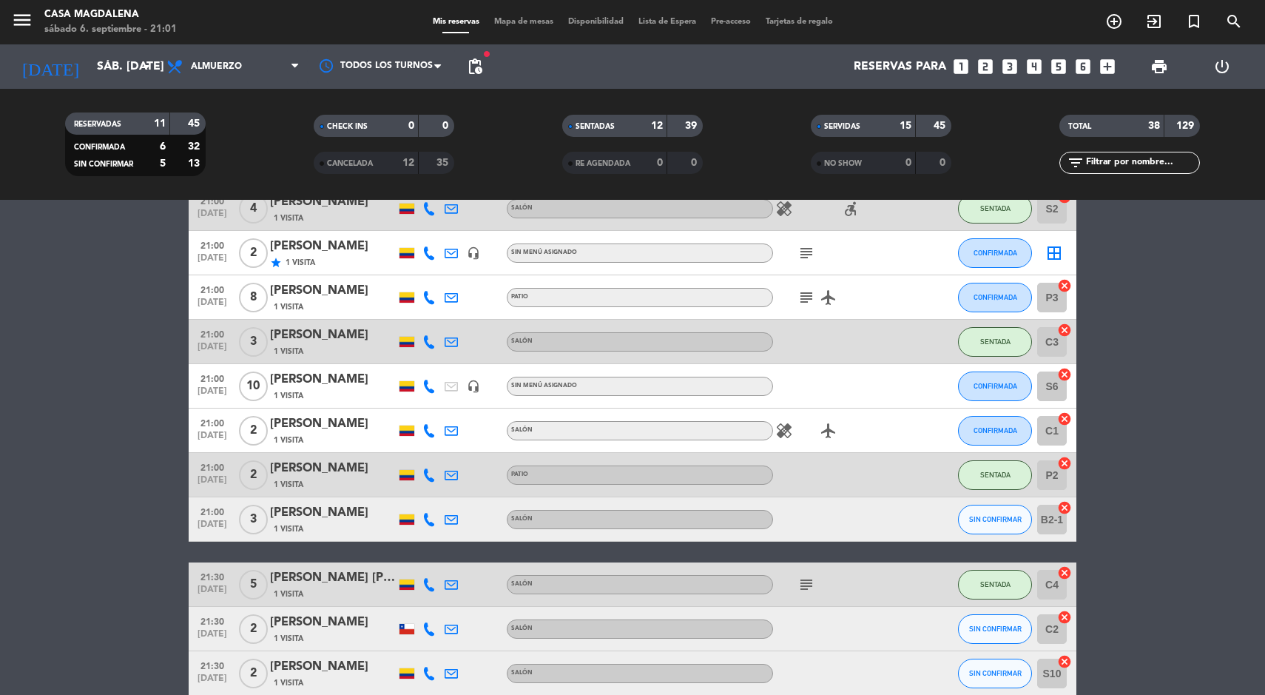
scroll to position [1400, 0]
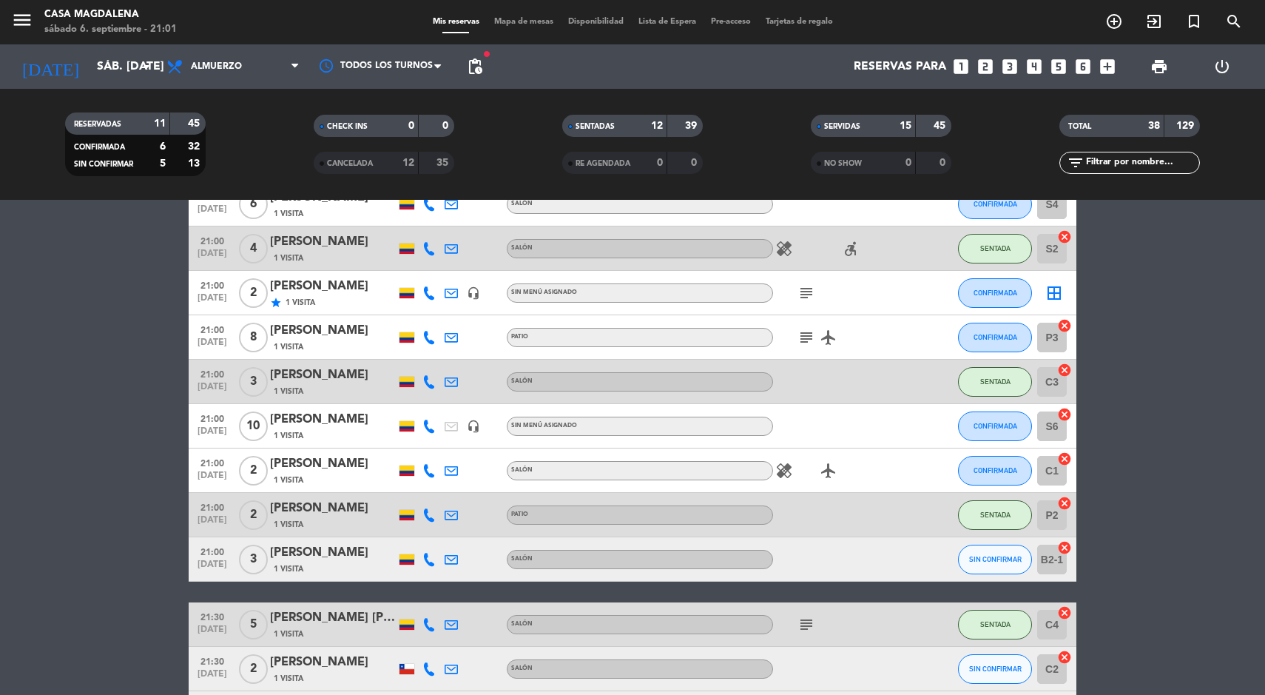
click at [220, 283] on span "21:00" at bounding box center [212, 284] width 37 height 17
click at [1068, 319] on icon "cancel" at bounding box center [1064, 325] width 15 height 15
click at [1058, 292] on icon "border_all" at bounding box center [1054, 293] width 18 height 18
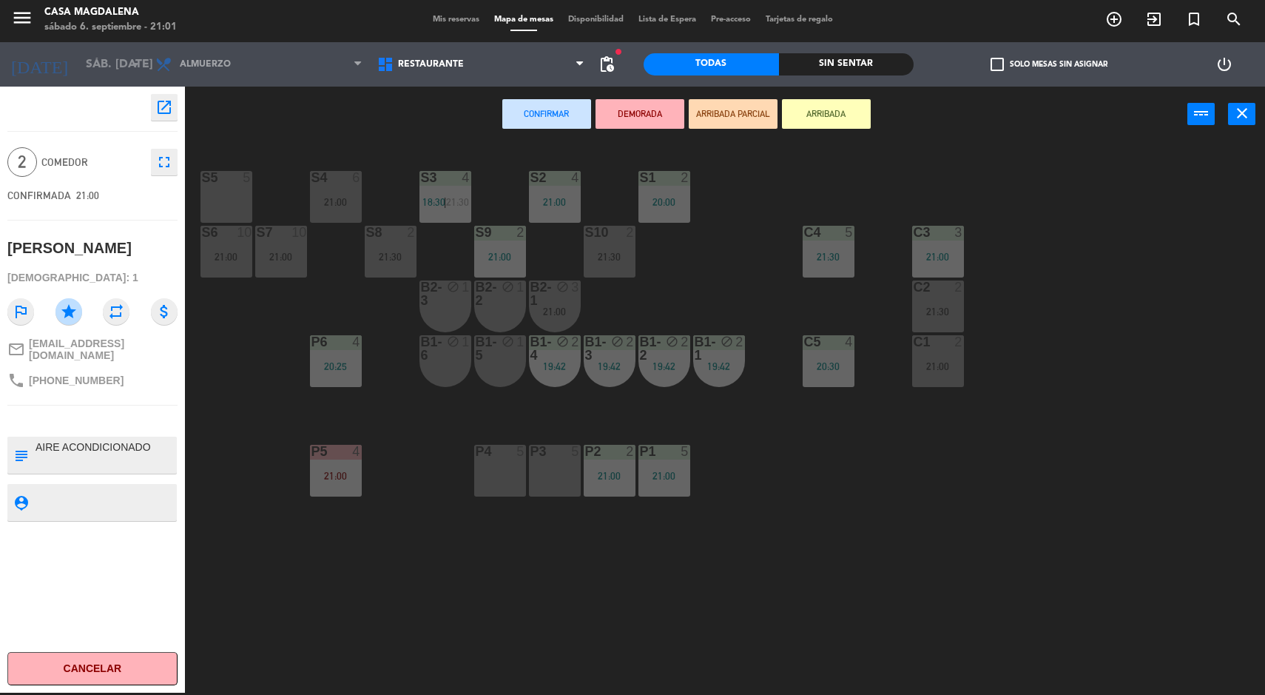
click at [215, 203] on div "S5 5" at bounding box center [227, 197] width 52 height 52
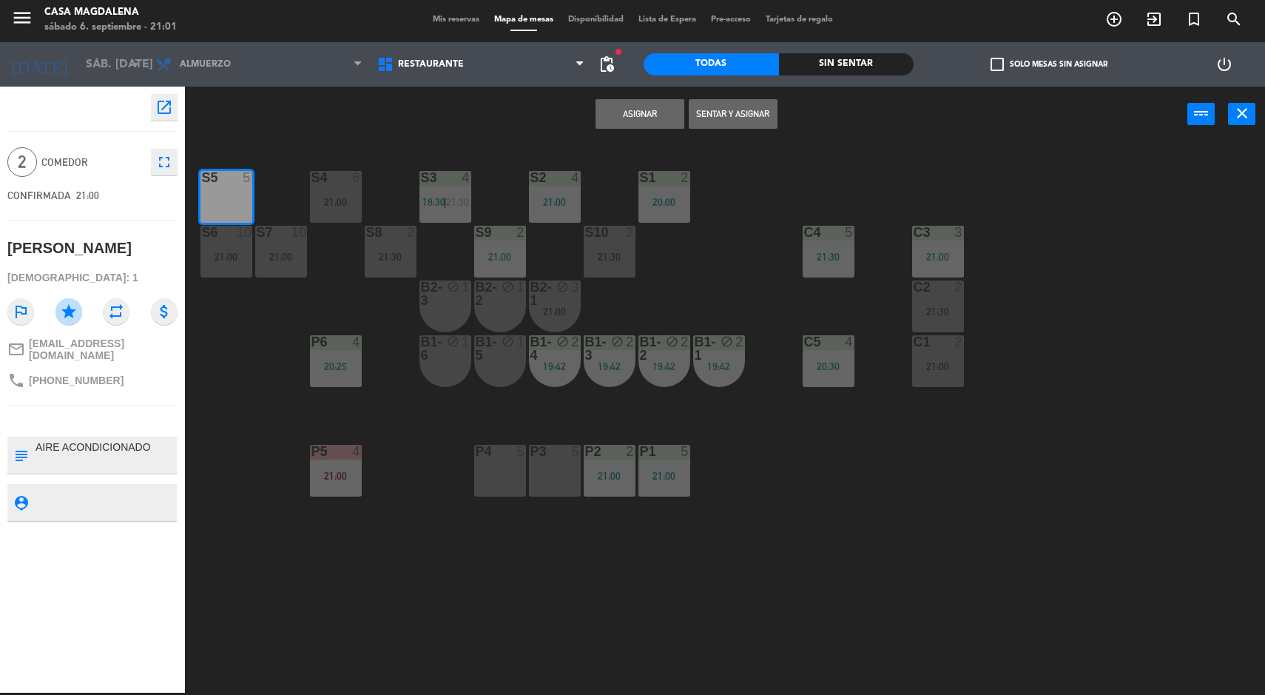
click at [633, 115] on button "Asignar" at bounding box center [640, 114] width 89 height 30
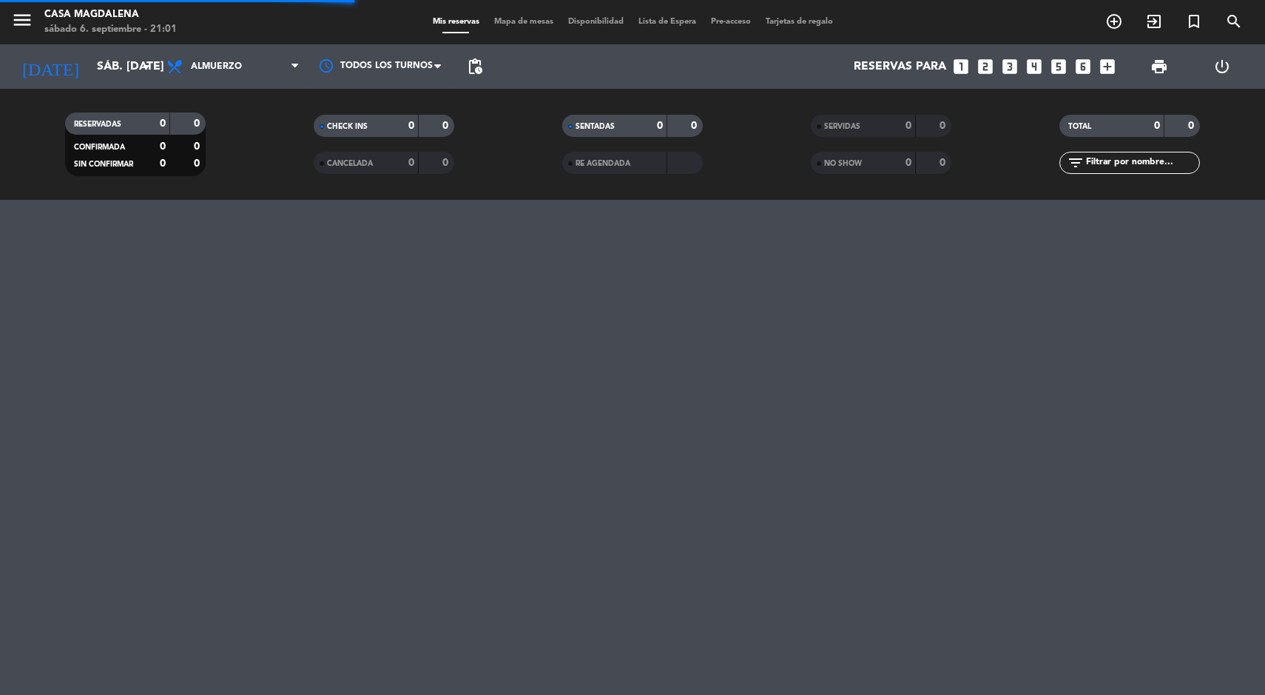
click at [513, 21] on span "Mapa de mesas" at bounding box center [524, 22] width 74 height 8
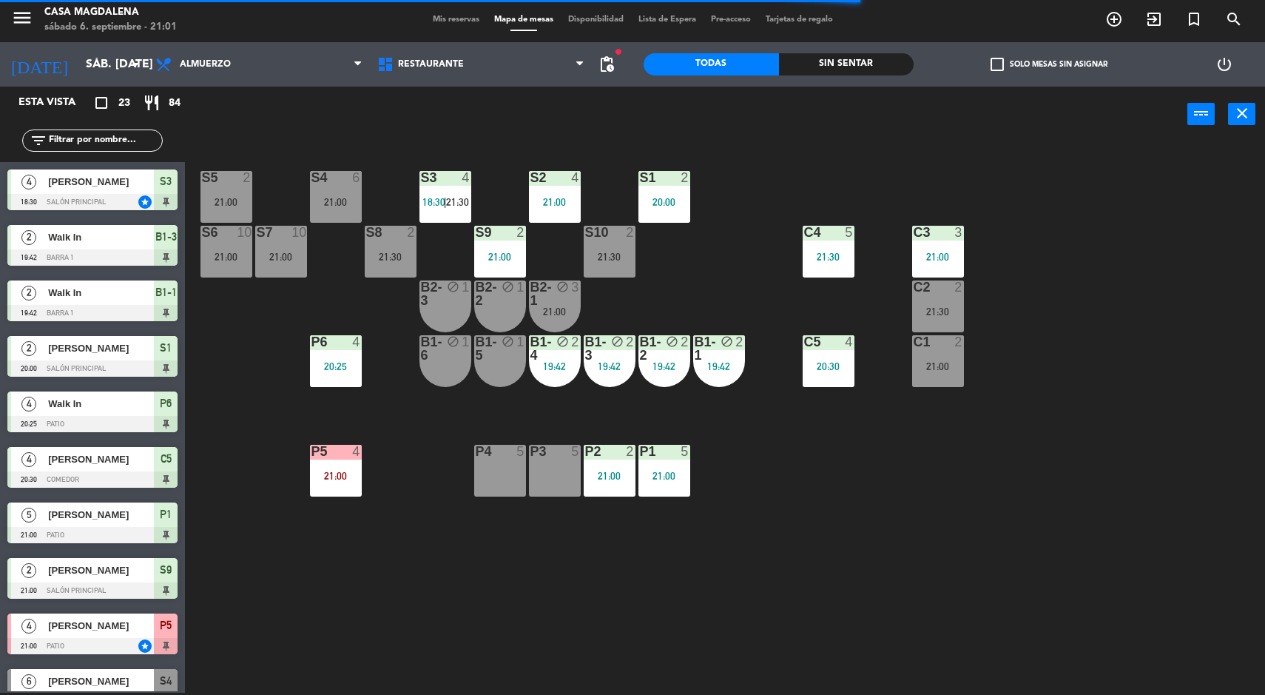
click at [203, 178] on div "S5" at bounding box center [202, 177] width 1 height 13
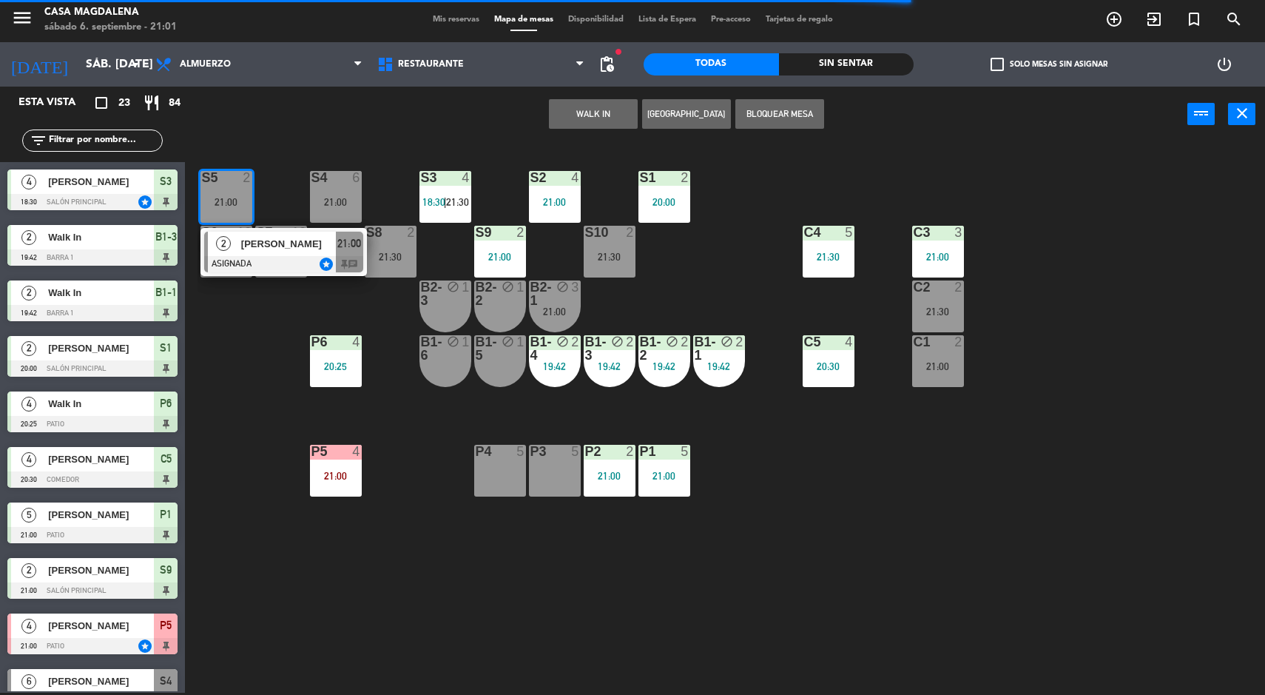
click at [326, 252] on div "[PERSON_NAME]" at bounding box center [288, 244] width 96 height 24
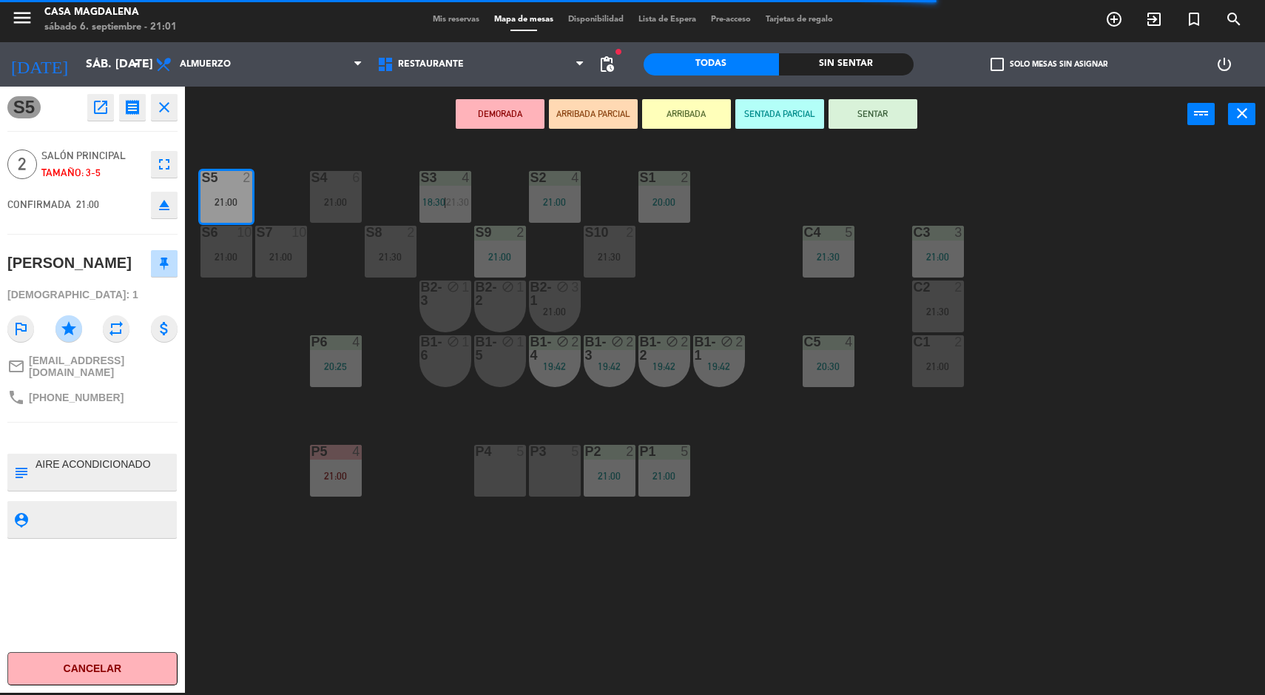
click at [912, 119] on button "SENTAR" at bounding box center [873, 114] width 89 height 30
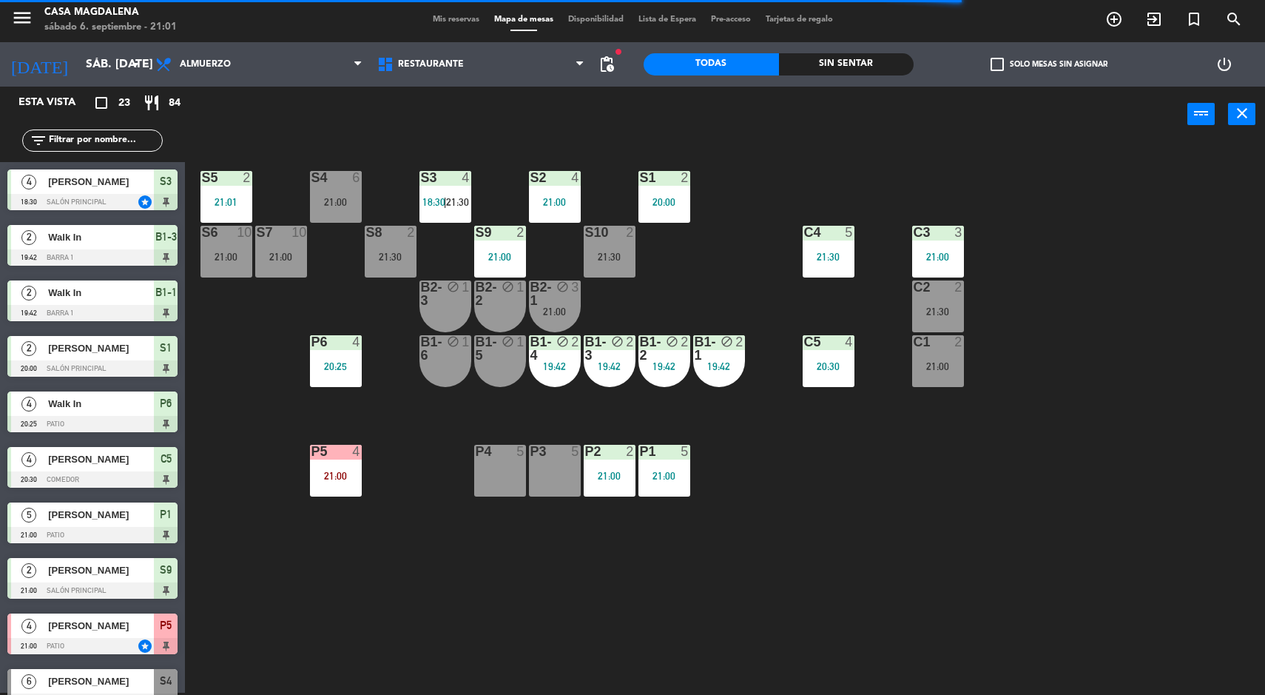
scroll to position [2, 0]
click at [875, 62] on div "Sin sentar" at bounding box center [846, 64] width 135 height 22
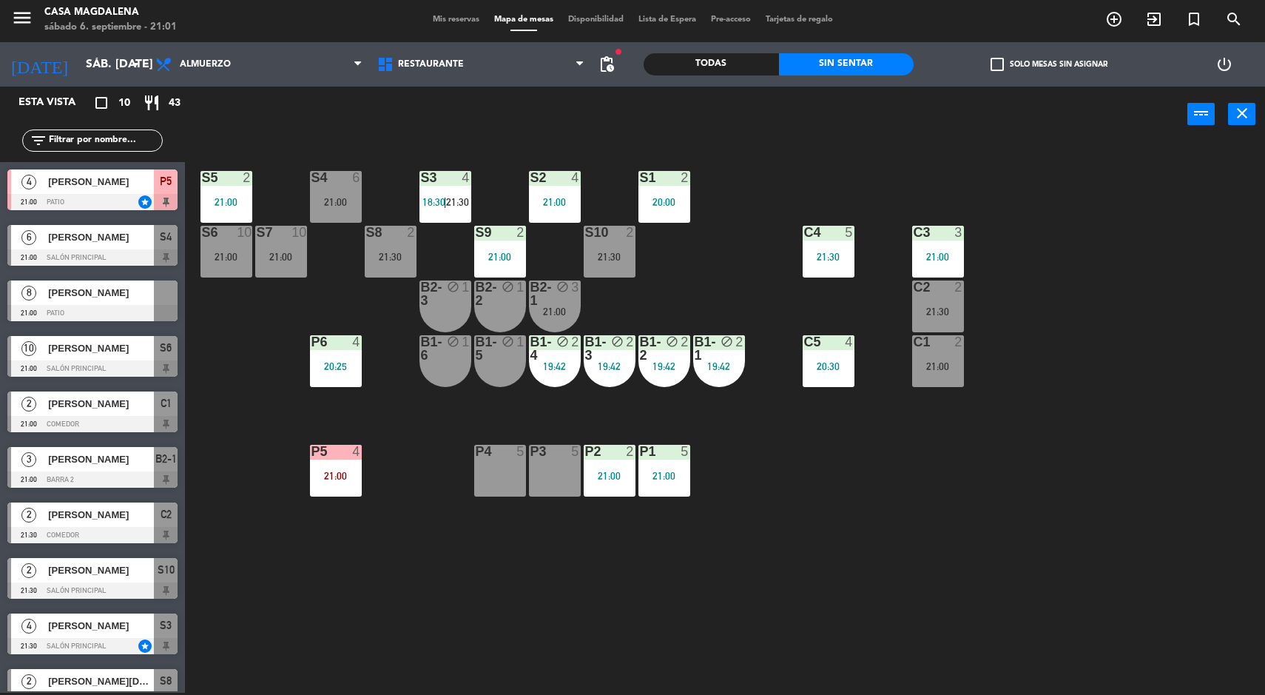
click at [37, 295] on div "8" at bounding box center [29, 292] width 36 height 24
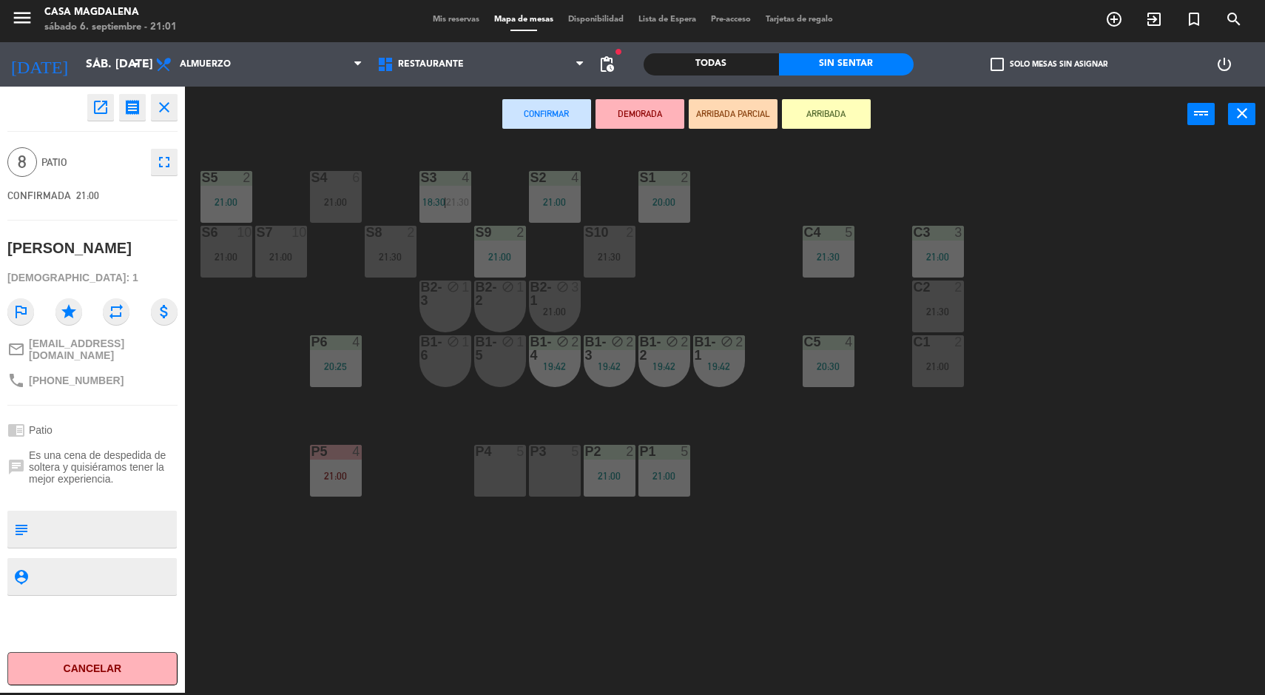
click at [476, 451] on div "P4" at bounding box center [476, 451] width 1 height 13
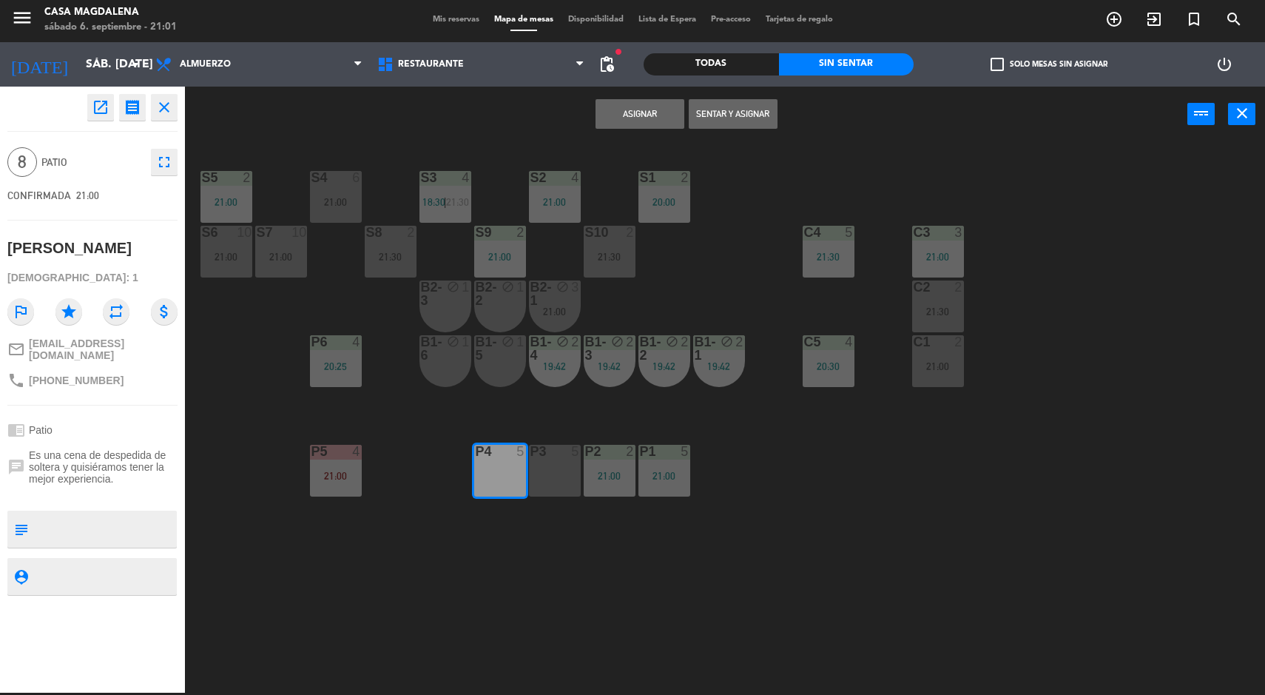
click at [544, 472] on div "P3 5" at bounding box center [555, 471] width 52 height 52
click at [637, 100] on button "Asignar" at bounding box center [640, 114] width 89 height 30
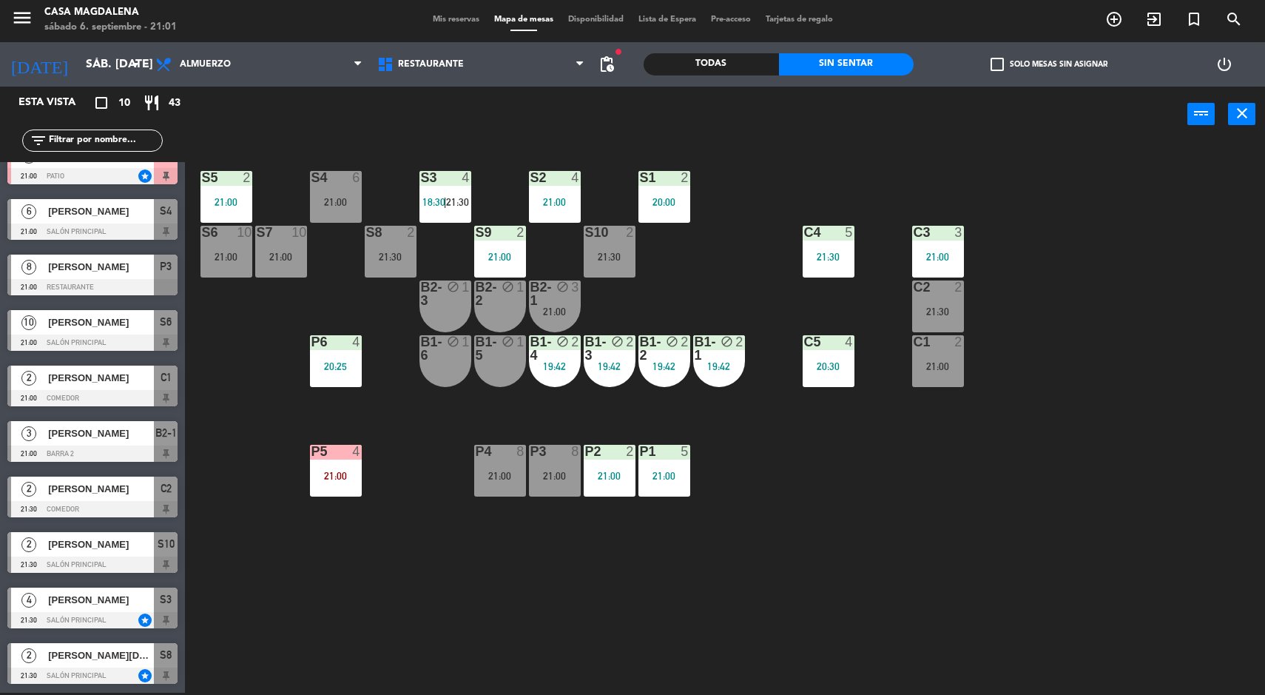
scroll to position [25, 0]
click at [55, 653] on span "[PERSON_NAME][DATE]" at bounding box center [101, 656] width 106 height 16
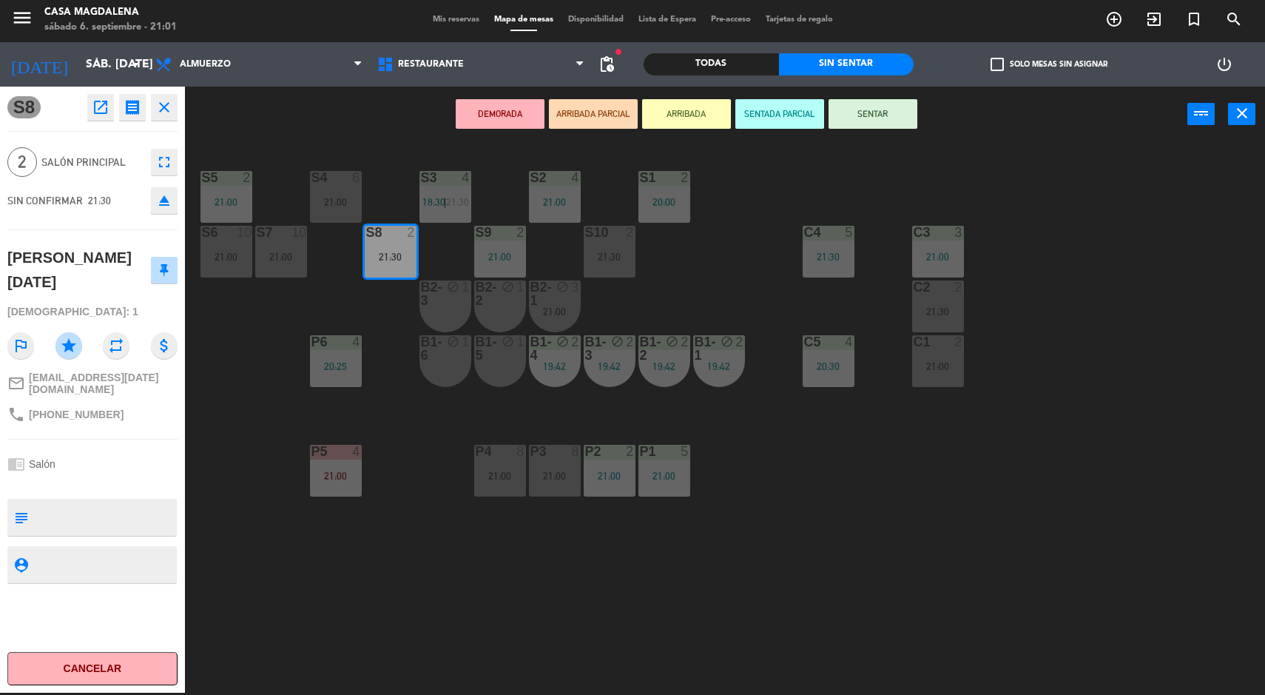
click at [878, 127] on button "SENTAR" at bounding box center [873, 114] width 89 height 30
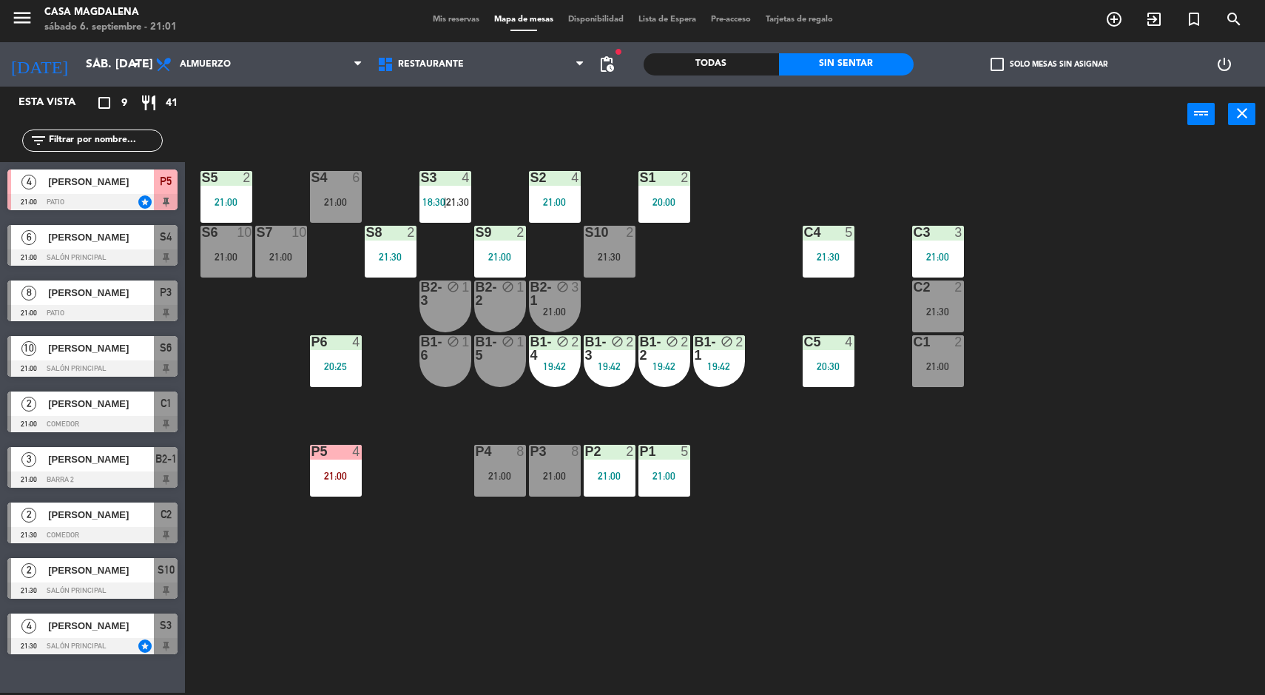
scroll to position [0, 0]
click at [46, 471] on div at bounding box center [92, 479] width 170 height 16
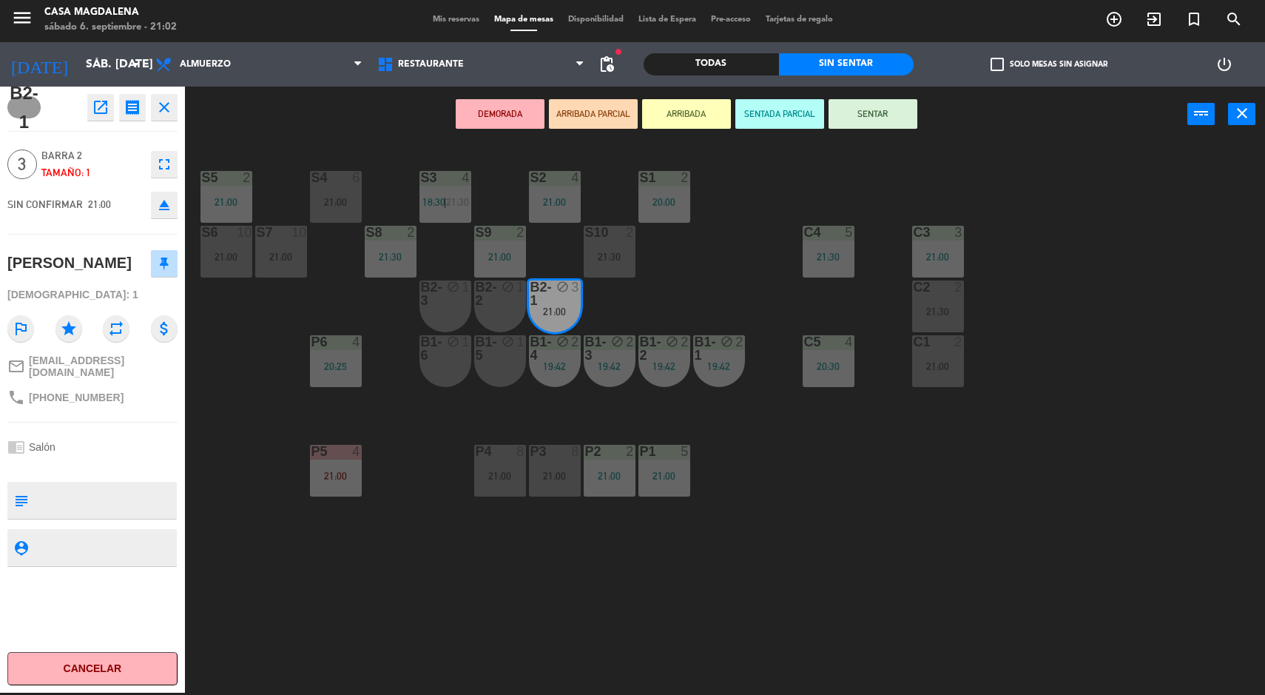
click at [863, 124] on button "SENTAR" at bounding box center [873, 114] width 89 height 30
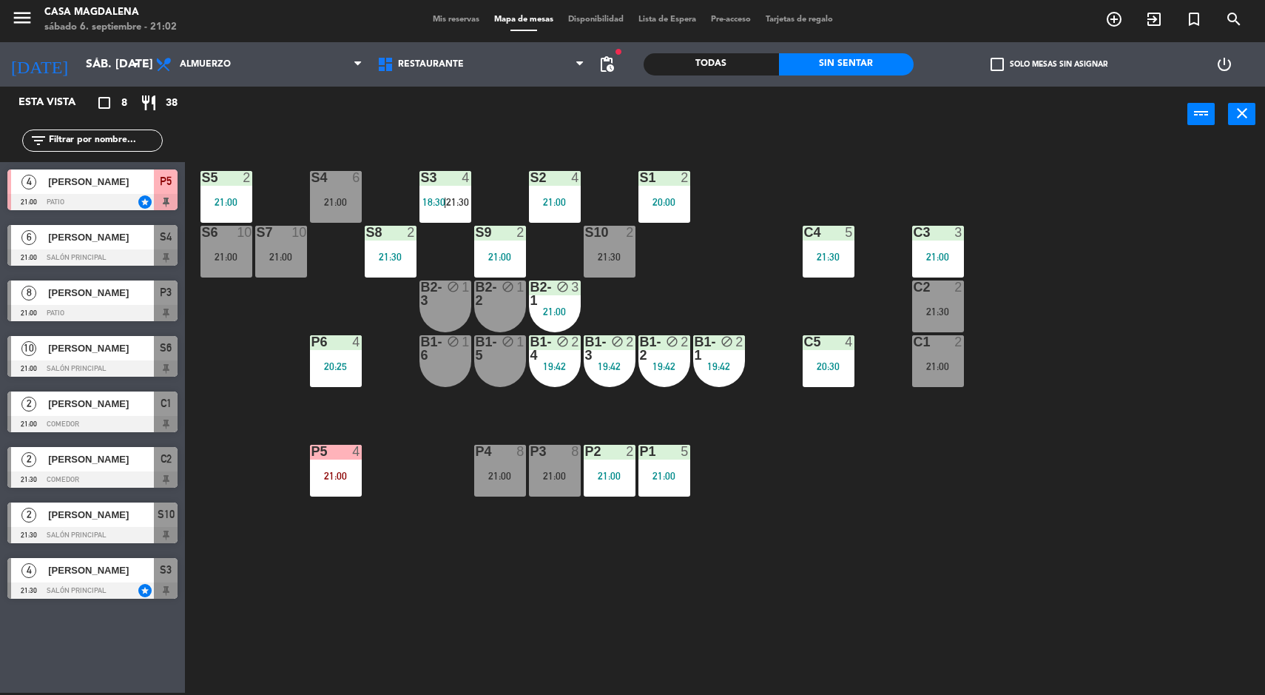
click at [943, 313] on div "21:30" at bounding box center [938, 311] width 52 height 10
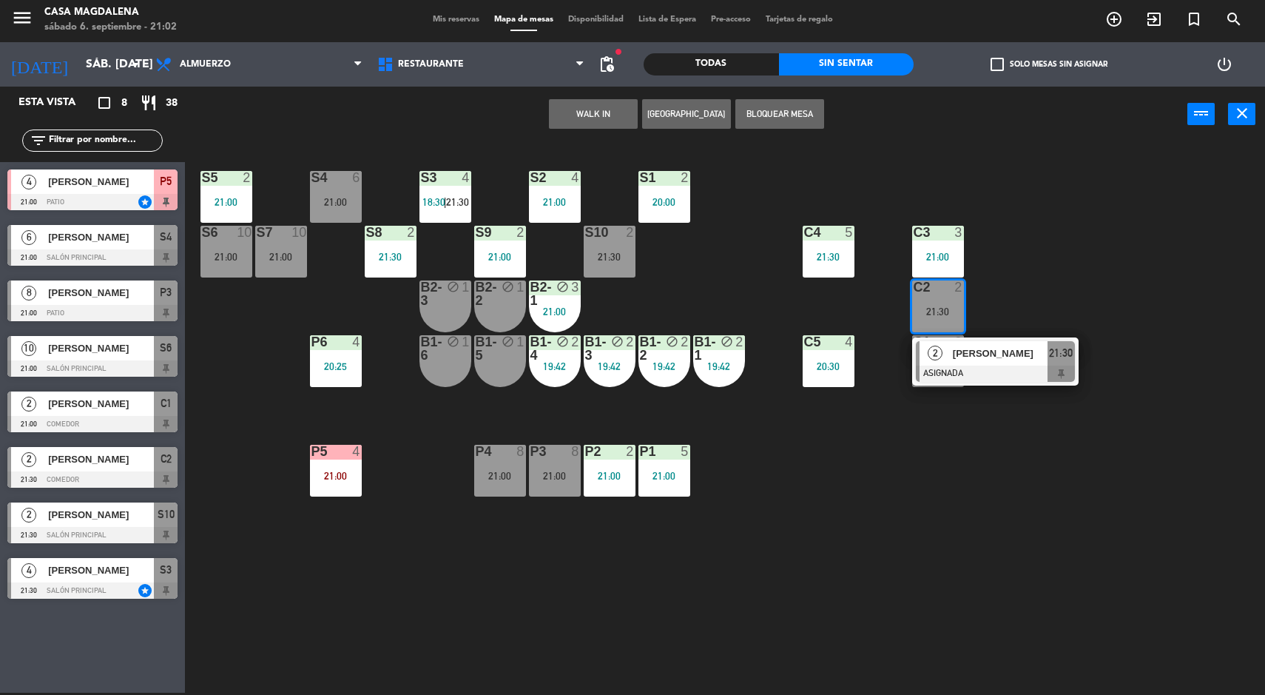
click at [552, 301] on div "block" at bounding box center [554, 293] width 24 height 27
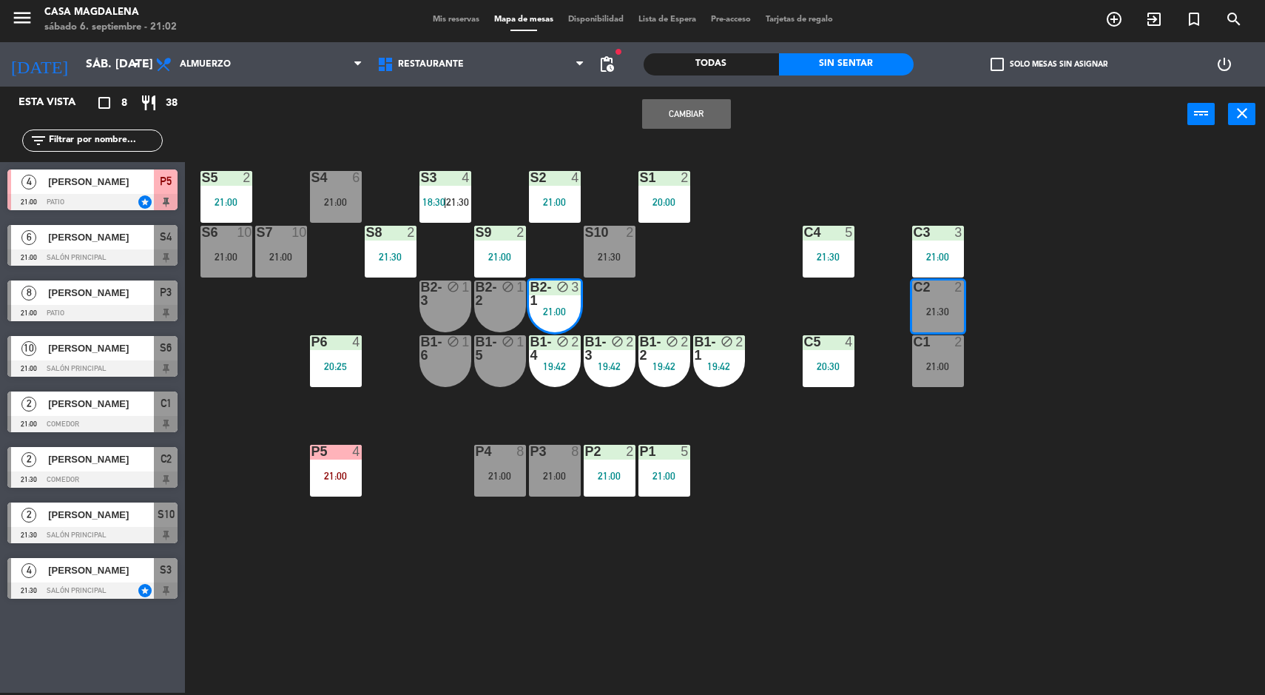
click at [681, 112] on button "Cambiar" at bounding box center [686, 114] width 89 height 30
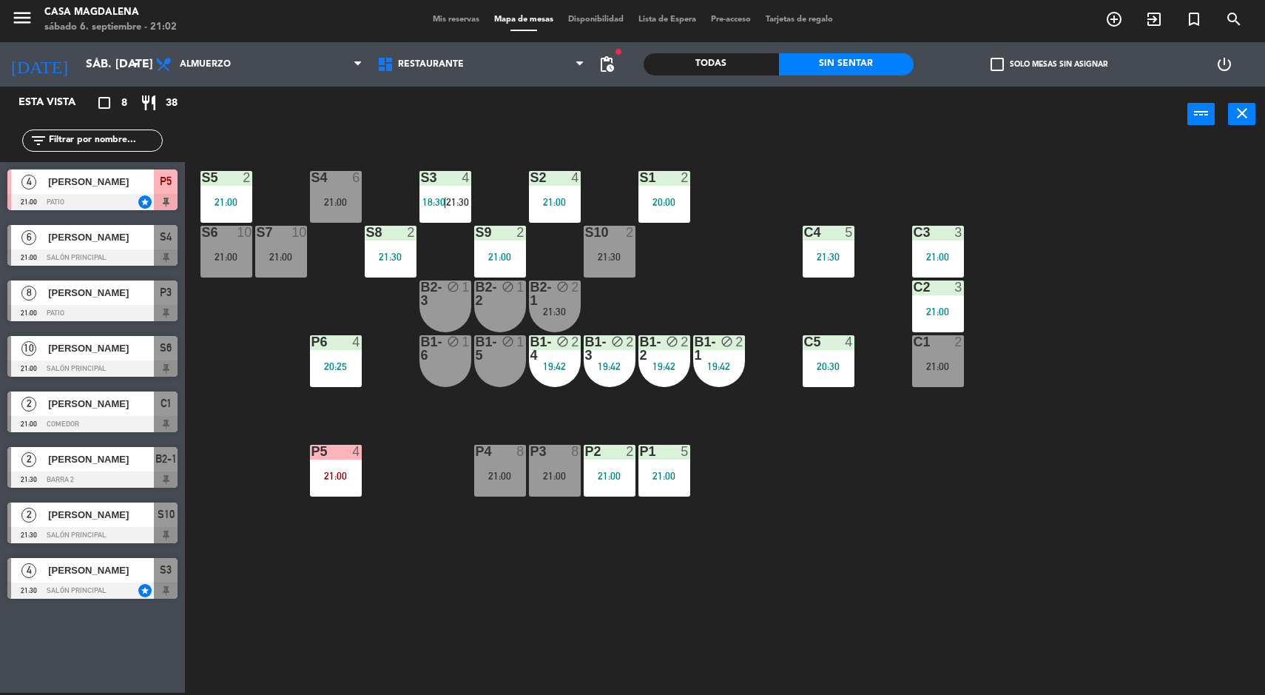
click at [1094, 556] on div "S5 2 21:00 S4 6 21:00 S3 4 18:30 | 21:30 S2 4 21:00 S1 2 20:00 S6 10 21:00 S7 1…" at bounding box center [732, 419] width 1068 height 550
click at [1097, 510] on div "S5 2 21:00 S4 6 21:00 S3 4 18:30 | 21:30 S2 4 21:00 S1 2 20:00 S6 10 21:00 S7 1…" at bounding box center [732, 419] width 1068 height 550
click at [1153, 557] on div "S5 2 21:00 S4 6 21:00 S3 4 18:30 | 21:30 S2 4 21:00 S1 2 20:00 S6 10 21:00 S7 1…" at bounding box center [732, 419] width 1068 height 550
click at [1117, 604] on div "S5 2 21:00 S4 6 21:00 S3 4 18:30 | 21:30 S2 4 21:00 S1 2 20:00 S6 10 21:00 S7 1…" at bounding box center [732, 419] width 1068 height 550
click at [1091, 564] on div "S5 2 21:00 S4 6 21:00 S3 4 18:30 | 21:30 S2 4 21:00 S1 2 20:00 S6 10 21:00 S7 1…" at bounding box center [732, 419] width 1068 height 550
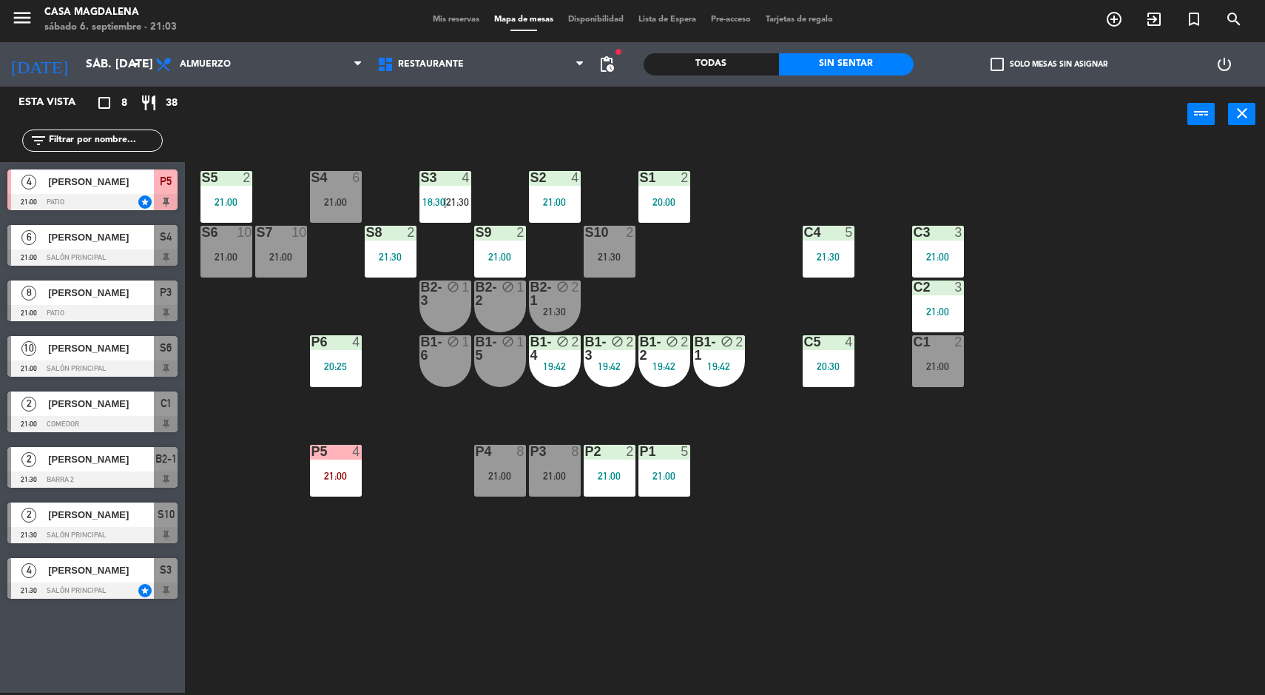
click at [616, 240] on div "S10 2 21:30" at bounding box center [610, 252] width 52 height 52
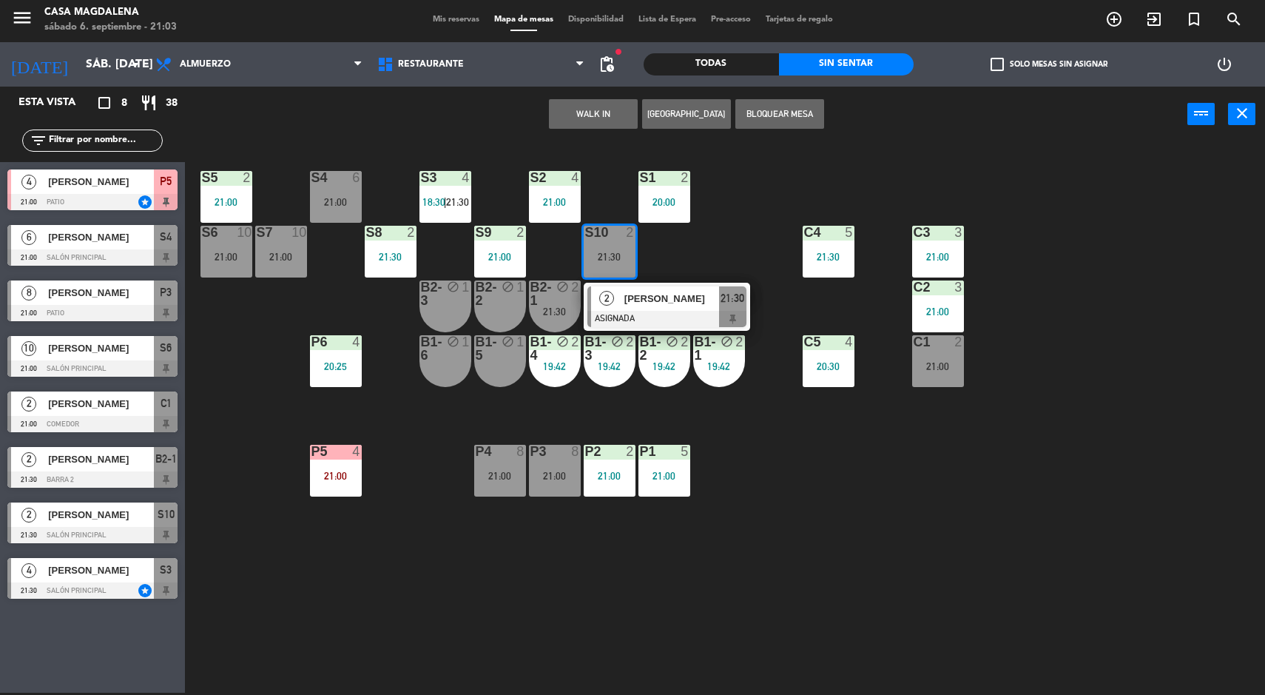
click at [687, 299] on span "[PERSON_NAME]" at bounding box center [671, 299] width 95 height 16
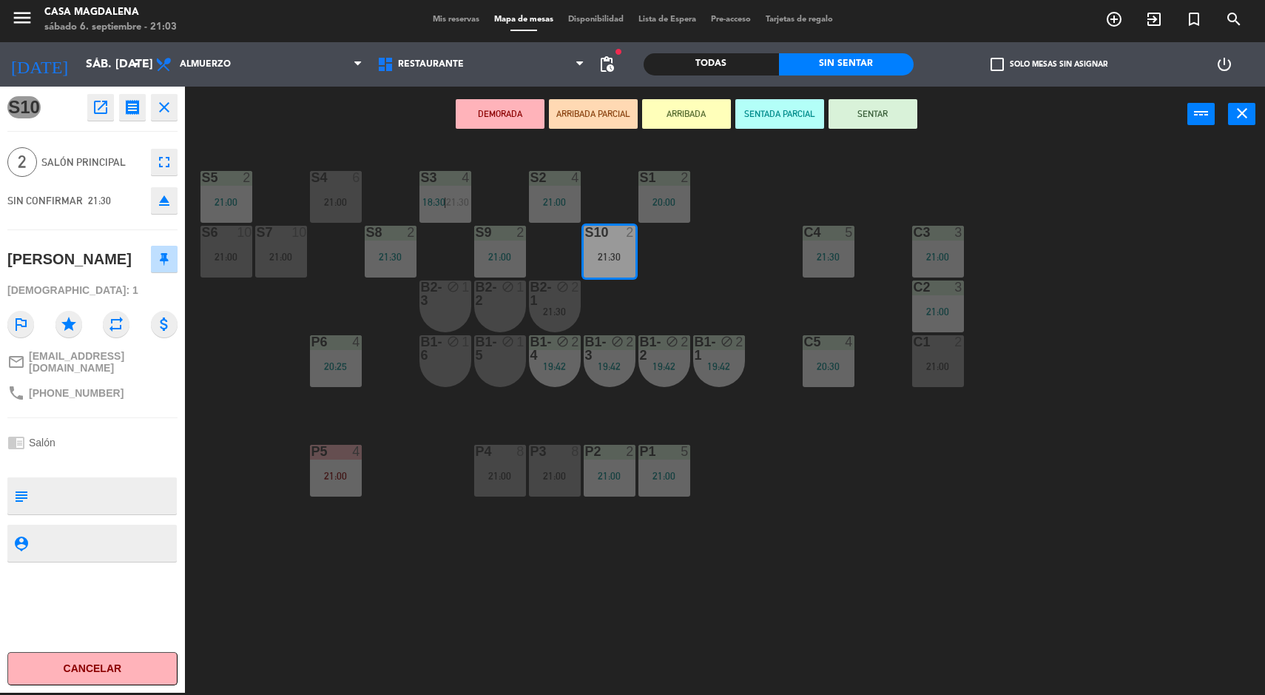
click at [1121, 519] on div "S5 2 21:00 S4 6 21:00 S3 4 18:30 | 21:30 S2 4 21:00 S1 2 20:00 S6 10 21:00 S7 1…" at bounding box center [732, 419] width 1068 height 550
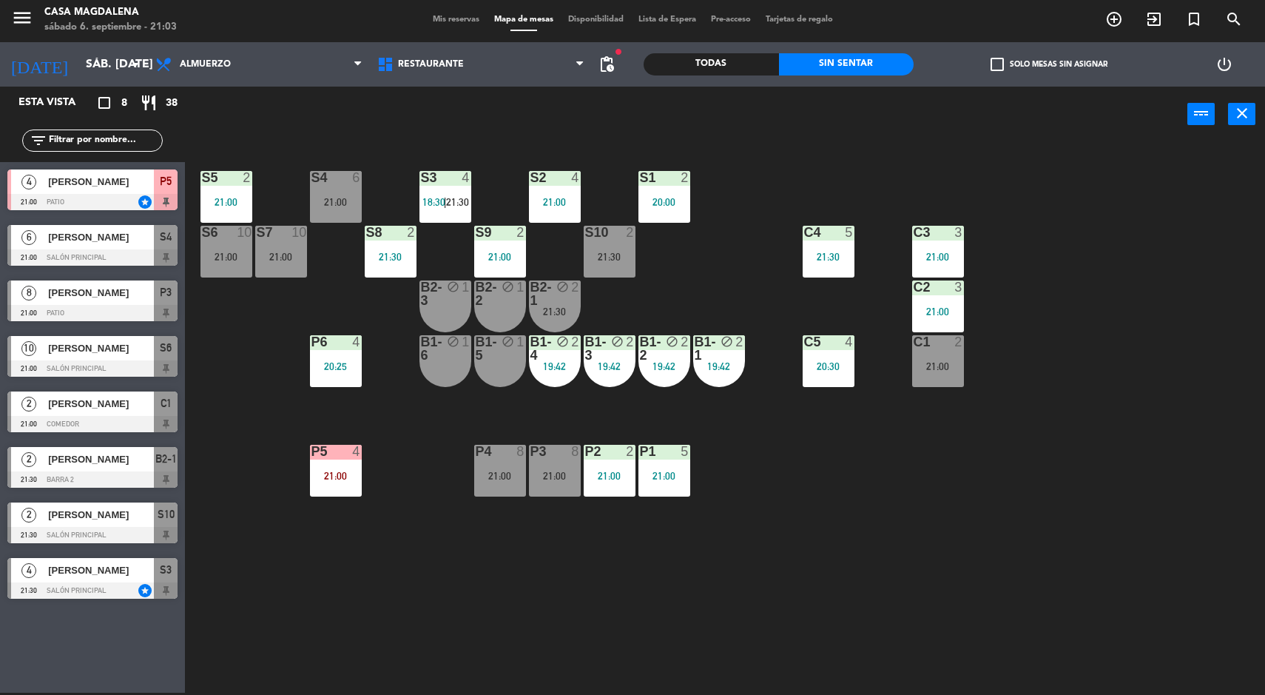
click at [266, 261] on div "21:00" at bounding box center [281, 257] width 52 height 10
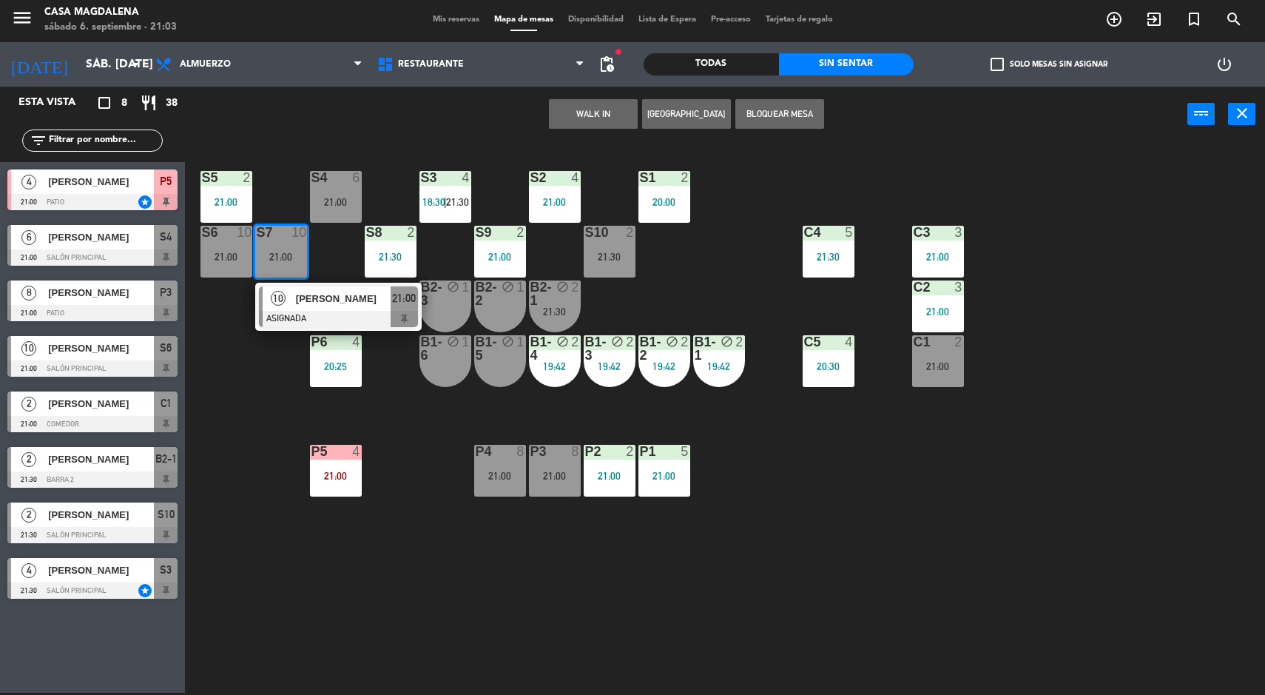
click at [1014, 525] on div "S5 2 21:00 S4 6 21:00 S3 4 18:30 | 21:30 S2 4 21:00 S1 2 20:00 S6 10 21:00 S7 1…" at bounding box center [732, 419] width 1068 height 550
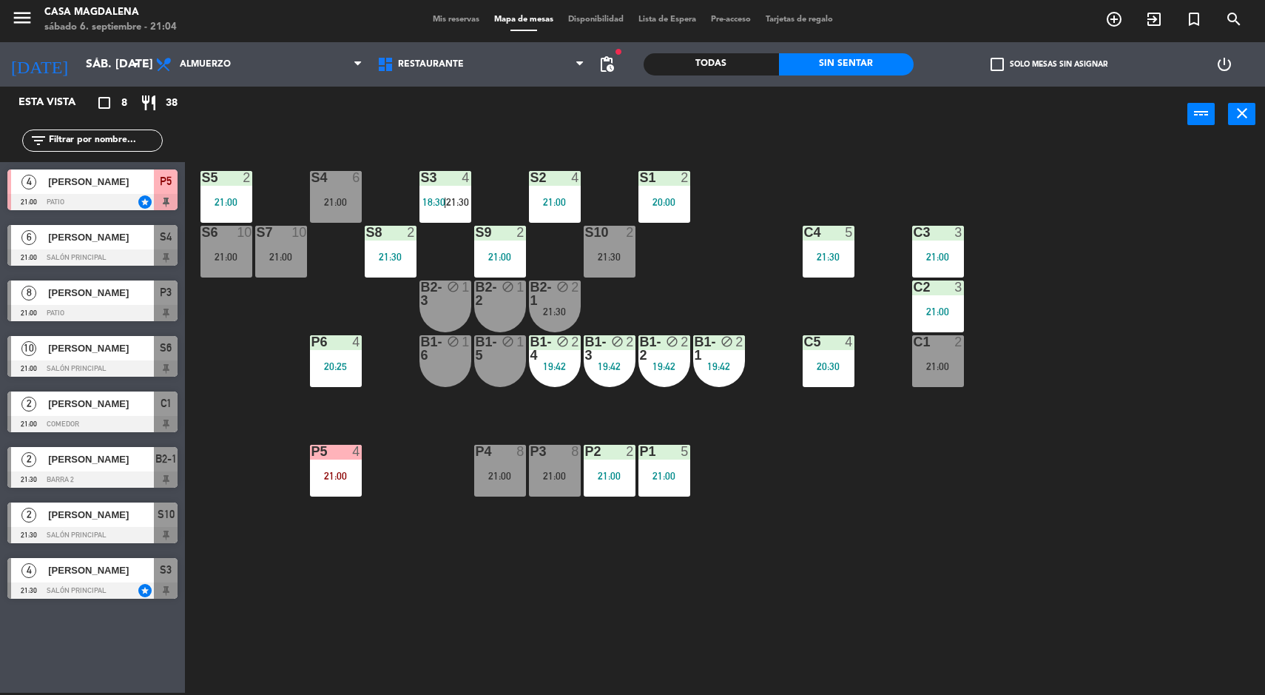
click at [351, 451] on div "4" at bounding box center [360, 451] width 24 height 13
click at [955, 576] on div "S5 2 21:00 S4 6 21:00 S3 4 18:30 | 21:30 S2 4 21:00 S1 2 20:00 S6 10 21:00 S7 1…" at bounding box center [732, 419] width 1068 height 550
click at [504, 475] on div "21:00" at bounding box center [500, 476] width 52 height 10
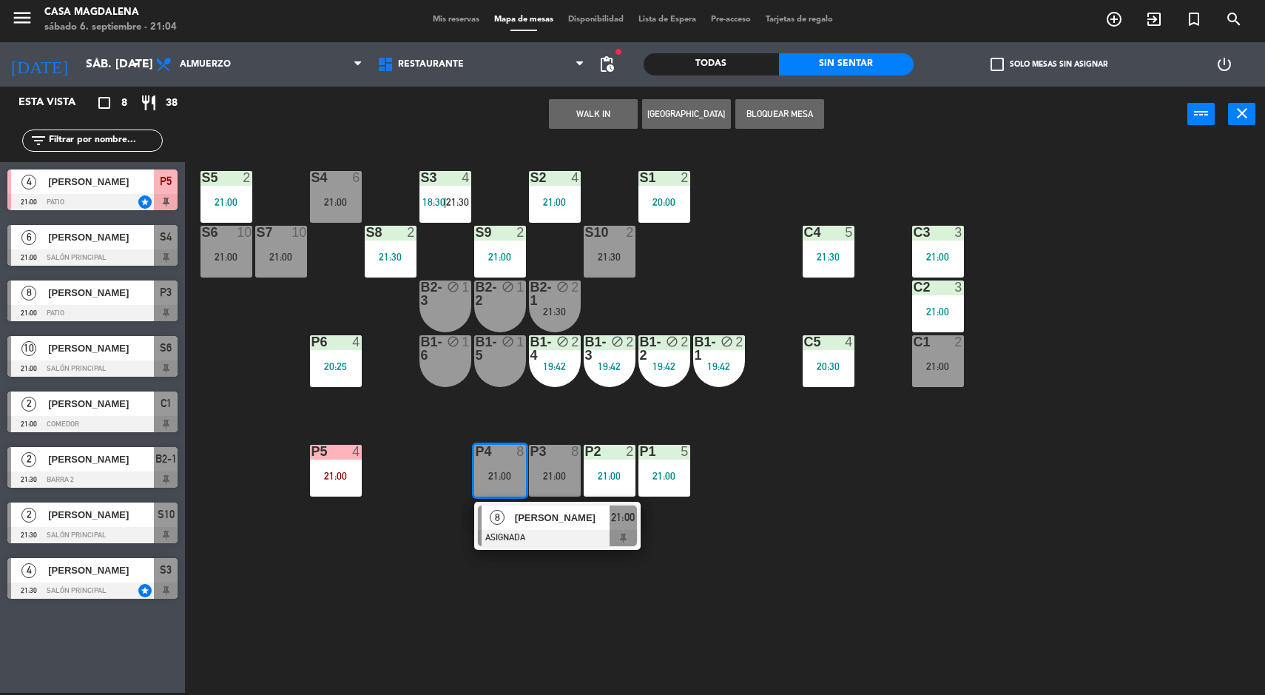
click at [417, 485] on div "S5 2 21:00 S4 6 21:00 S3 4 18:30 | 21:30 S2 4 21:00 S1 2 20:00 S6 10 21:00 S7 1…" at bounding box center [732, 419] width 1068 height 550
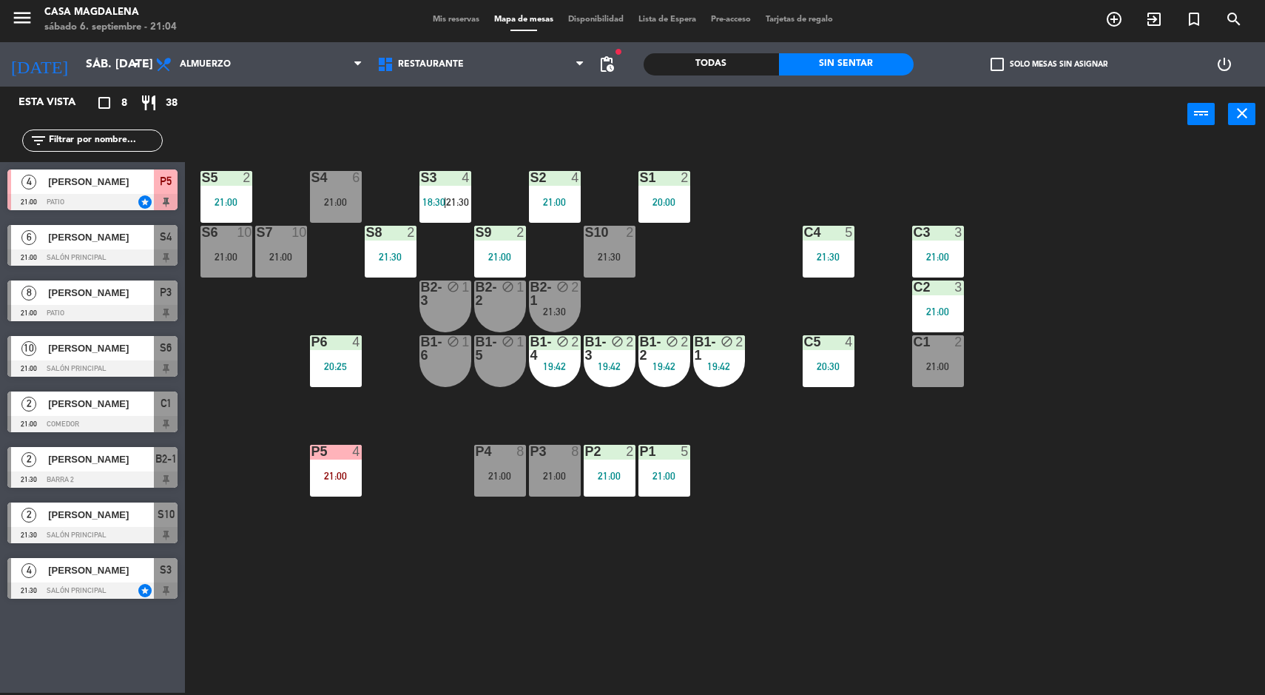
click at [261, 261] on div "21:00" at bounding box center [281, 257] width 52 height 10
click at [417, 408] on div "S5 2 21:00 S4 6 21:00 S3 4 18:30 | 21:30 S2 4 21:00 S1 2 20:00 S6 10 21:00 S7 1…" at bounding box center [732, 419] width 1068 height 550
click at [335, 178] on div at bounding box center [335, 177] width 24 height 13
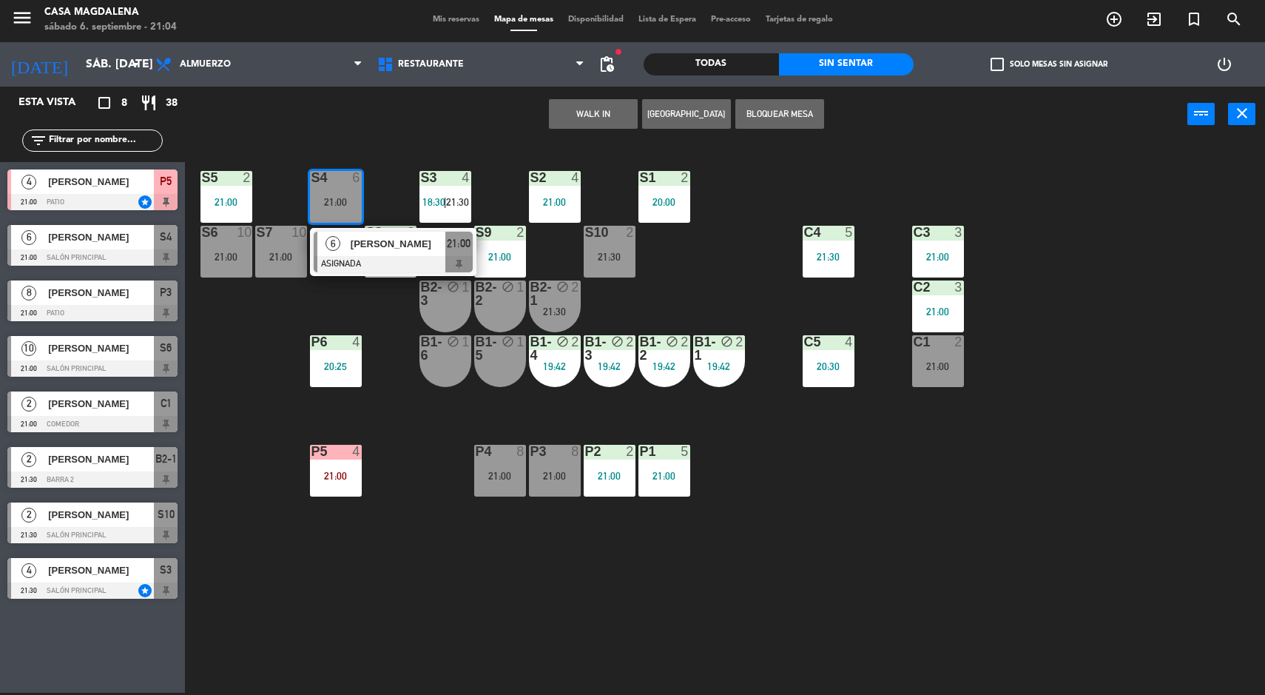
click at [409, 238] on span "[PERSON_NAME]" at bounding box center [398, 244] width 95 height 16
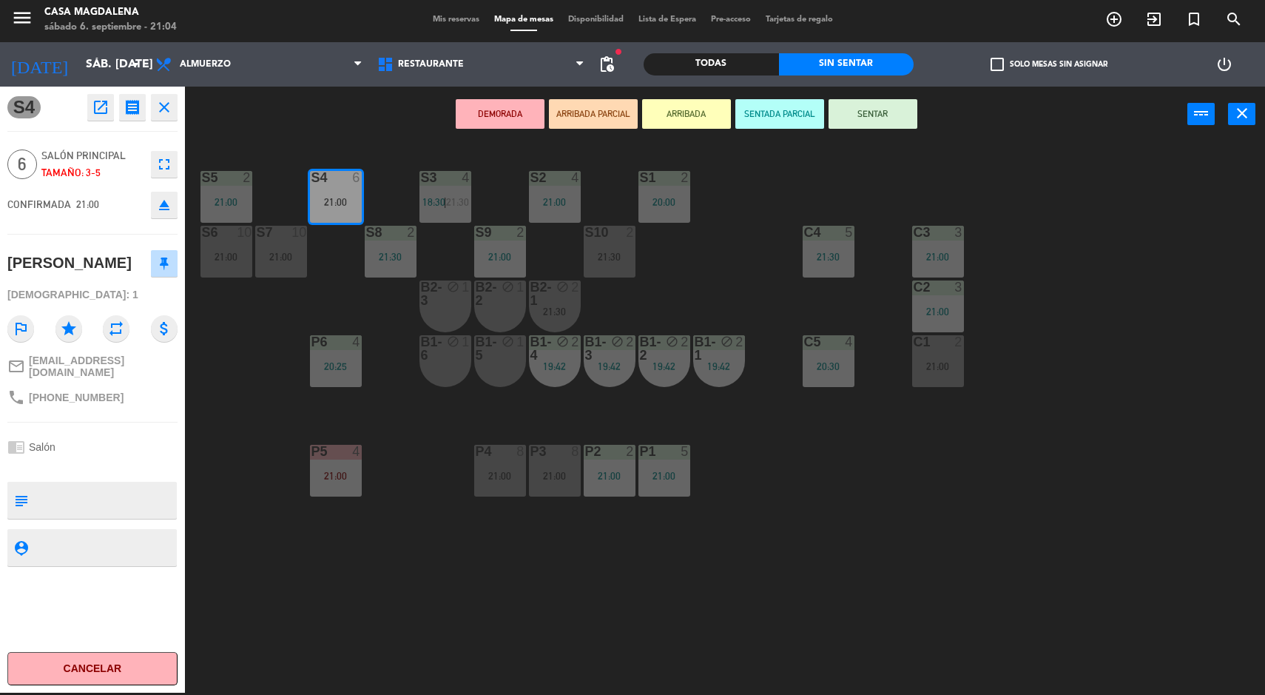
click at [494, 111] on button "DEMORADA" at bounding box center [500, 114] width 89 height 30
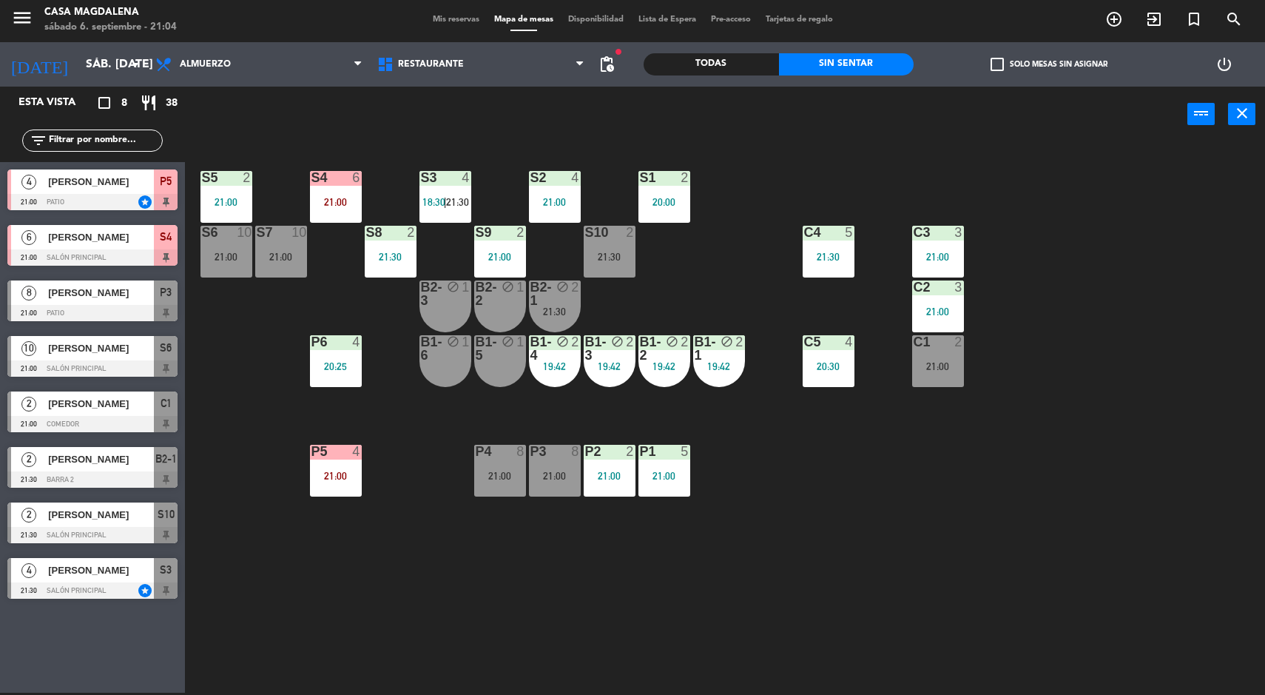
click at [968, 522] on div "S5 2 21:00 S4 6 21:00 S3 4 18:30 | 21:30 S2 4 21:00 S1 2 20:00 S6 10 21:00 S7 1…" at bounding box center [732, 419] width 1068 height 550
click at [255, 246] on div "S7 10 21:00" at bounding box center [281, 252] width 52 height 52
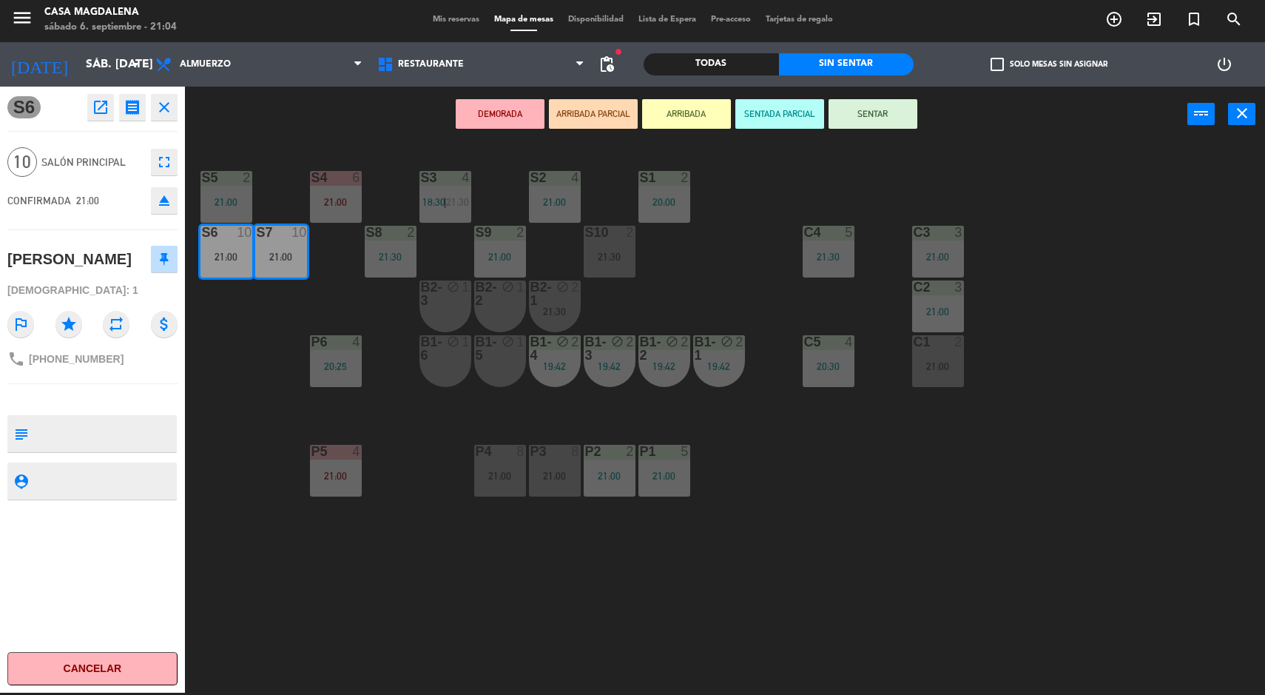
click at [519, 115] on button "DEMORADA" at bounding box center [500, 114] width 89 height 30
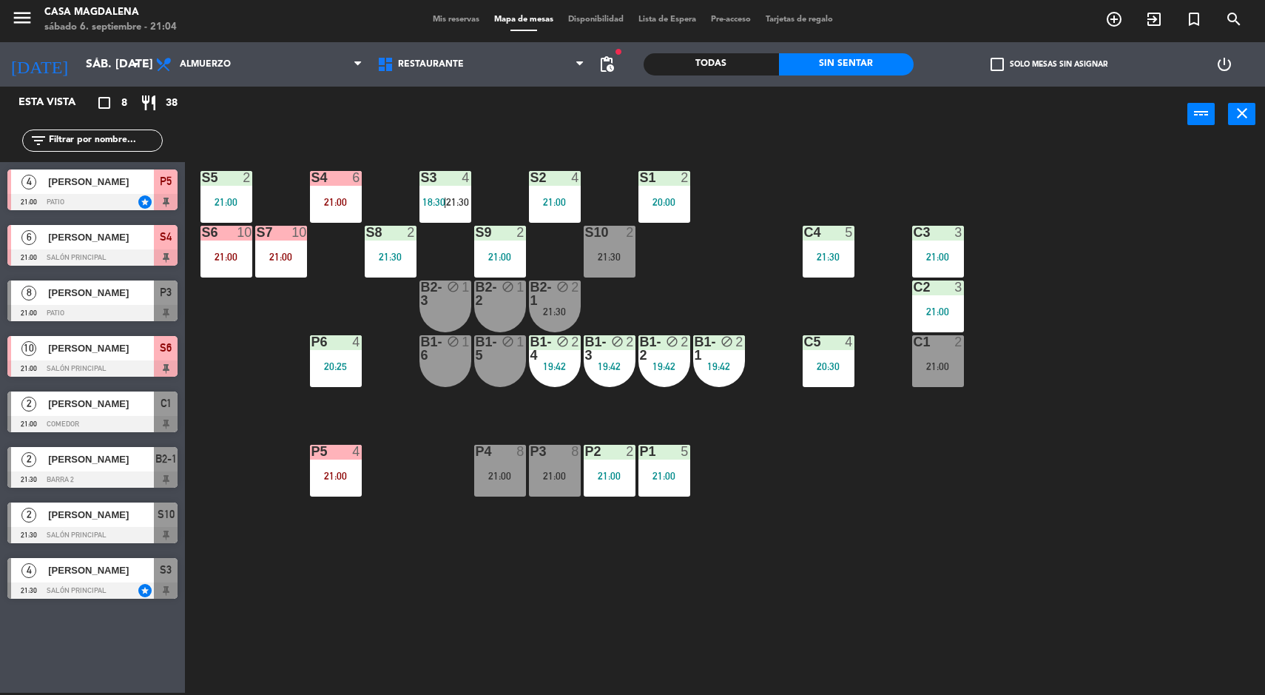
click at [926, 519] on div "S5 2 21:00 S4 6 21:00 S3 4 18:30 | 21:30 S2 4 21:00 S1 2 20:00 S6 10 21:00 S7 1…" at bounding box center [732, 419] width 1068 height 550
click at [346, 488] on div "P5 4 21:00" at bounding box center [336, 471] width 52 height 52
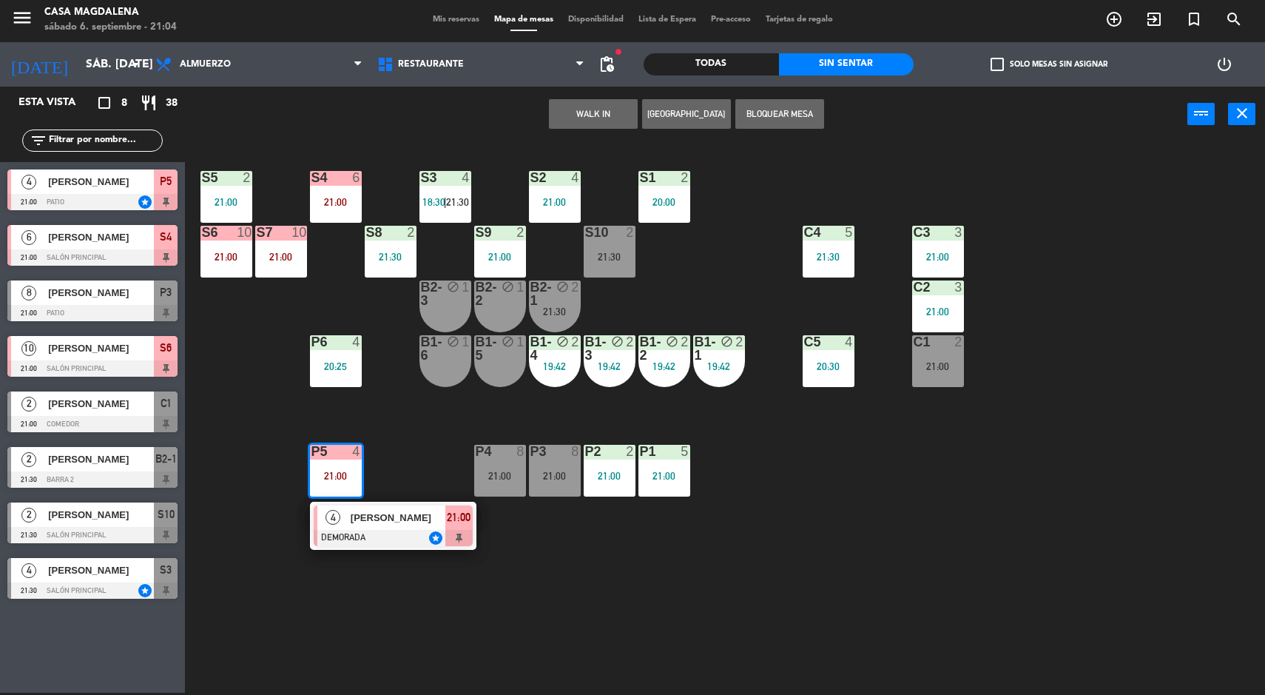
click at [710, 582] on div "S5 2 21:00 S4 6 21:00 S3 4 18:30 | 21:30 S2 4 21:00 S1 2 20:00 S6 10 21:00 S7 1…" at bounding box center [732, 419] width 1068 height 550
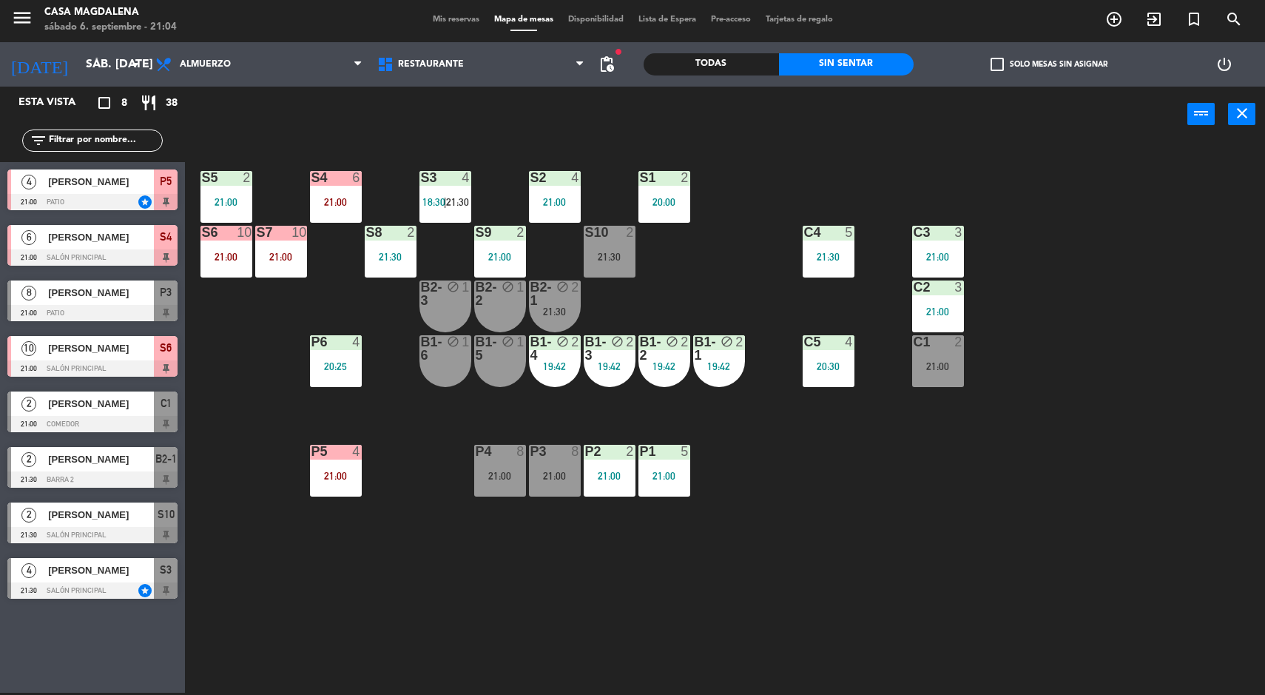
click at [311, 341] on div "P6" at bounding box center [311, 341] width 1 height 13
click at [396, 514] on div "S5 2 21:00 S4 6 21:00 S3 4 18:30 | 21:30 S2 4 21:00 S1 2 20:00 S6 10 21:00 S7 1…" at bounding box center [732, 419] width 1068 height 550
click at [689, 68] on div "Todas" at bounding box center [711, 64] width 135 height 22
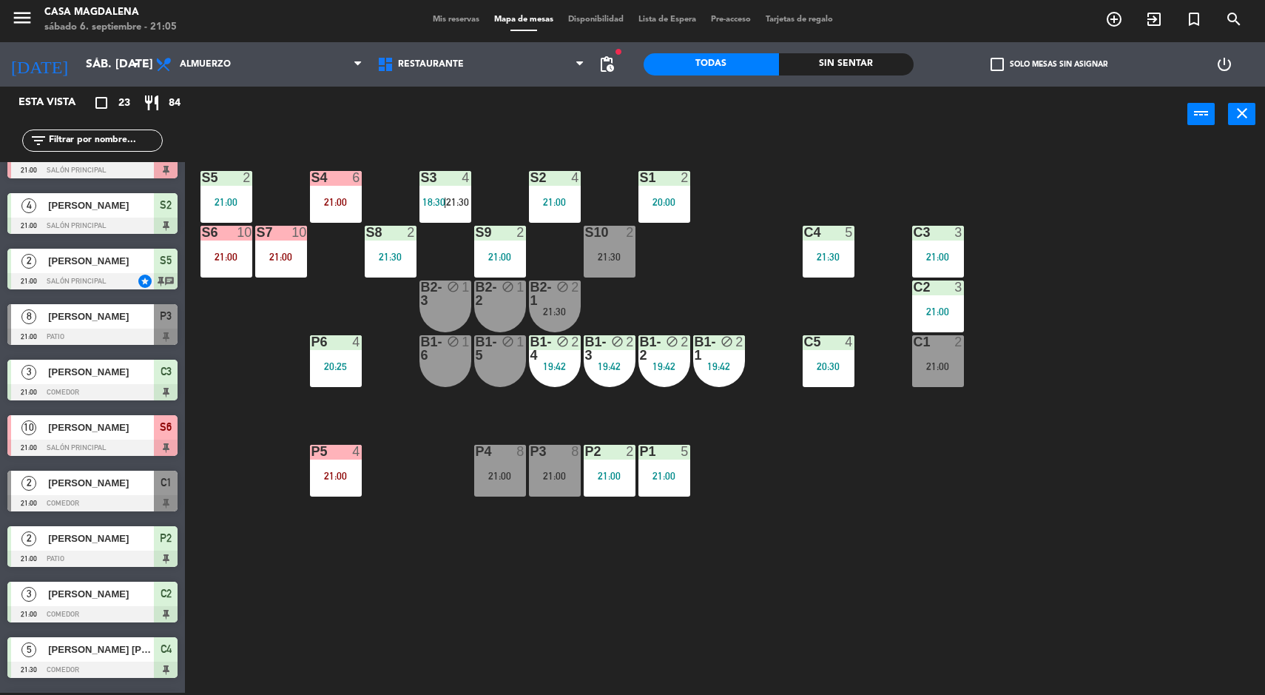
scroll to position [582, 0]
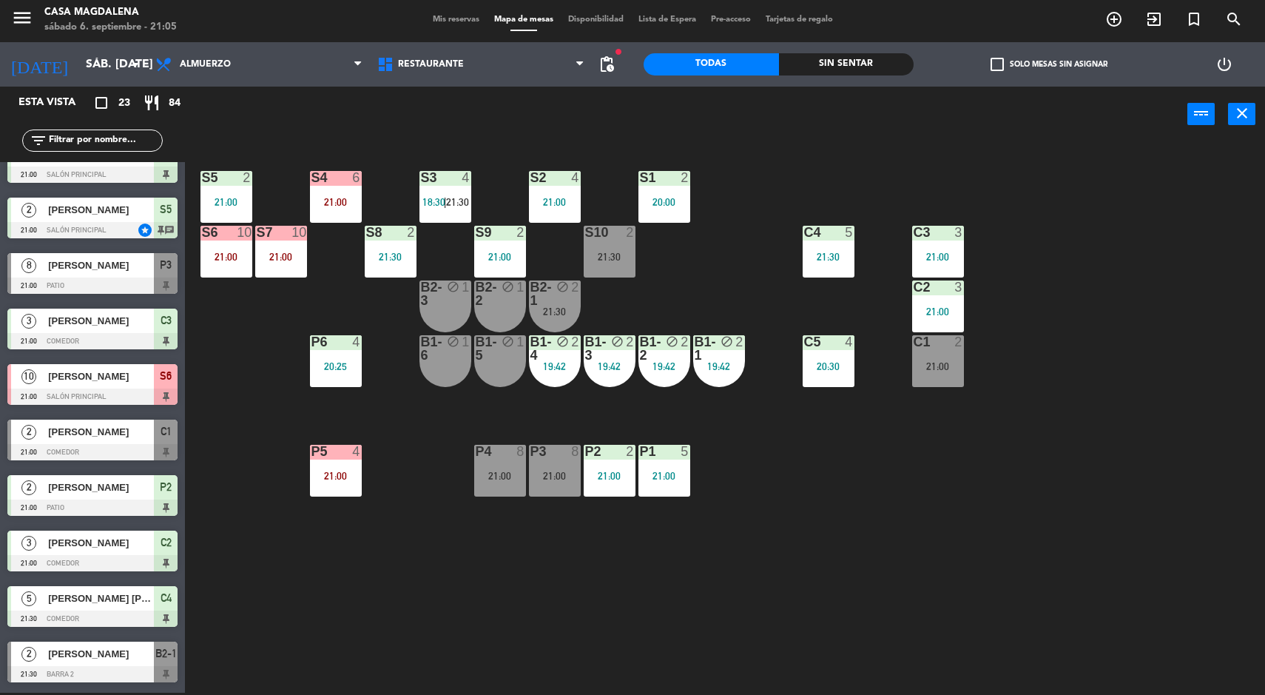
click at [872, 99] on div "power_input close" at bounding box center [686, 115] width 1003 height 56
click at [325, 186] on div "S4 6 21:00" at bounding box center [336, 197] width 52 height 52
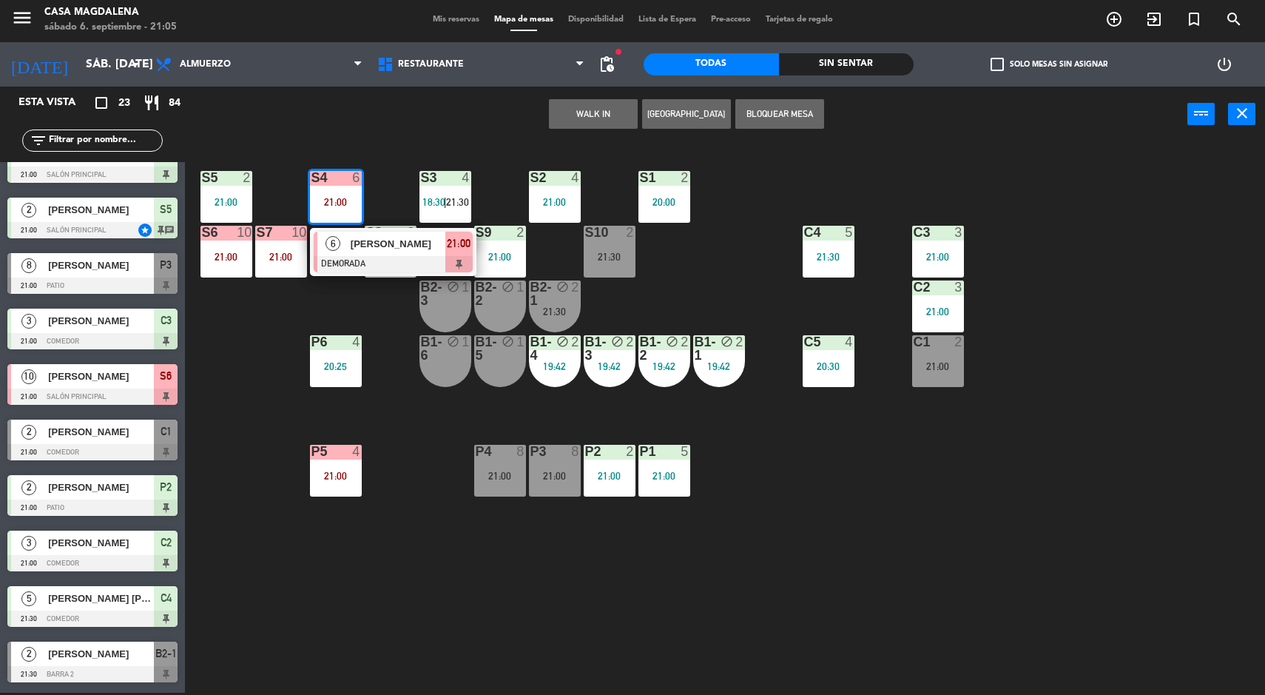
click at [364, 235] on div "[PERSON_NAME]" at bounding box center [397, 244] width 96 height 24
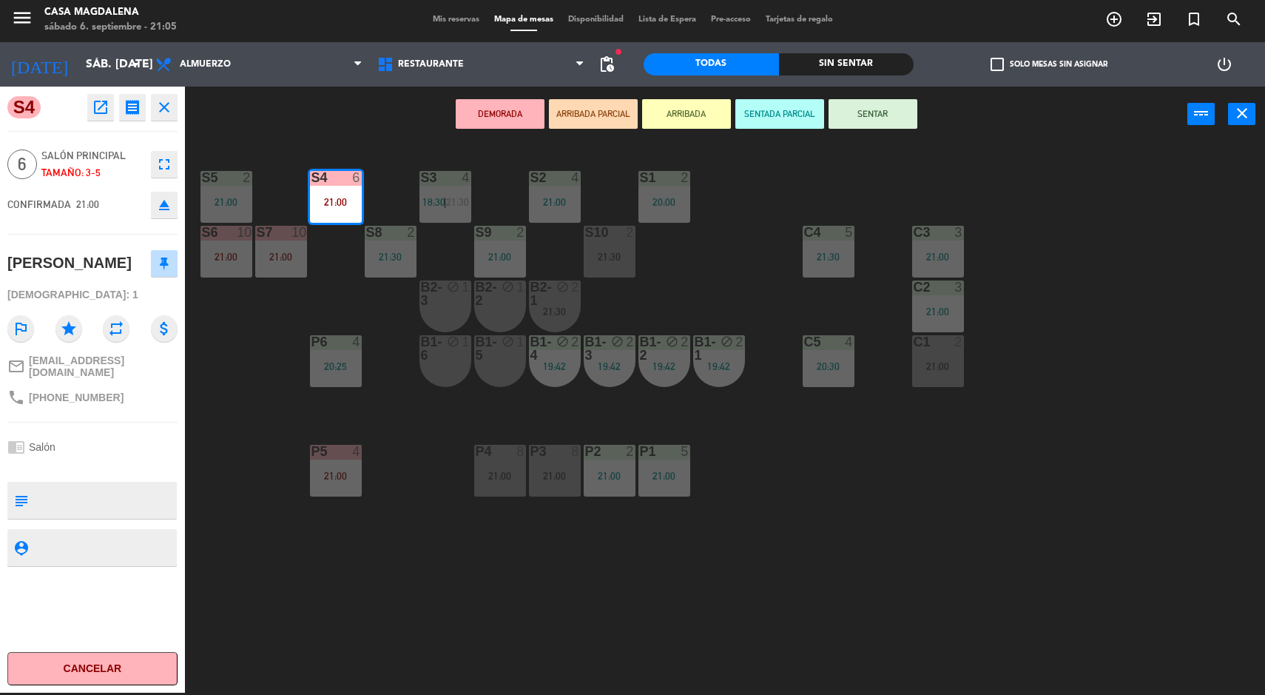
click at [874, 524] on div "S5 2 21:00 S4 6 21:00 S3 4 18:30 | 21:30 S2 4 21:00 S1 2 20:00 S6 10 21:00 S7 1…" at bounding box center [732, 419] width 1068 height 550
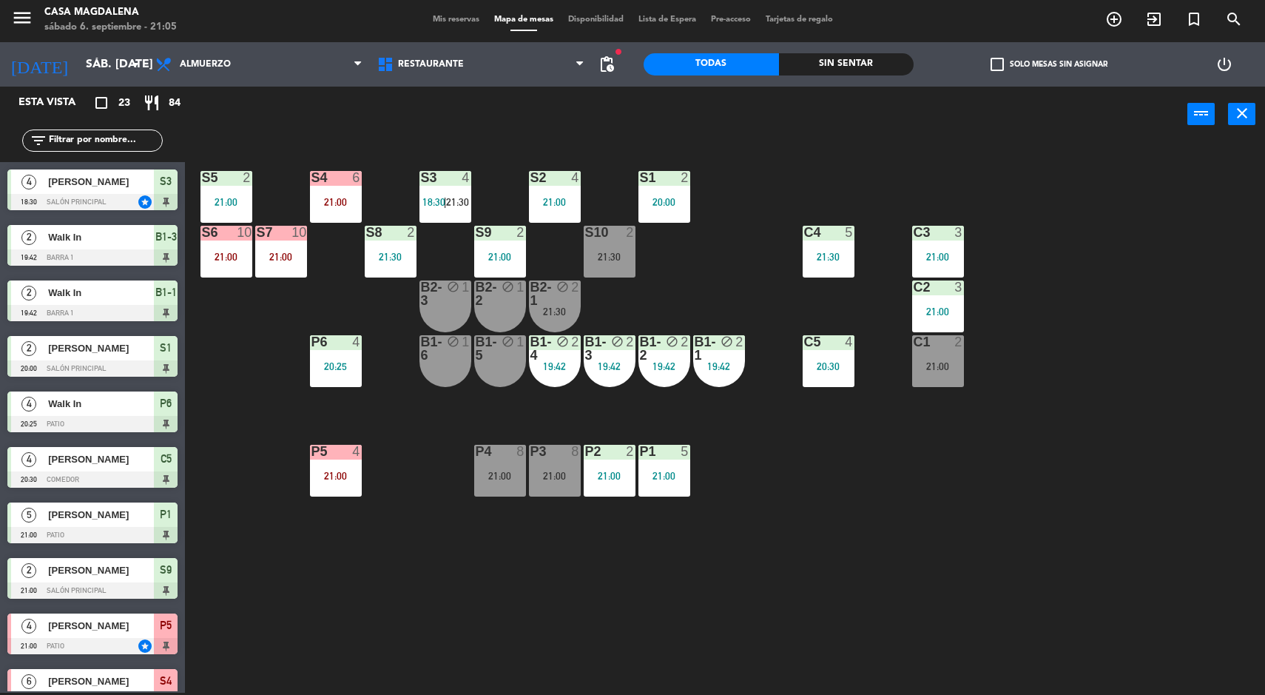
scroll to position [2, 0]
click at [851, 70] on div "Sin sentar" at bounding box center [846, 64] width 135 height 22
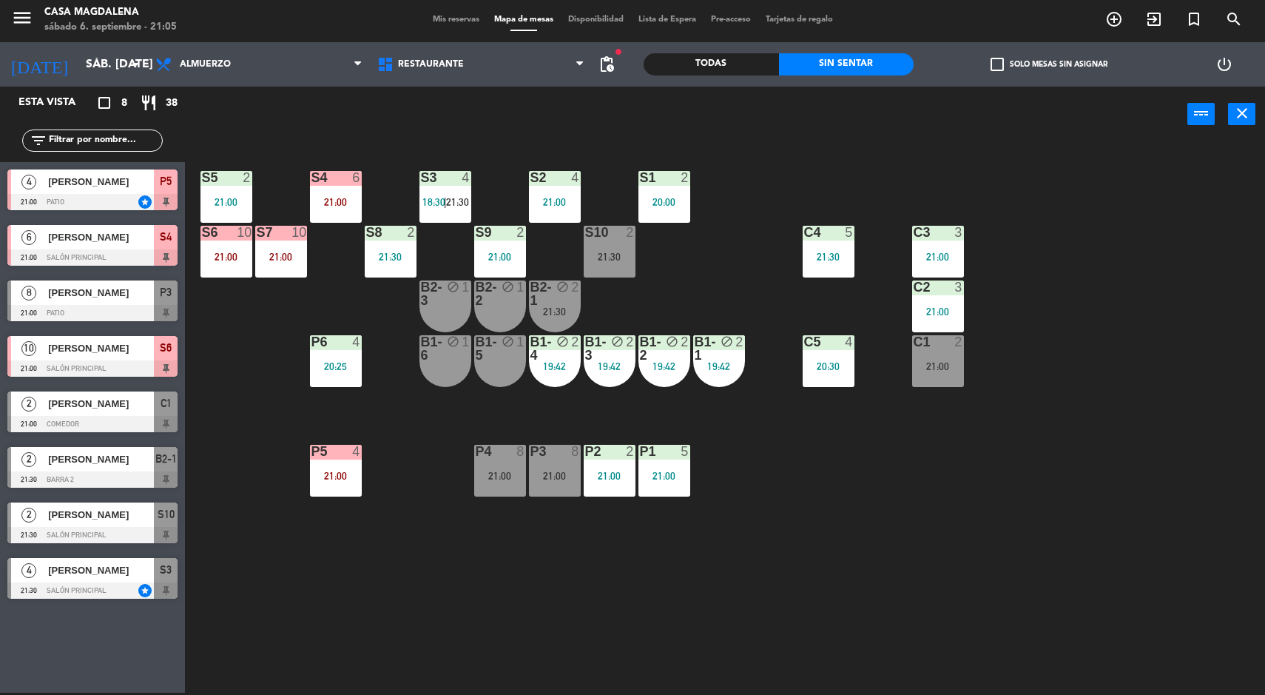
click at [335, 195] on div "S4 6 21:00" at bounding box center [336, 197] width 52 height 52
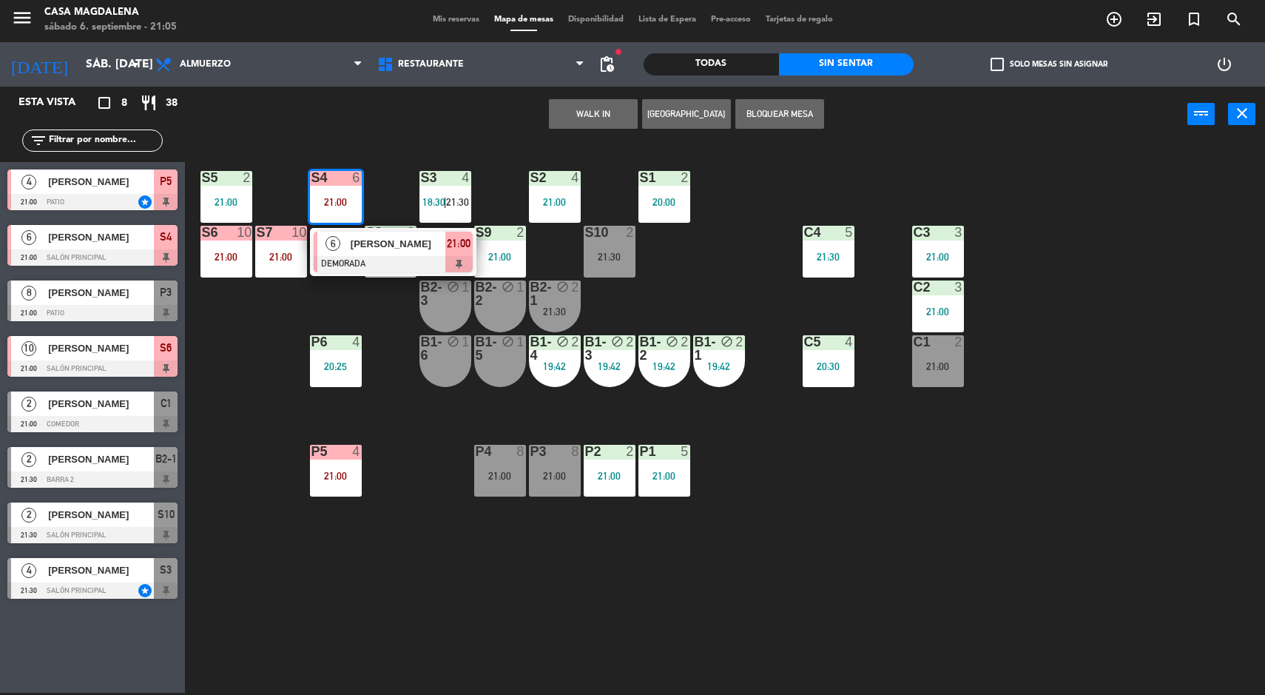
click at [387, 271] on div at bounding box center [393, 264] width 159 height 16
